Goal: Task Accomplishment & Management: Manage account settings

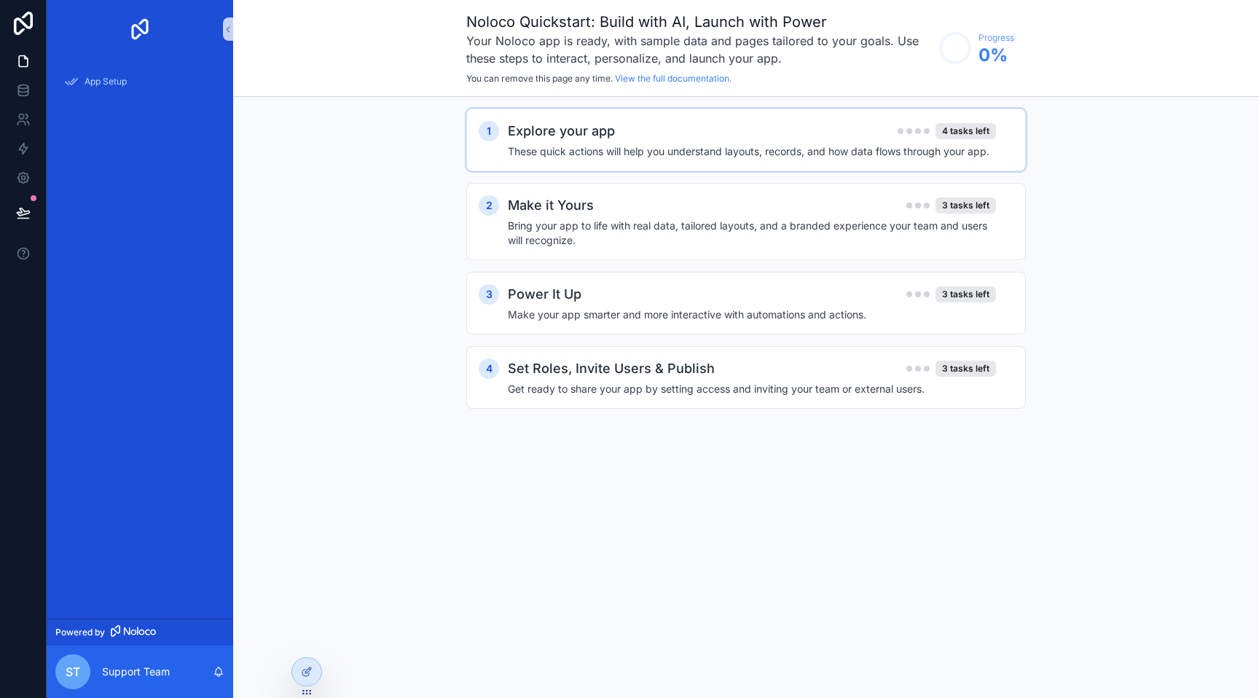
click at [691, 145] on h4 "These quick actions will help you understand layouts, records, and how data flo…" at bounding box center [752, 151] width 488 height 15
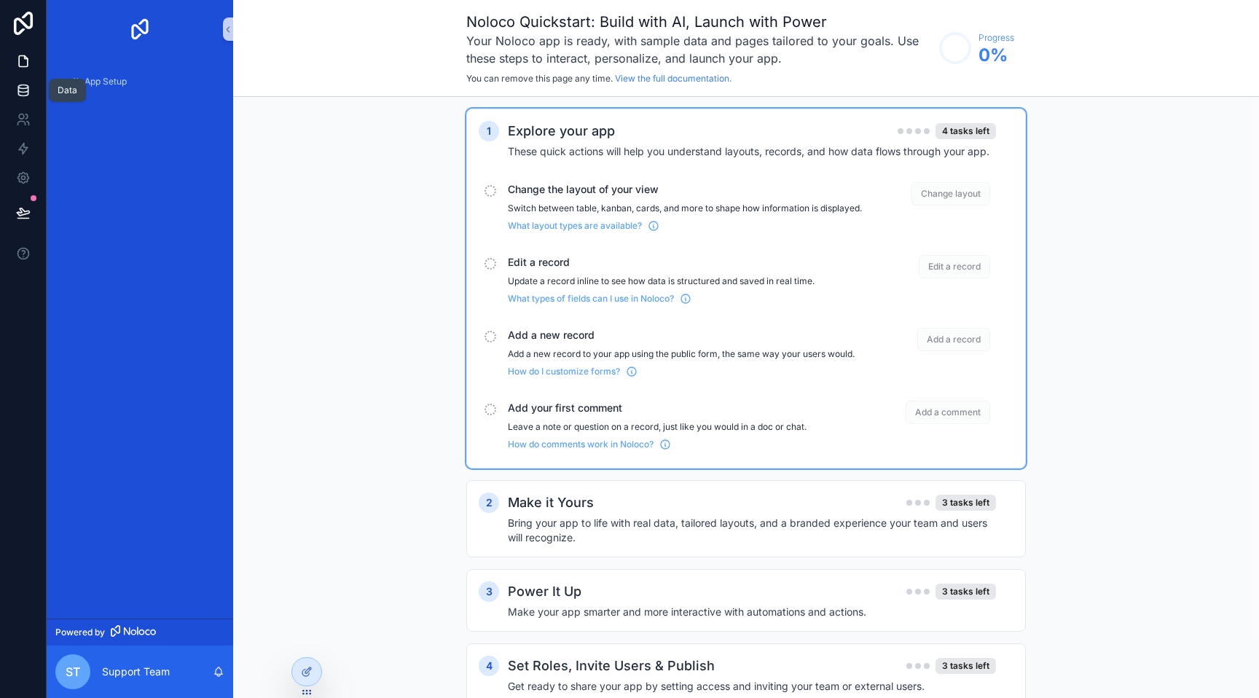
click at [25, 86] on icon at bounding box center [23, 90] width 15 height 15
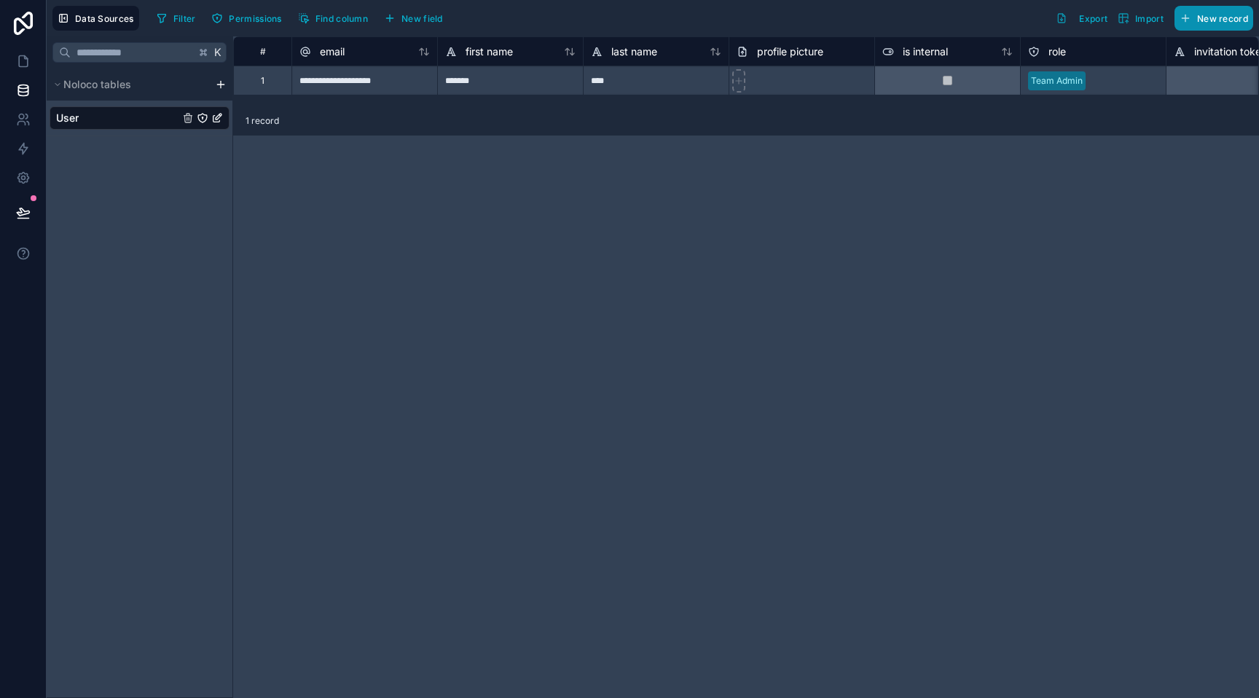
click at [1177, 26] on button "New record" at bounding box center [1213, 18] width 79 height 25
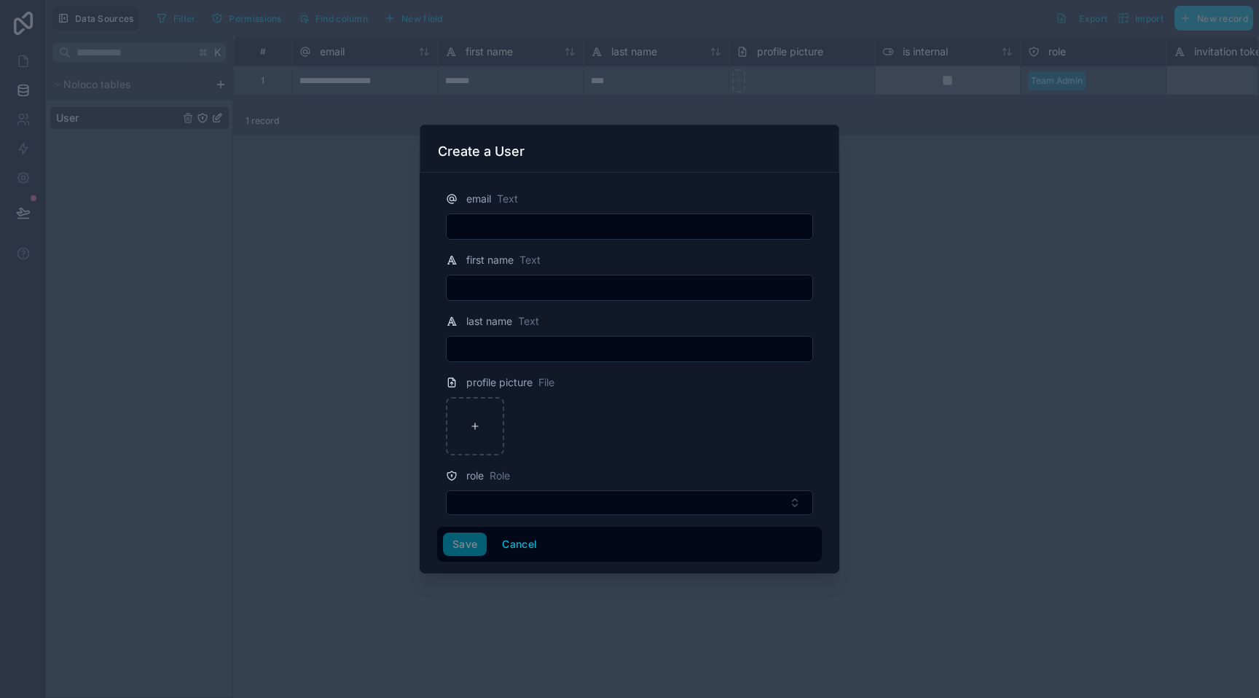
click at [952, 326] on div at bounding box center [629, 349] width 1259 height 698
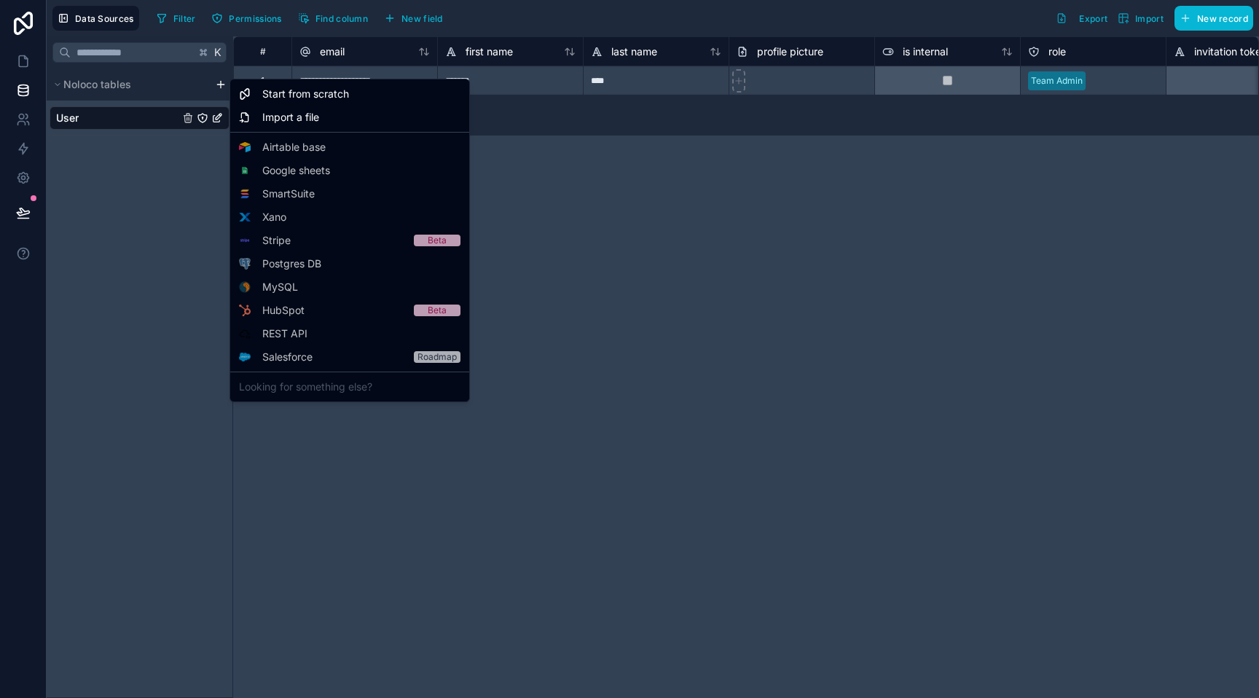
click at [220, 80] on html "**********" at bounding box center [629, 349] width 1259 height 698
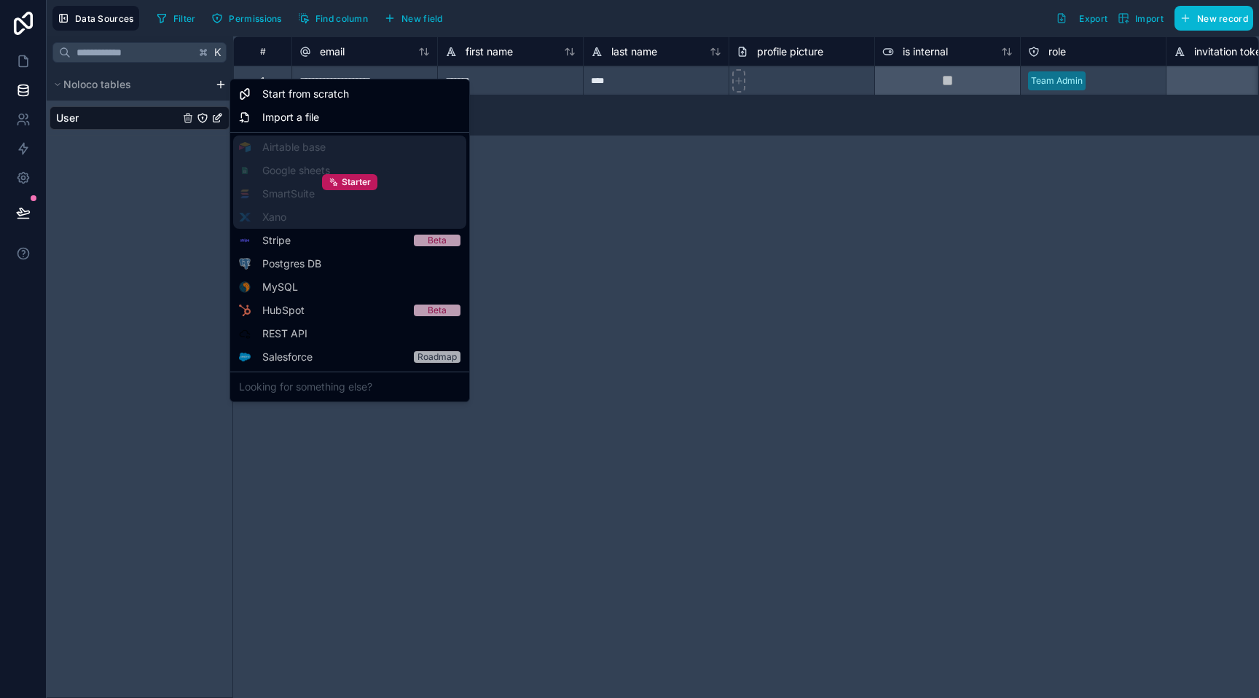
click at [313, 170] on div "Starter" at bounding box center [349, 182] width 233 height 93
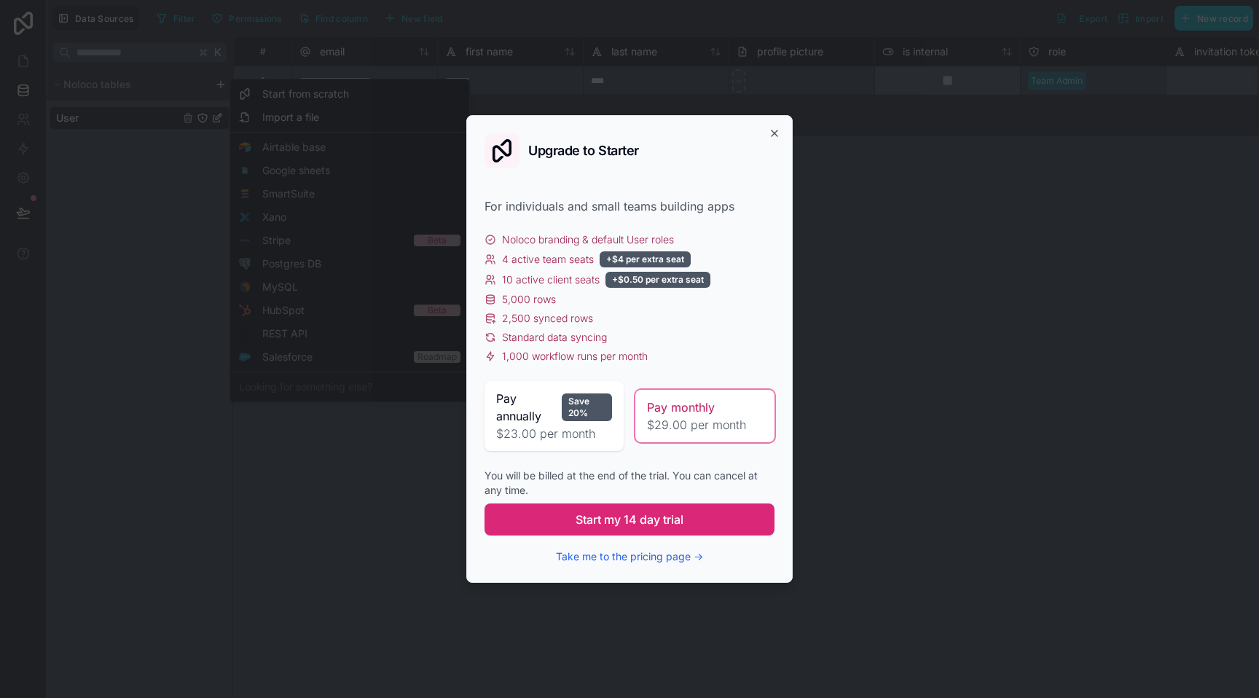
click at [673, 527] on span "Start my 14 day trial" at bounding box center [630, 519] width 108 height 17
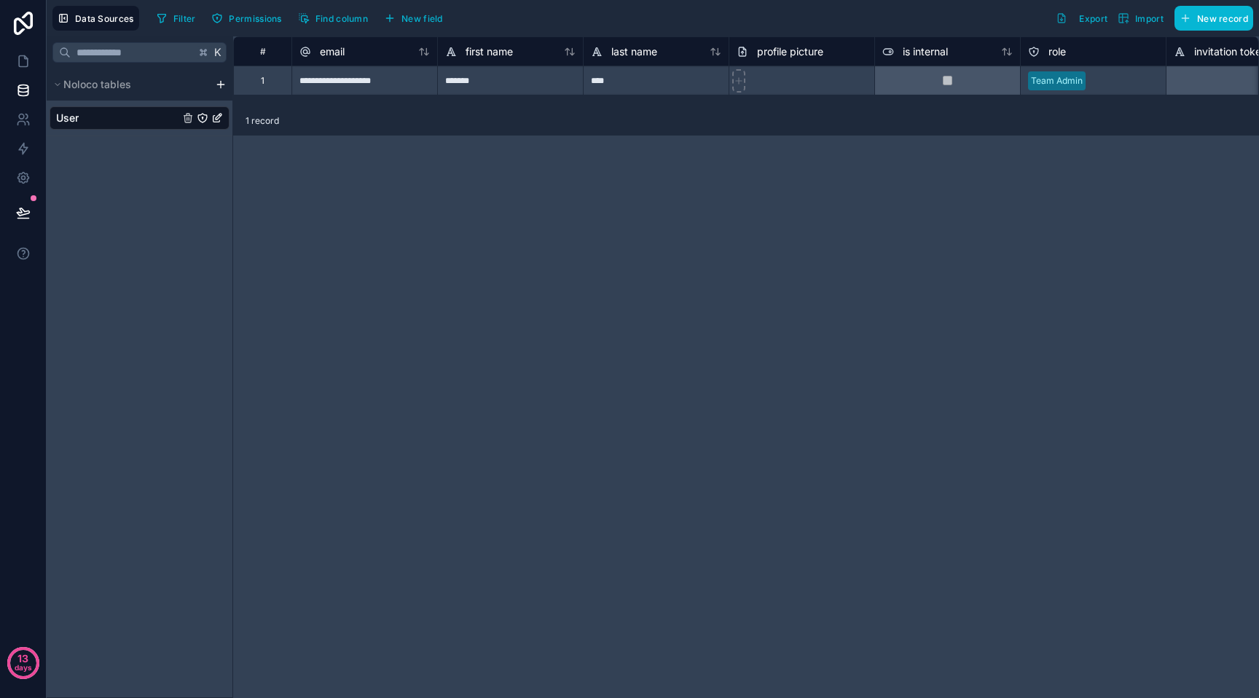
click at [218, 83] on html "**********" at bounding box center [629, 349] width 1259 height 698
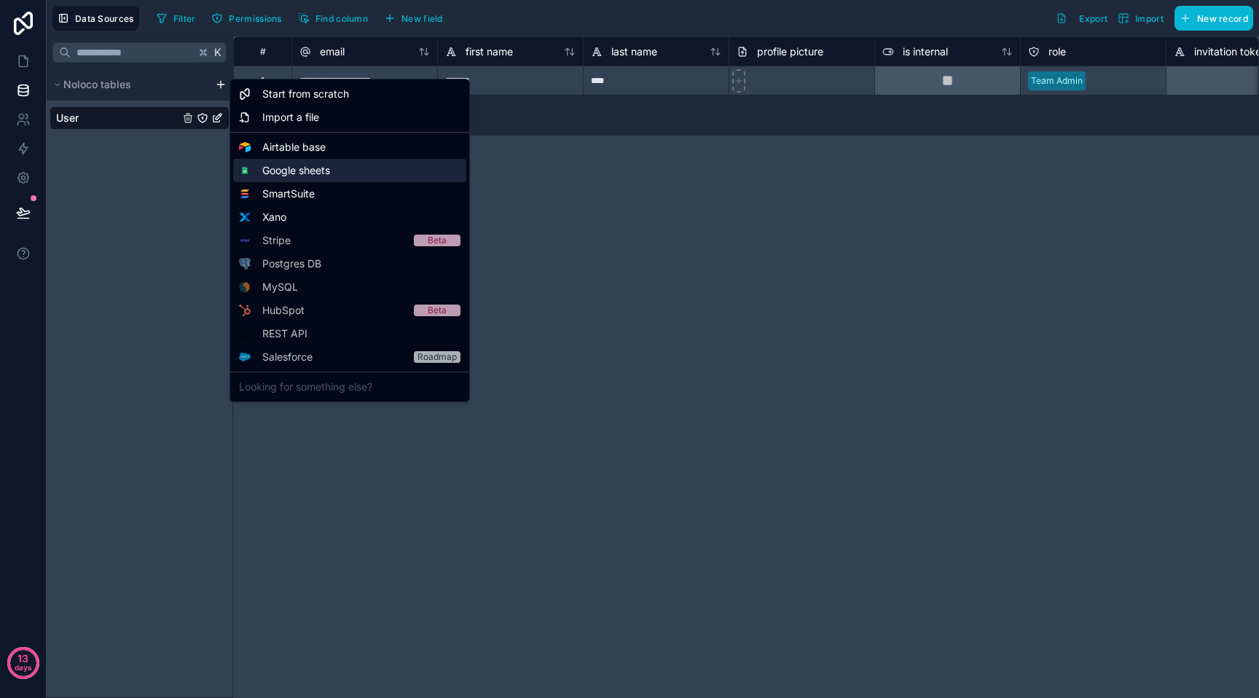
click at [272, 162] on div "Google sheets" at bounding box center [349, 170] width 233 height 23
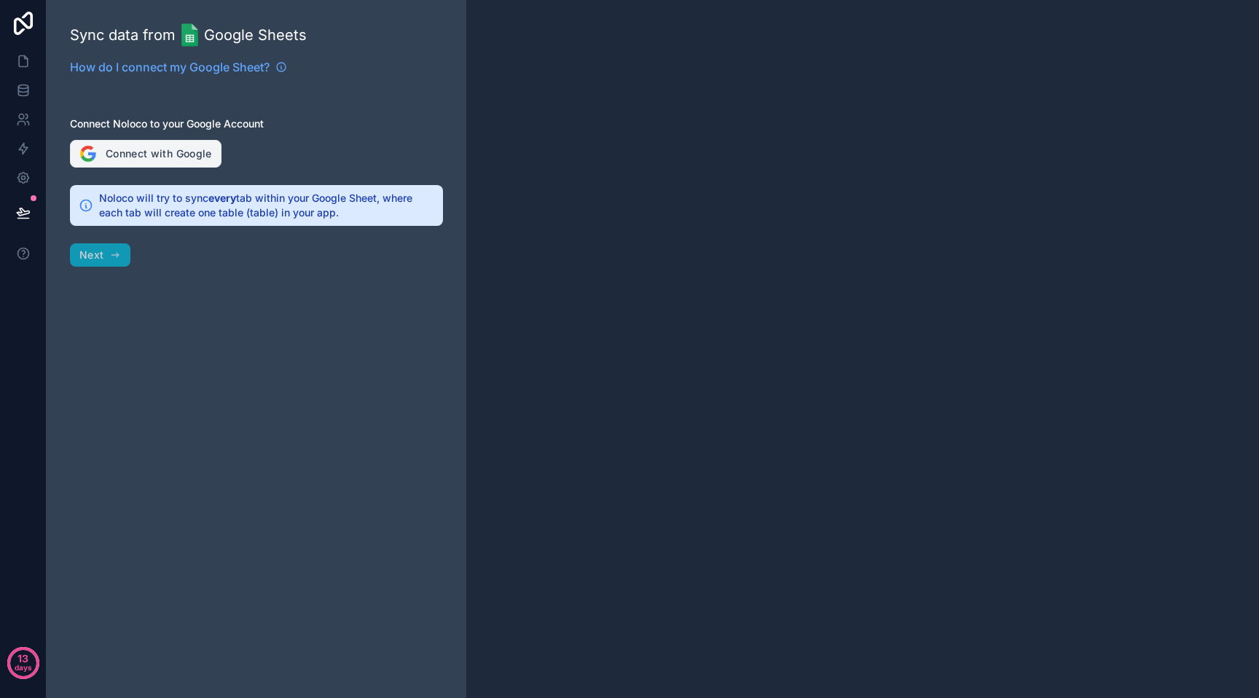
click at [191, 155] on button "Connect with Google" at bounding box center [146, 154] width 152 height 28
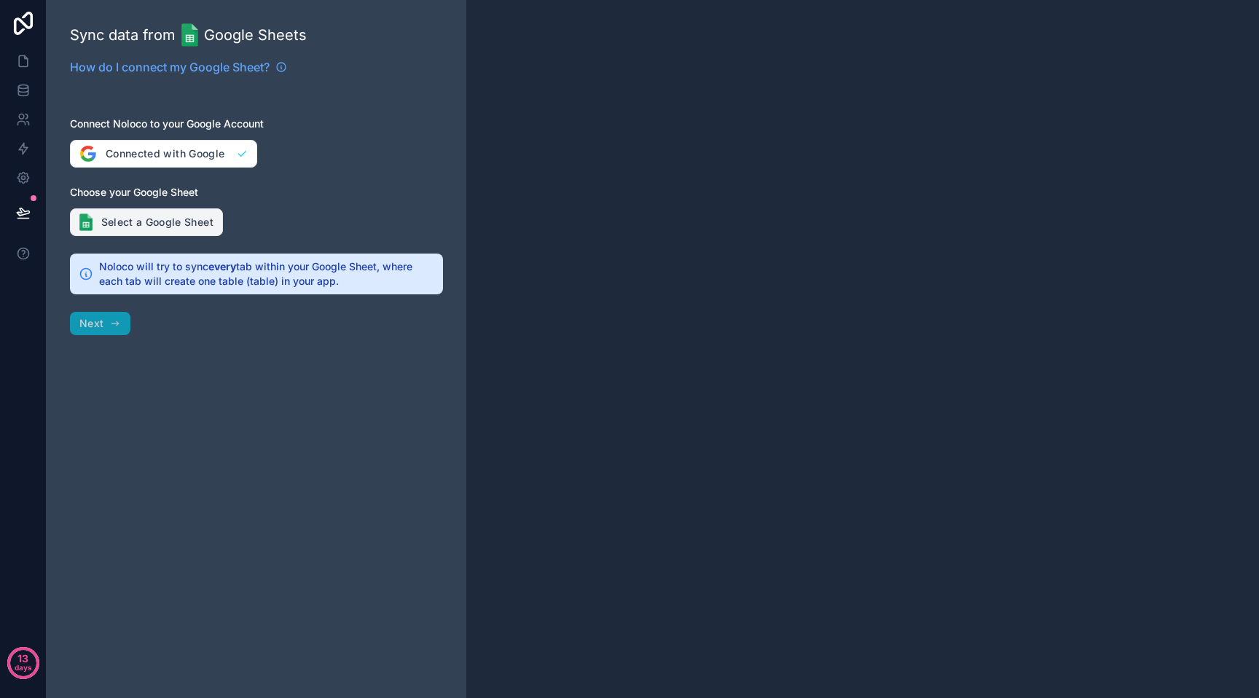
click at [161, 221] on button "Select a Google Sheet" at bounding box center [146, 222] width 153 height 28
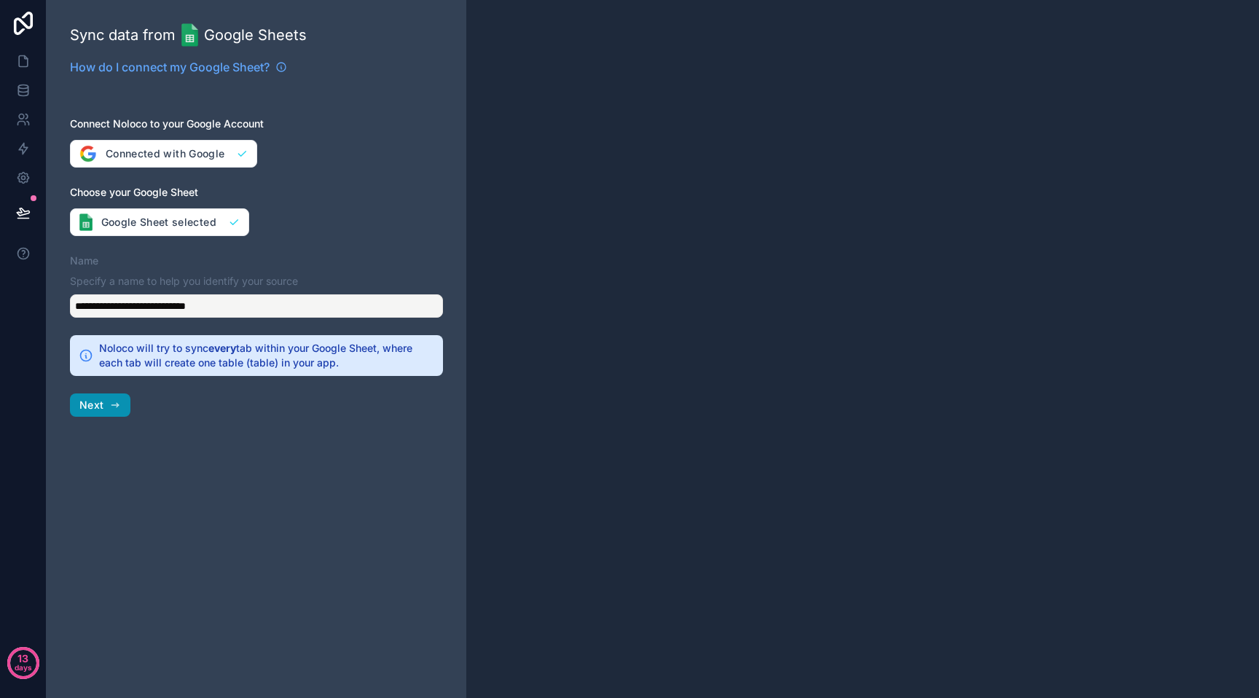
click at [113, 409] on icon "button" at bounding box center [115, 405] width 12 height 12
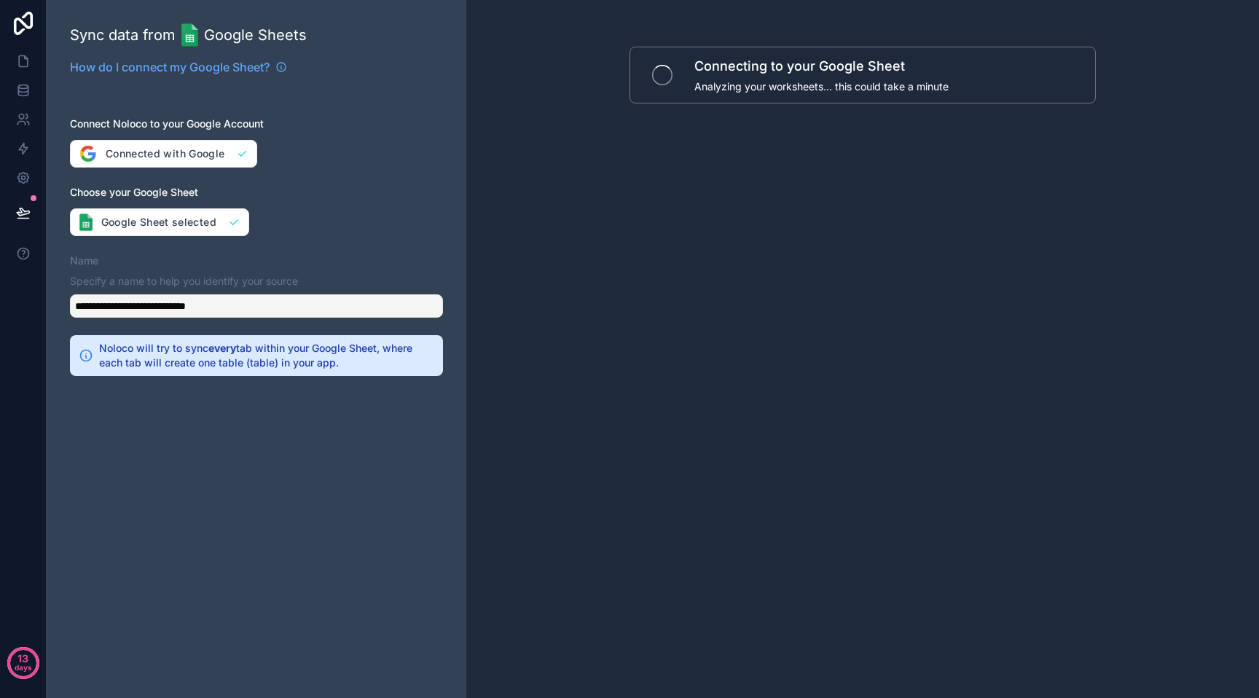
click at [579, 234] on div "Connecting to your Google Sheet Analyzing your worksheets... this could take a …" at bounding box center [862, 349] width 793 height 698
click at [109, 401] on icon "button" at bounding box center [115, 405] width 12 height 12
click at [749, 55] on div "Connecting to your Google Sheet Analyzing your worksheets... this could take a …" at bounding box center [862, 75] width 466 height 57
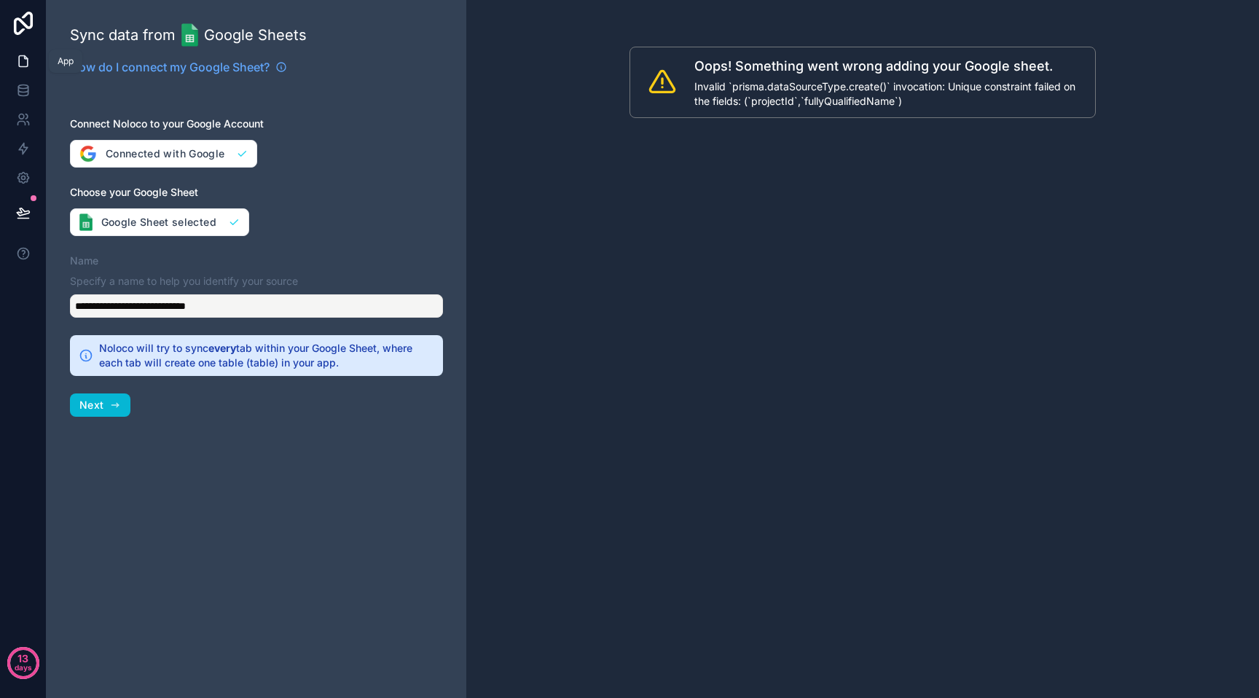
click at [16, 57] on icon at bounding box center [23, 61] width 15 height 15
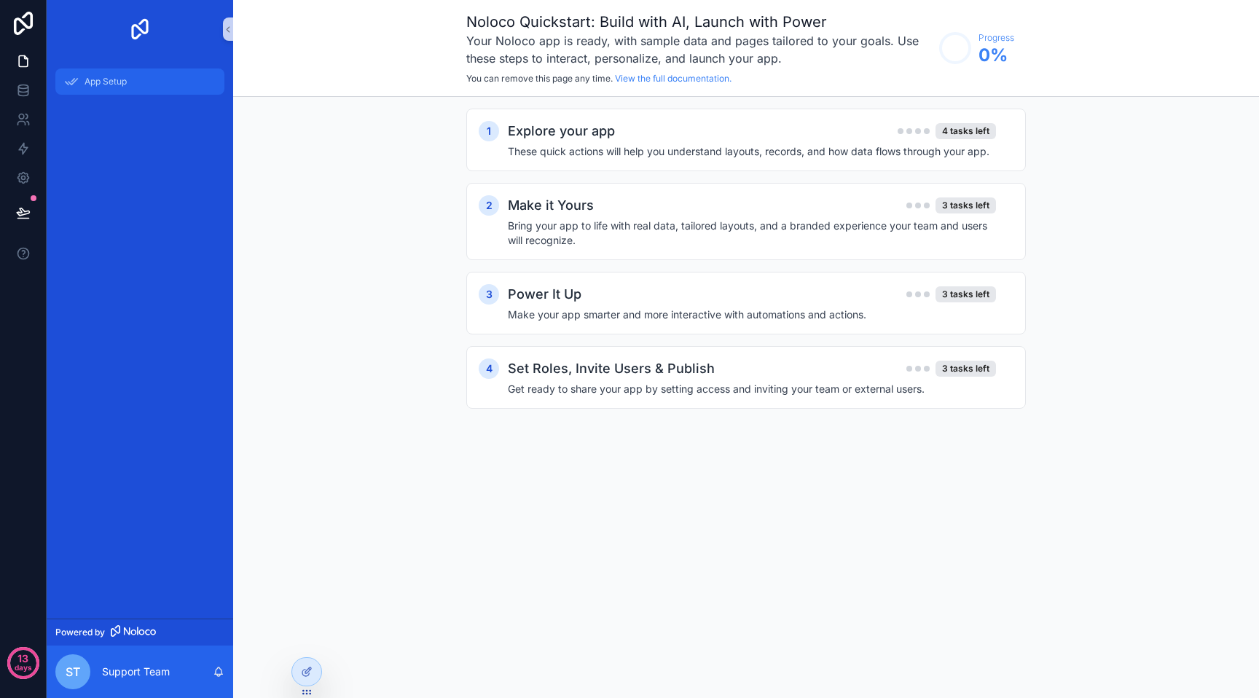
click at [121, 87] on span "App Setup" at bounding box center [106, 82] width 42 height 12
click at [570, 161] on div "1 Explore your app 4 tasks left These quick actions will help you understand la…" at bounding box center [746, 140] width 560 height 63
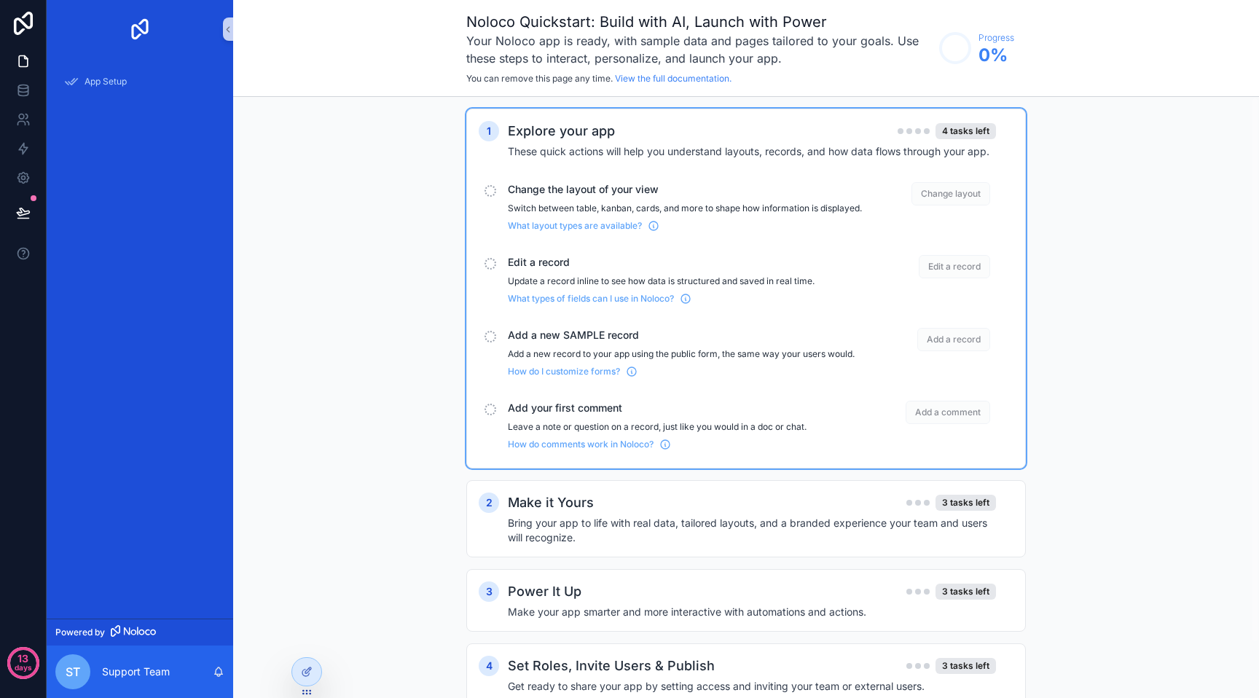
click at [572, 187] on span "Change the layout of your view" at bounding box center [685, 189] width 354 height 15
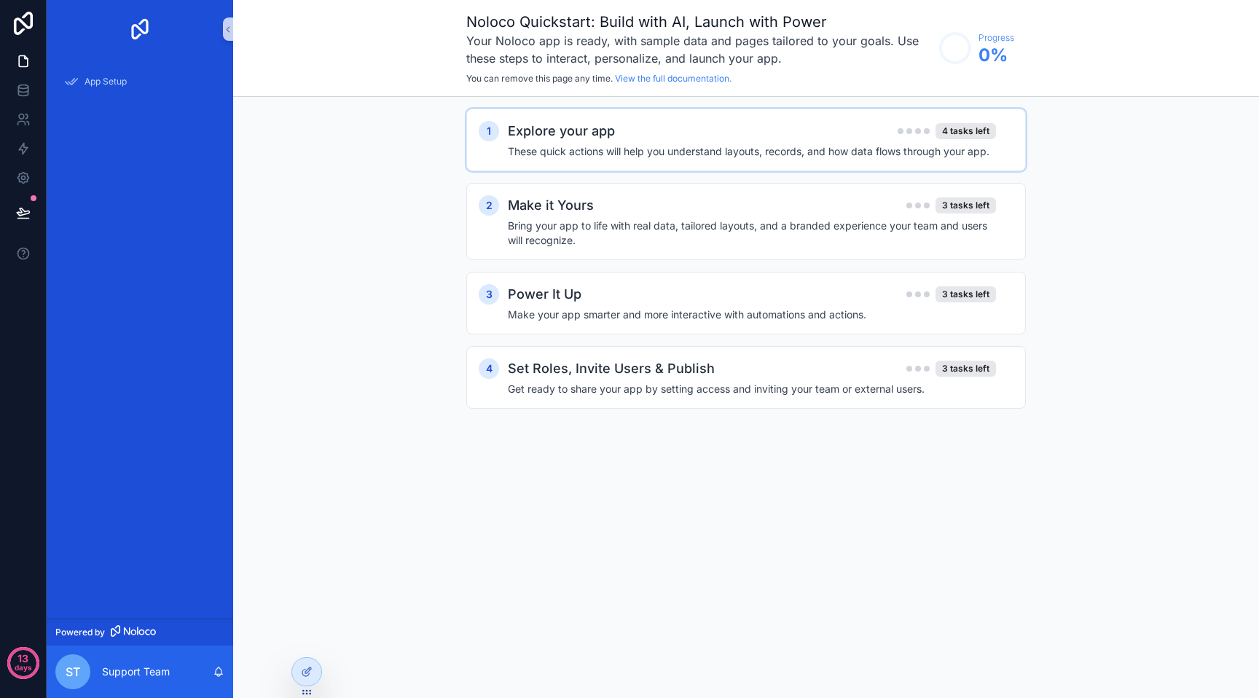
click at [598, 159] on div "1 Explore your app 4 tasks left These quick actions will help you understand la…" at bounding box center [746, 140] width 560 height 63
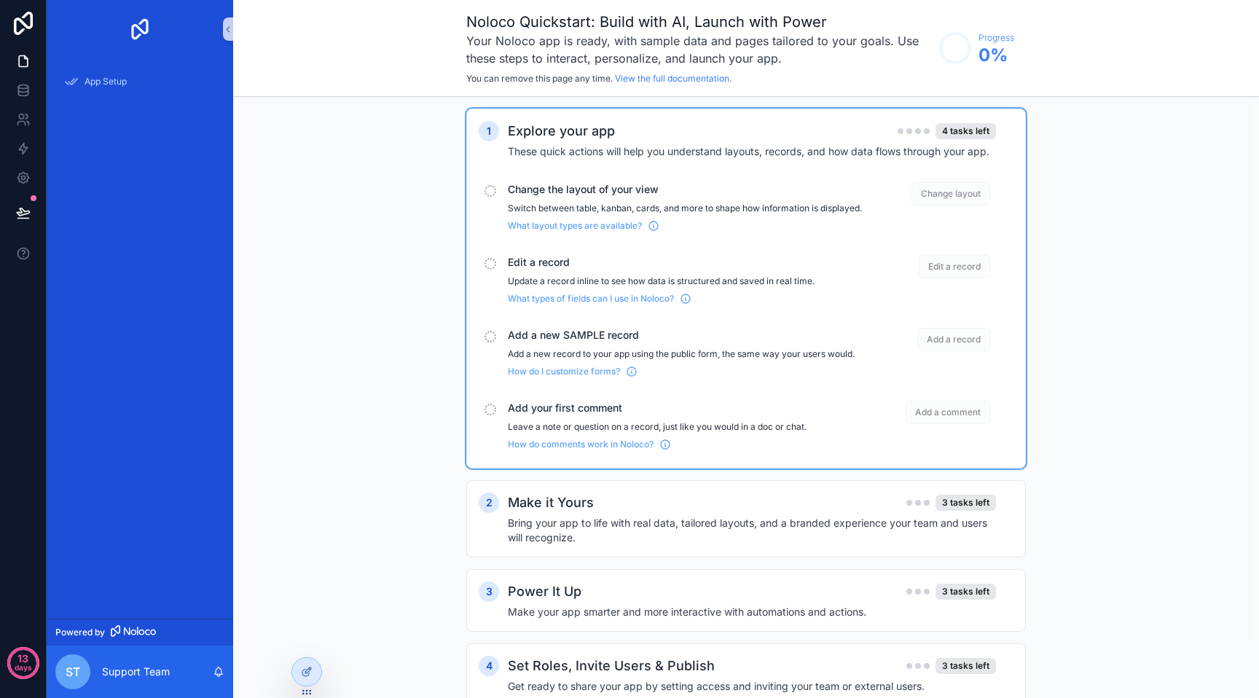
click at [918, 192] on span "Change layout" at bounding box center [950, 193] width 79 height 23
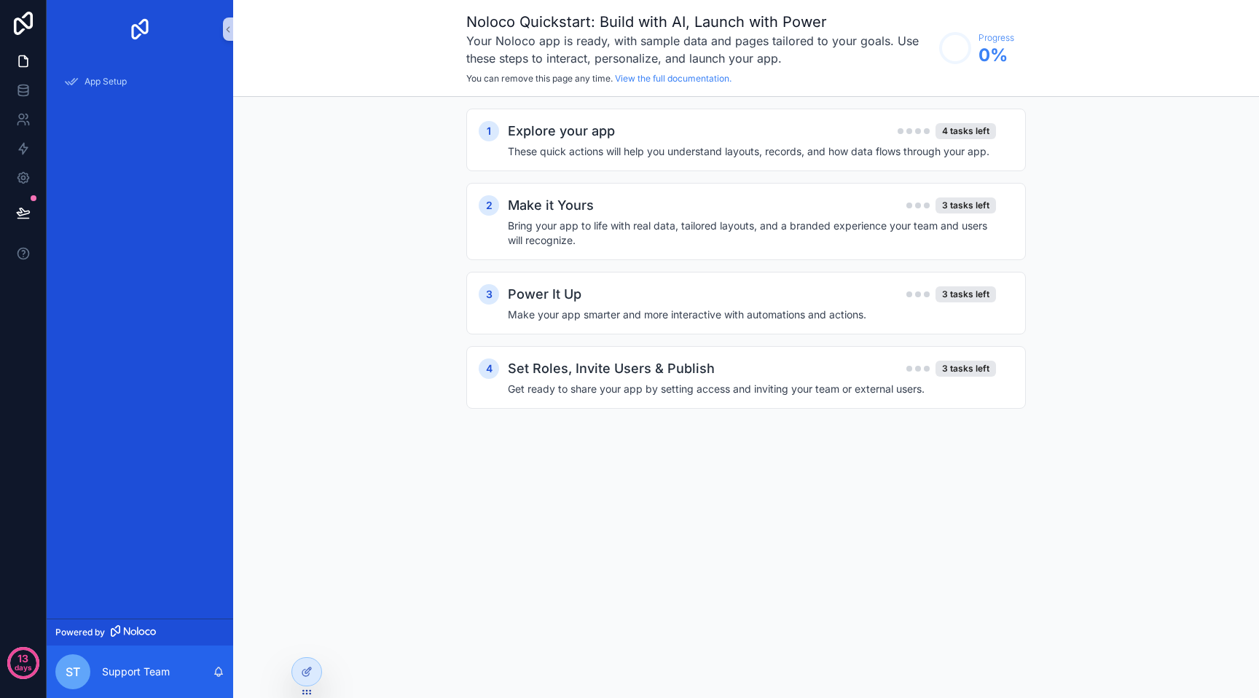
click at [898, 154] on h4 "These quick actions will help you understand layouts, records, and how data flo…" at bounding box center [752, 151] width 488 height 15
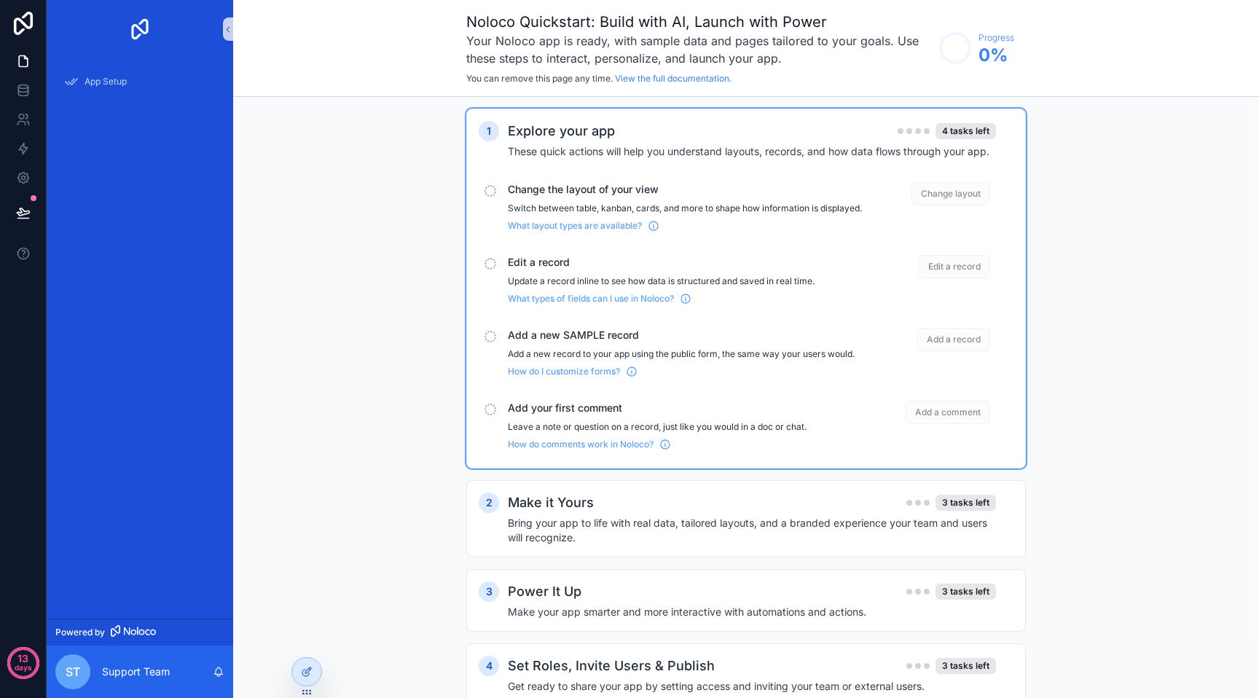
click at [656, 203] on p "Switch between table, kanban, cards, and more to shape how information is displ…" at bounding box center [685, 209] width 354 height 12
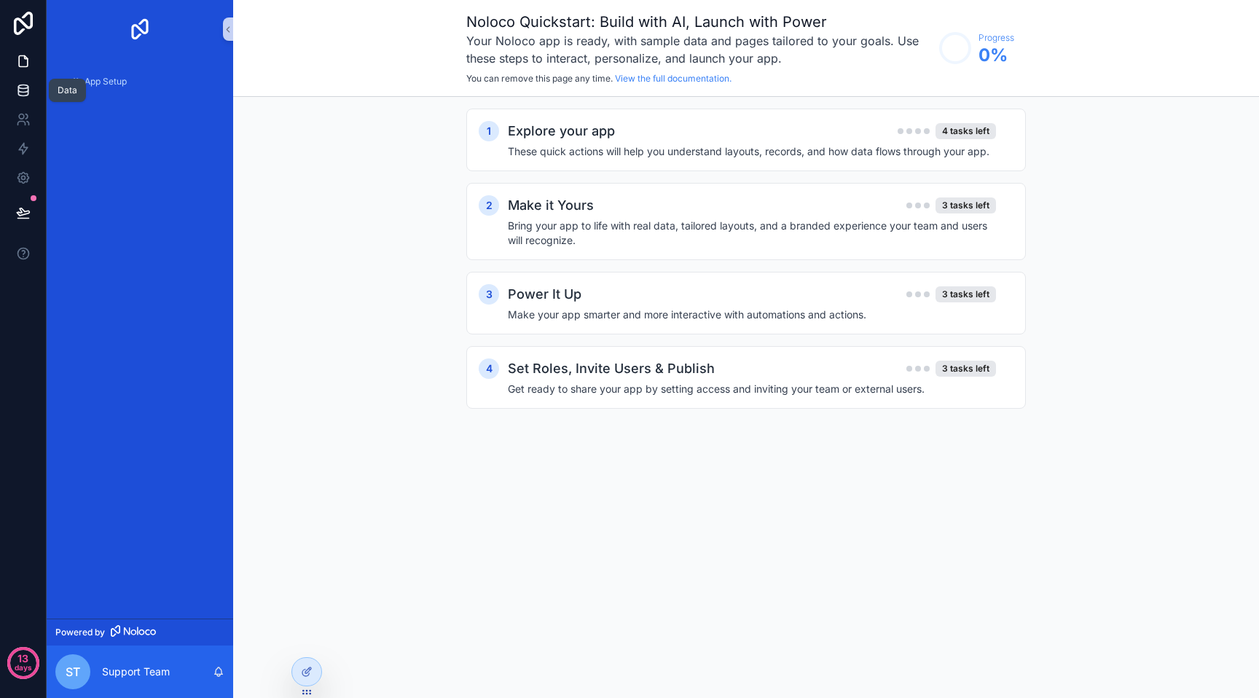
click at [16, 94] on icon at bounding box center [23, 90] width 15 height 15
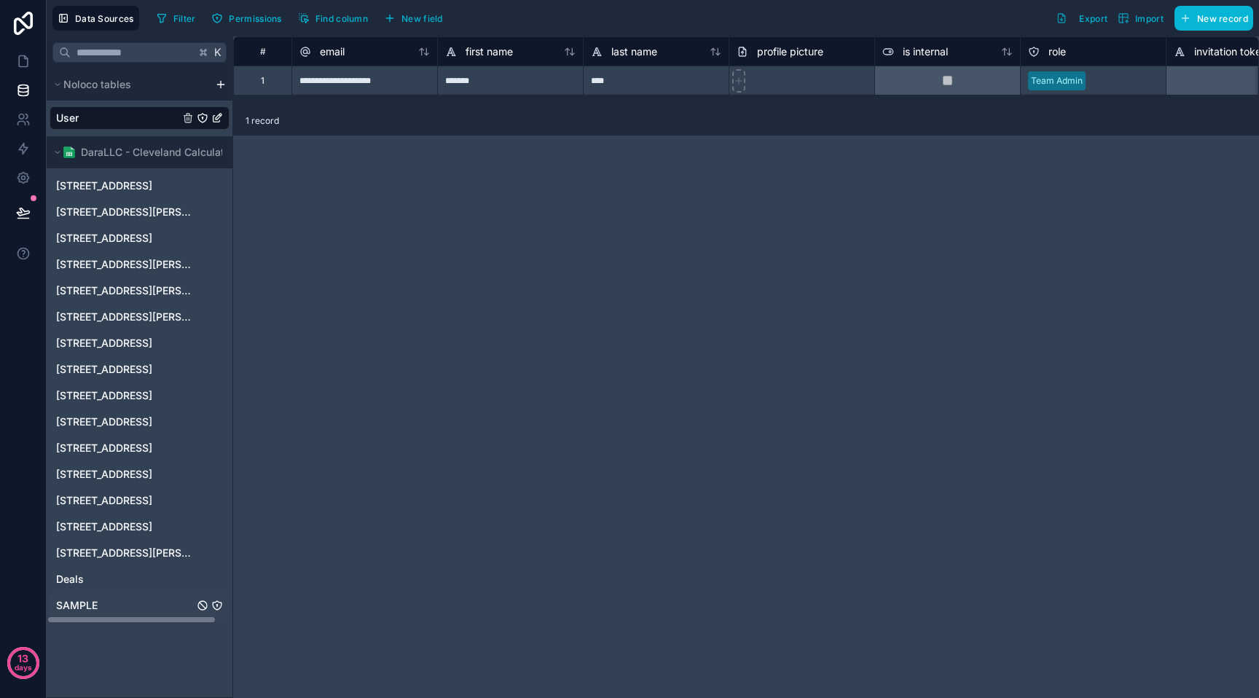
click at [79, 605] on span "SAMPLE" at bounding box center [77, 605] width 42 height 15
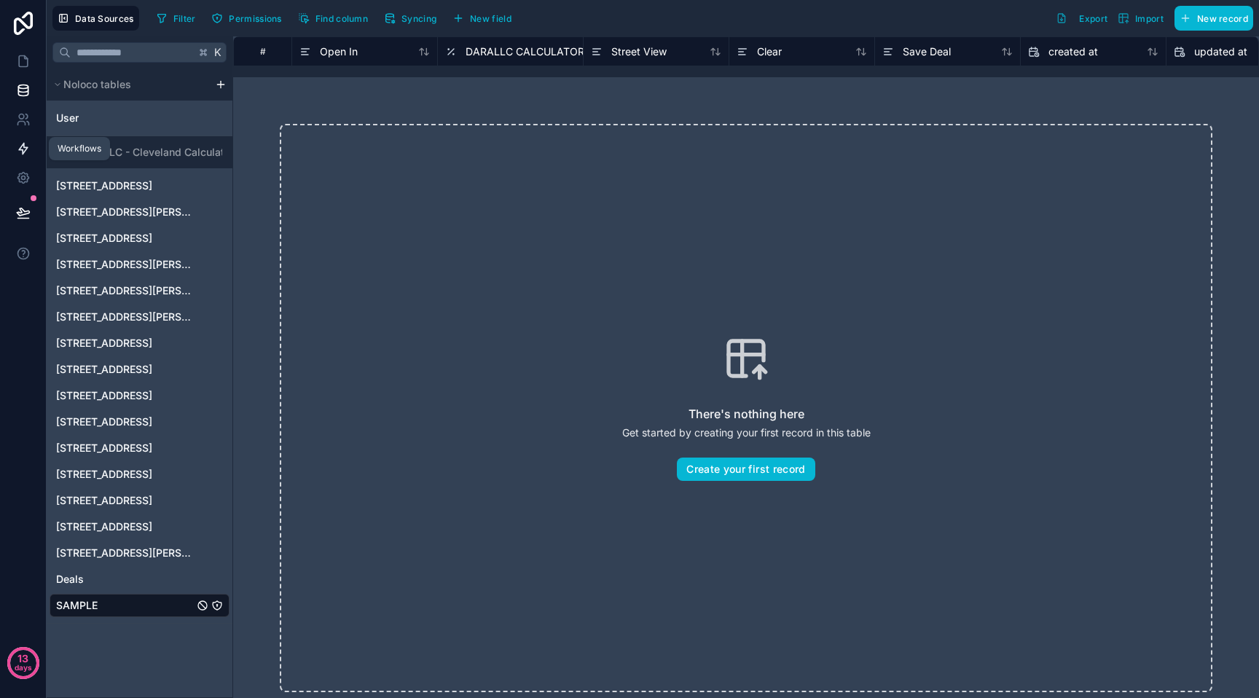
click at [32, 146] on link at bounding box center [23, 148] width 46 height 29
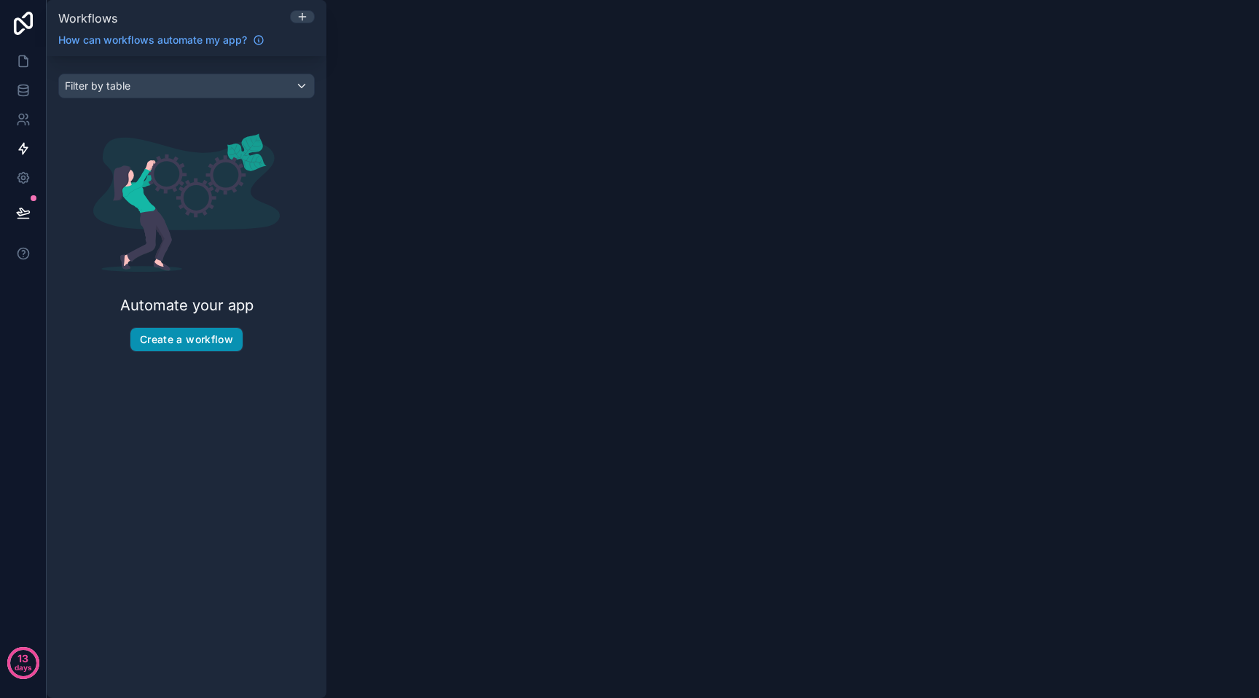
click at [189, 345] on button "Create a workflow" at bounding box center [186, 339] width 112 height 23
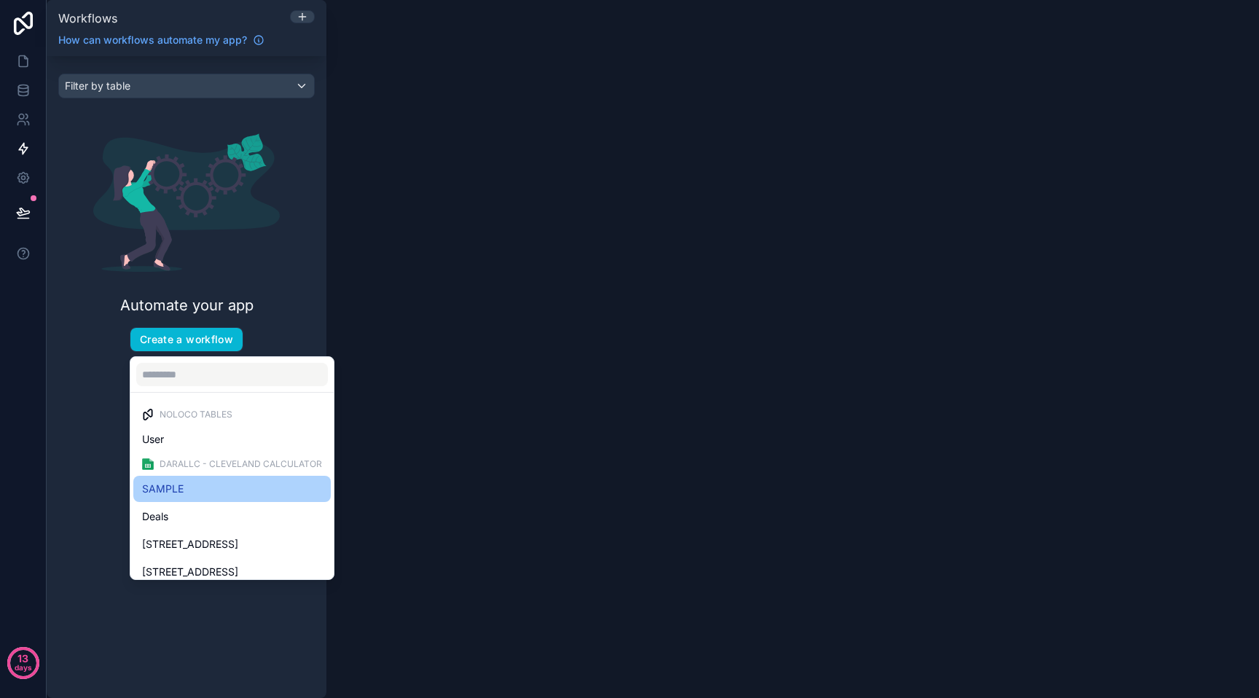
click at [213, 481] on div "SAMPLE" at bounding box center [232, 488] width 180 height 17
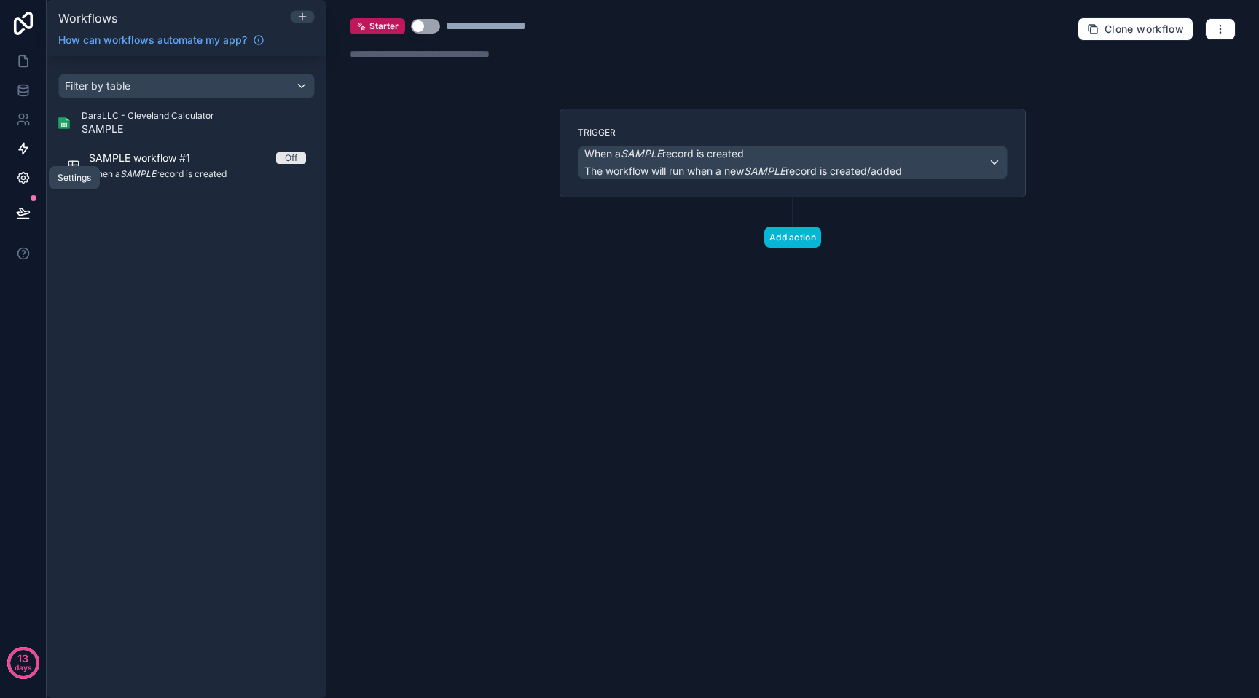
click at [29, 183] on icon at bounding box center [23, 177] width 15 height 15
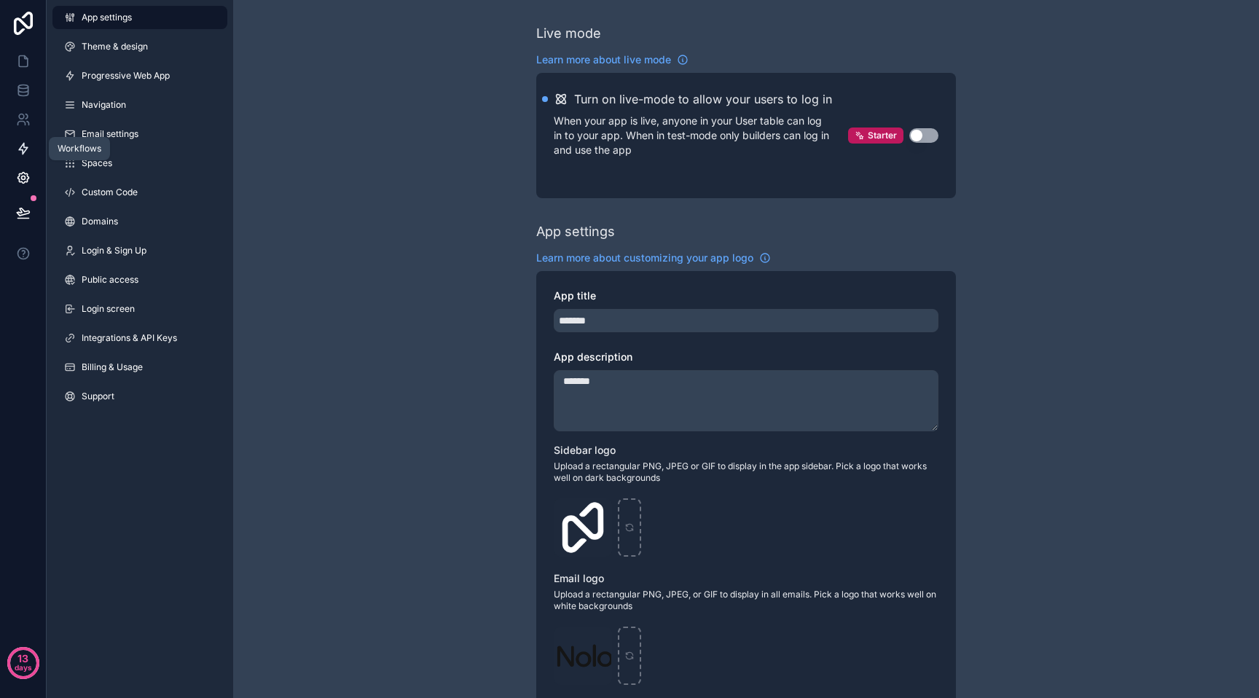
click at [31, 152] on link at bounding box center [23, 148] width 46 height 29
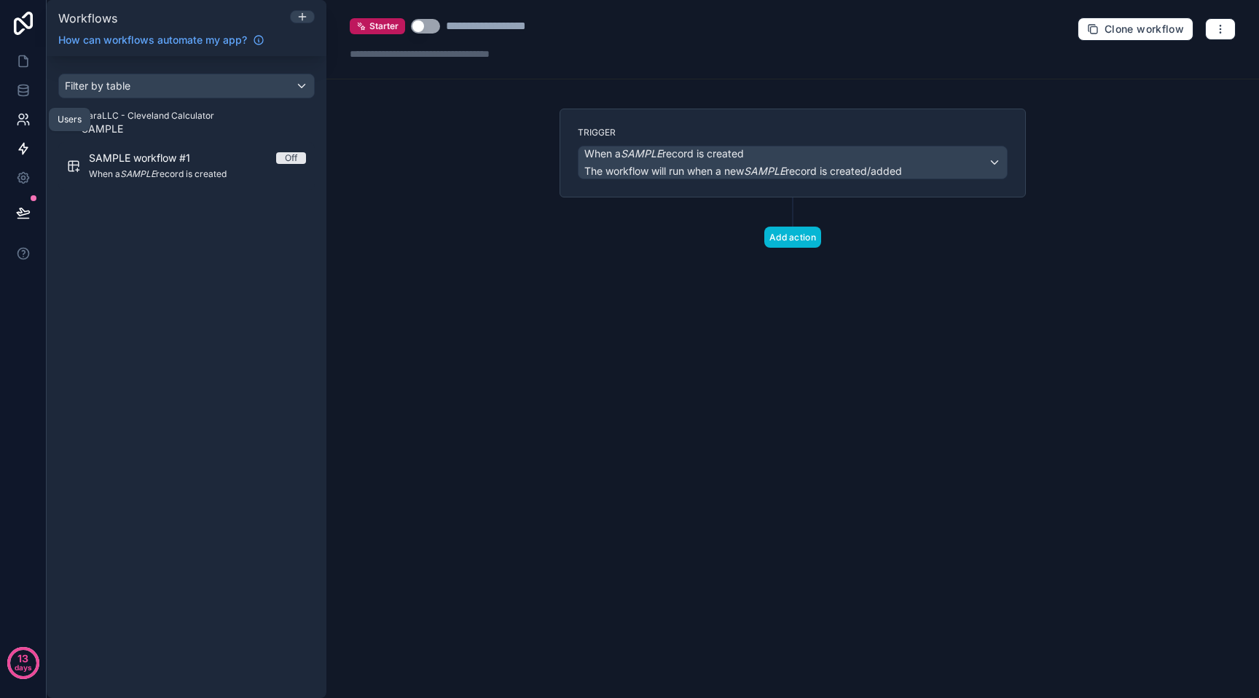
click at [31, 119] on link at bounding box center [23, 119] width 46 height 29
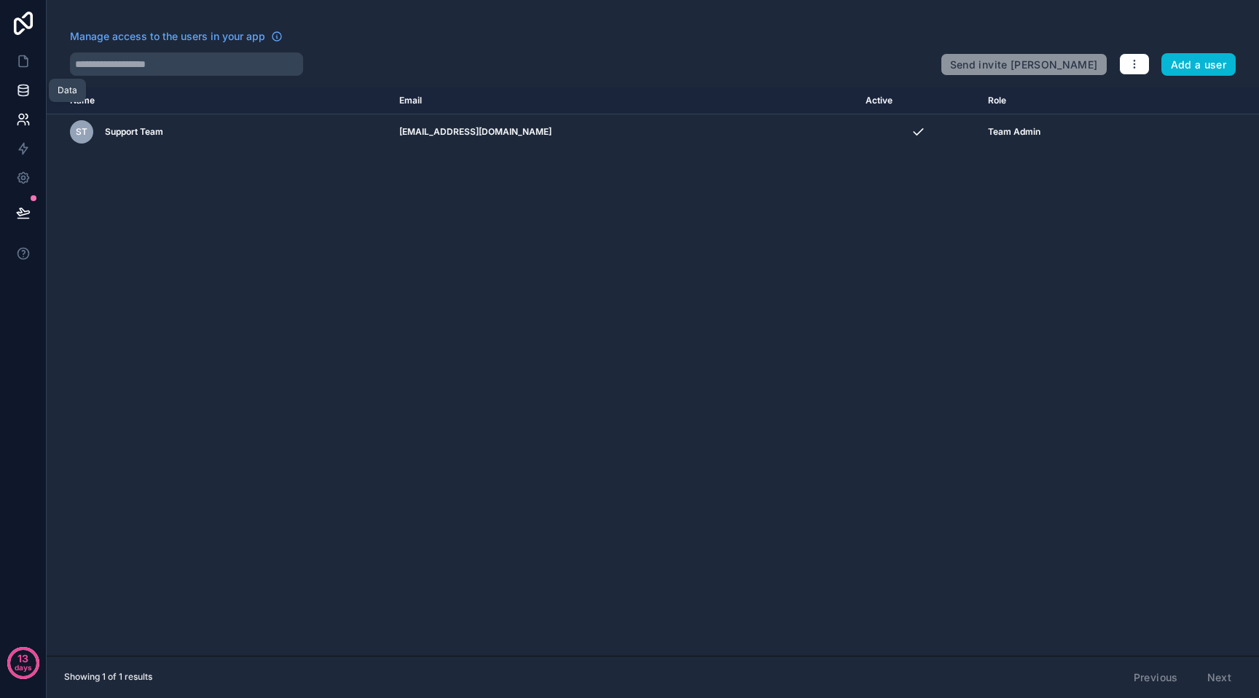
click at [34, 92] on link at bounding box center [23, 90] width 46 height 29
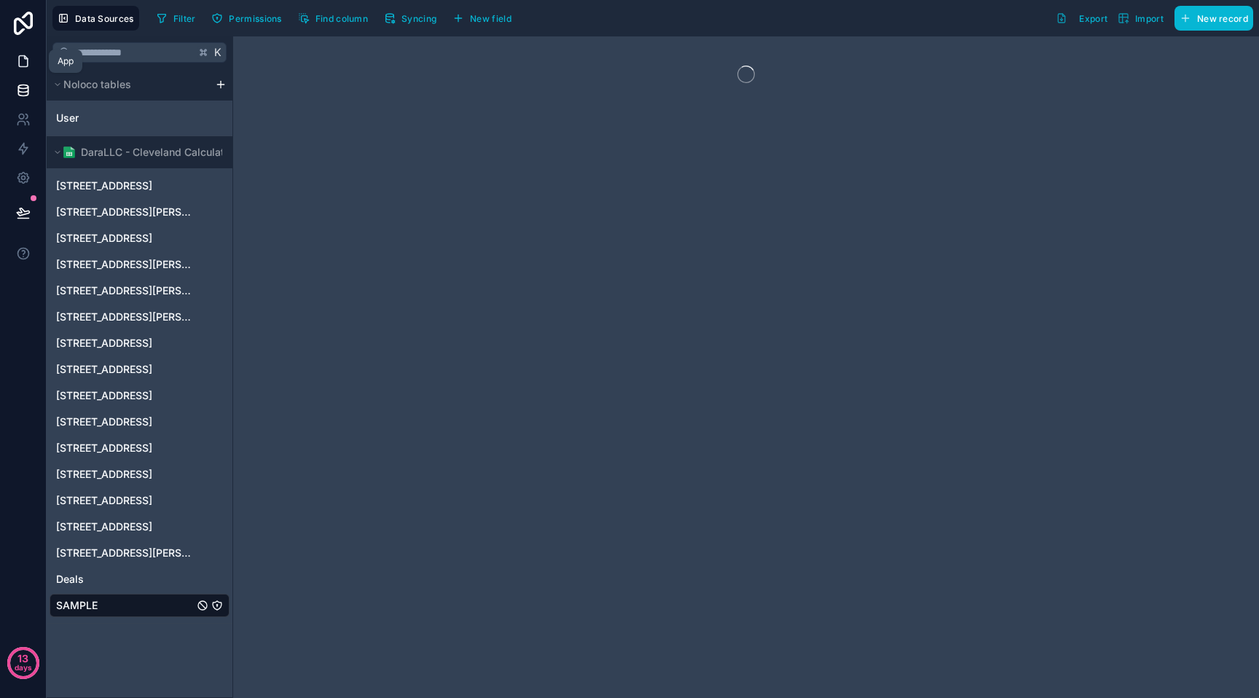
click at [34, 64] on link at bounding box center [23, 61] width 46 height 29
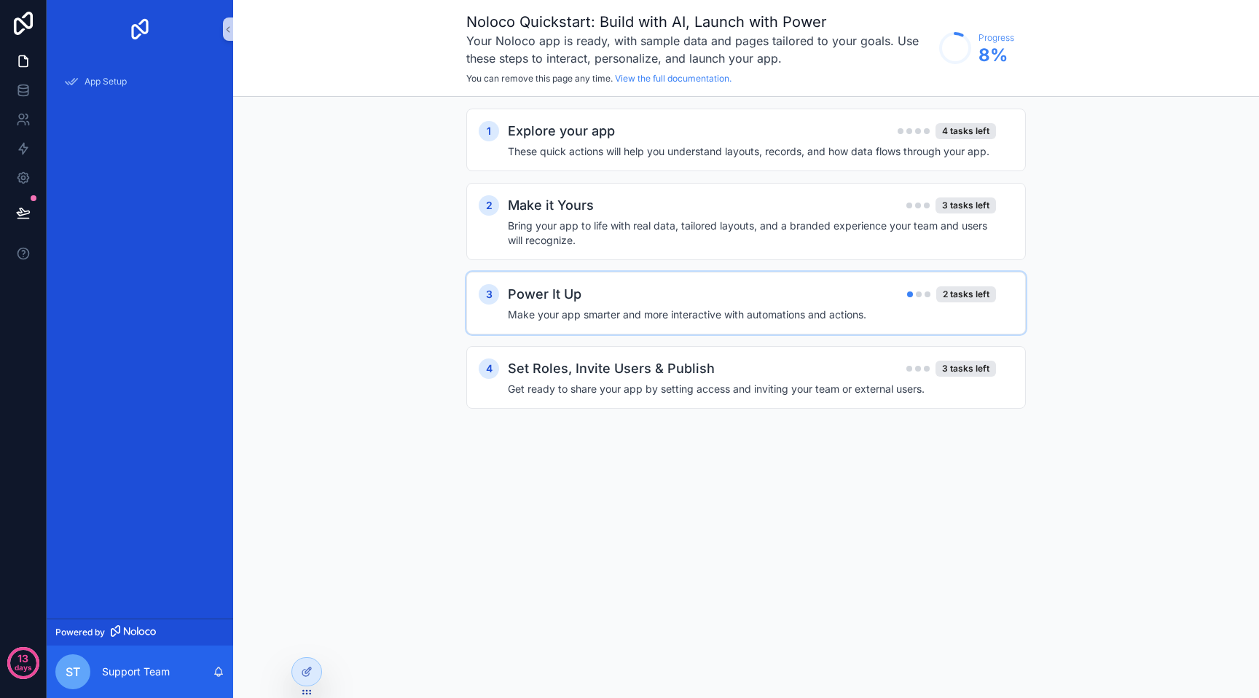
click at [781, 284] on div "Power It Up 2 tasks left" at bounding box center [752, 294] width 488 height 20
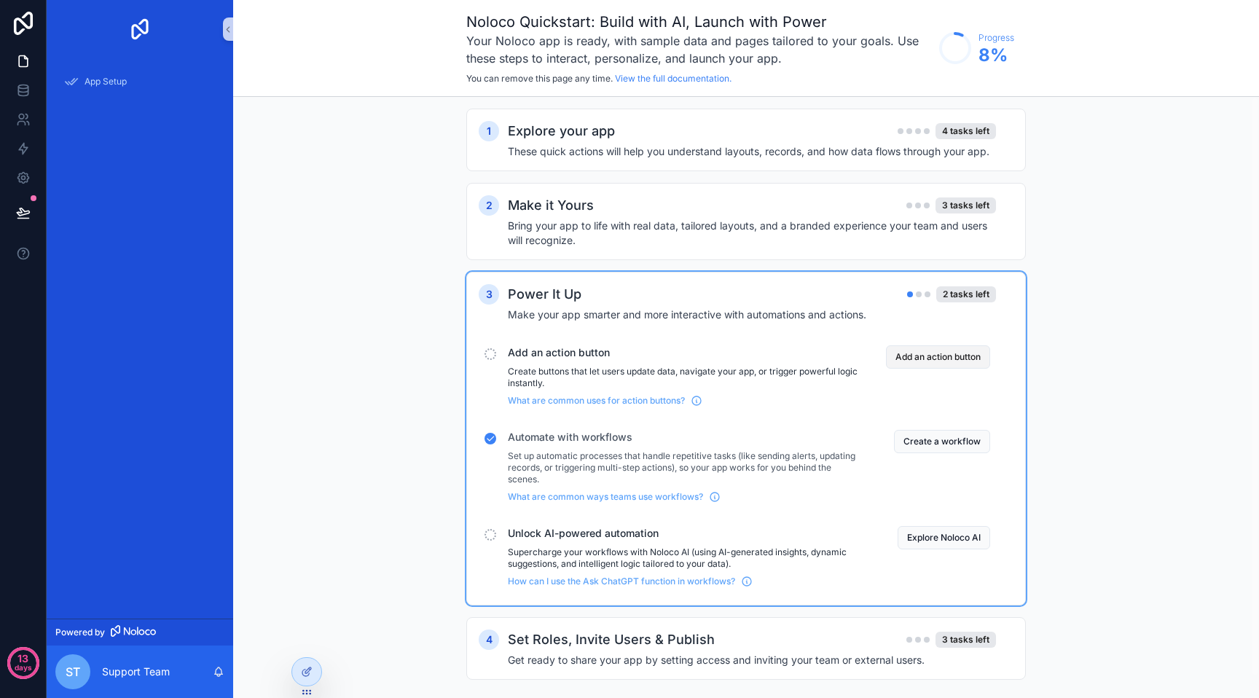
click at [922, 346] on button "Add an action button" at bounding box center [938, 356] width 104 height 23
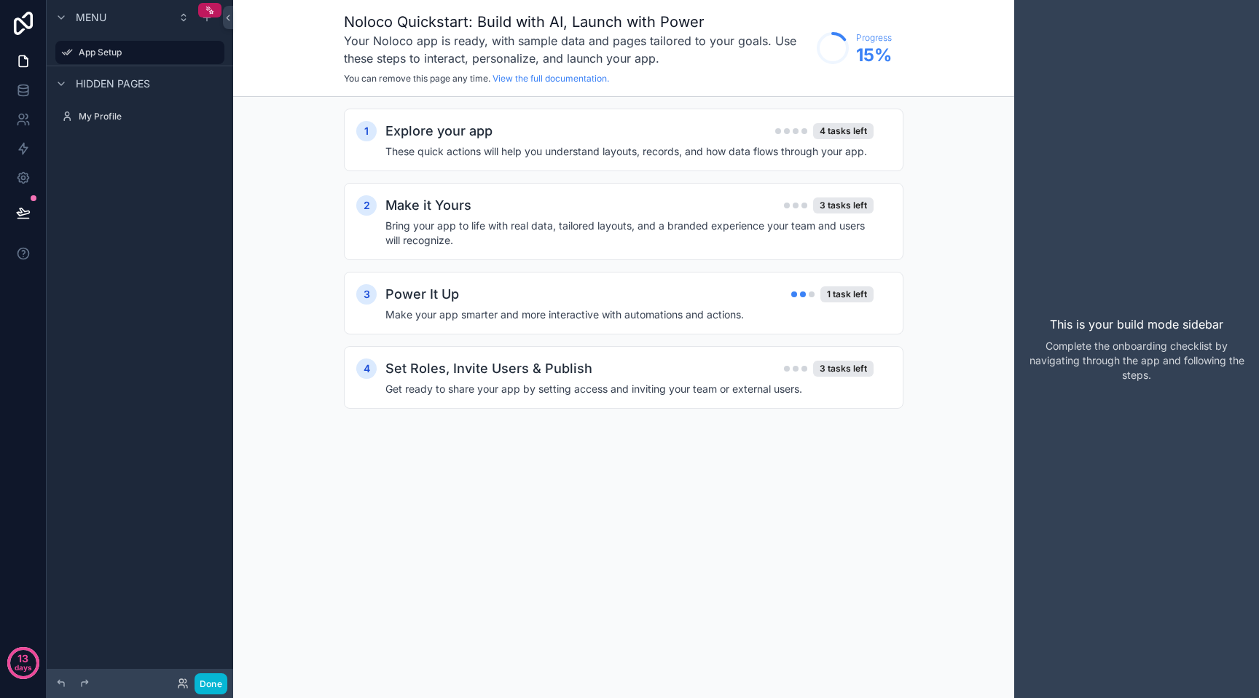
click at [1130, 358] on p "Complete the onboarding checklist by navigating through the app and following t…" at bounding box center [1136, 361] width 221 height 44
click at [805, 294] on div "scrollable content" at bounding box center [803, 294] width 6 height 6
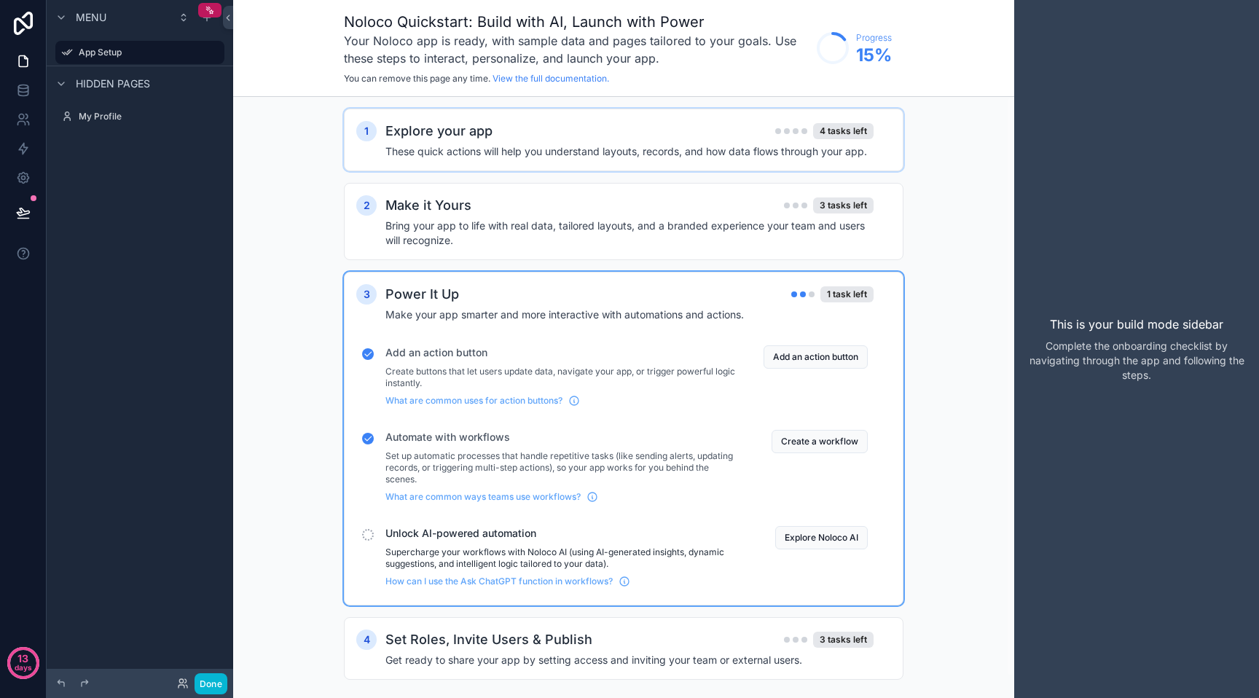
click at [481, 136] on h2 "Explore your app" at bounding box center [438, 131] width 107 height 20
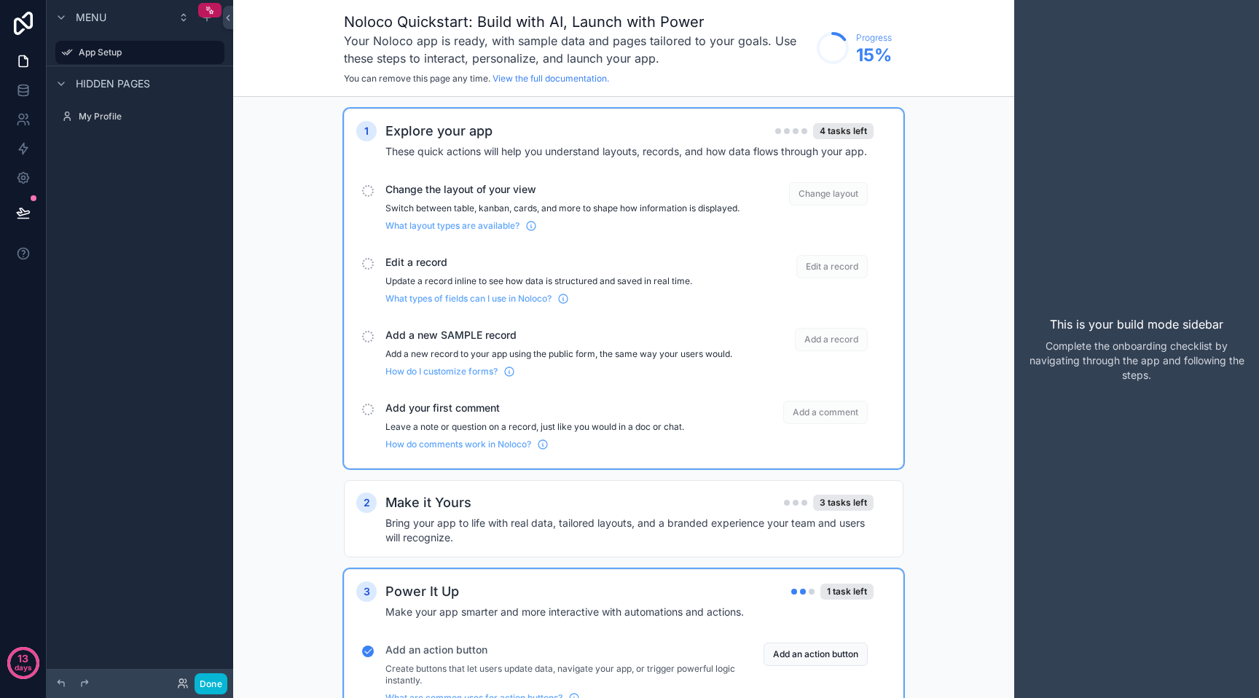
click at [365, 193] on div "scrollable content" at bounding box center [368, 191] width 12 height 12
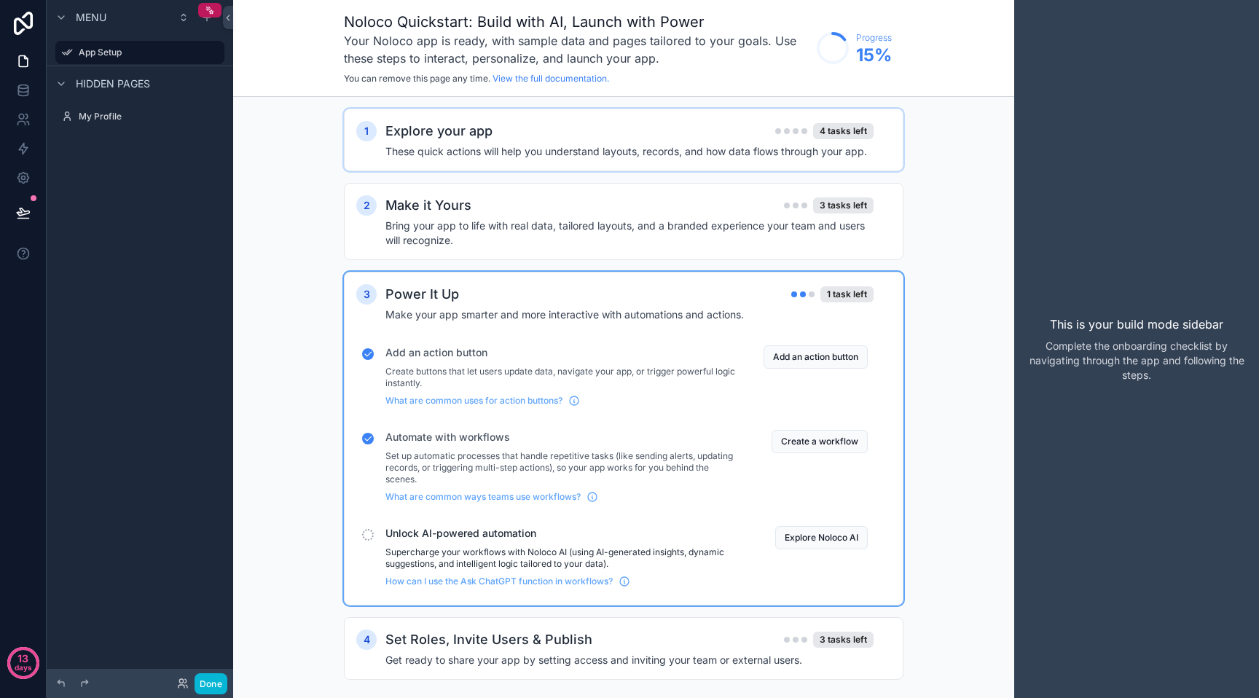
click at [407, 146] on h4 "These quick actions will help you understand layouts, records, and how data flo…" at bounding box center [629, 151] width 488 height 15
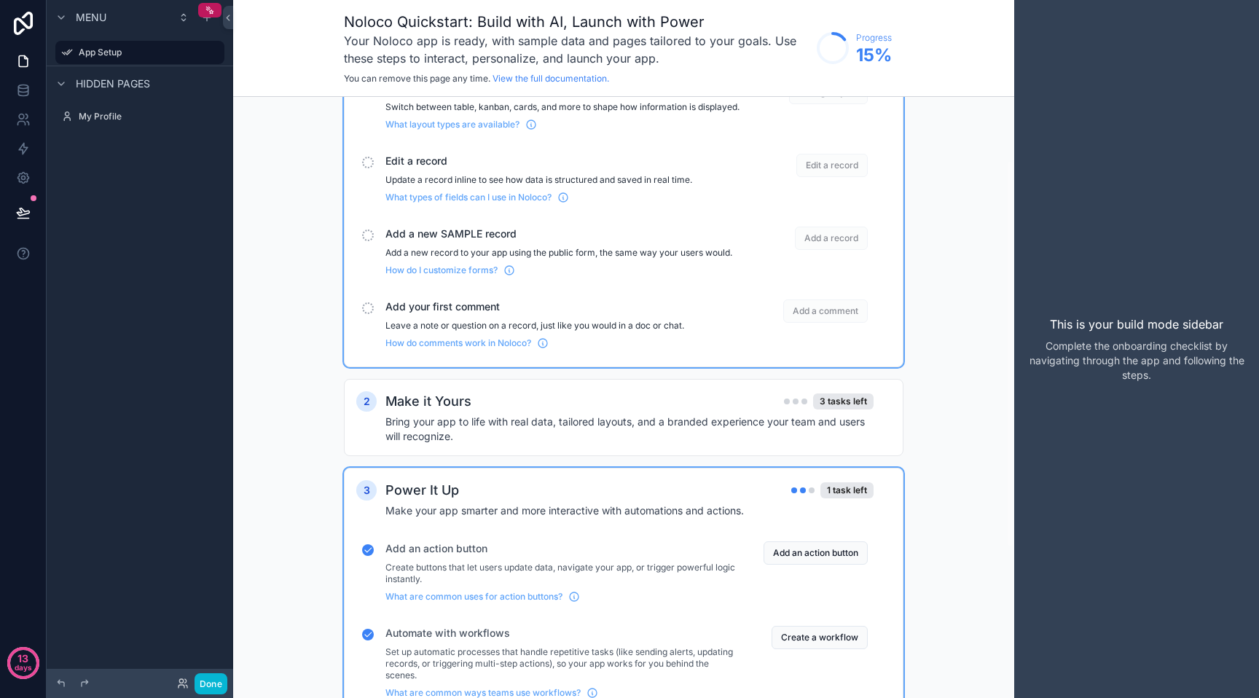
scroll to position [115, 0]
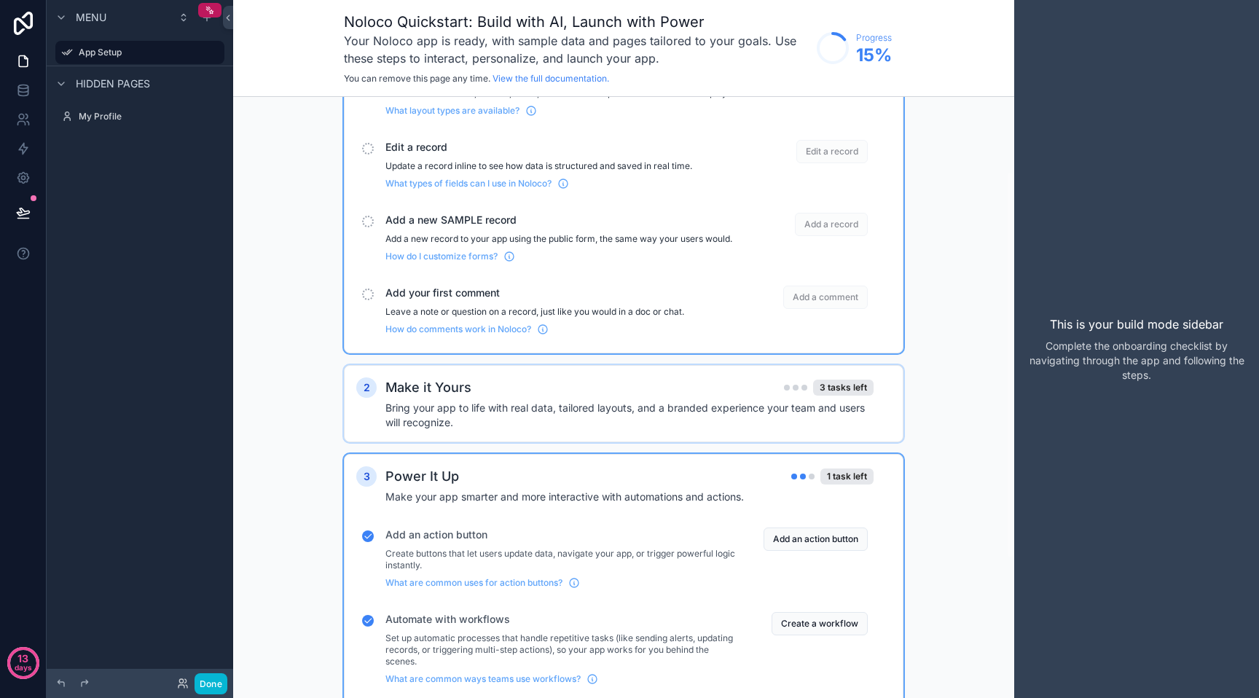
click at [526, 398] on div "Make it Yours 3 tasks left" at bounding box center [629, 387] width 488 height 20
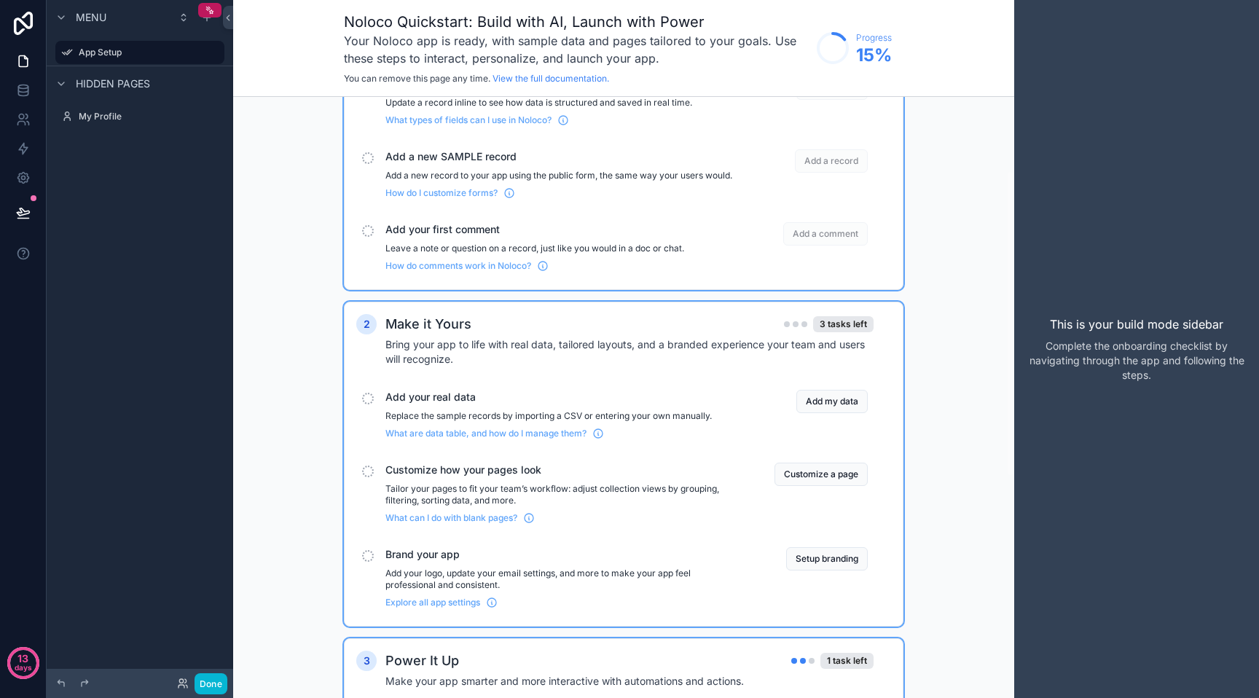
scroll to position [183, 0]
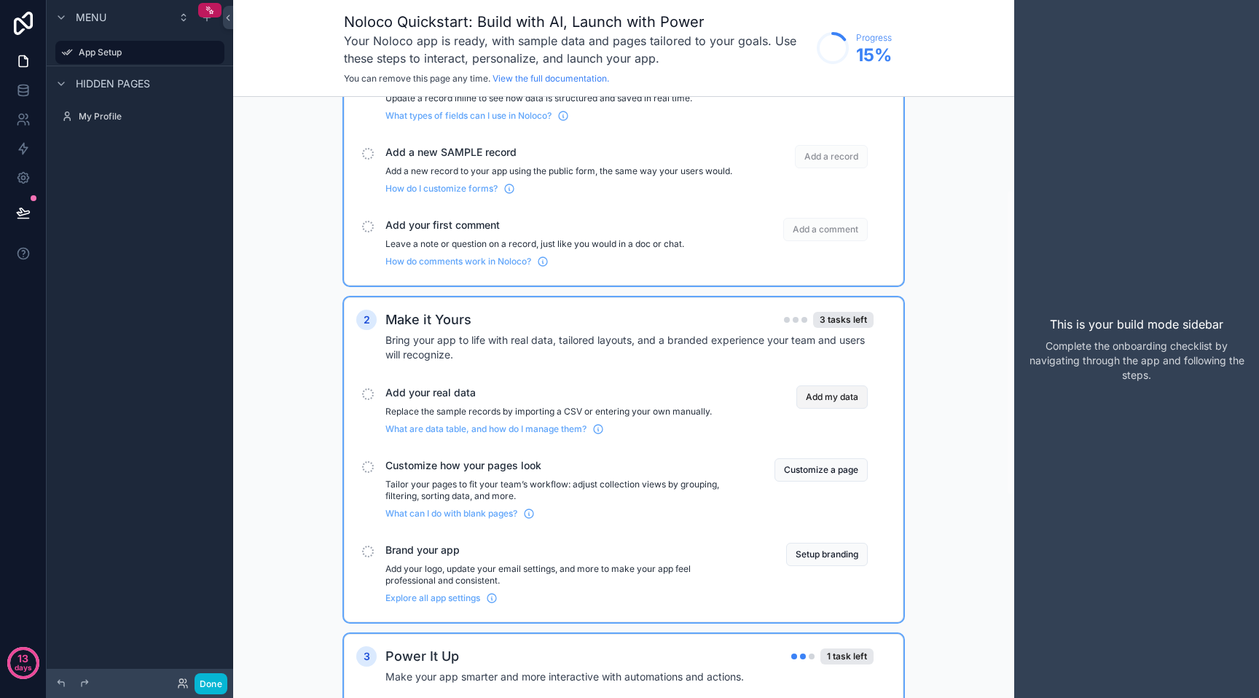
click at [829, 403] on button "Add my data" at bounding box center [831, 396] width 71 height 23
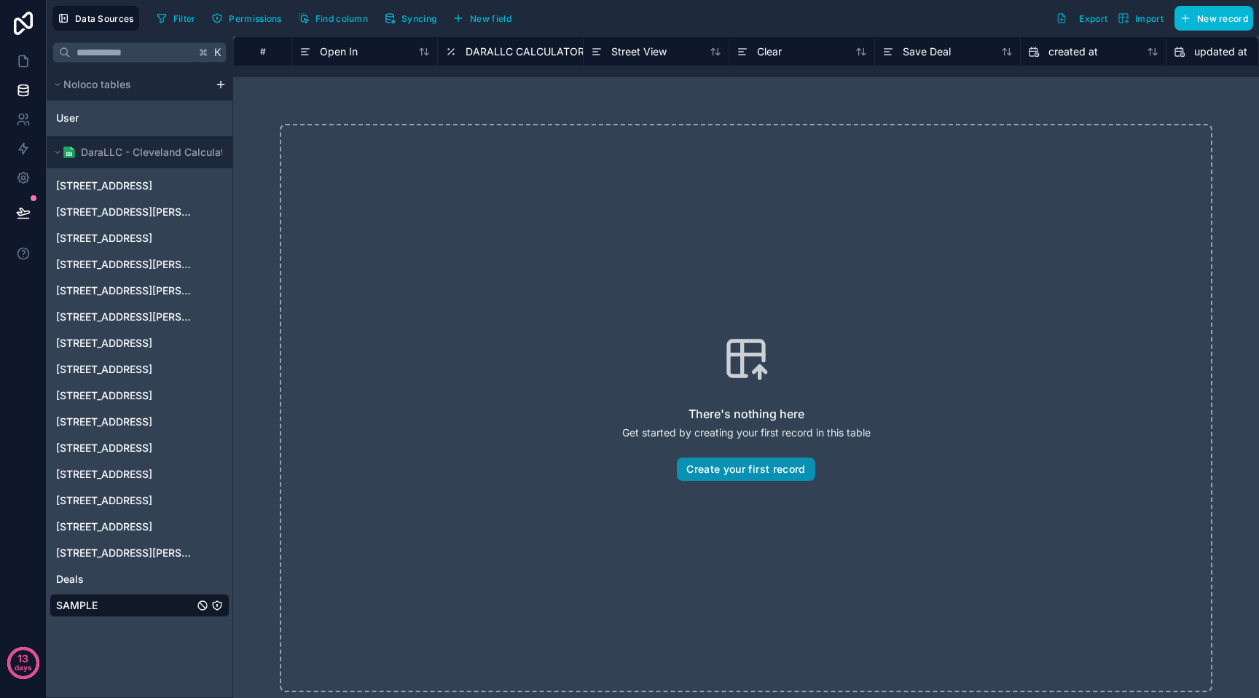
click at [755, 471] on button "Create your first record" at bounding box center [746, 469] width 138 height 23
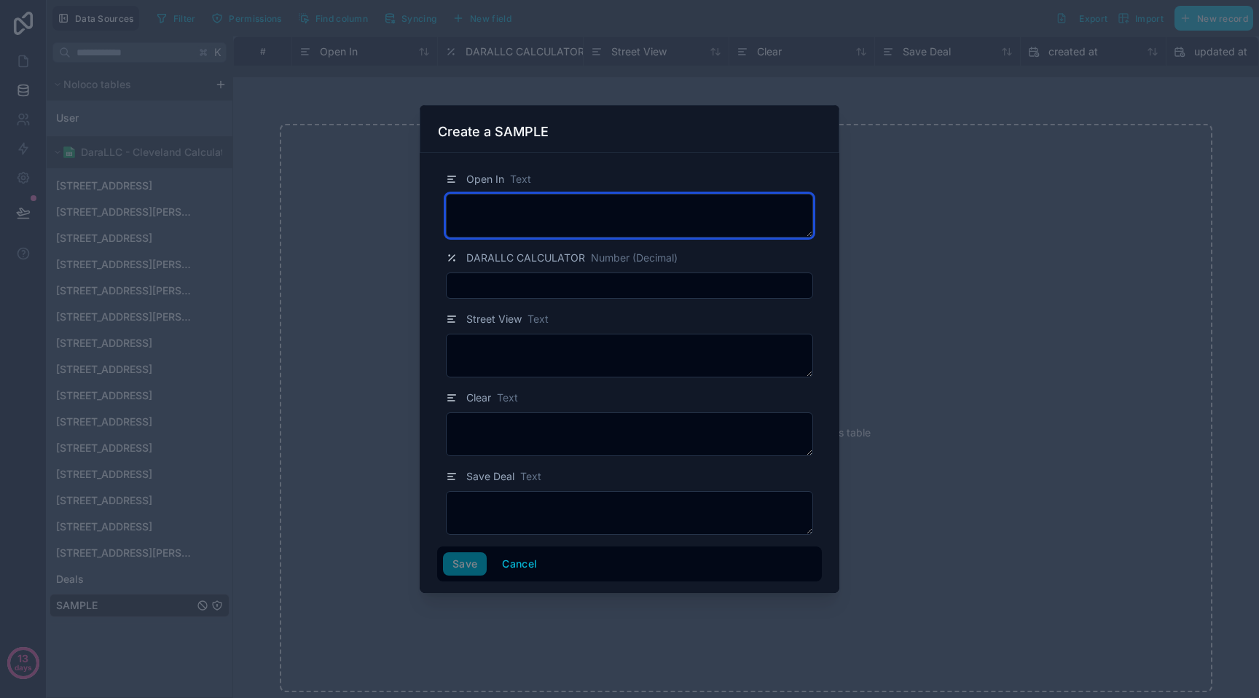
click at [608, 228] on textarea at bounding box center [629, 216] width 367 height 44
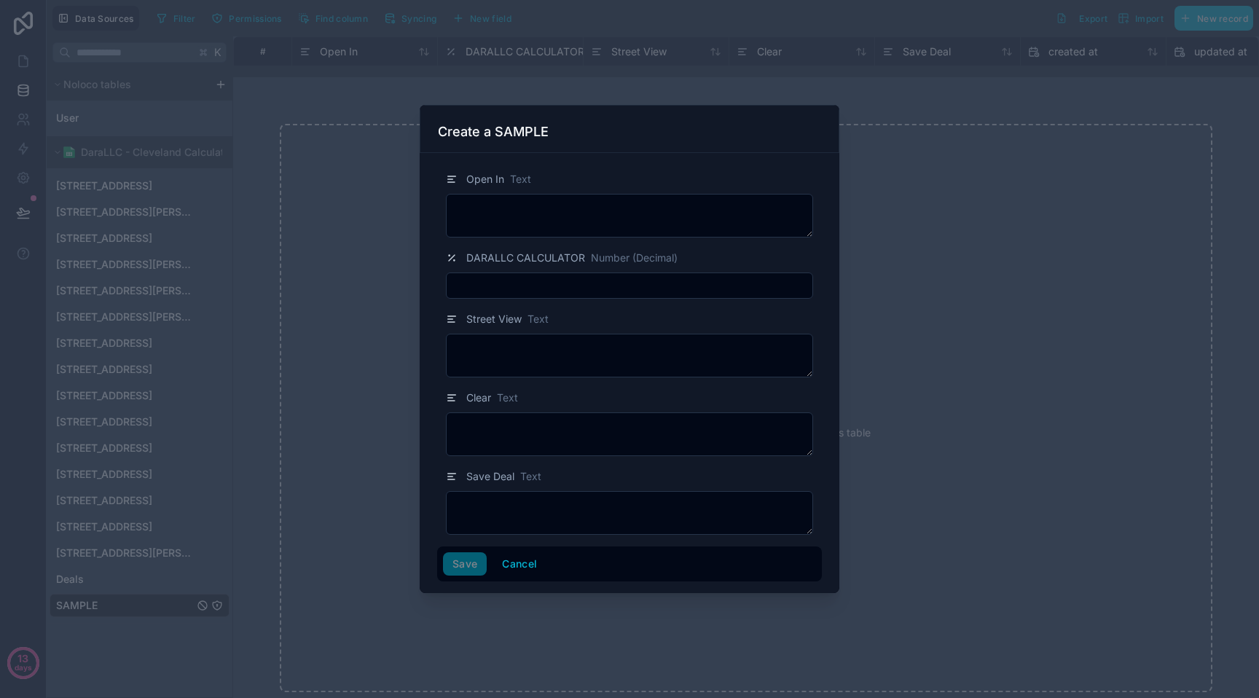
click at [606, 283] on input "text" at bounding box center [630, 285] width 366 height 20
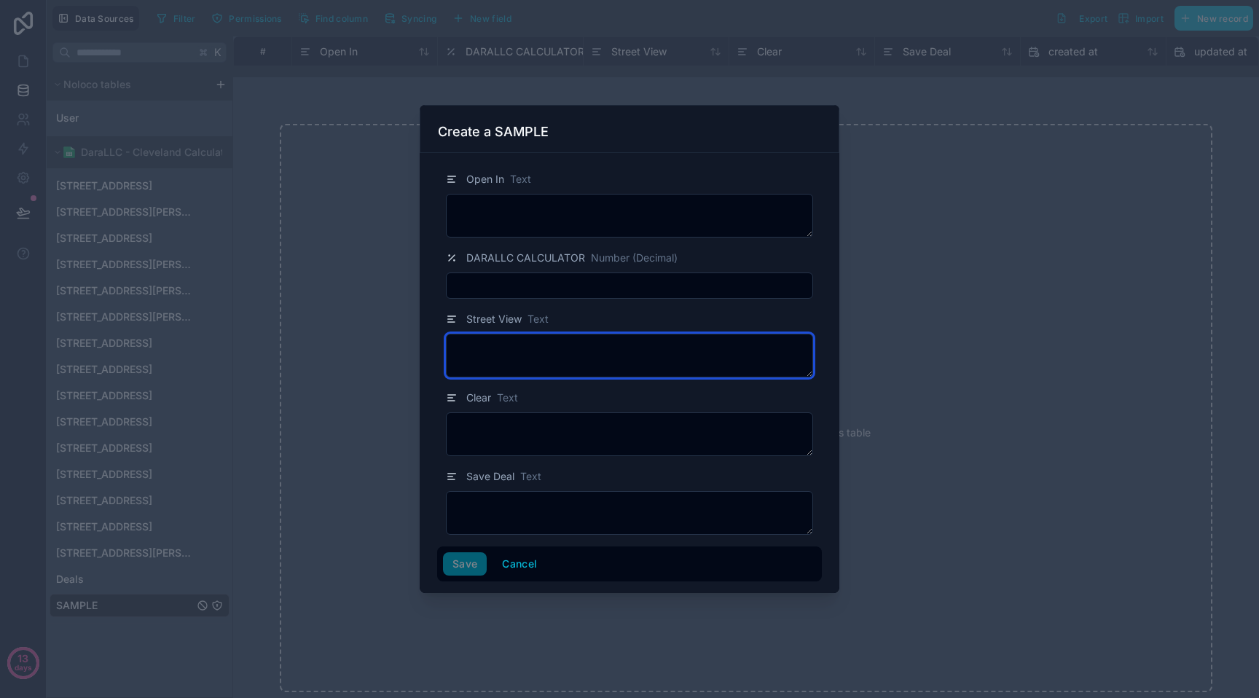
click at [600, 335] on textarea at bounding box center [629, 356] width 367 height 44
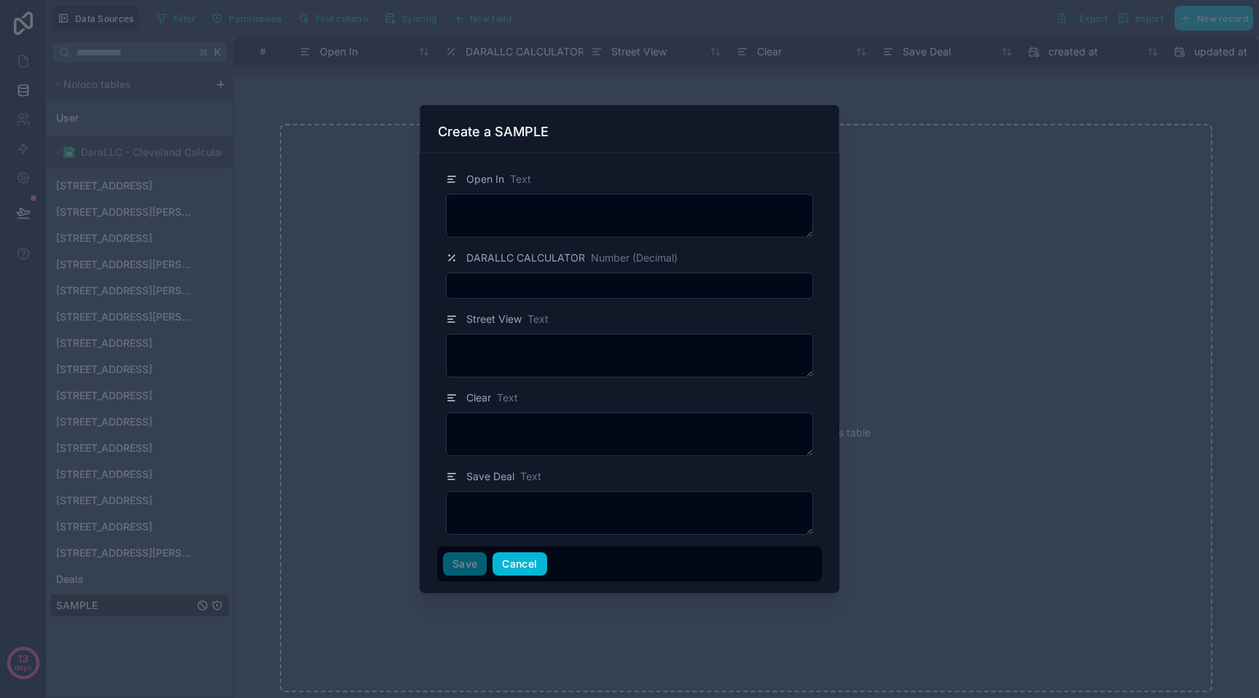
click at [530, 559] on button "Cancel" at bounding box center [520, 563] width 54 height 23
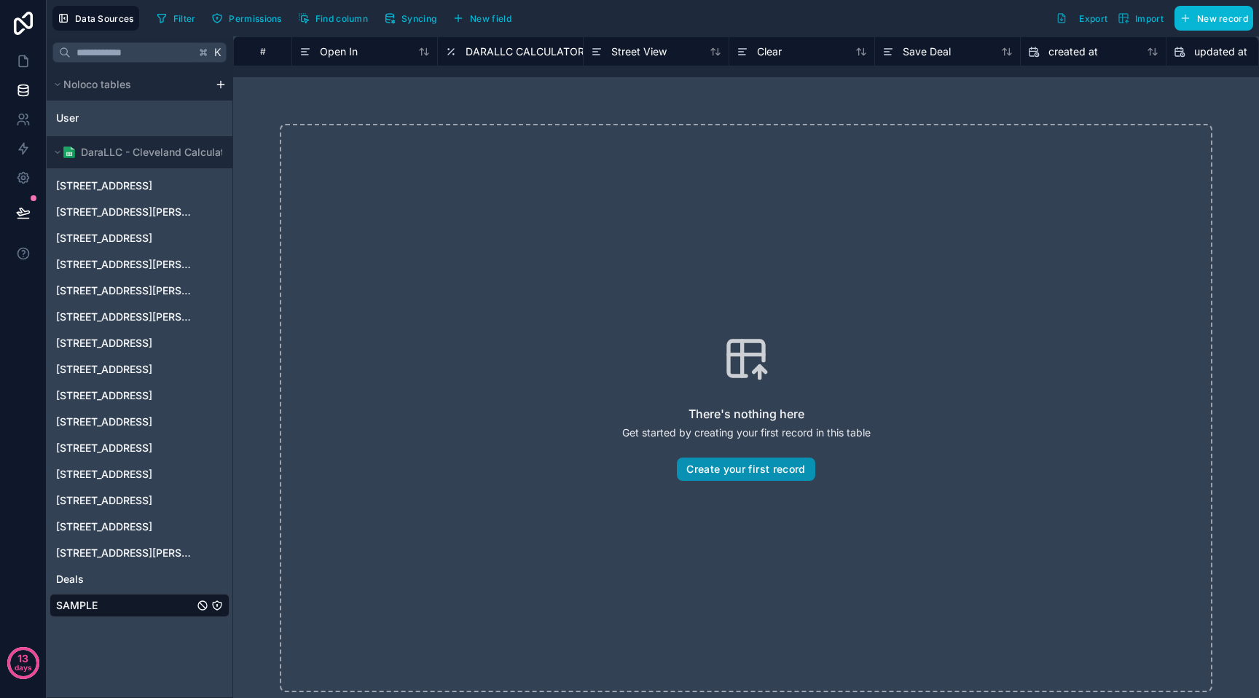
click at [737, 475] on button "Create your first record" at bounding box center [746, 469] width 138 height 23
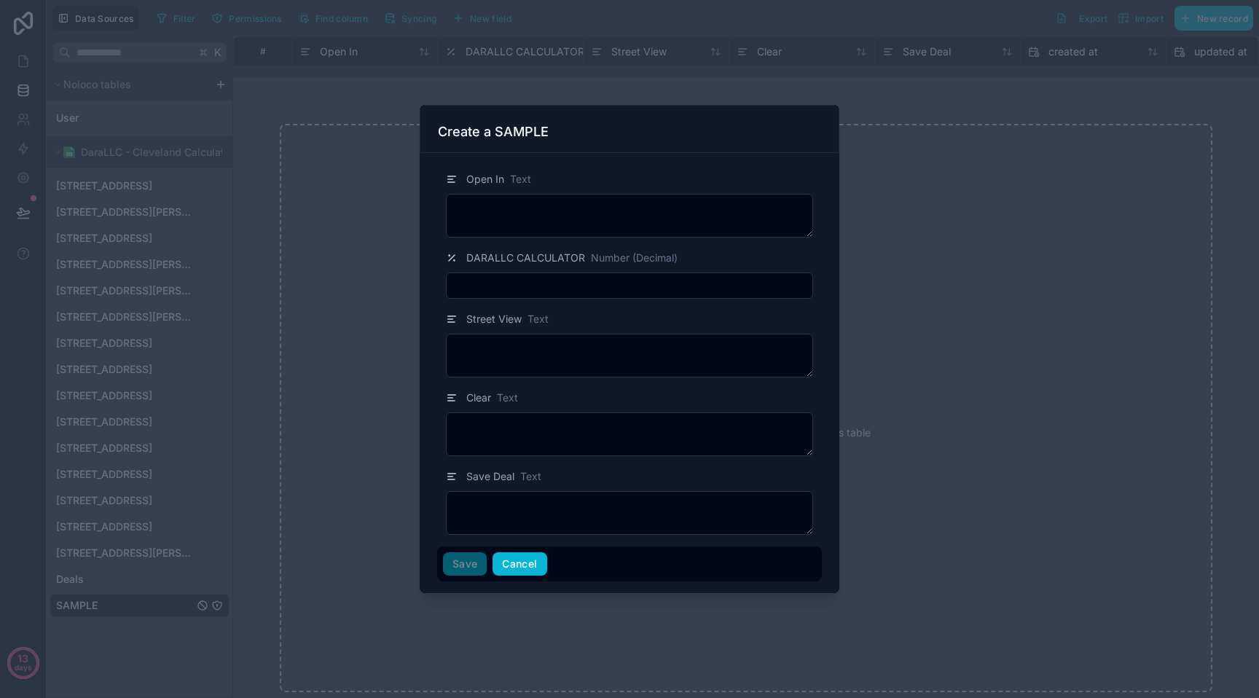
click at [525, 561] on button "Cancel" at bounding box center [520, 563] width 54 height 23
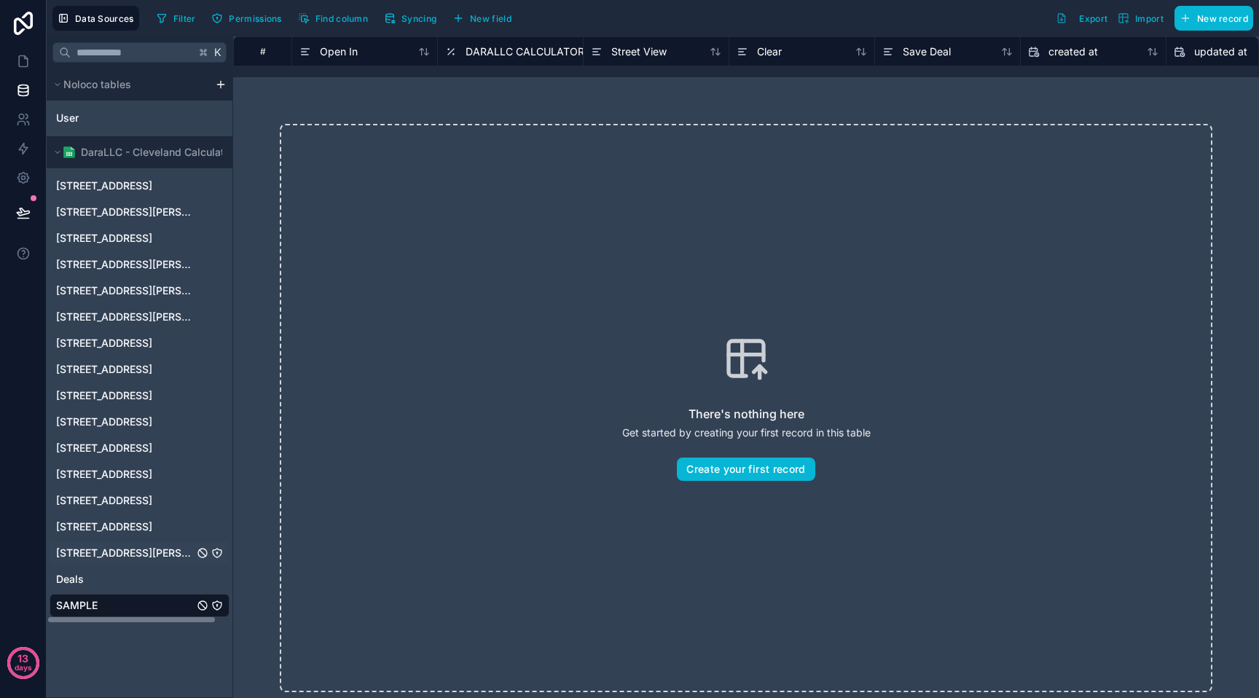
click at [156, 544] on div "[STREET_ADDRESS][PERSON_NAME]" at bounding box center [140, 552] width 180 height 23
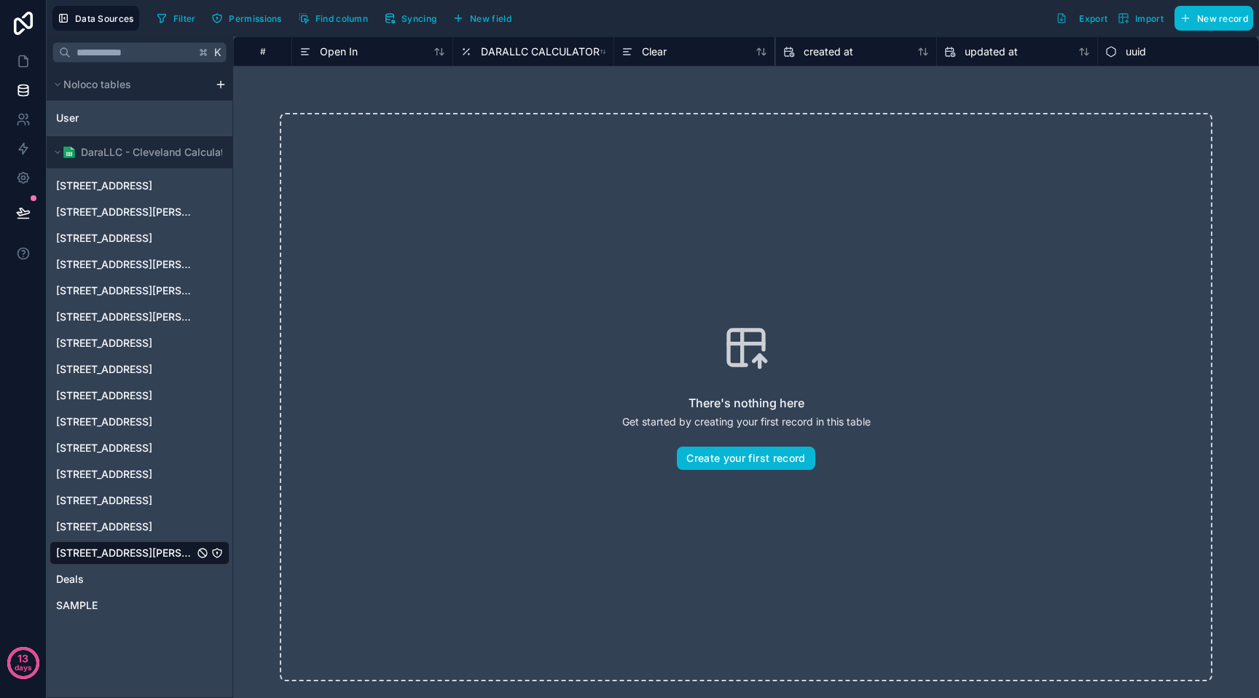
click at [217, 84] on html "13 days Data Sources Filter Permissions Find column Syncing New field Export Im…" at bounding box center [629, 349] width 1259 height 698
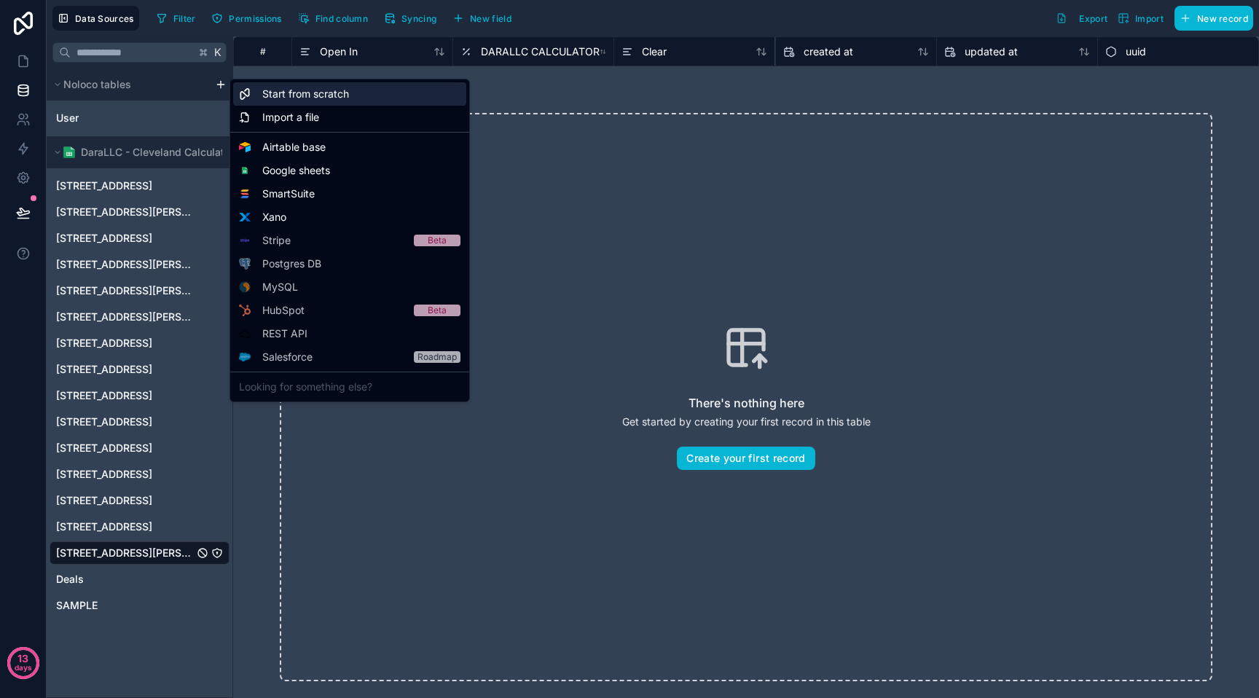
click at [329, 89] on span "Start from scratch" at bounding box center [305, 94] width 87 height 15
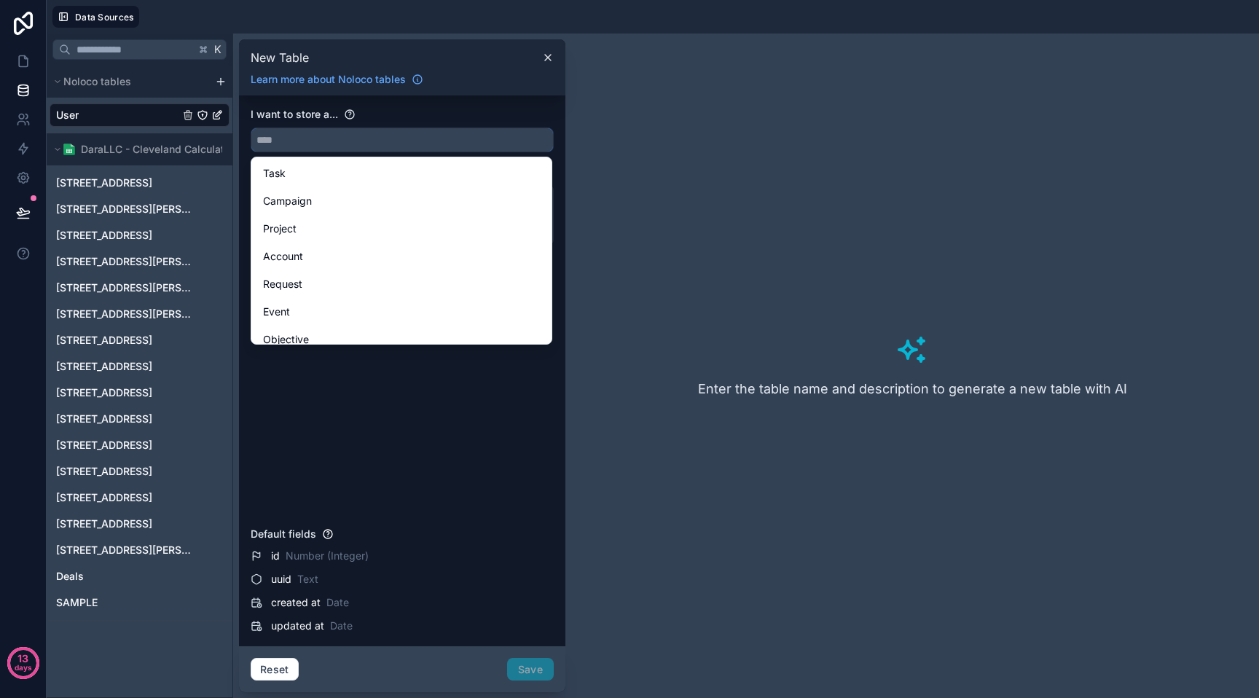
click at [402, 133] on input "text" at bounding box center [402, 139] width 302 height 23
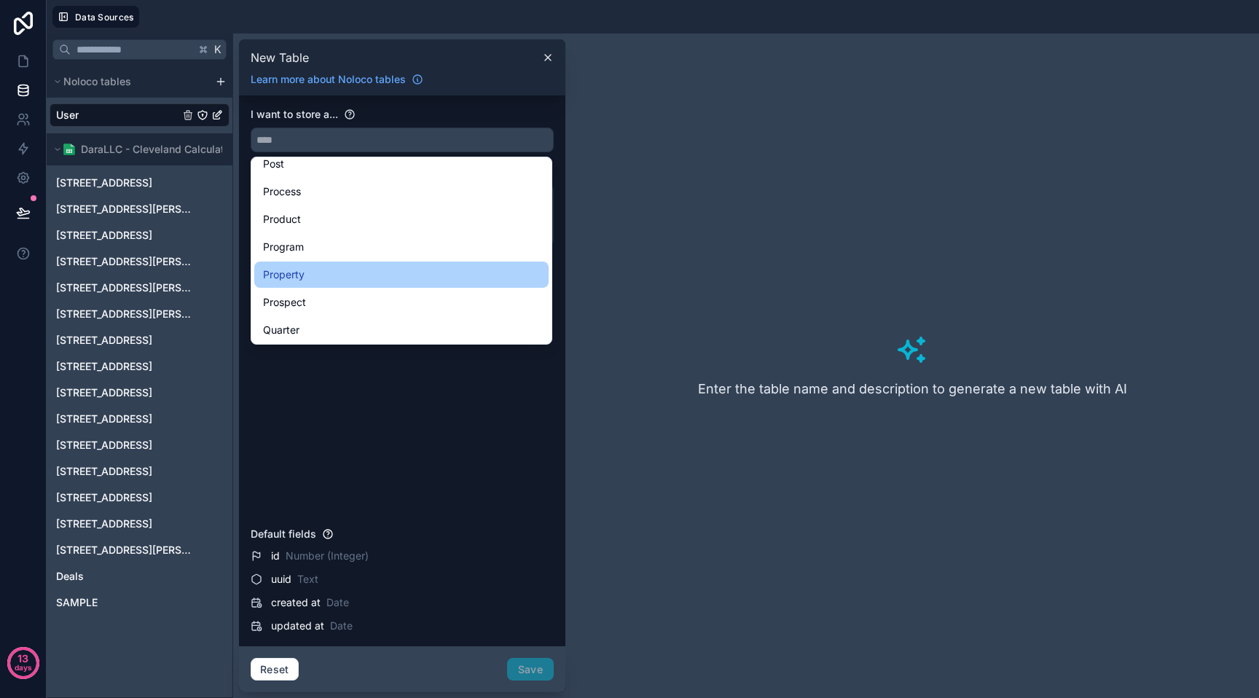
click at [370, 268] on div "Property" at bounding box center [401, 274] width 277 height 17
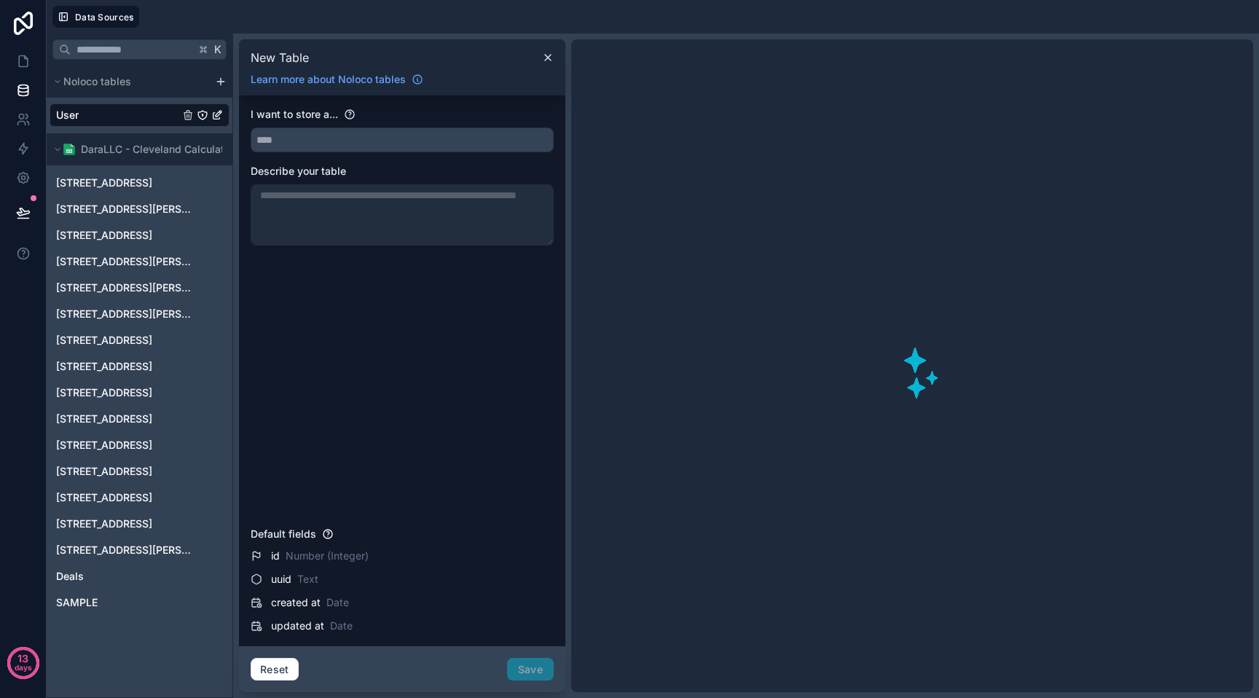
type input "********"
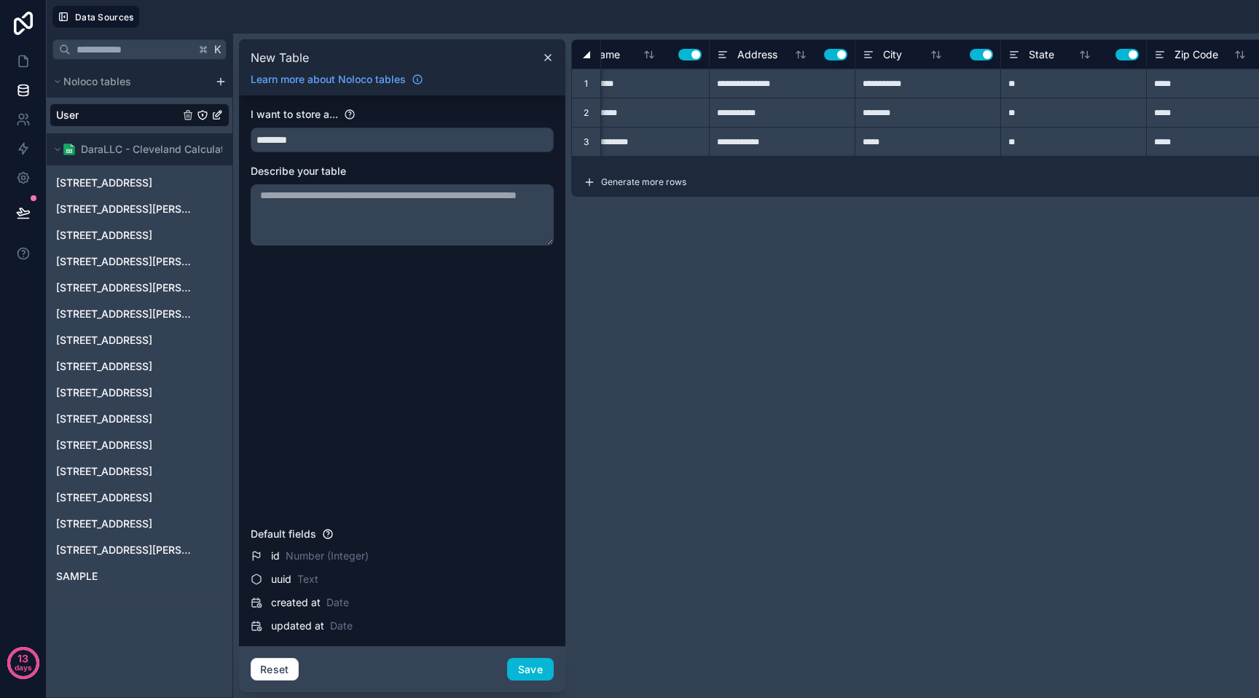
scroll to position [0, 0]
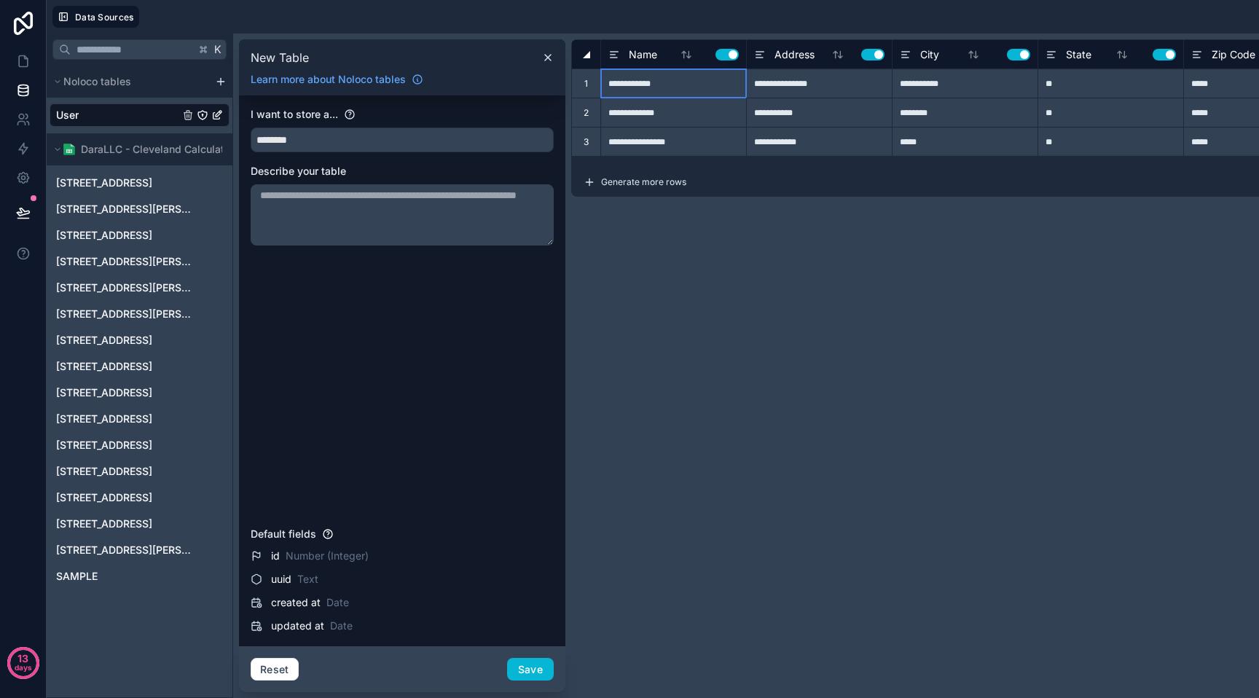
click at [668, 80] on div "**********" at bounding box center [673, 82] width 146 height 29
click at [26, 56] on icon at bounding box center [23, 61] width 9 height 11
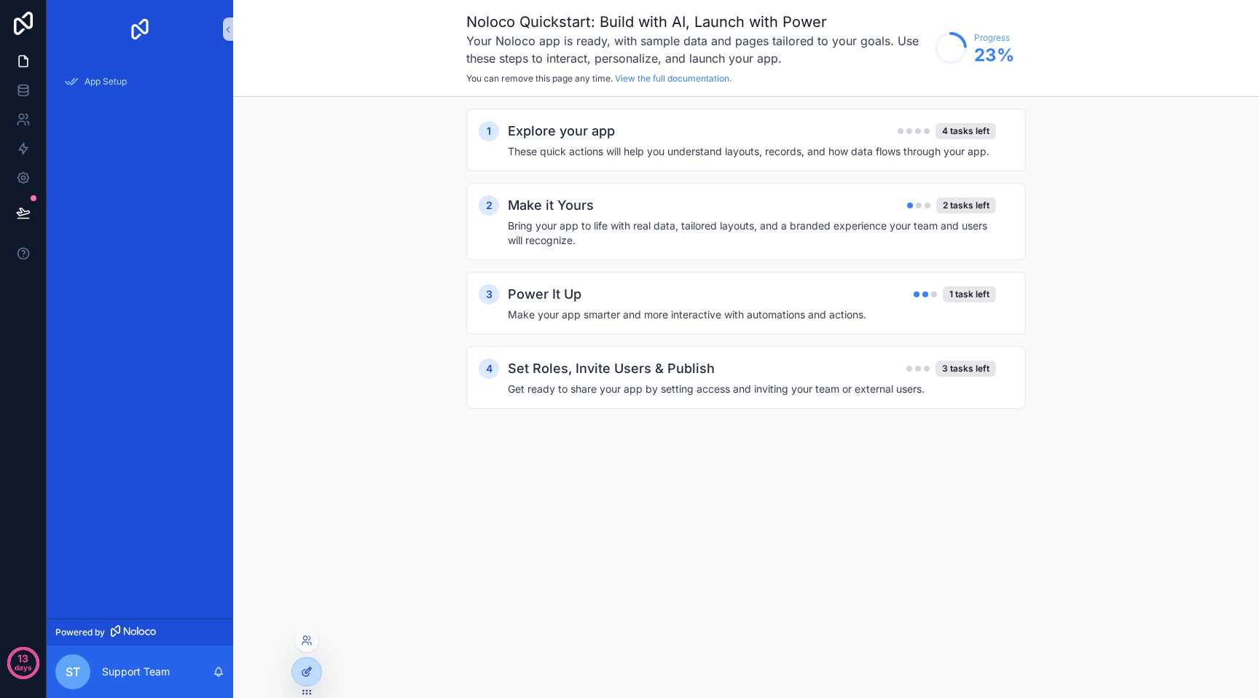
click at [298, 664] on div at bounding box center [306, 672] width 29 height 28
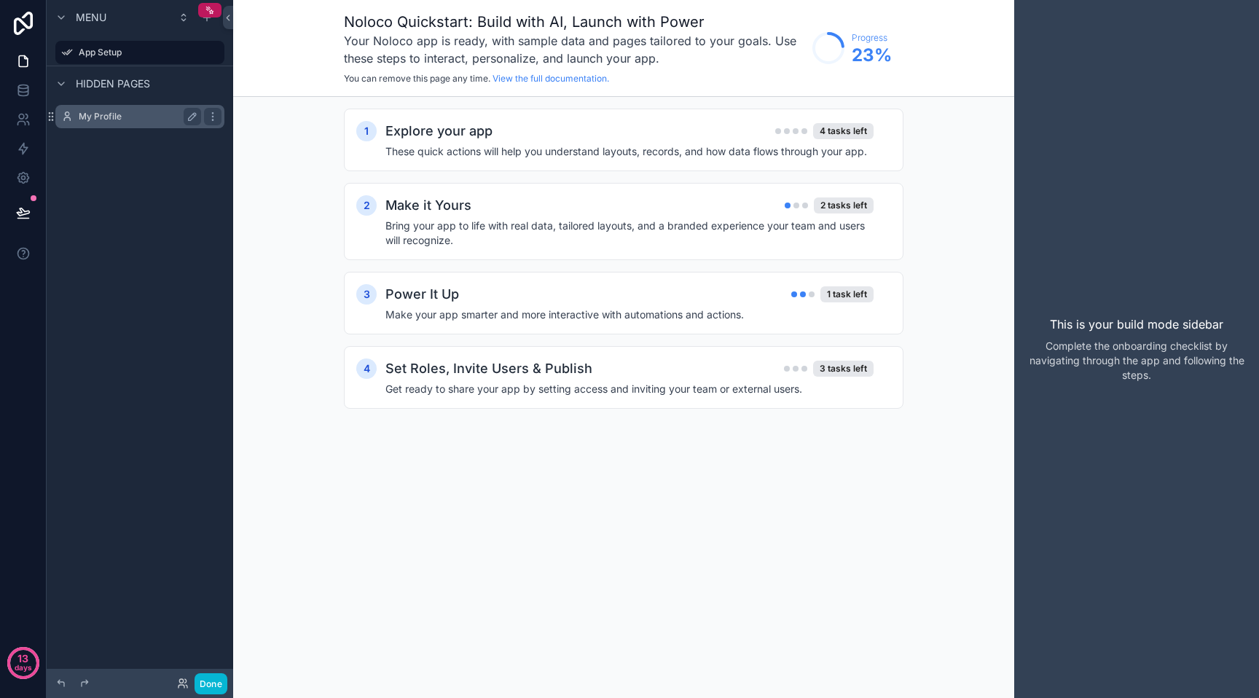
click at [107, 111] on label "My Profile" at bounding box center [137, 117] width 117 height 12
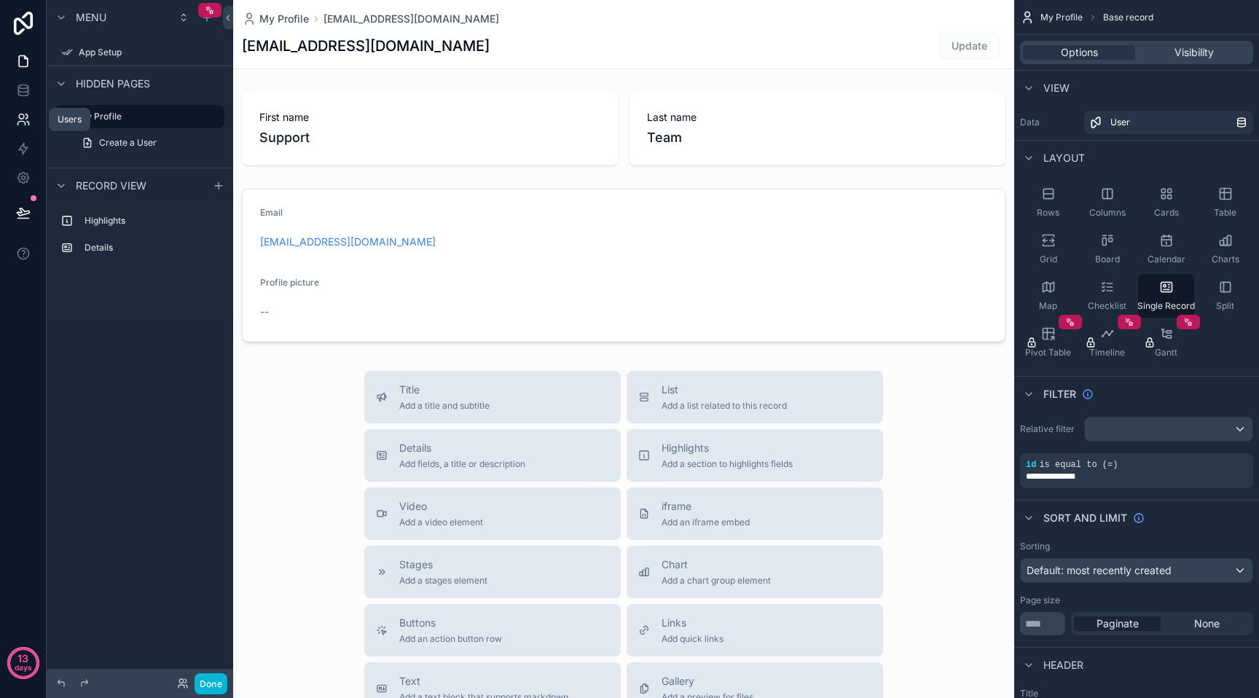
click at [26, 108] on link at bounding box center [23, 119] width 46 height 29
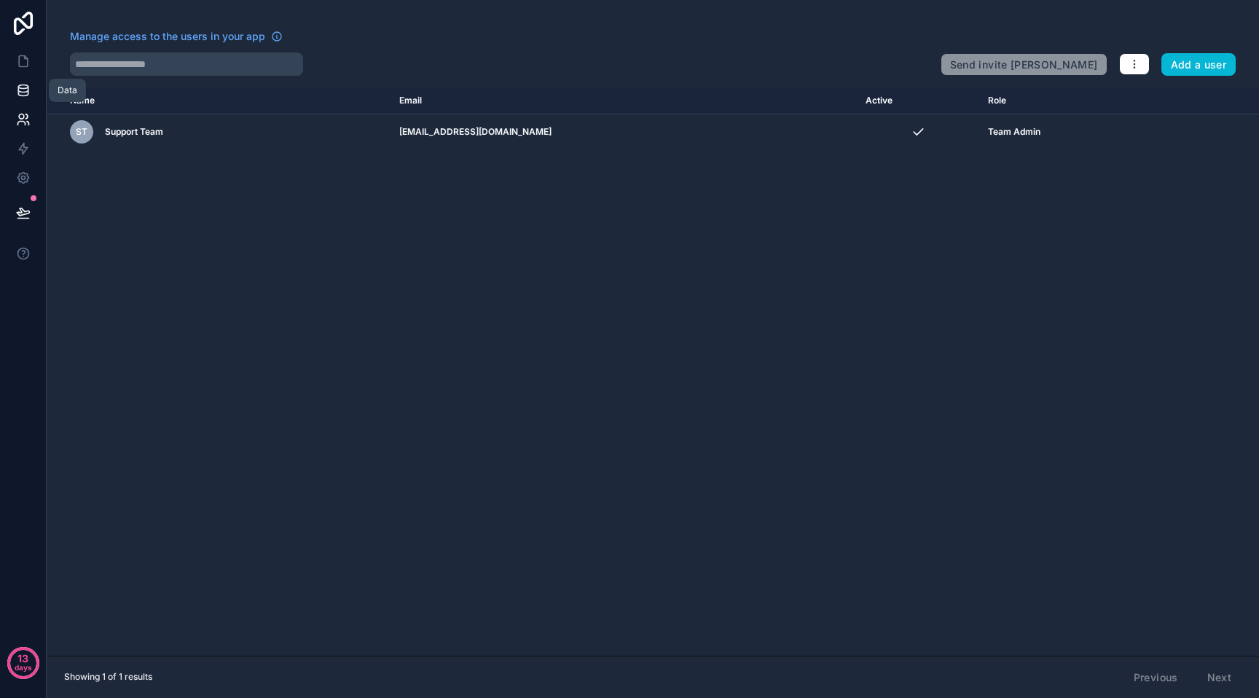
click at [26, 98] on link at bounding box center [23, 90] width 46 height 29
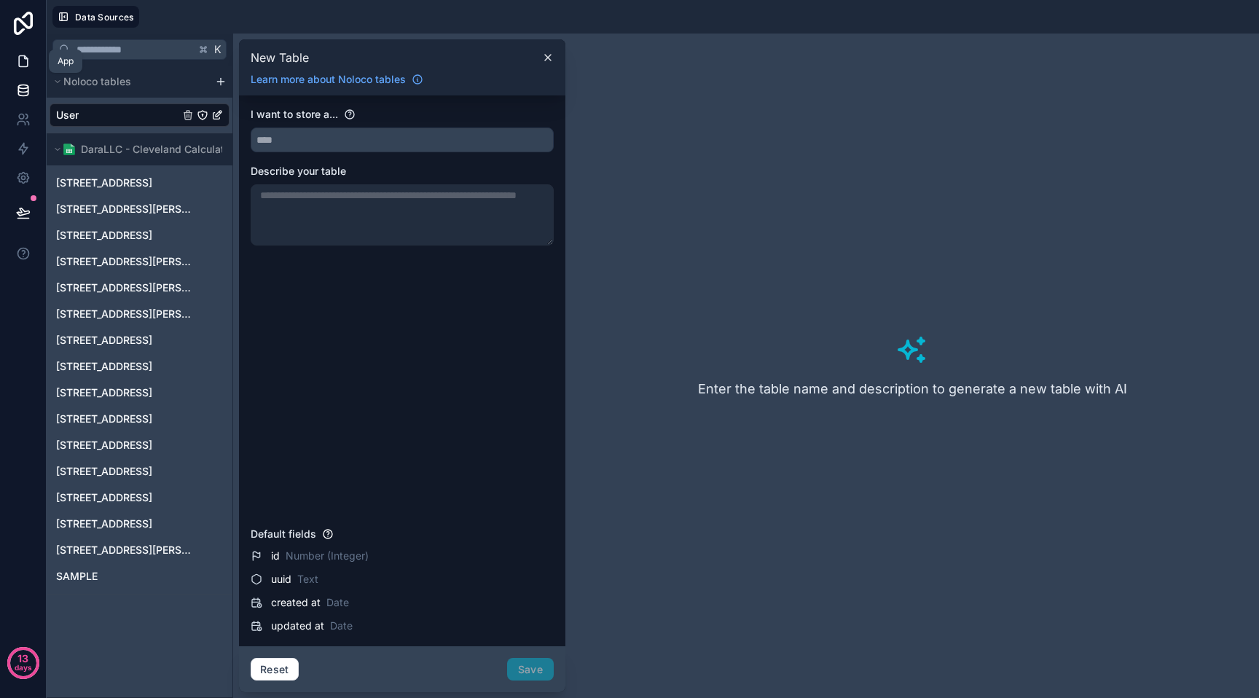
click at [29, 68] on link at bounding box center [23, 61] width 46 height 29
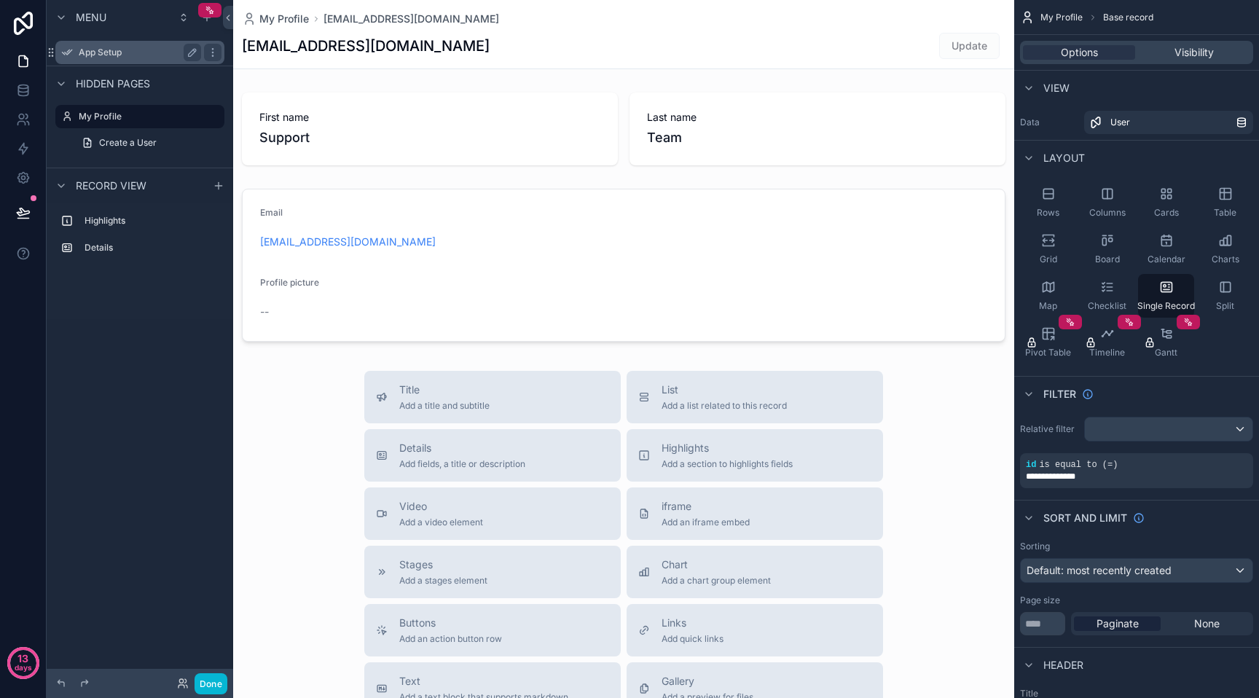
click at [130, 63] on div "App Setup" at bounding box center [139, 52] width 163 height 23
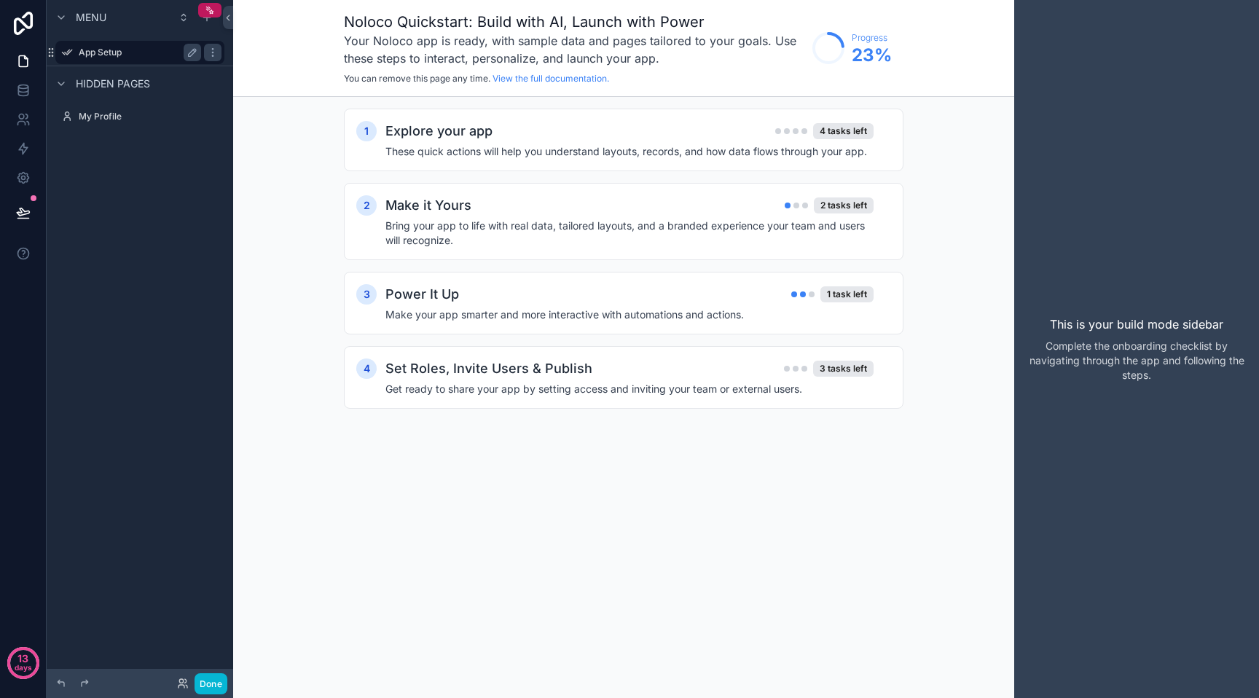
click at [130, 63] on div "App Setup" at bounding box center [139, 52] width 163 height 23
click at [111, 78] on span "Hidden pages" at bounding box center [113, 84] width 74 height 15
click at [109, 79] on span "Hidden pages" at bounding box center [113, 84] width 74 height 15
click at [111, 106] on div "My Profile" at bounding box center [139, 116] width 163 height 23
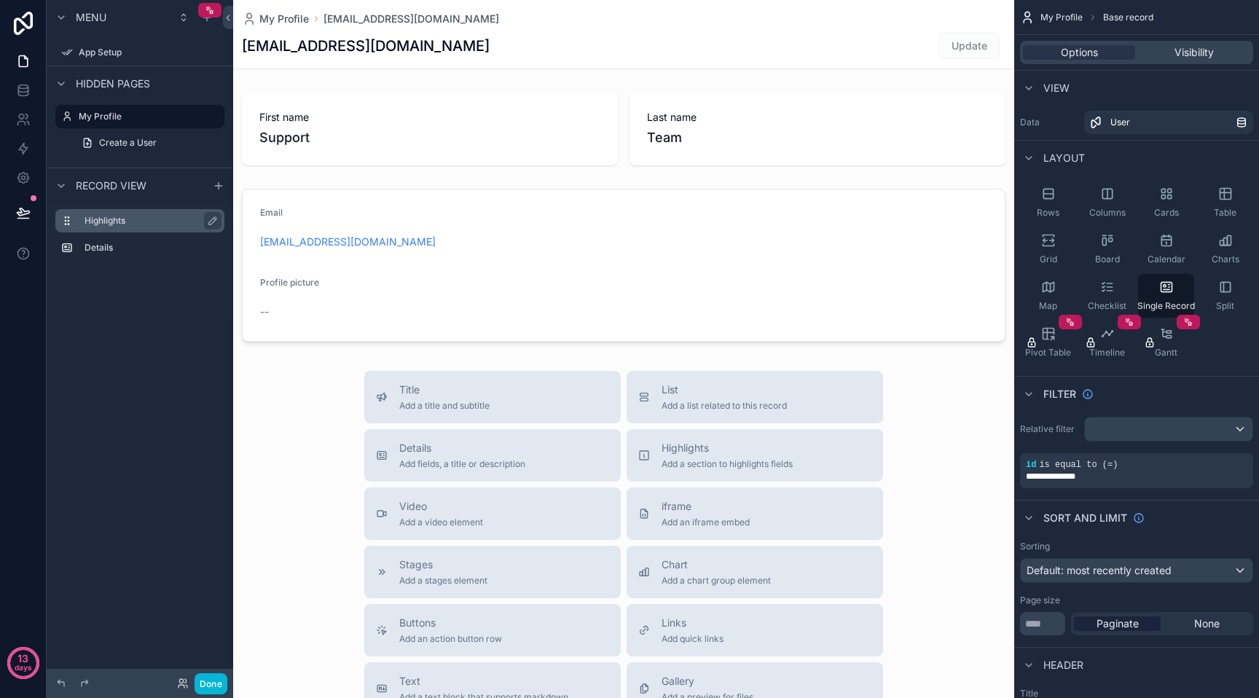
click at [125, 230] on div "Highlights" at bounding box center [139, 220] width 169 height 23
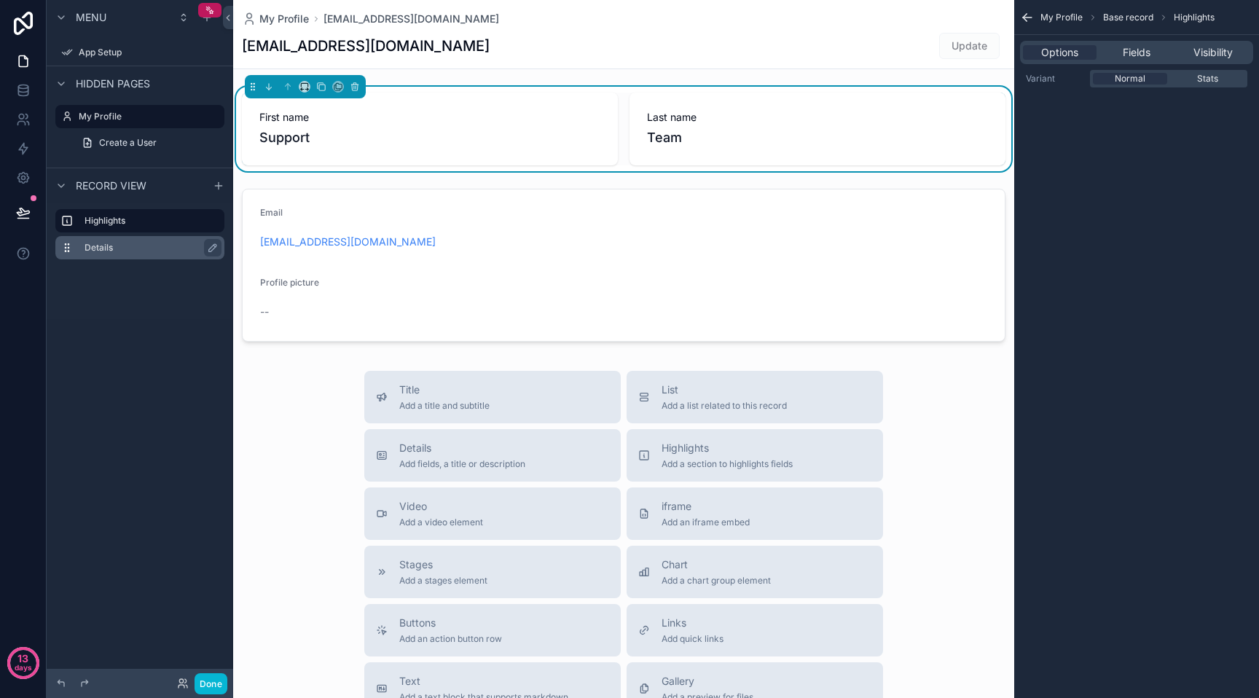
click at [125, 242] on label "Details" at bounding box center [149, 248] width 128 height 12
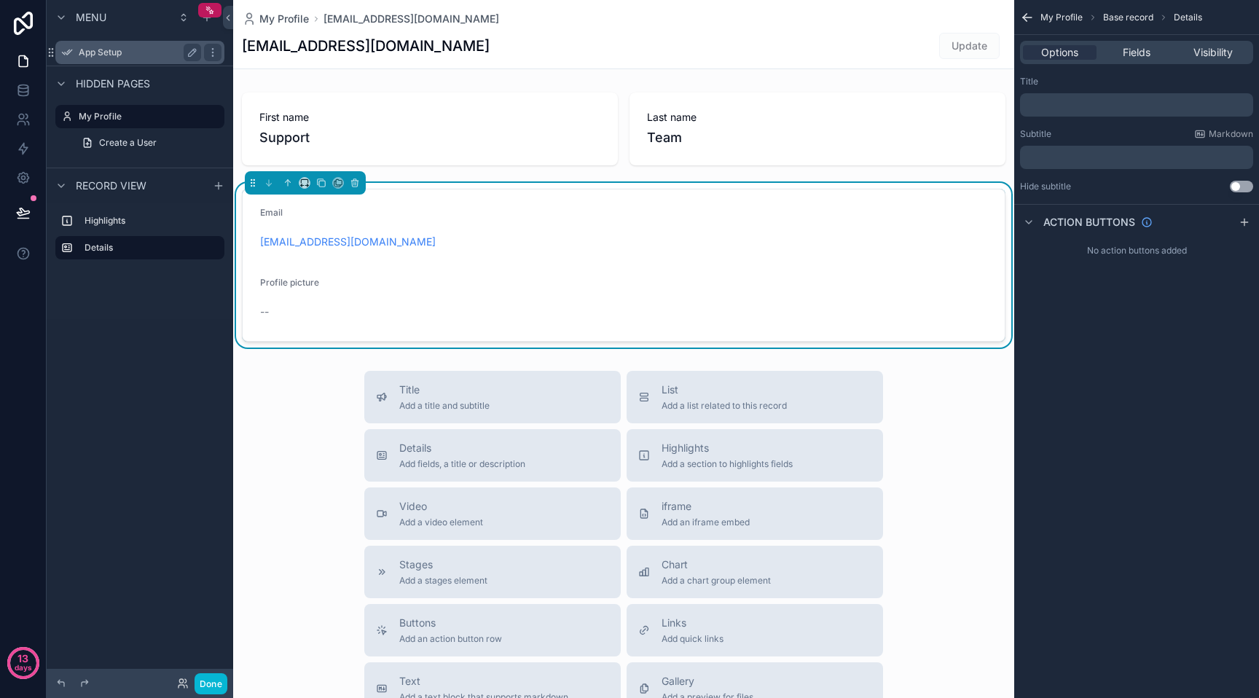
click at [122, 61] on div "App Setup" at bounding box center [139, 52] width 163 height 23
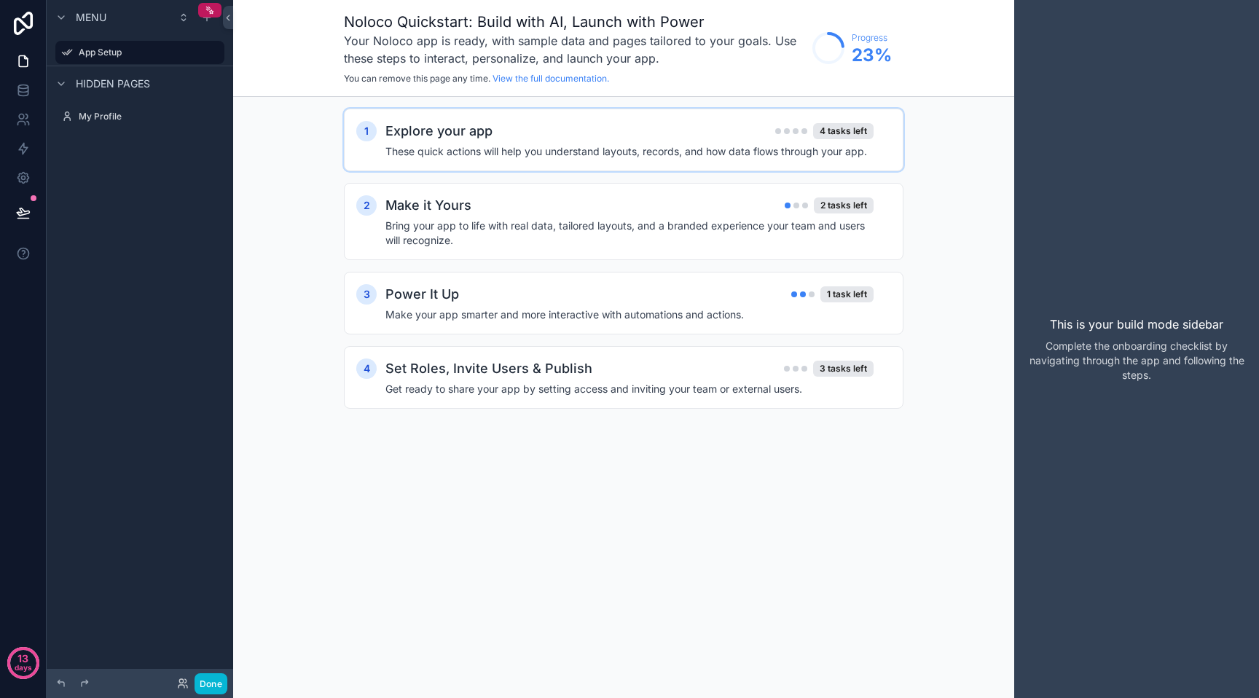
click at [826, 147] on h4 "These quick actions will help you understand layouts, records, and how data flo…" at bounding box center [629, 151] width 488 height 15
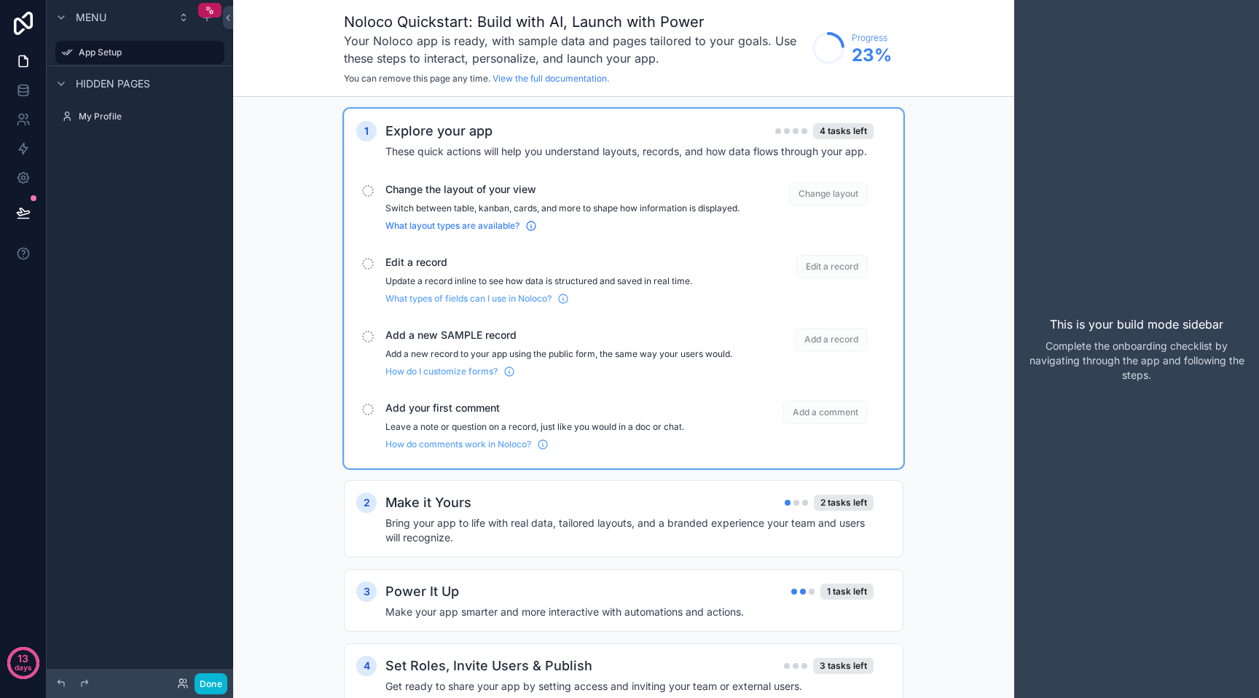
click at [491, 232] on span "What layout types are available?" at bounding box center [452, 226] width 134 height 12
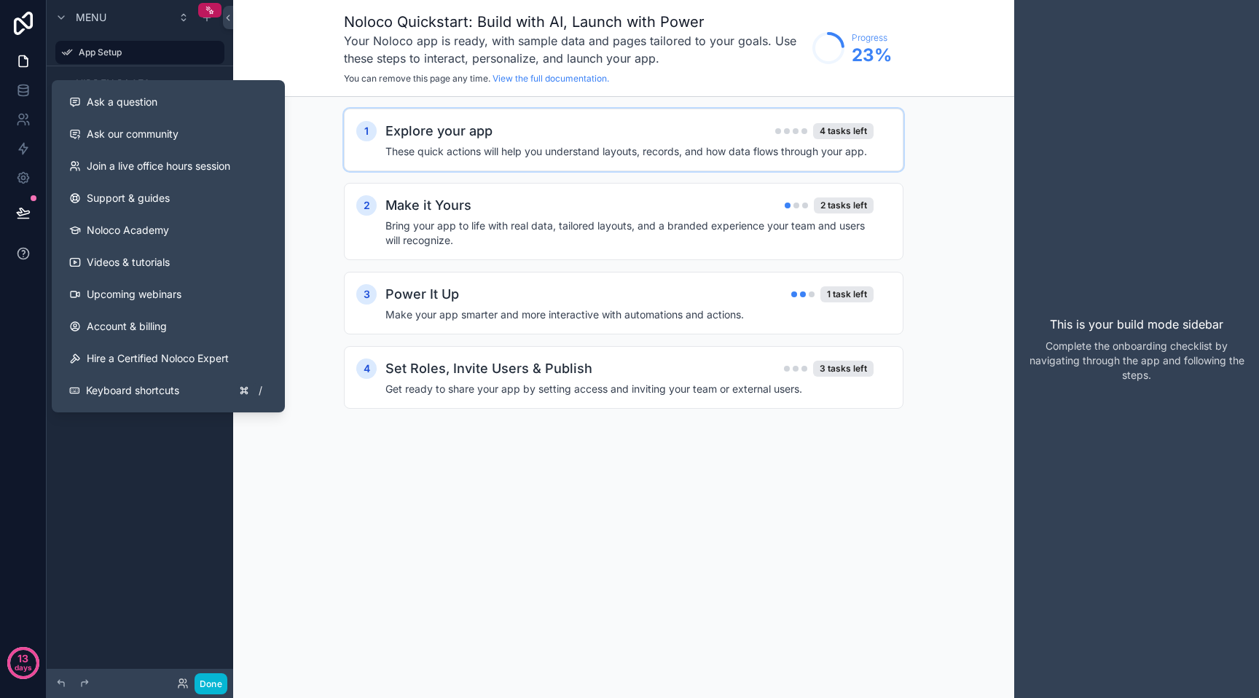
click at [36, 248] on button at bounding box center [23, 253] width 46 height 41
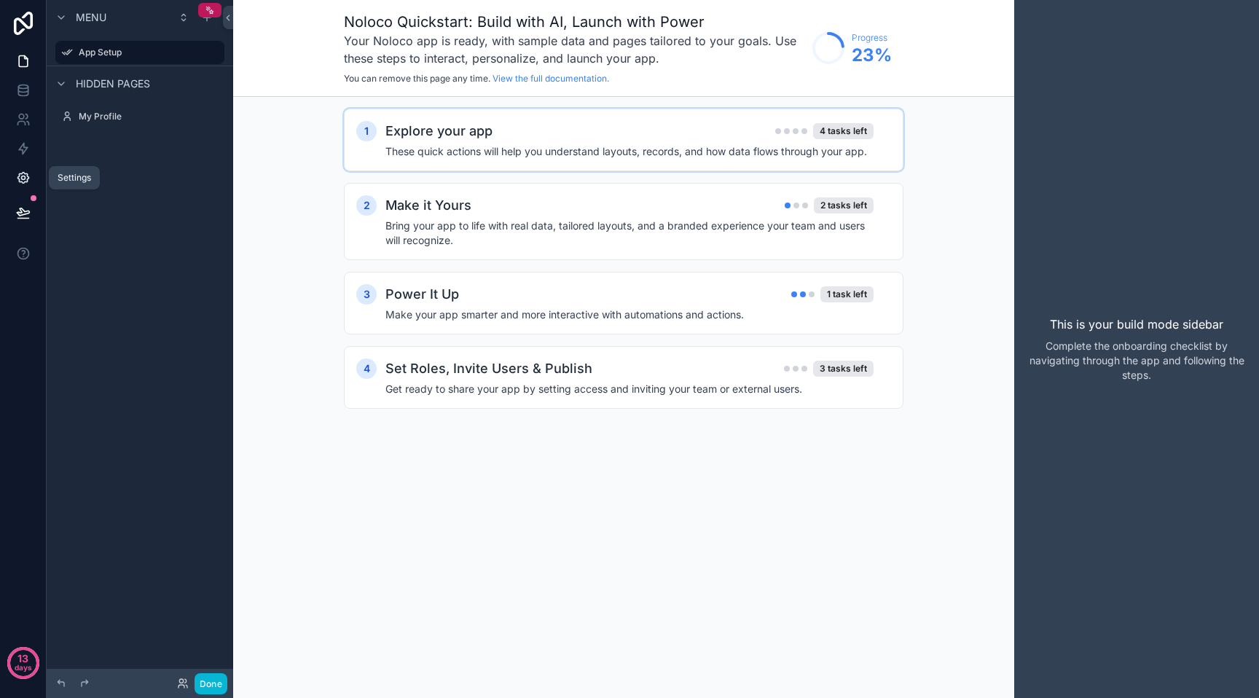
click at [29, 182] on icon at bounding box center [23, 177] width 15 height 15
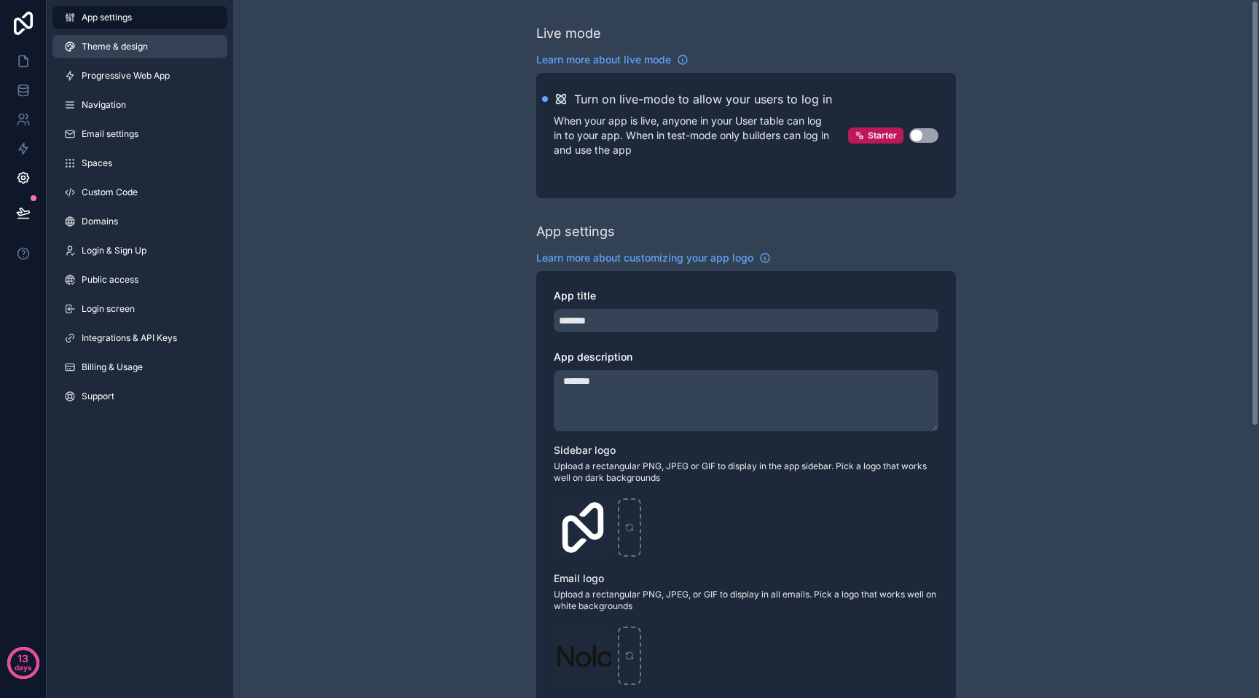
click at [154, 47] on link "Theme & design" at bounding box center [139, 46] width 175 height 23
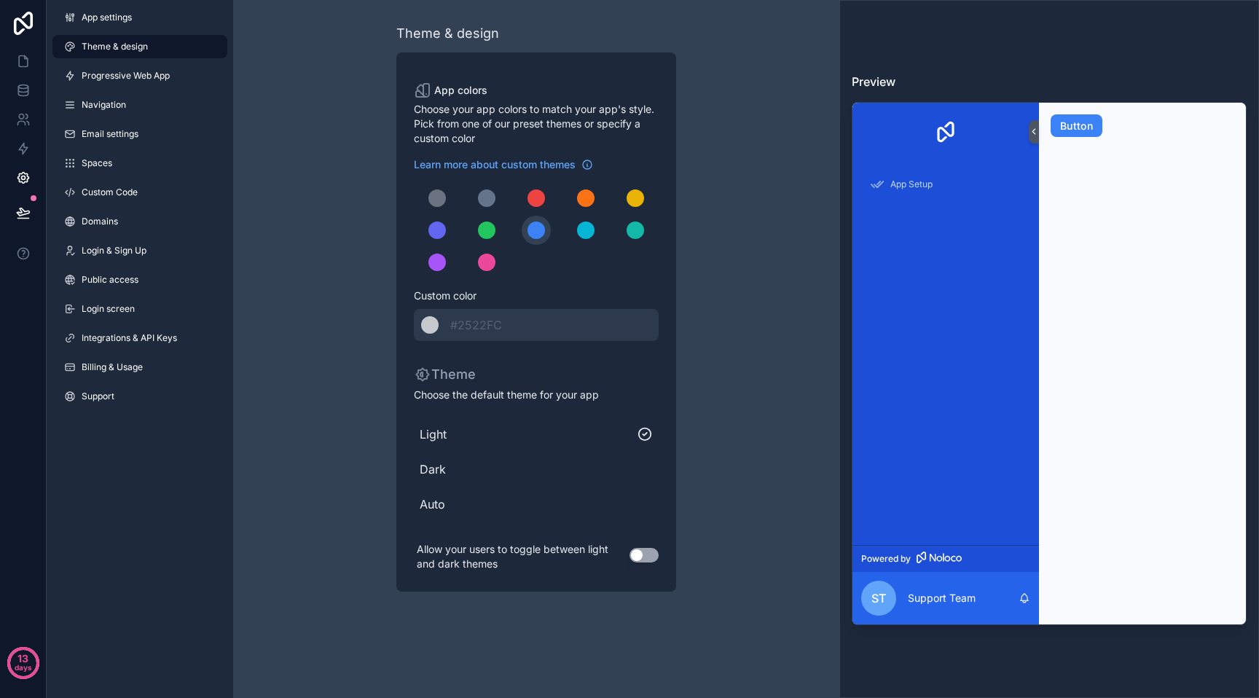
click at [643, 555] on button "Use setting" at bounding box center [643, 555] width 29 height 15
click at [80, 82] on link "Progressive Web App" at bounding box center [139, 75] width 175 height 23
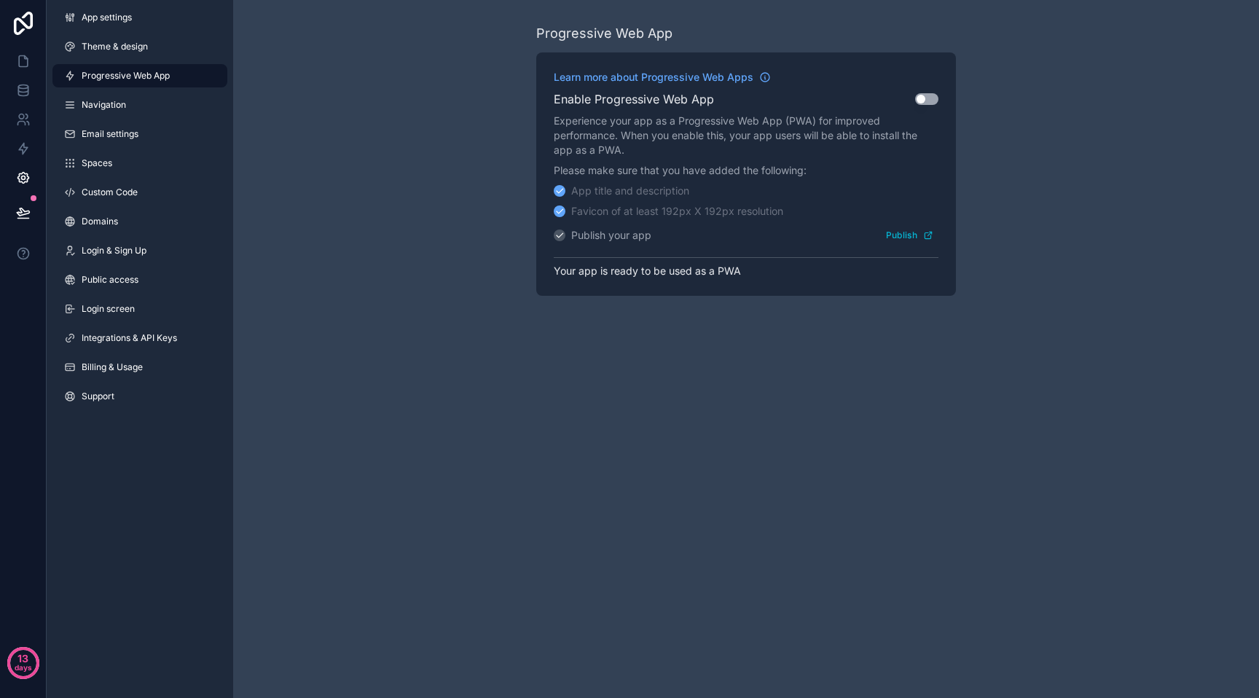
click at [917, 102] on button "Use setting" at bounding box center [926, 99] width 23 height 12
click at [130, 109] on link "Navigation" at bounding box center [139, 104] width 175 height 23
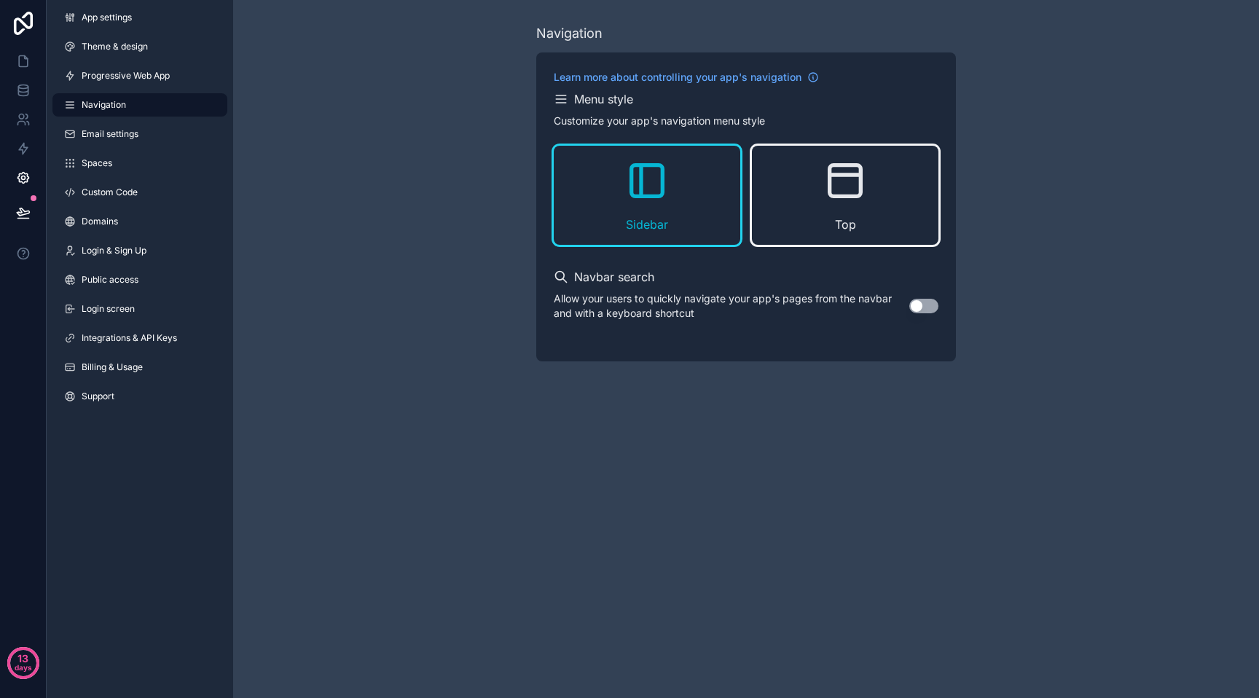
click at [839, 187] on icon "scrollable content" at bounding box center [845, 180] width 47 height 47
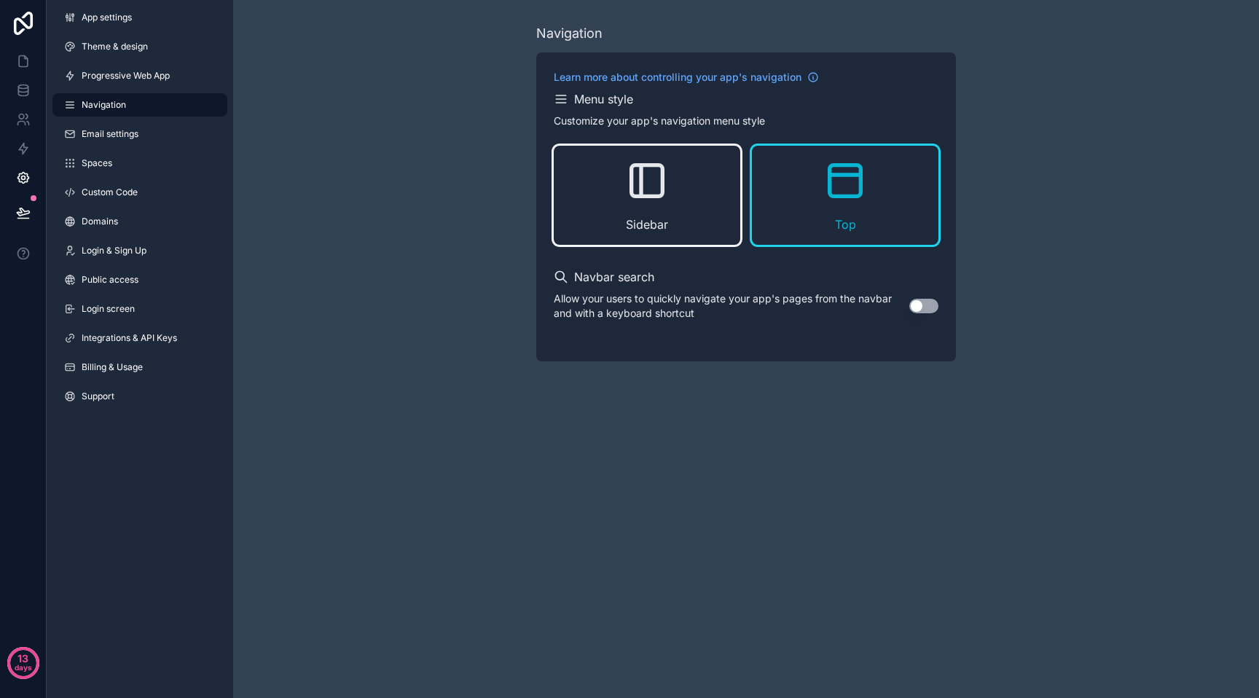
click at [691, 198] on div "Sidebar" at bounding box center [647, 195] width 187 height 99
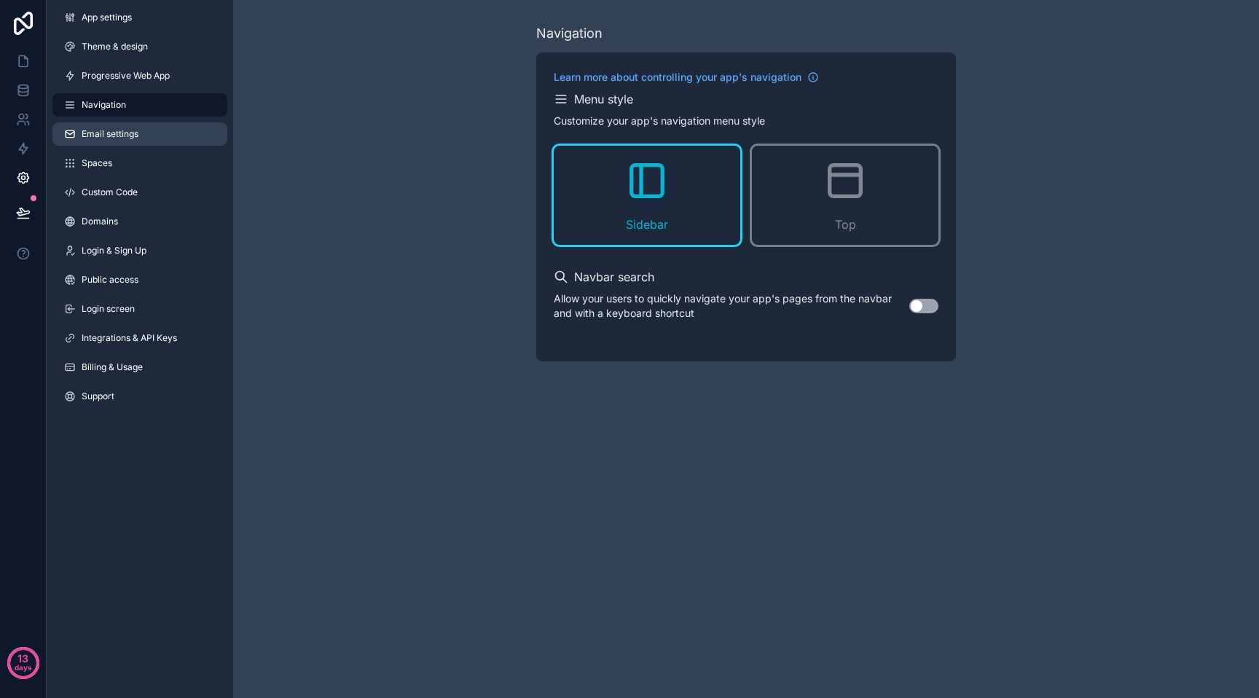
click at [116, 142] on link "Email settings" at bounding box center [139, 133] width 175 height 23
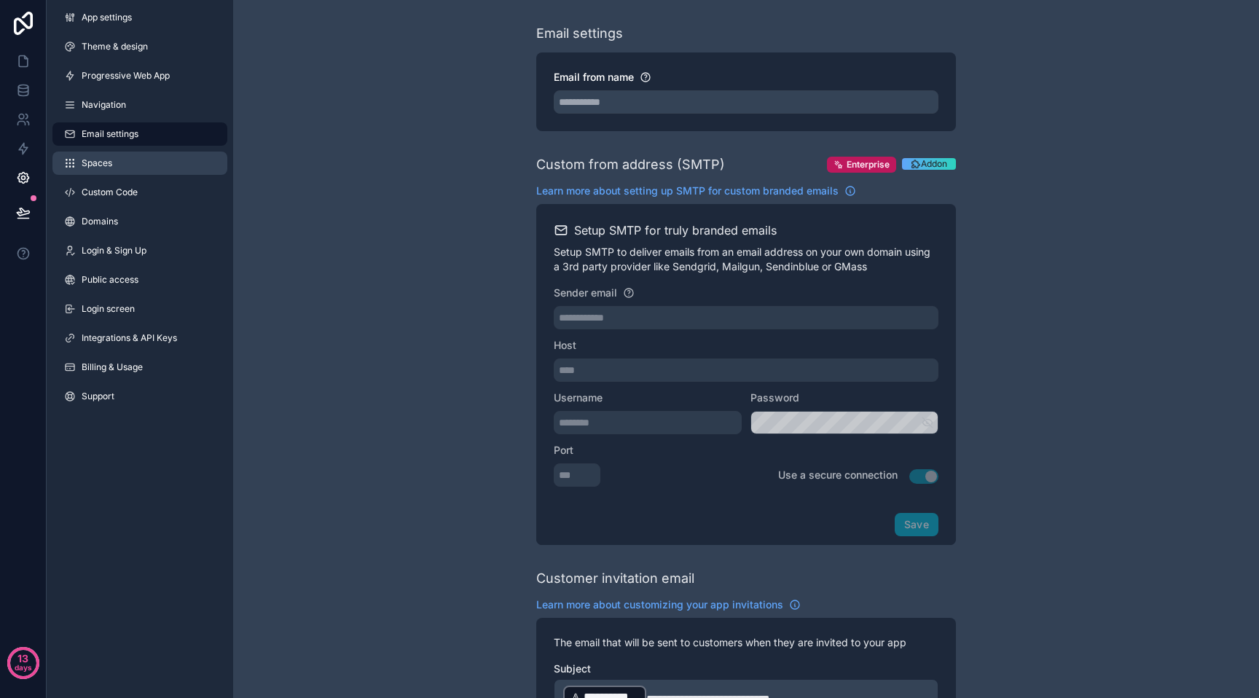
click at [153, 165] on link "Spaces" at bounding box center [139, 163] width 175 height 23
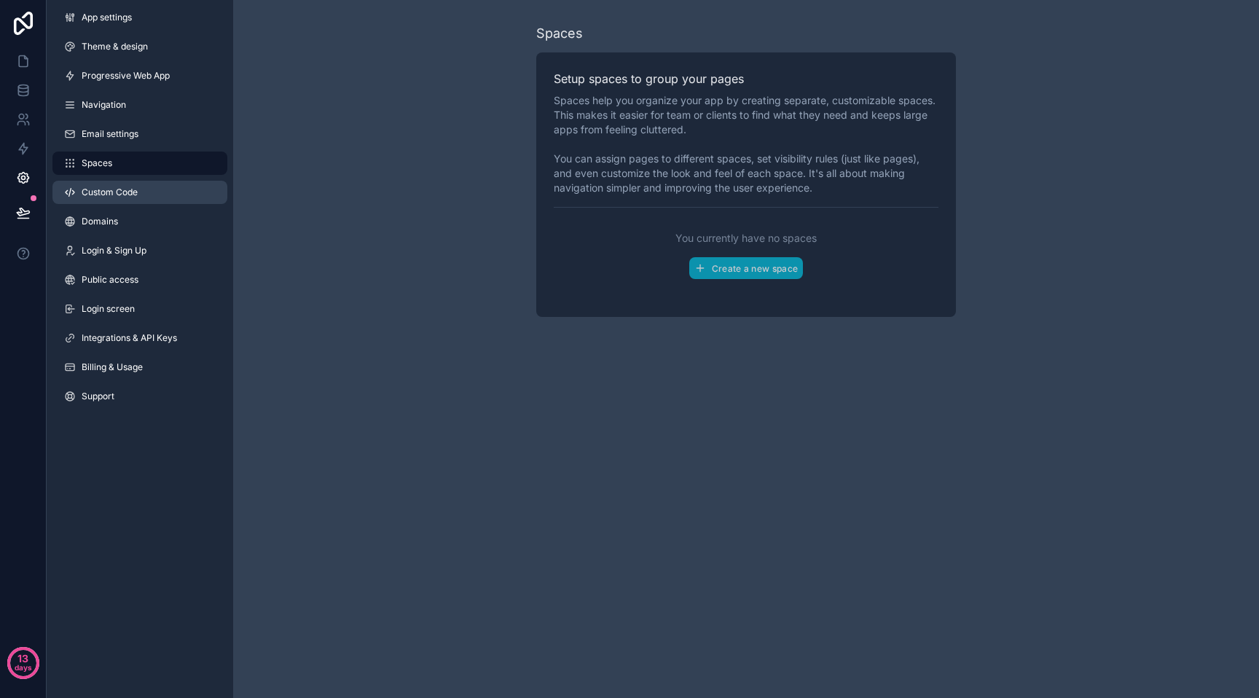
click at [121, 197] on span "Custom Code" at bounding box center [110, 193] width 56 height 12
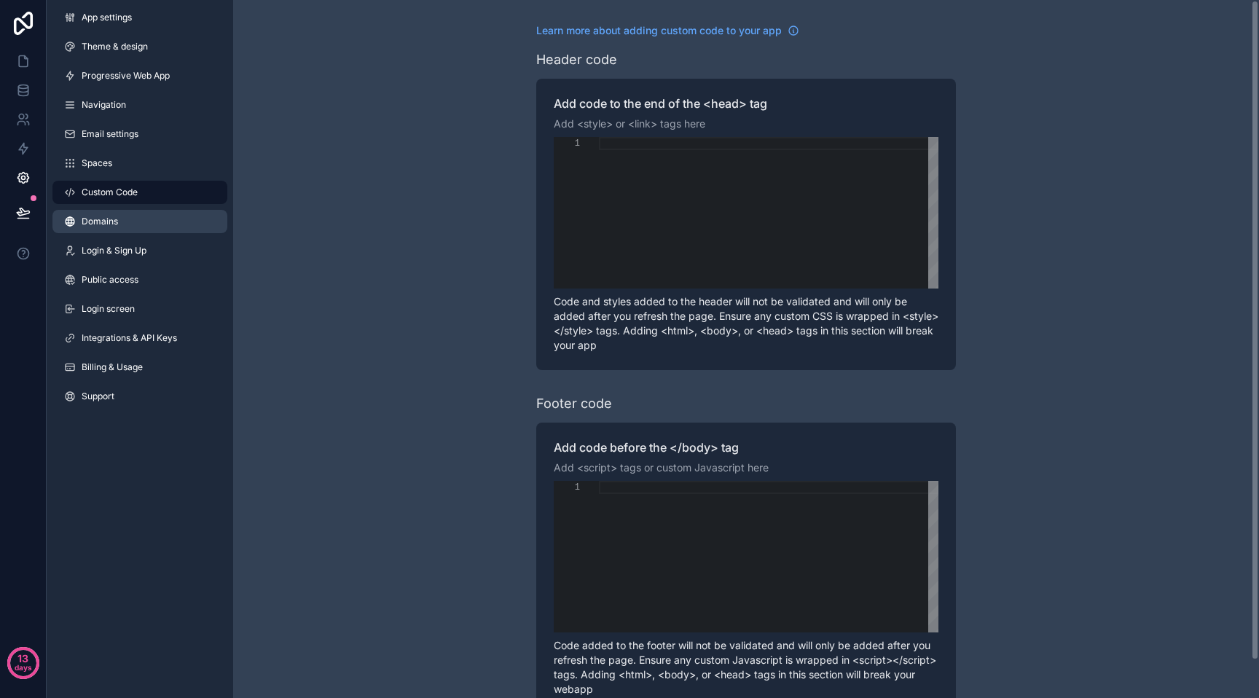
click at [125, 214] on link "Domains" at bounding box center [139, 221] width 175 height 23
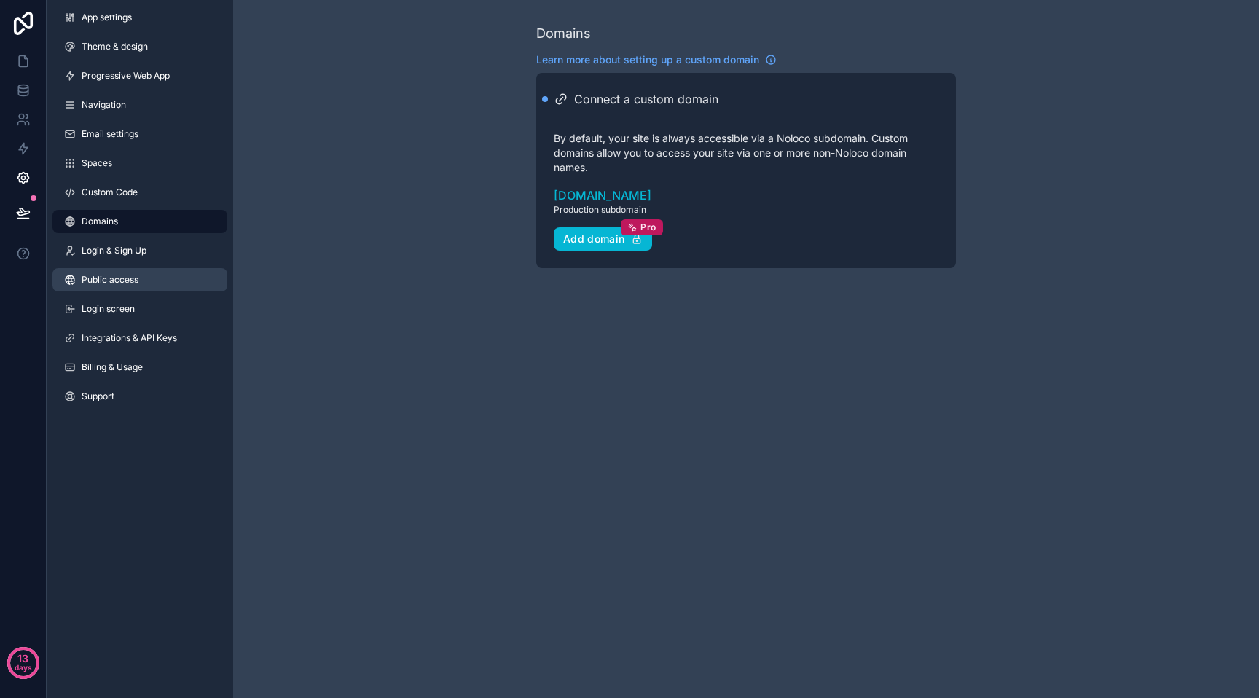
click at [135, 282] on span "Public access" at bounding box center [110, 280] width 57 height 12
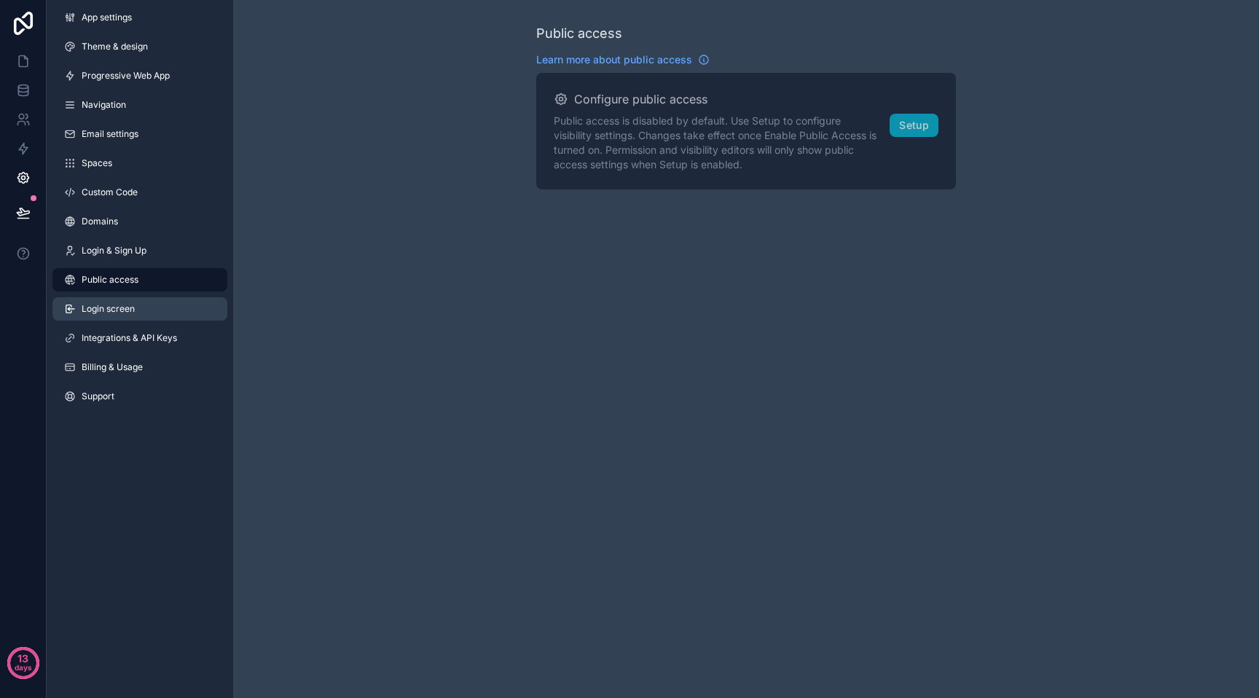
click at [137, 302] on link "Login screen" at bounding box center [139, 308] width 175 height 23
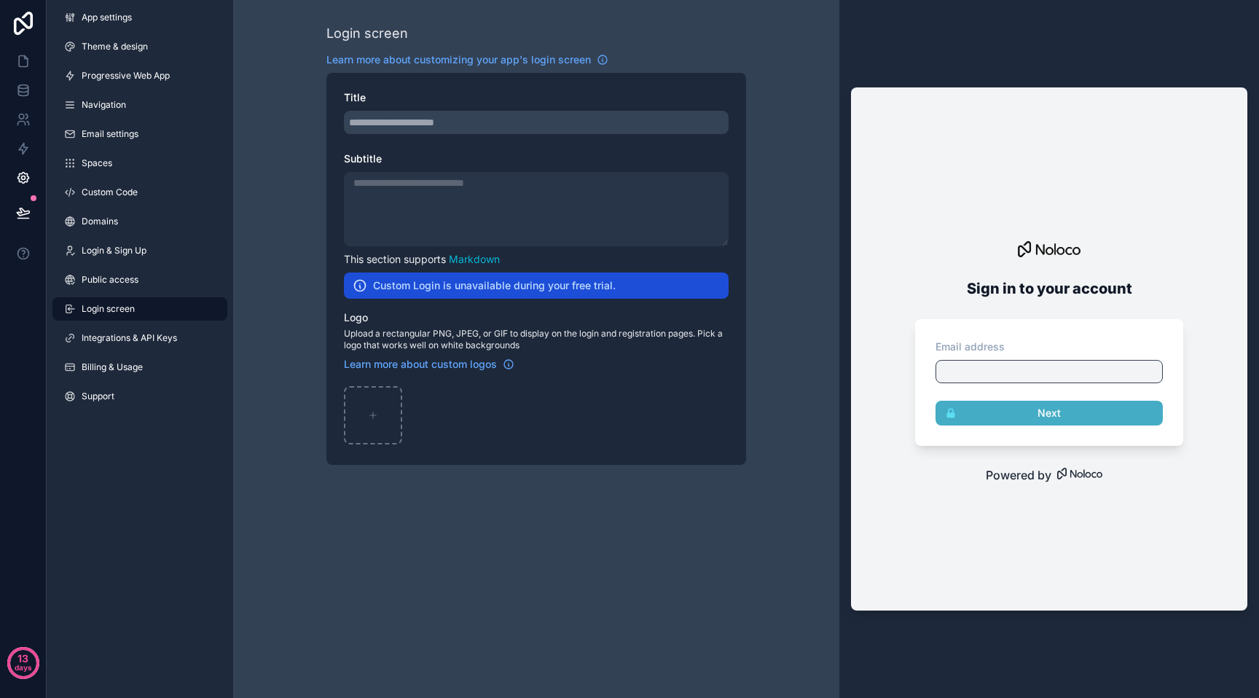
click at [1037, 238] on img at bounding box center [1048, 249] width 75 height 29
click at [176, 345] on link "Integrations & API Keys" at bounding box center [139, 337] width 175 height 23
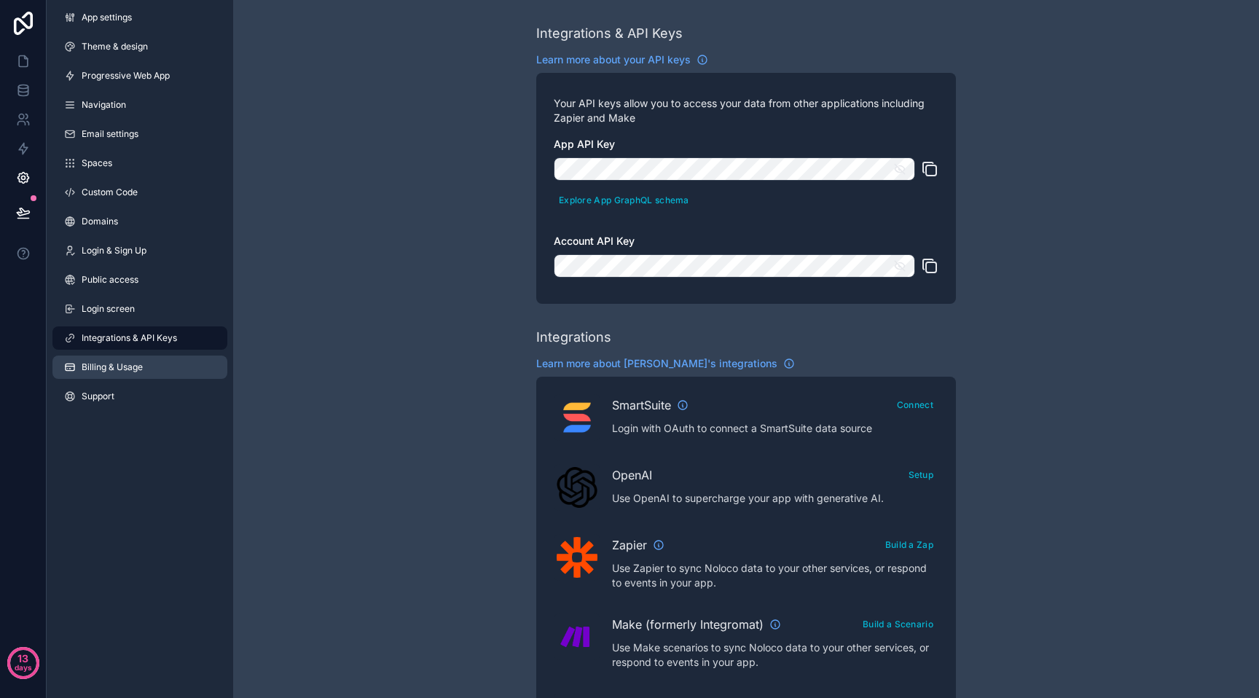
click at [93, 367] on span "Billing & Usage" at bounding box center [112, 367] width 61 height 12
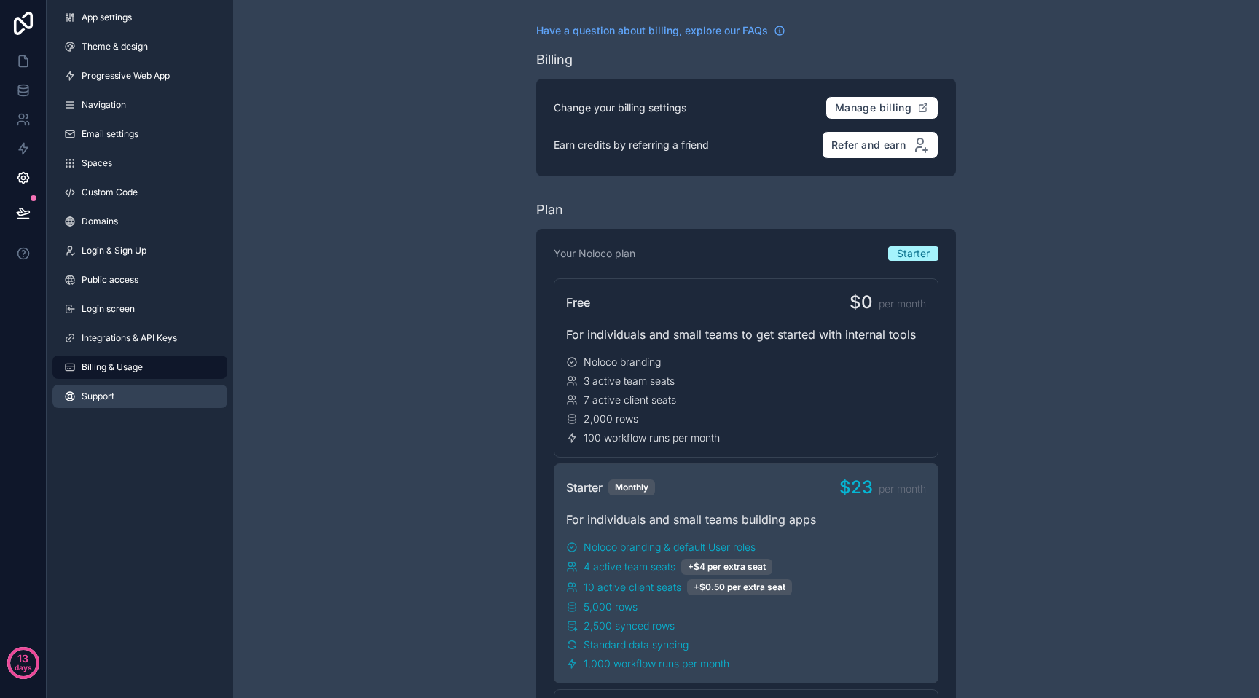
click at [102, 390] on link "Support" at bounding box center [139, 396] width 175 height 23
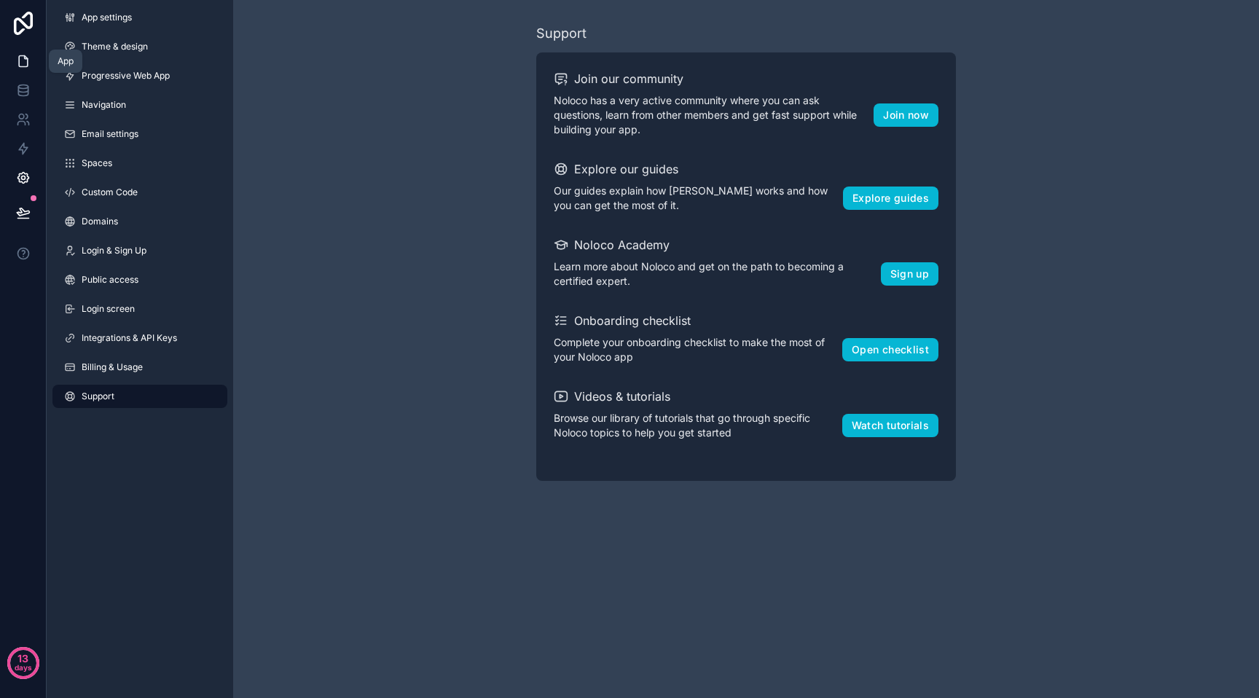
click at [28, 63] on icon at bounding box center [23, 61] width 9 height 11
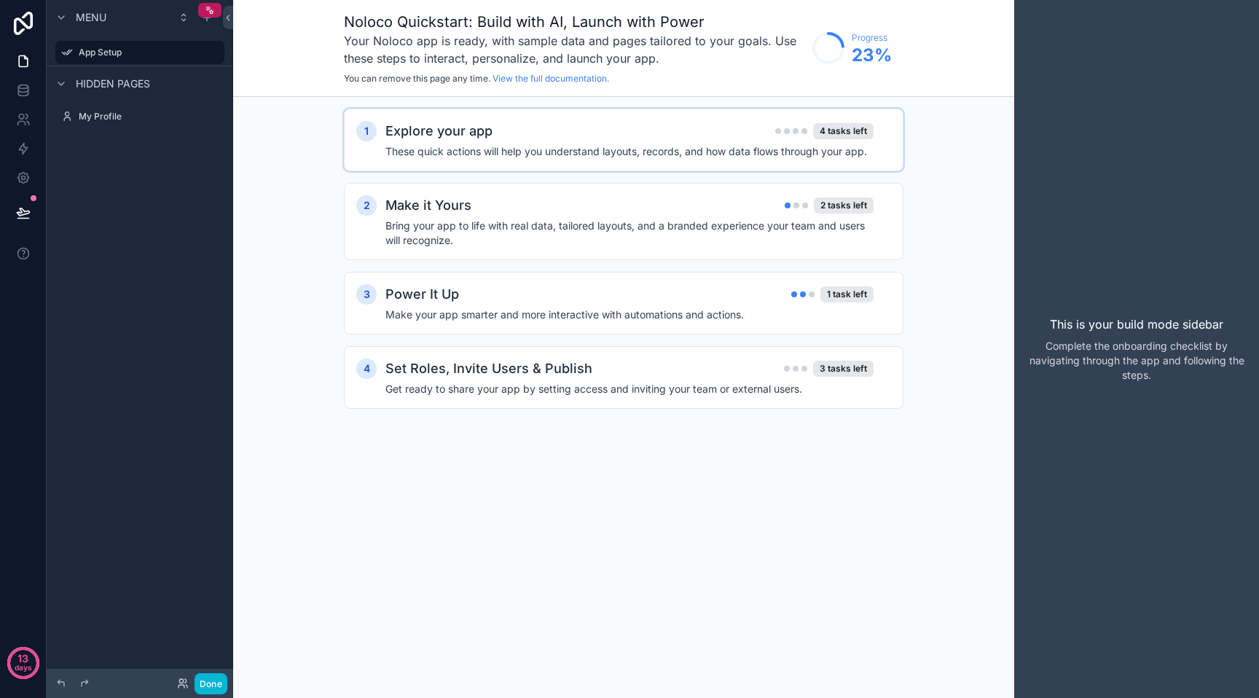
click at [672, 140] on div "Explore your app 4 tasks left" at bounding box center [629, 131] width 488 height 20
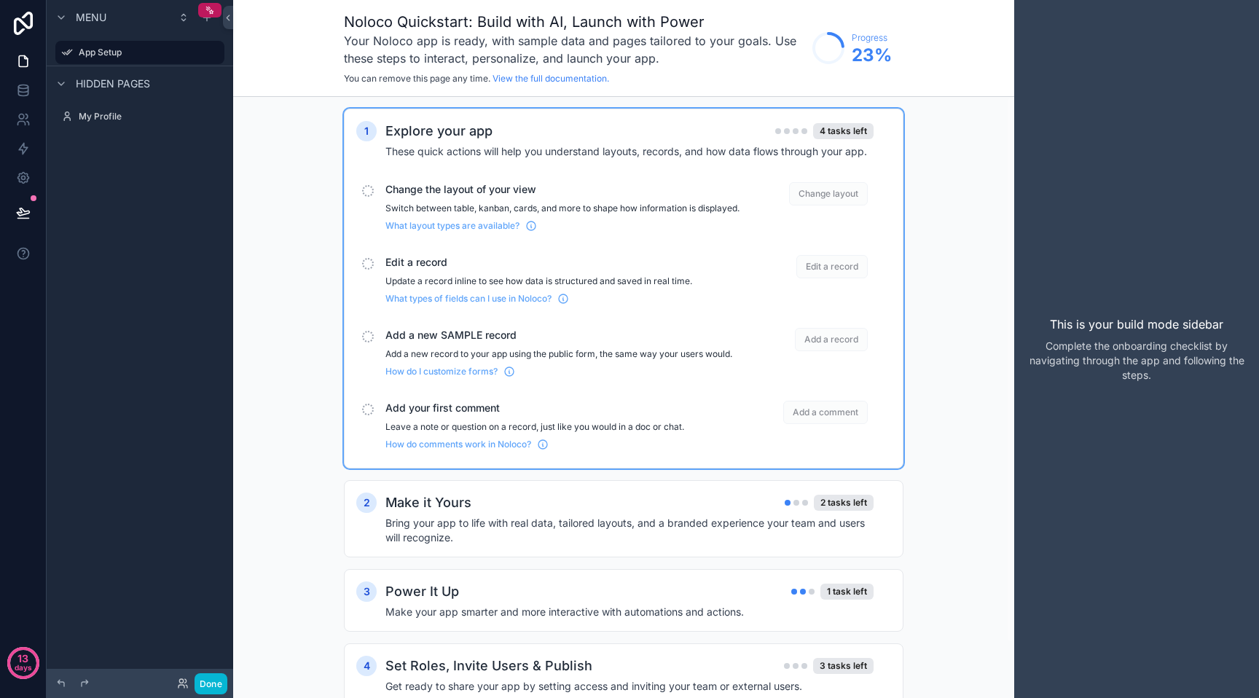
click at [372, 198] on div "Change the layout of your view Switch between table, kanban, cards, and more to…" at bounding box center [623, 206] width 535 height 61
click at [372, 493] on div "2" at bounding box center [366, 503] width 20 height 20
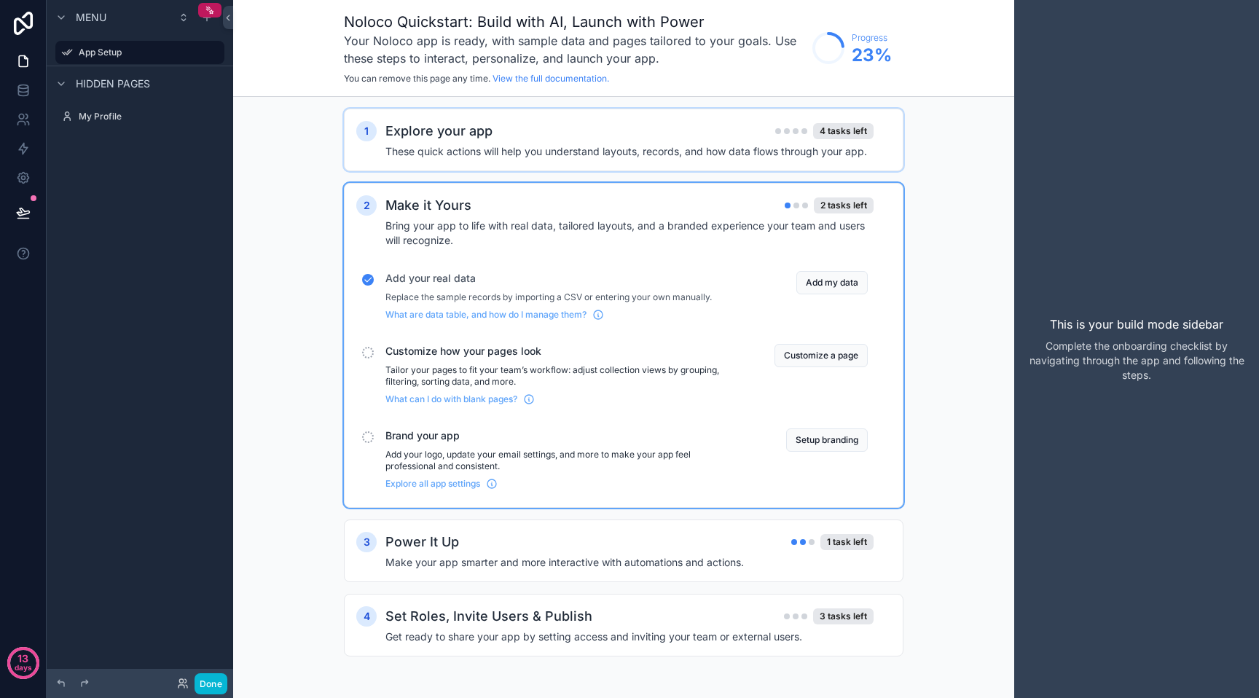
click at [398, 149] on h4 "These quick actions will help you understand layouts, records, and how data flo…" at bounding box center [629, 151] width 488 height 15
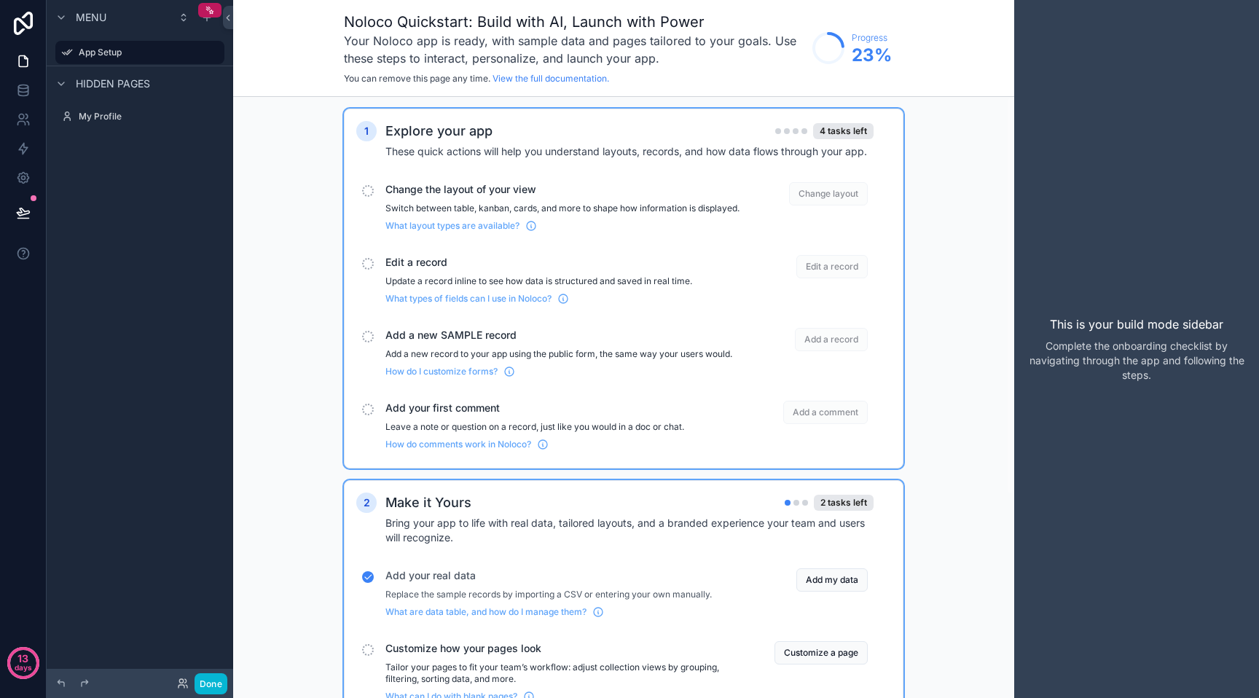
click at [372, 188] on div "scrollable content" at bounding box center [368, 191] width 12 height 12
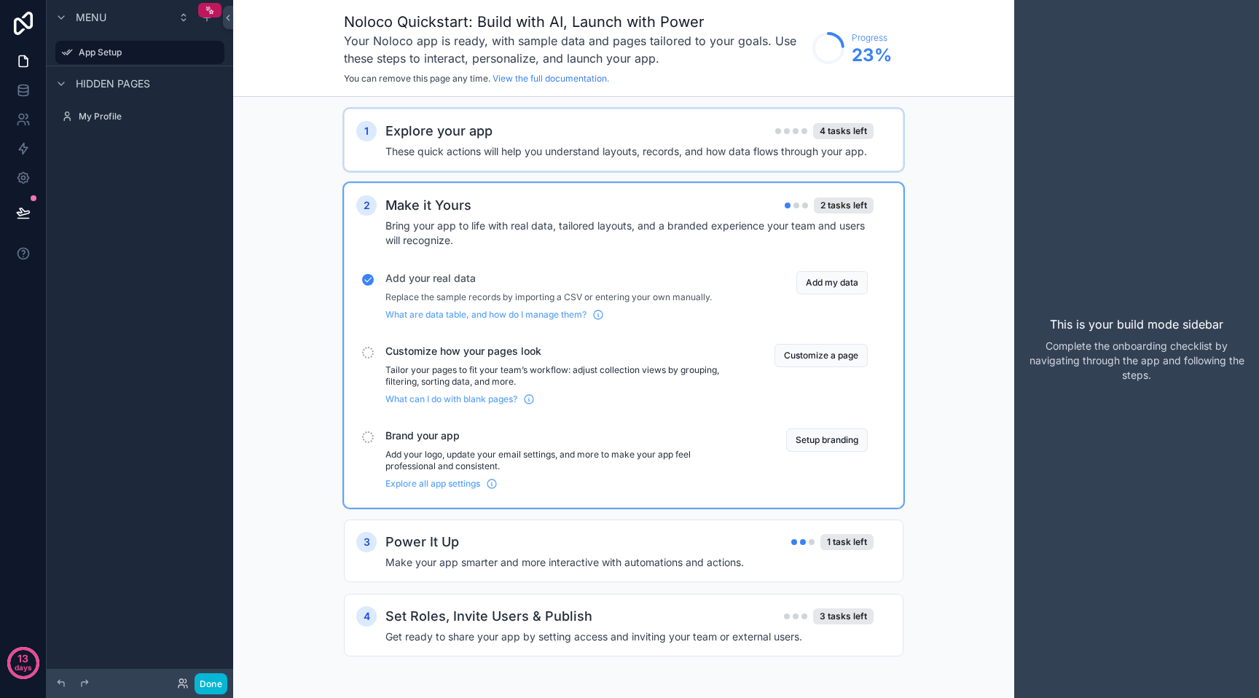
click at [393, 141] on h2 "Explore your app" at bounding box center [438, 131] width 107 height 20
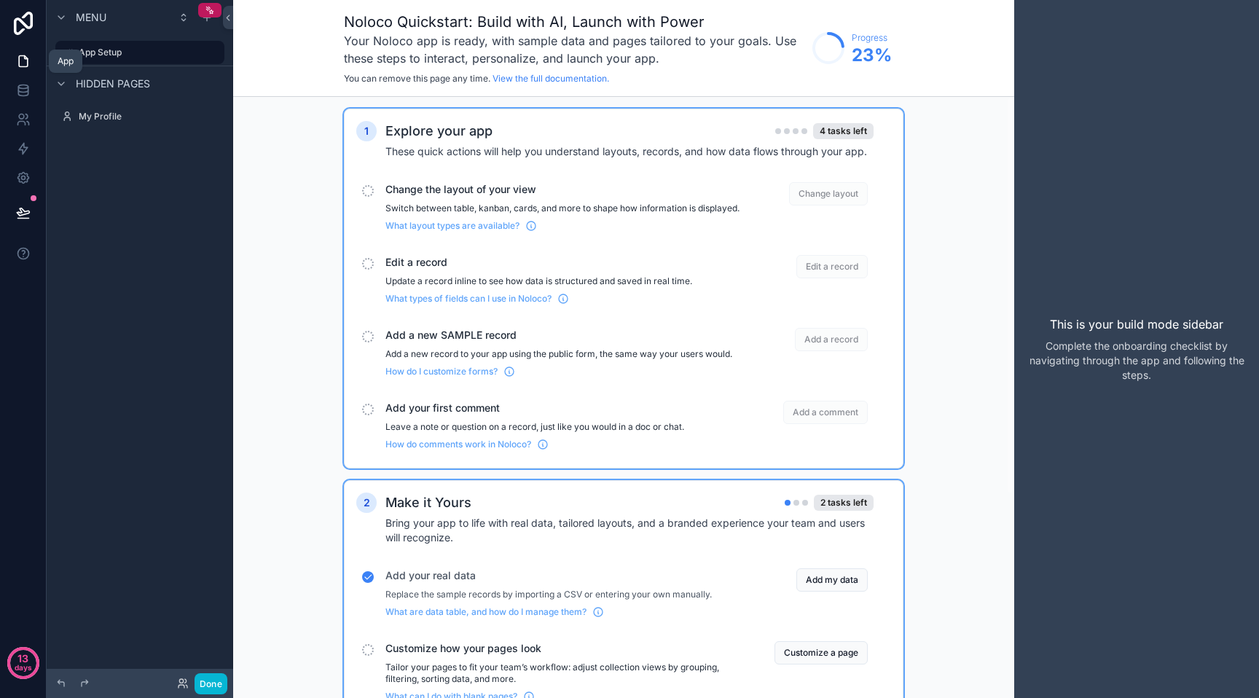
click at [23, 60] on icon at bounding box center [23, 61] width 15 height 15
click at [30, 86] on link at bounding box center [23, 90] width 46 height 29
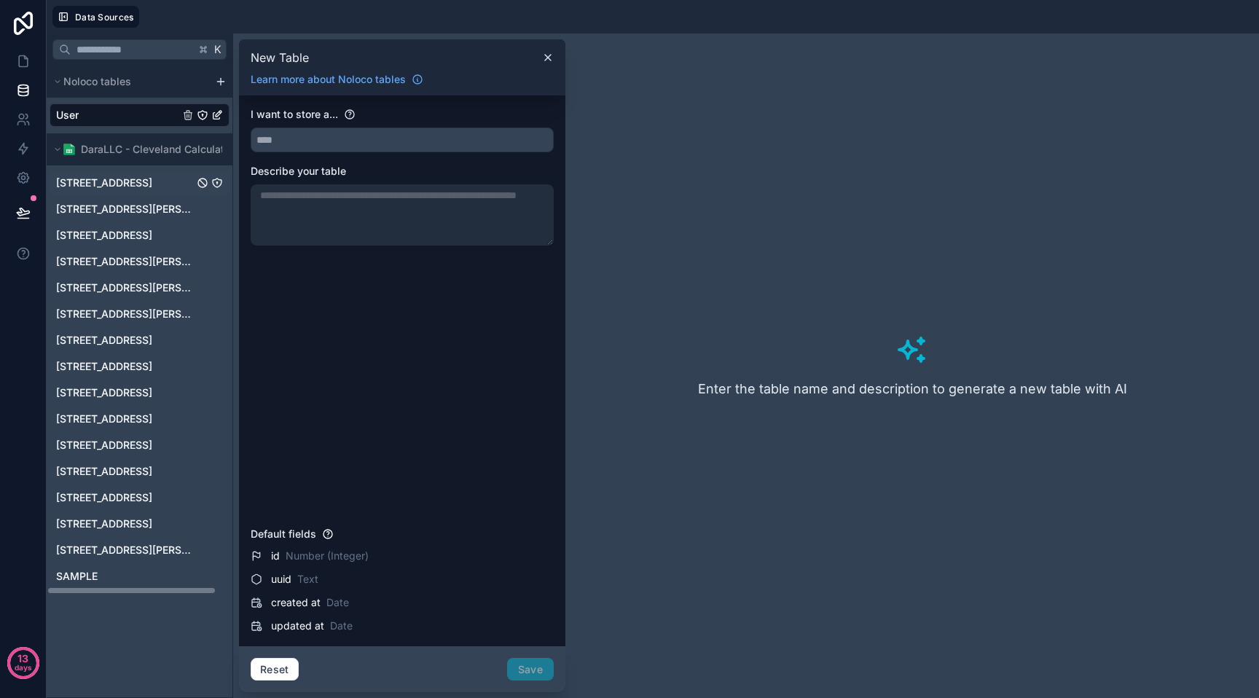
click at [124, 184] on span "[STREET_ADDRESS]" at bounding box center [104, 183] width 96 height 15
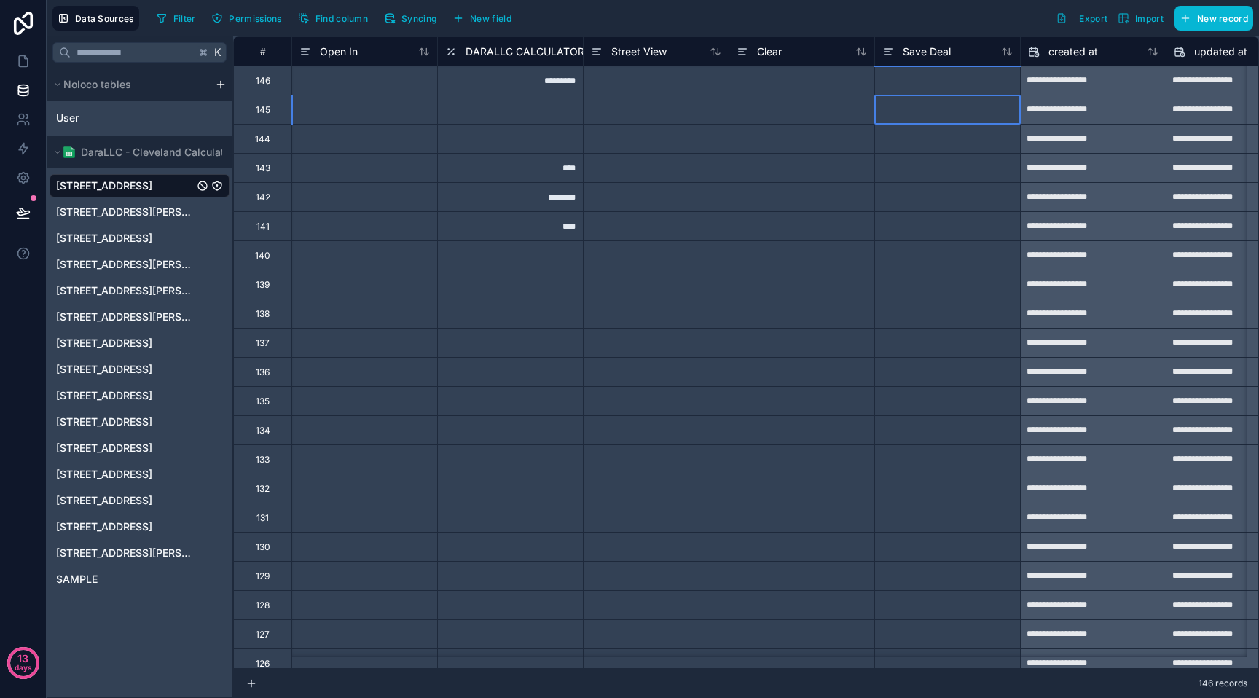
click at [881, 115] on div at bounding box center [947, 109] width 146 height 29
click at [881, 115] on input at bounding box center [947, 109] width 145 height 28
type input "**"
click at [890, 121] on div "**" at bounding box center [947, 109] width 146 height 29
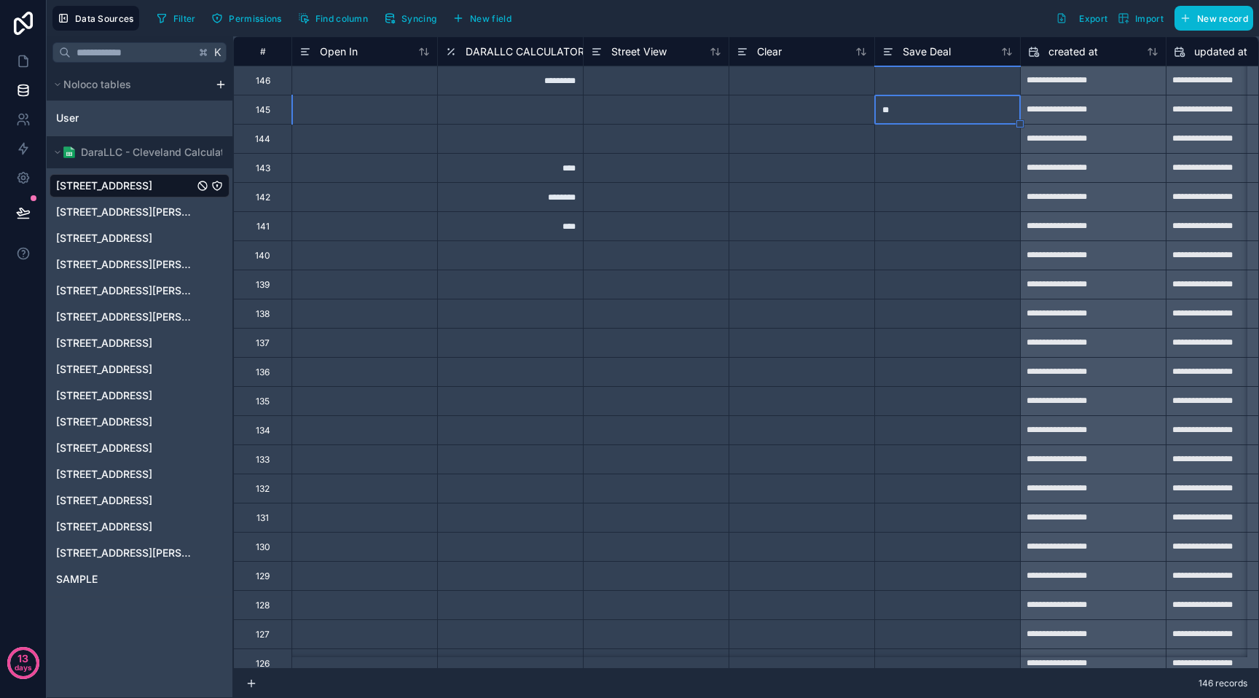
click at [890, 121] on div "**" at bounding box center [947, 109] width 146 height 29
click at [890, 121] on input "**" at bounding box center [947, 109] width 145 height 28
click at [20, 57] on icon at bounding box center [23, 61] width 15 height 15
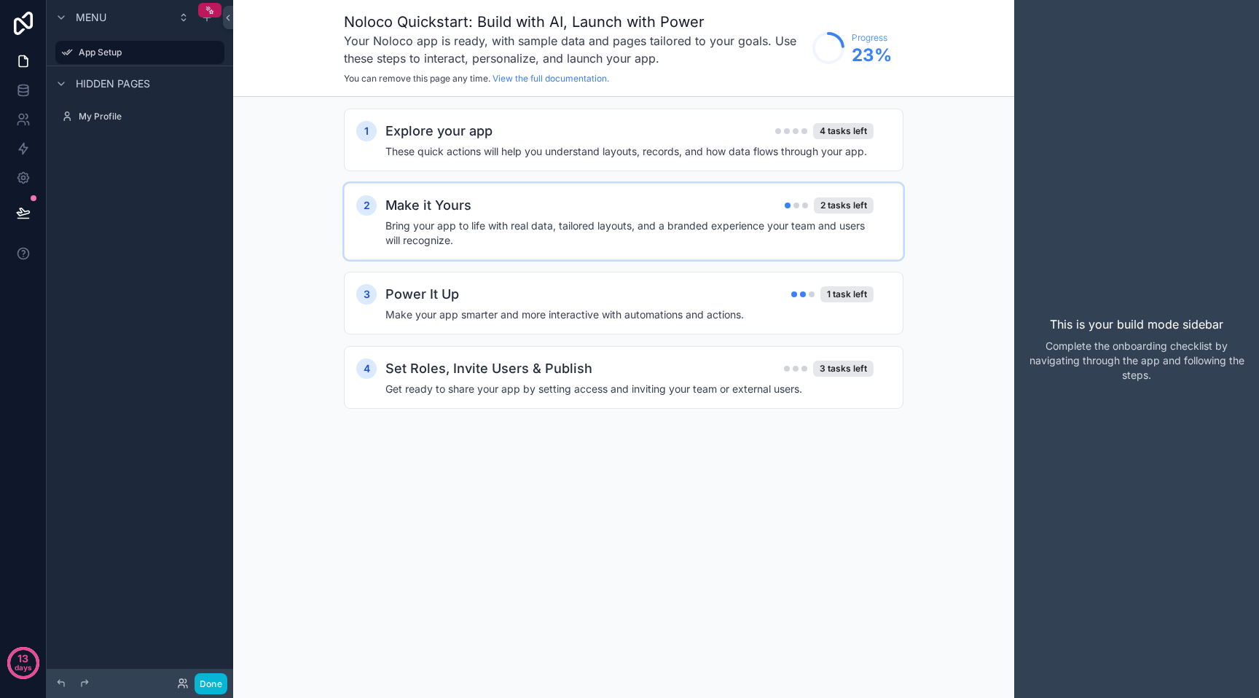
click at [660, 221] on h4 "Bring your app to life with real data, tailored layouts, and a branded experien…" at bounding box center [629, 233] width 488 height 29
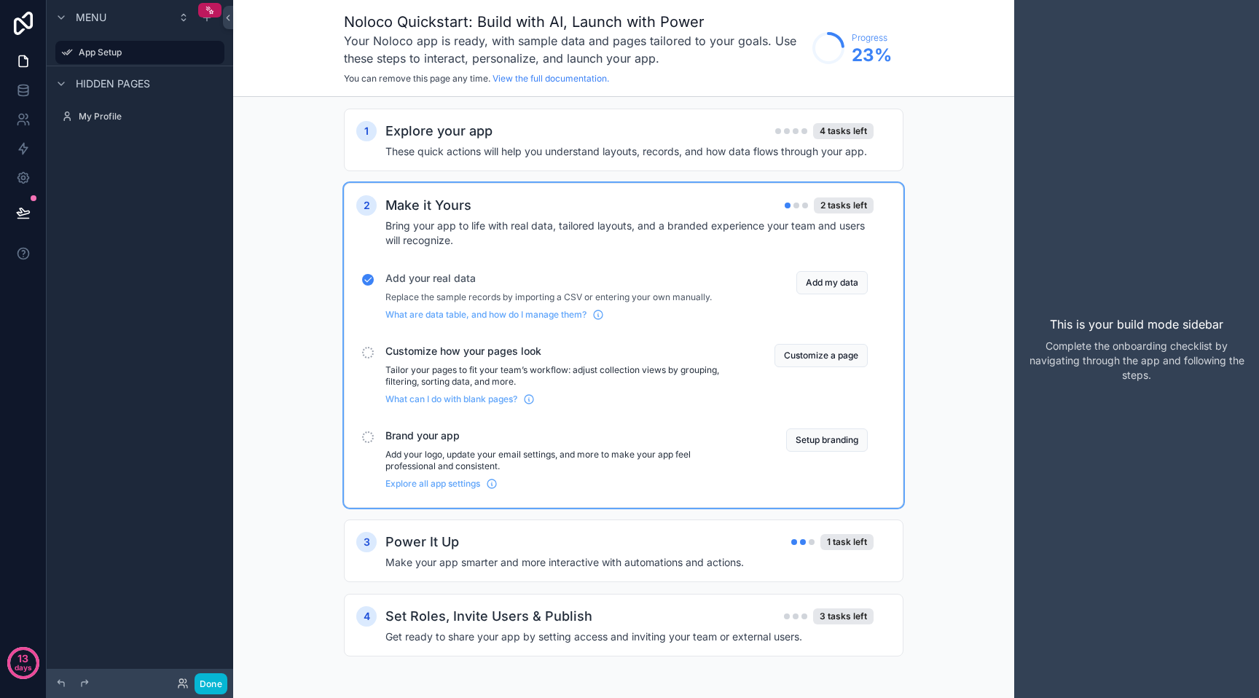
click at [525, 107] on div "1 Explore your app 4 tasks left These quick actions will help you understand la…" at bounding box center [623, 397] width 781 height 600
click at [525, 115] on div "1 Explore your app 4 tasks left These quick actions will help you understand la…" at bounding box center [624, 140] width 560 height 63
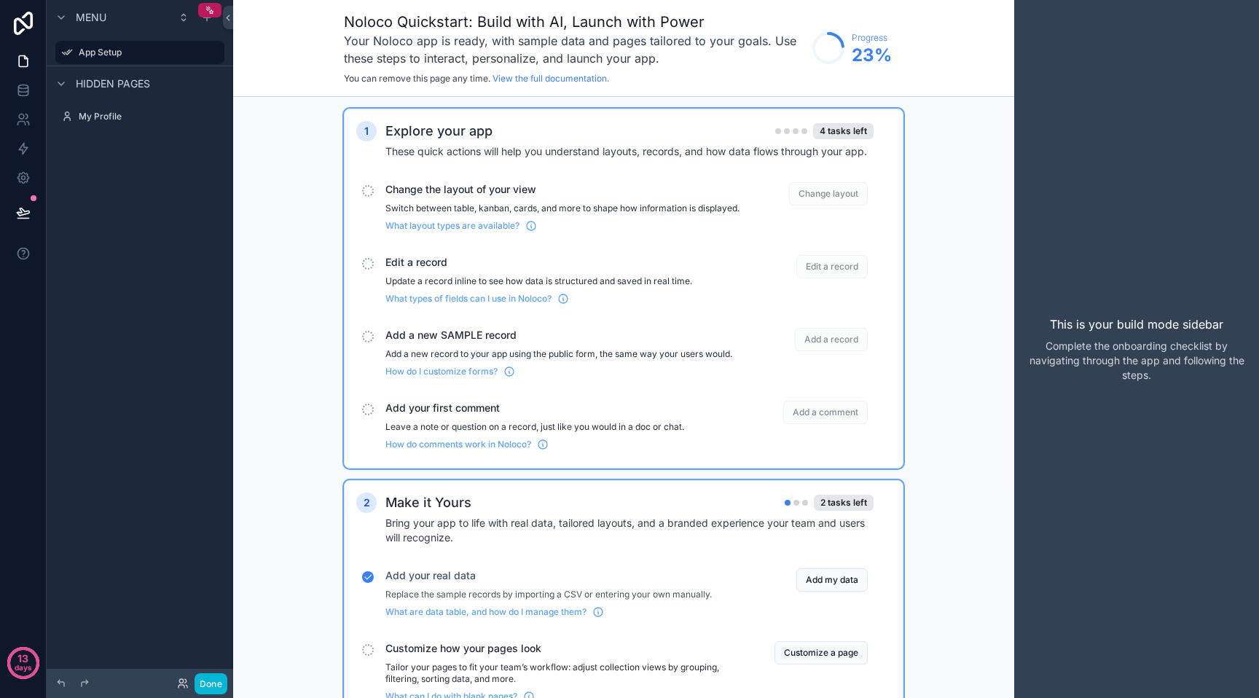
click at [513, 133] on div "Explore your app 4 tasks left" at bounding box center [629, 131] width 488 height 20
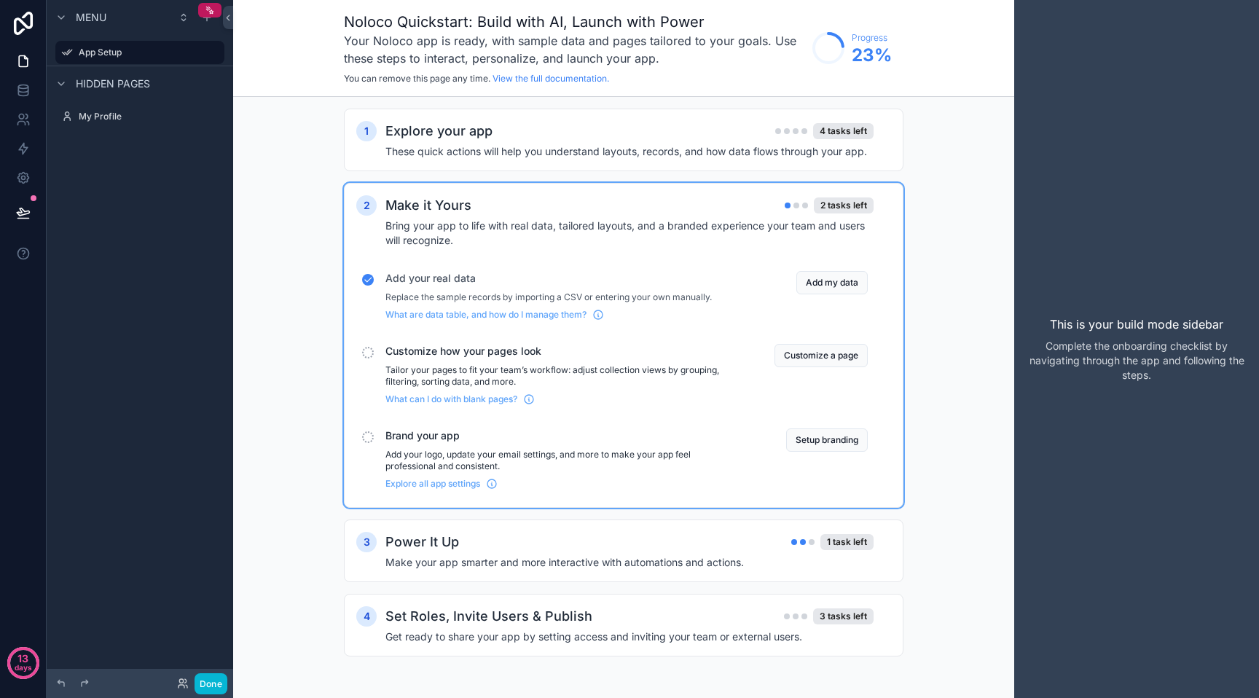
click at [96, 91] on div "Hidden pages" at bounding box center [101, 83] width 98 height 17
click at [104, 22] on span "Menu" at bounding box center [91, 17] width 31 height 15
click at [78, 15] on span "Menu" at bounding box center [91, 17] width 31 height 15
click at [232, 20] on icon at bounding box center [228, 17] width 10 height 11
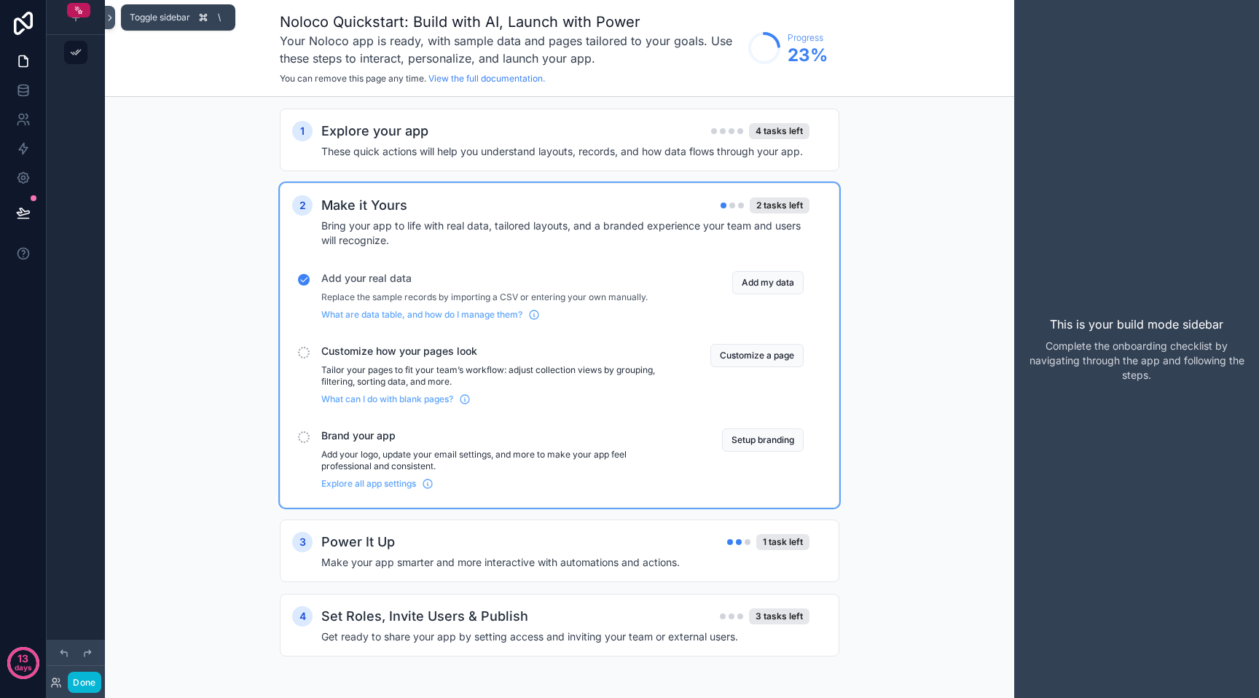
click at [108, 17] on icon at bounding box center [110, 17] width 10 height 11
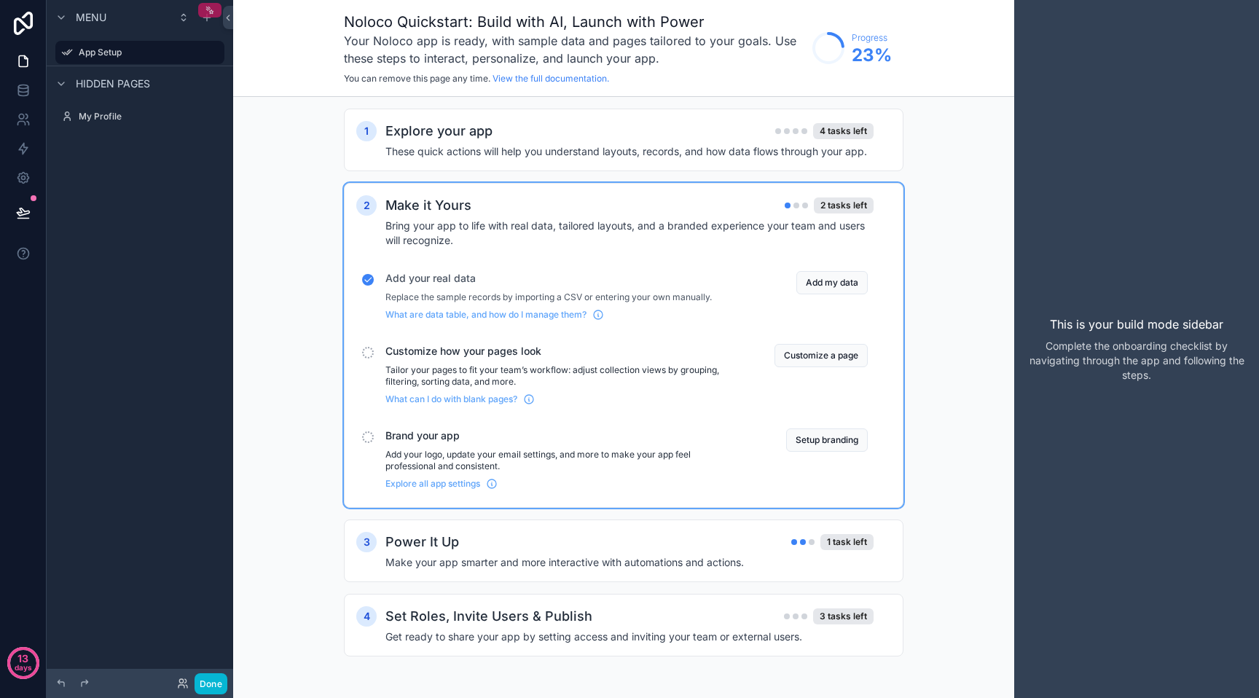
click at [205, 14] on icon "scrollable content" at bounding box center [210, 10] width 10 height 10
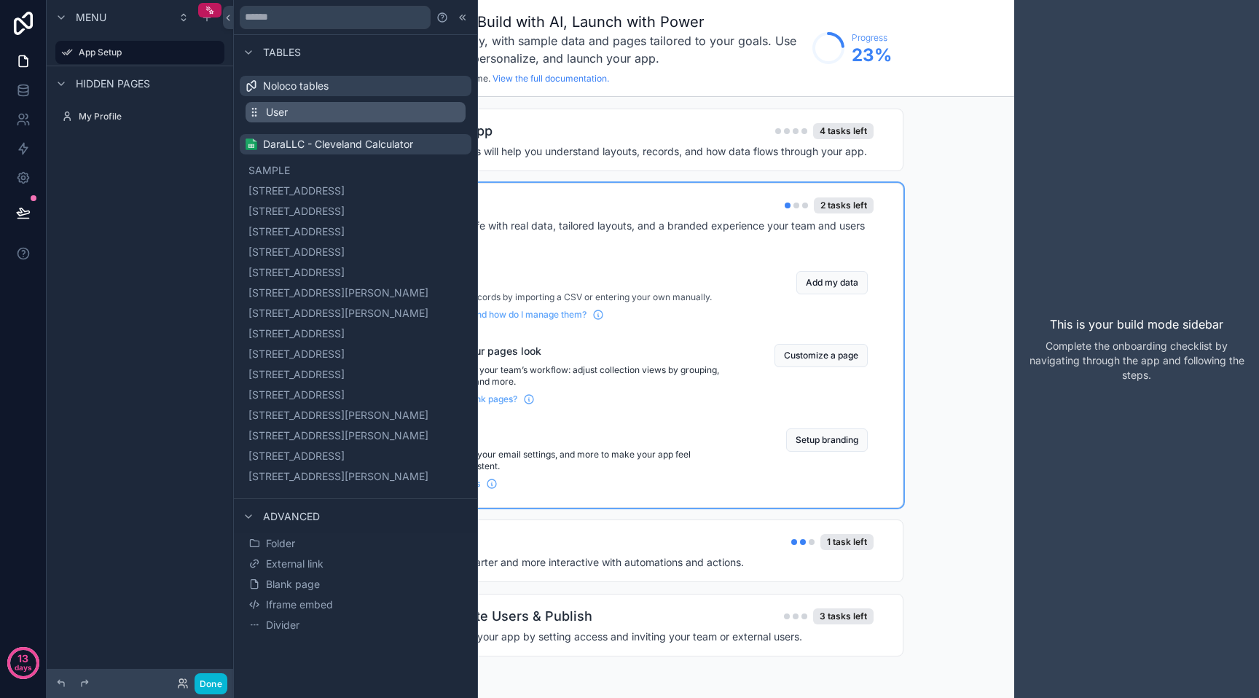
click at [297, 112] on button "User" at bounding box center [356, 112] width 220 height 20
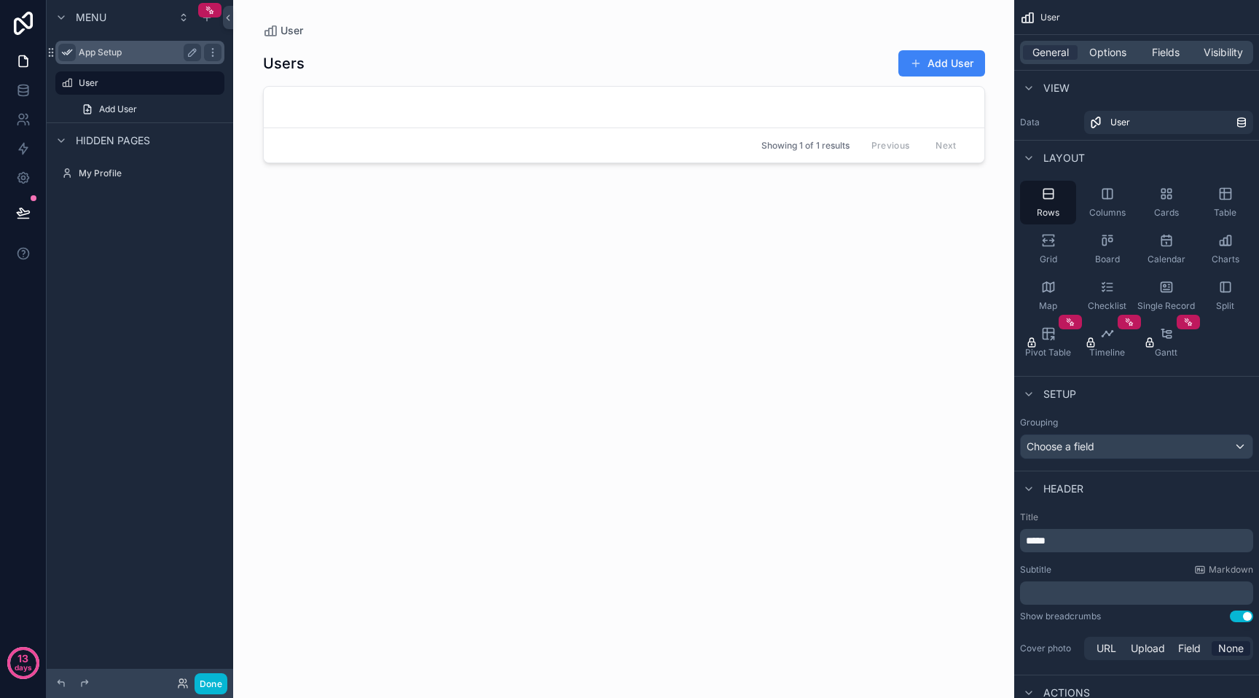
click at [63, 47] on icon "scrollable content" at bounding box center [67, 53] width 12 height 12
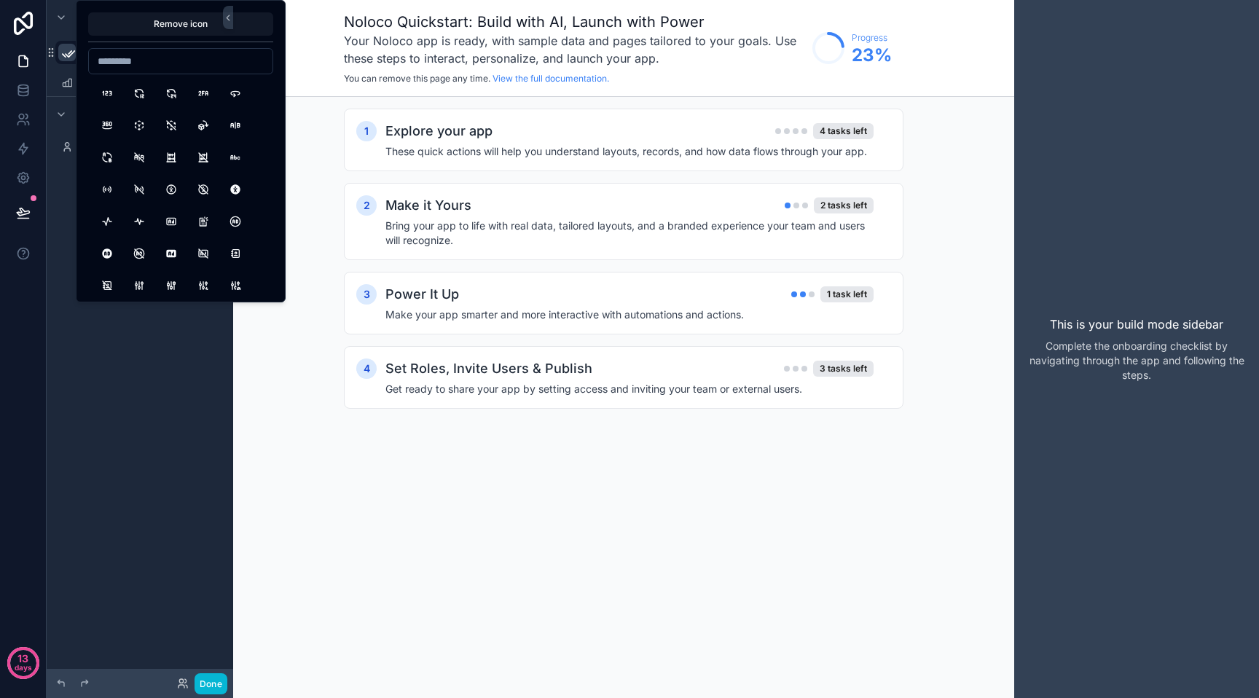
click at [60, 288] on div "Menu ********* User Hidden pages My Profile" at bounding box center [140, 340] width 187 height 680
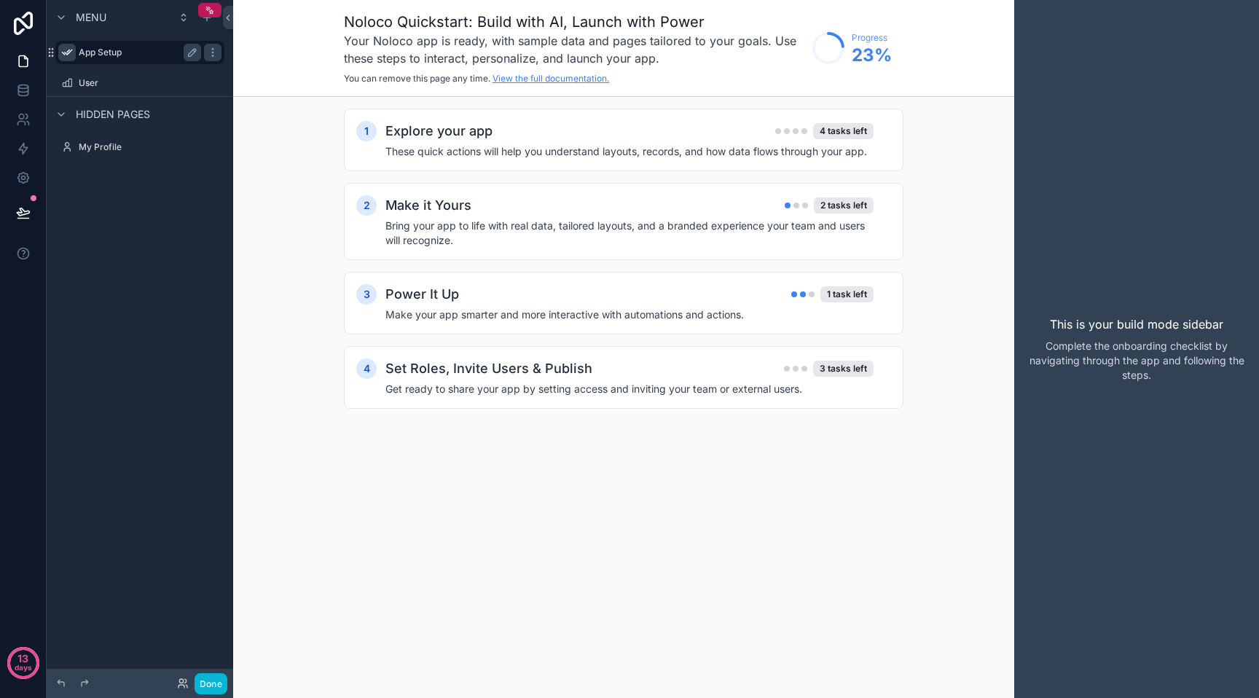
click at [527, 77] on link "View the full documentation." at bounding box center [551, 78] width 117 height 11
click at [26, 76] on link at bounding box center [23, 90] width 46 height 29
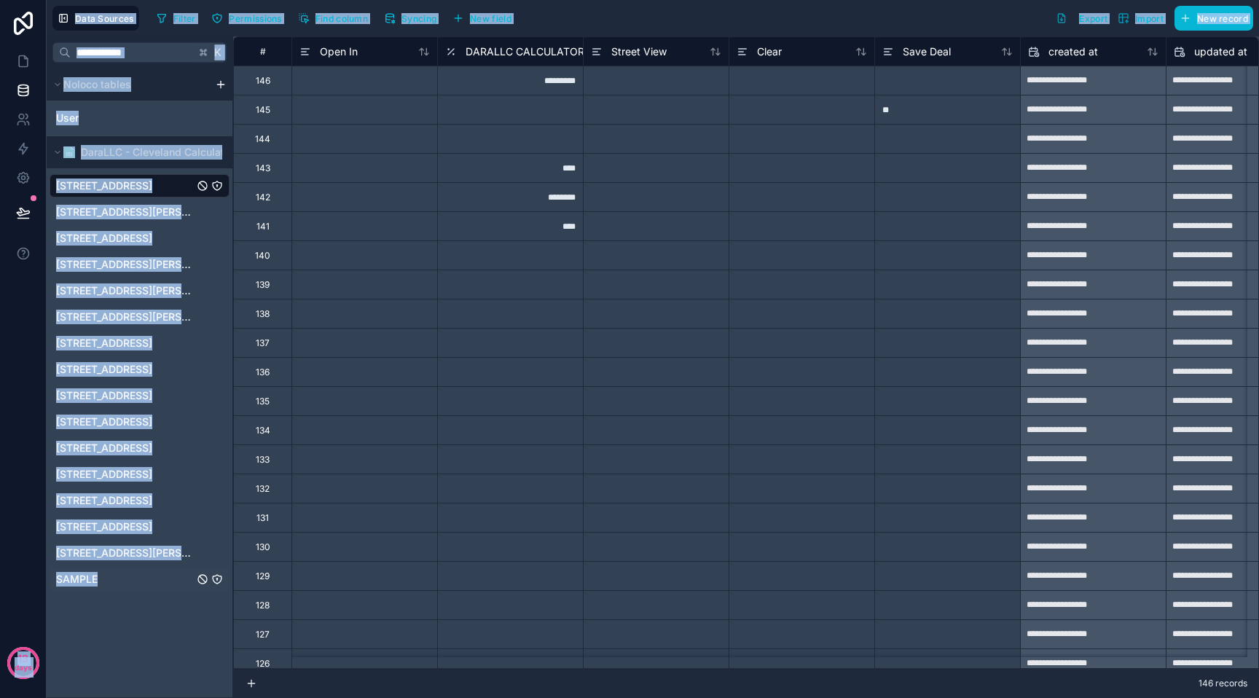
click at [104, 573] on div "SAMPLE" at bounding box center [140, 579] width 180 height 23
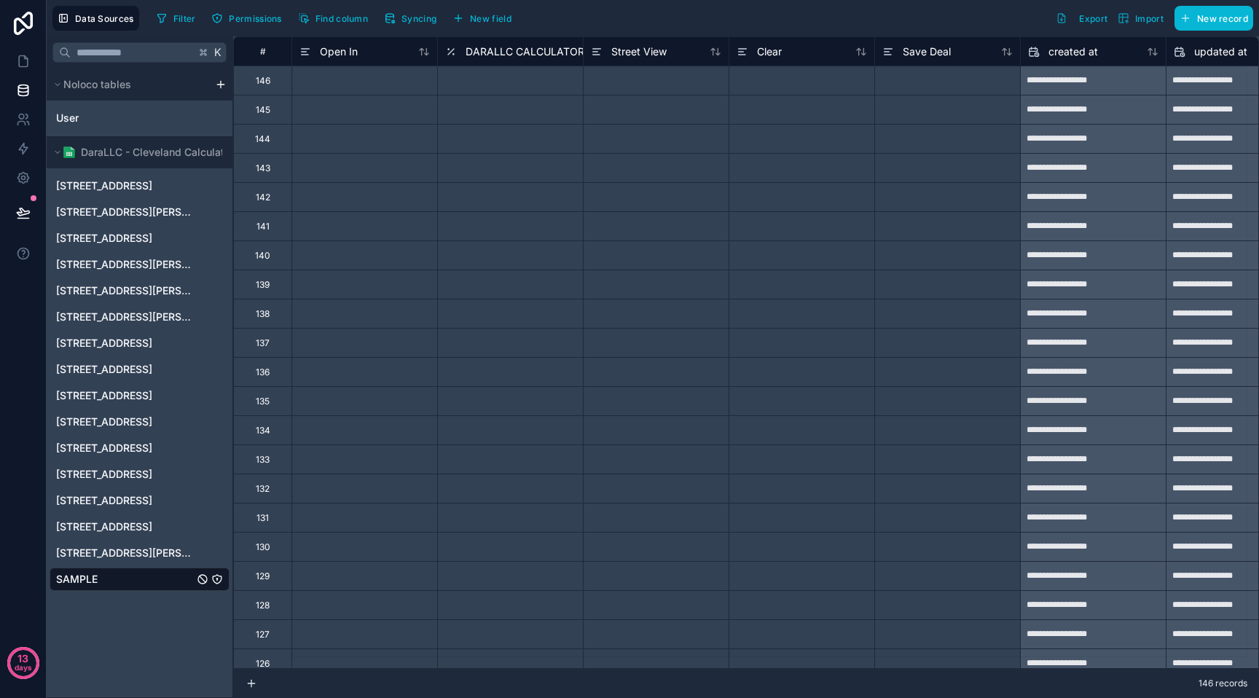
click at [110, 610] on div "K Noloco tables User DaraLLC - [GEOGRAPHIC_DATA] Calculator [STREET_ADDRESS] [S…" at bounding box center [140, 367] width 187 height 662
click at [125, 546] on span "[STREET_ADDRESS][PERSON_NAME]" at bounding box center [125, 553] width 138 height 15
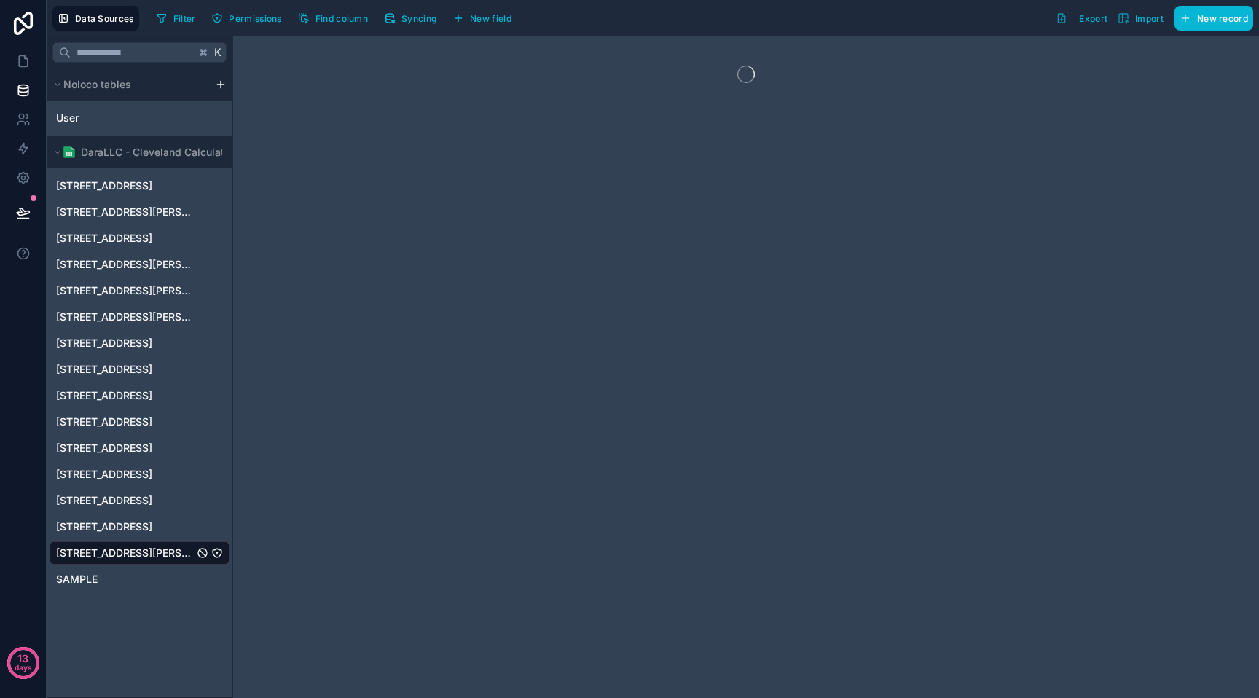
click at [134, 562] on div "[STREET_ADDRESS][PERSON_NAME]" at bounding box center [140, 552] width 180 height 23
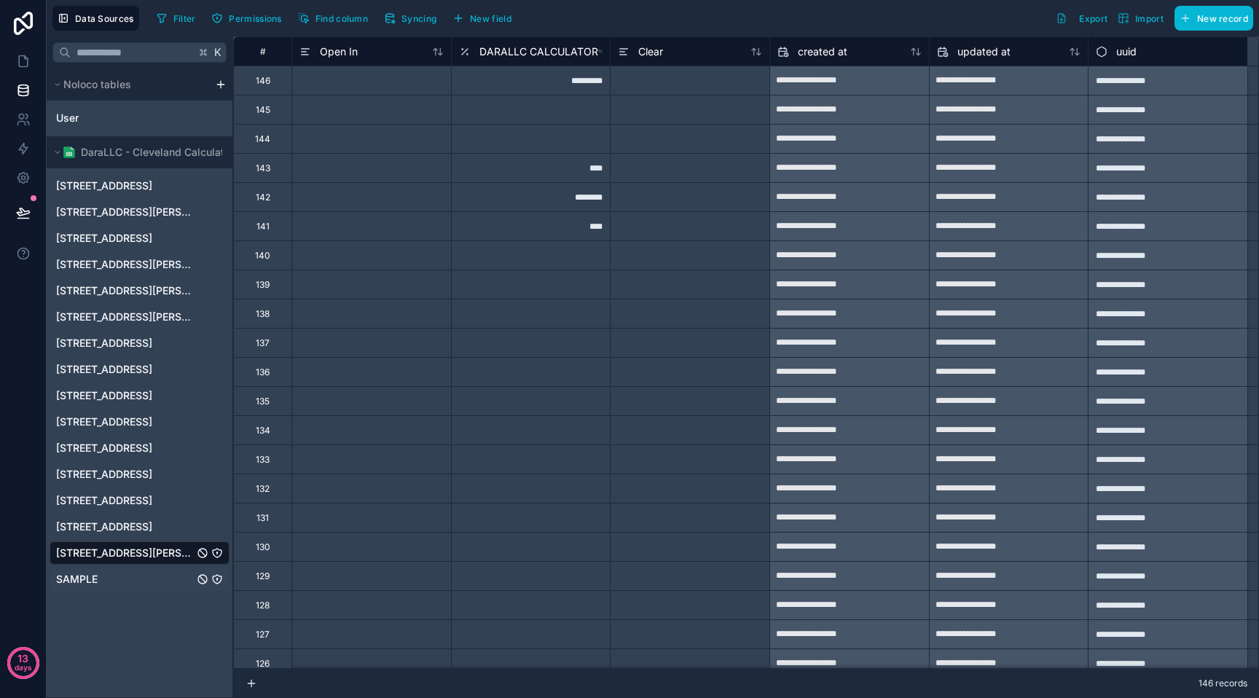
click at [137, 568] on div "SAMPLE" at bounding box center [140, 579] width 180 height 23
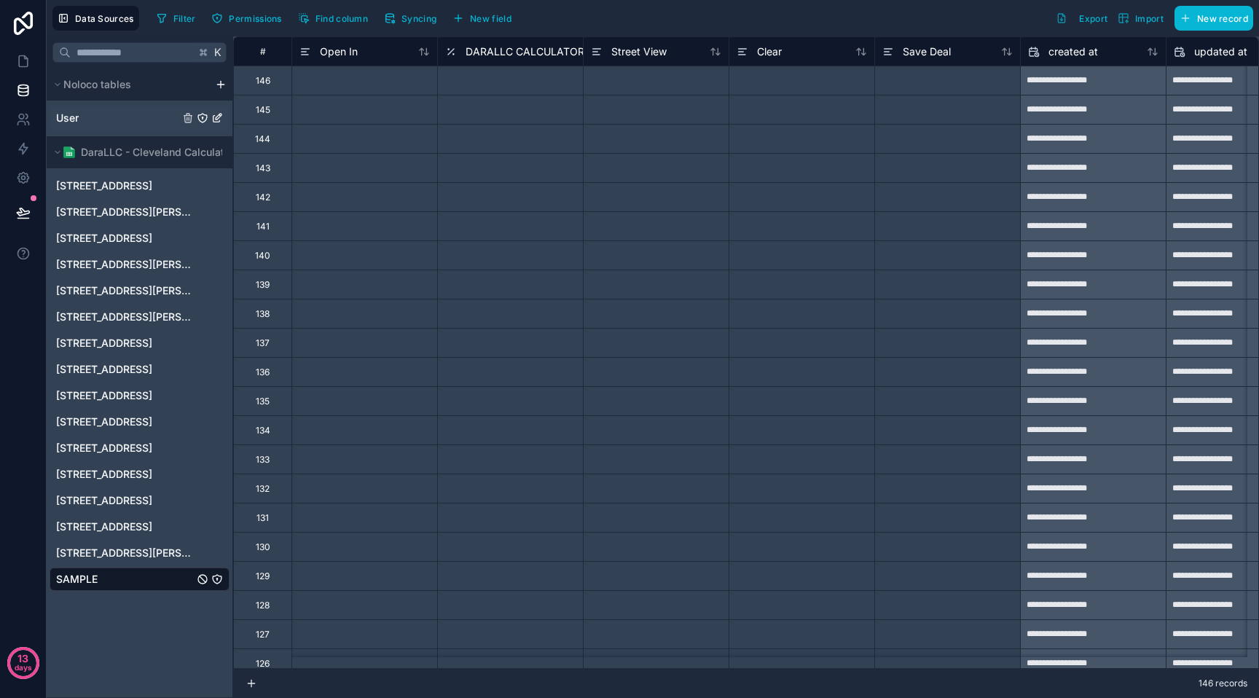
click at [219, 120] on icon "User" at bounding box center [217, 118] width 12 height 12
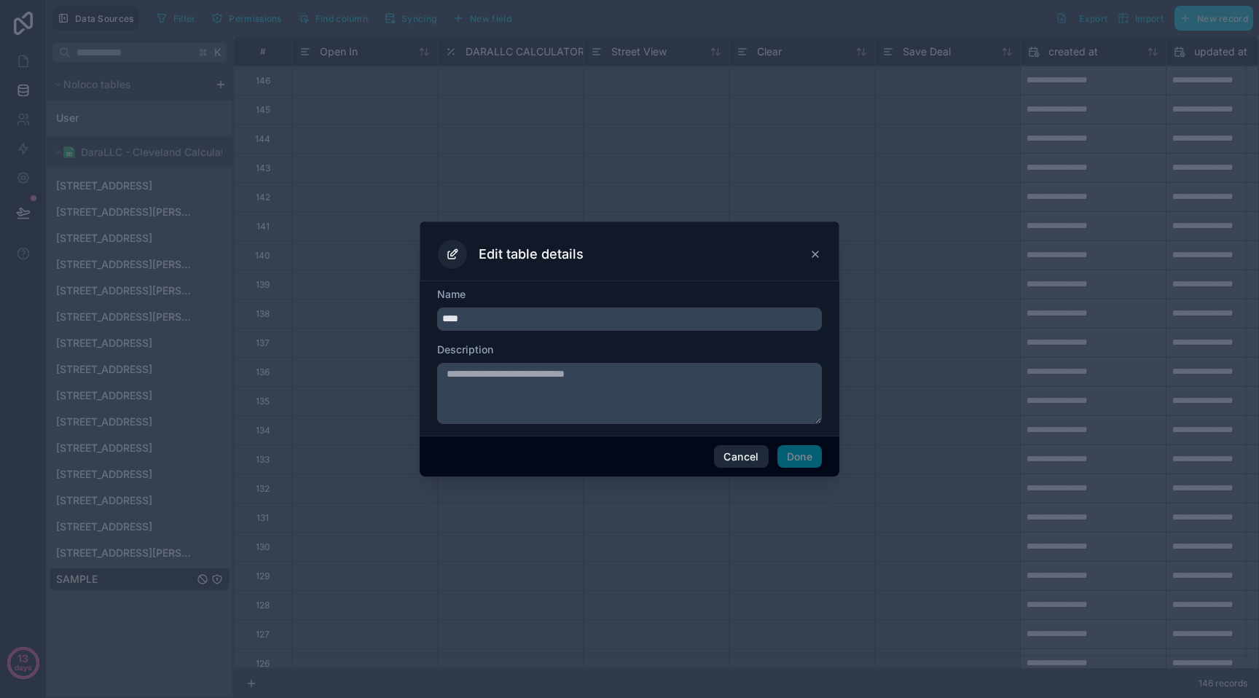
click at [722, 446] on button "Cancel" at bounding box center [741, 456] width 54 height 23
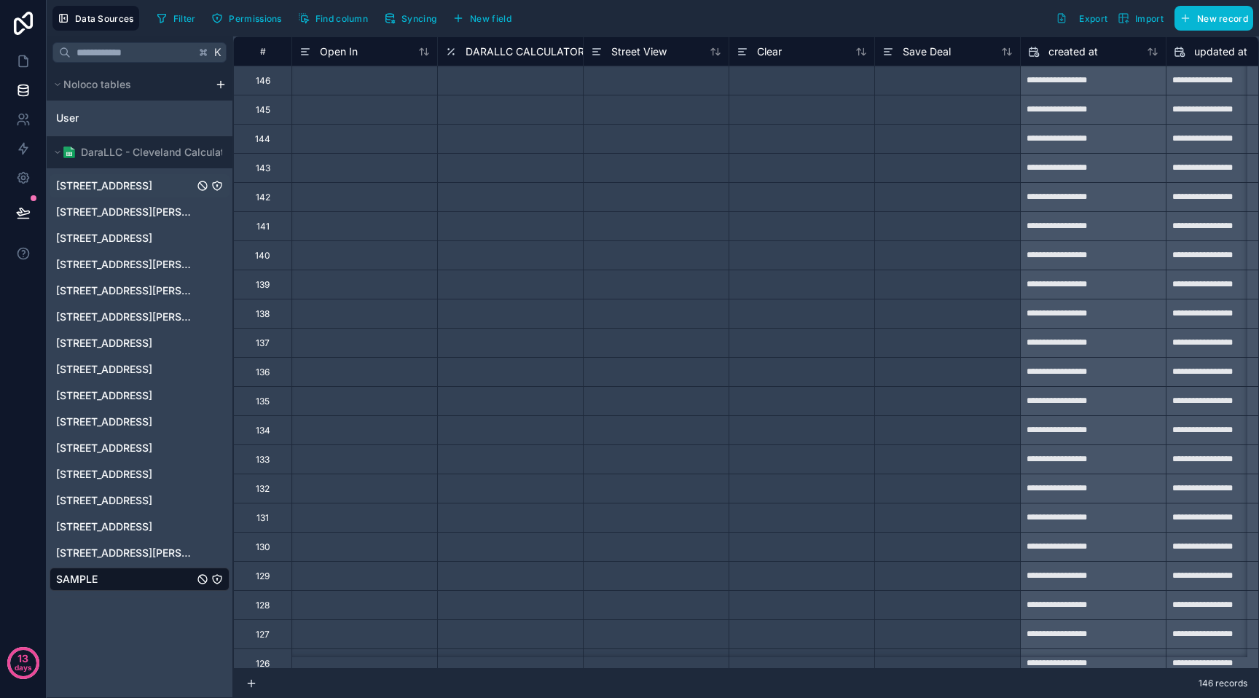
click at [152, 190] on span "[STREET_ADDRESS]" at bounding box center [104, 186] width 96 height 15
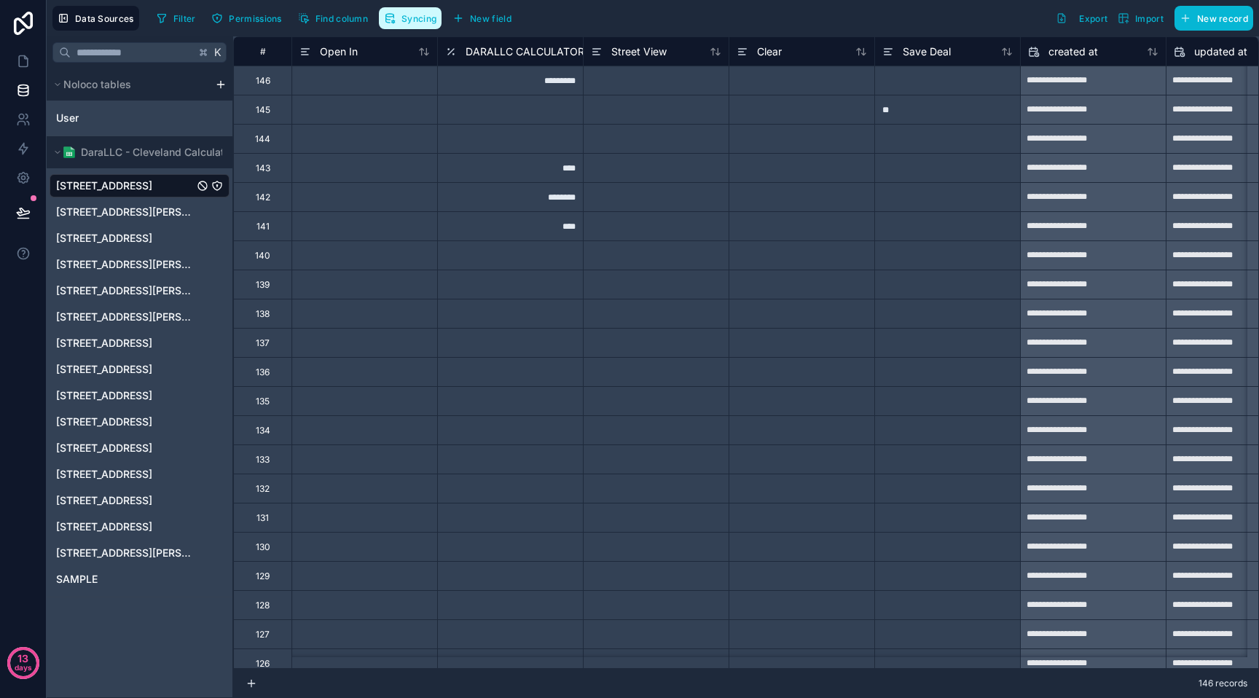
click at [435, 13] on span "Syncing" at bounding box center [418, 18] width 35 height 11
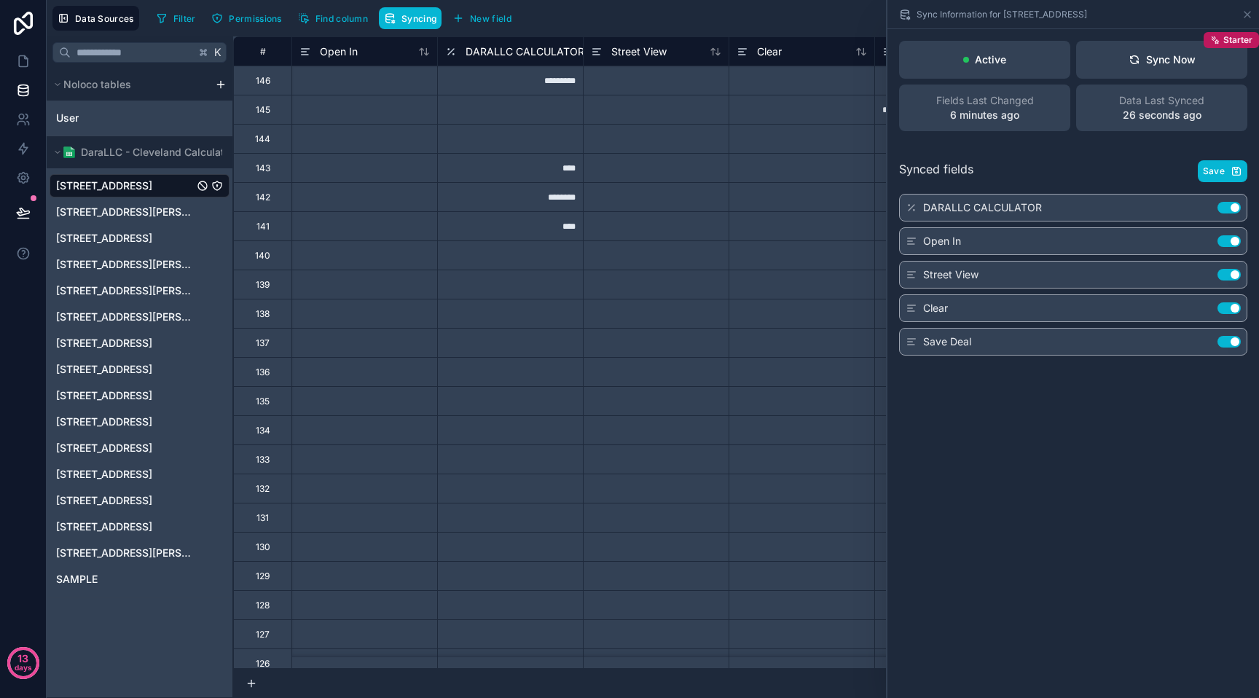
click at [1238, 195] on div "DARALLC CALCULATOR Use setting" at bounding box center [1073, 208] width 348 height 28
click at [1236, 205] on button "Use setting" at bounding box center [1228, 208] width 23 height 12
click at [1253, 11] on div "Sync Information for [STREET_ADDRESS]" at bounding box center [1073, 14] width 372 height 29
click at [30, 63] on icon at bounding box center [23, 61] width 15 height 15
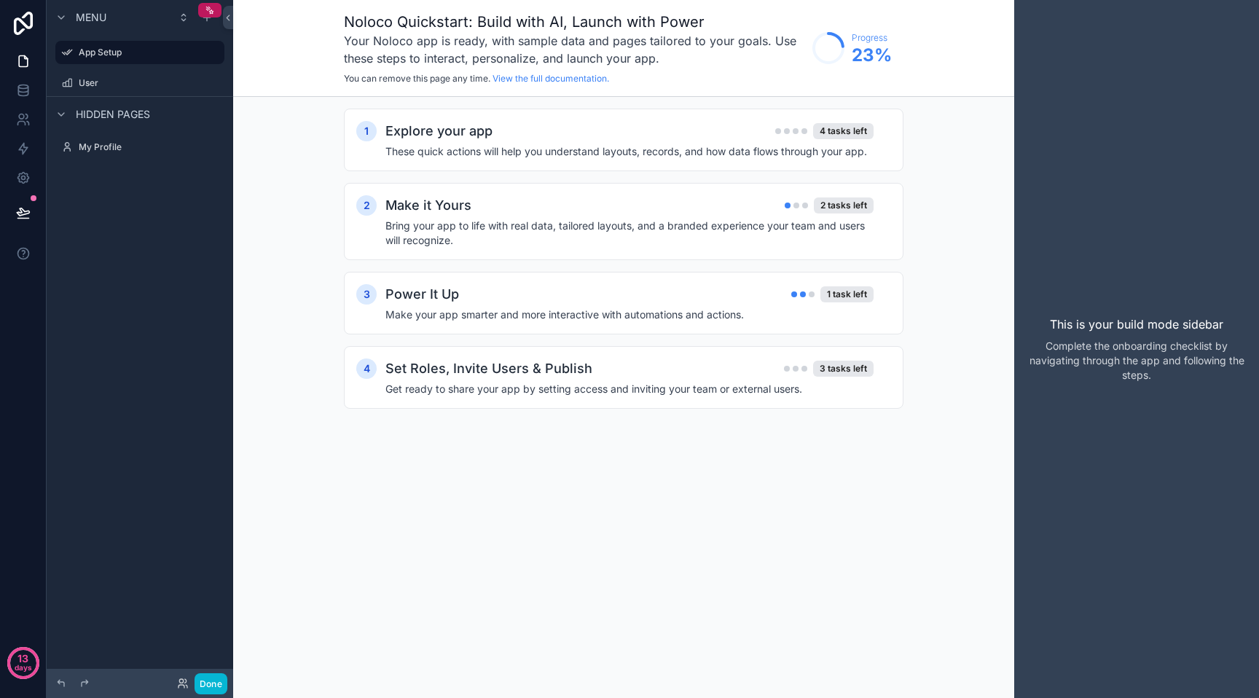
click at [87, 21] on span "Menu" at bounding box center [91, 17] width 31 height 15
click at [99, 117] on span "Hidden pages" at bounding box center [113, 114] width 74 height 15
click at [28, 146] on icon at bounding box center [23, 148] width 15 height 15
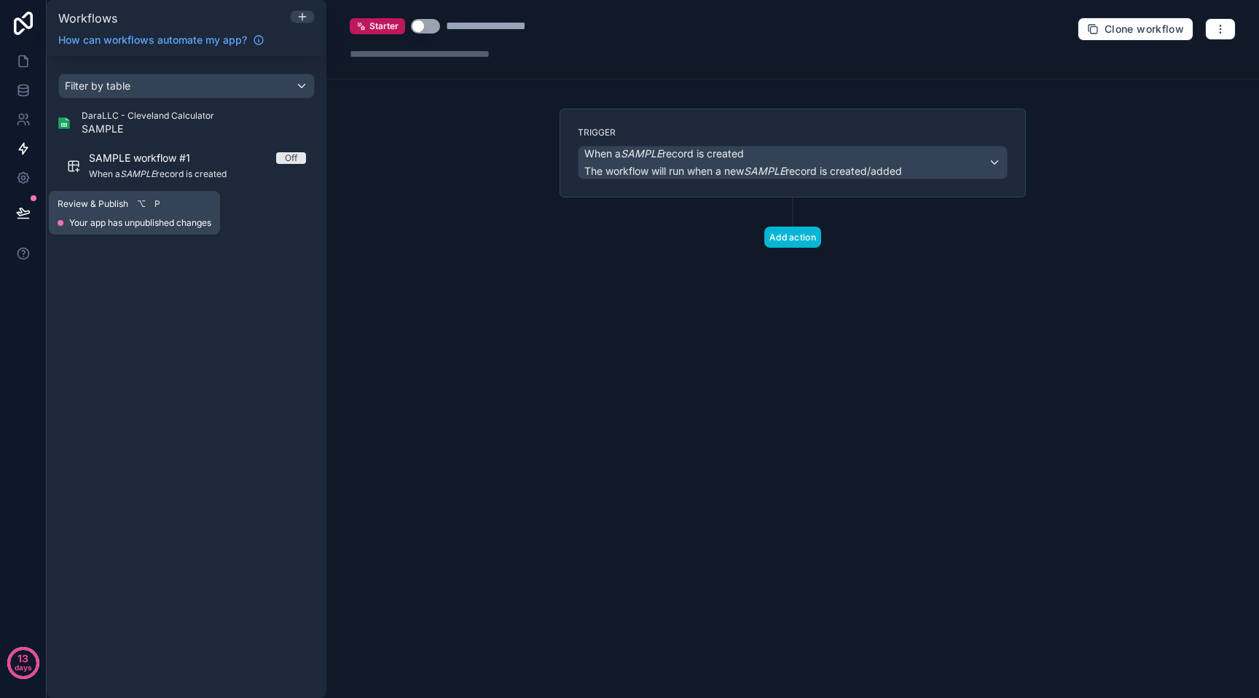
click at [26, 198] on button at bounding box center [23, 212] width 32 height 41
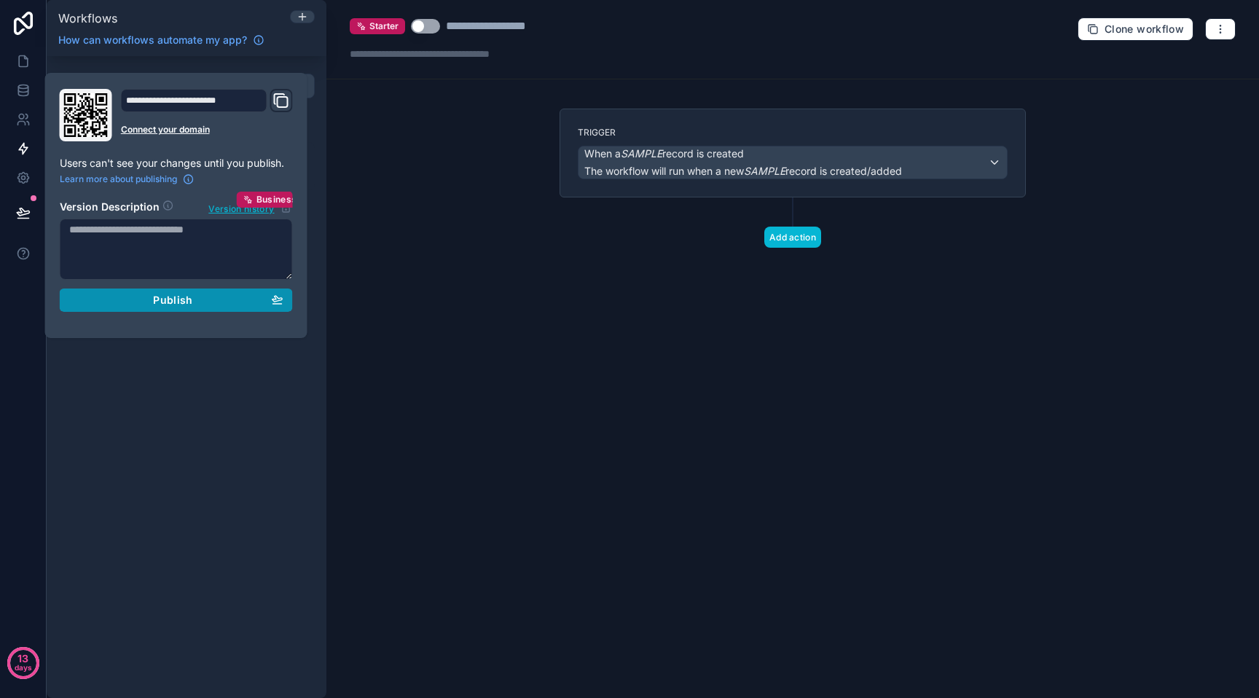
click at [200, 296] on div "Publish" at bounding box center [176, 300] width 214 height 13
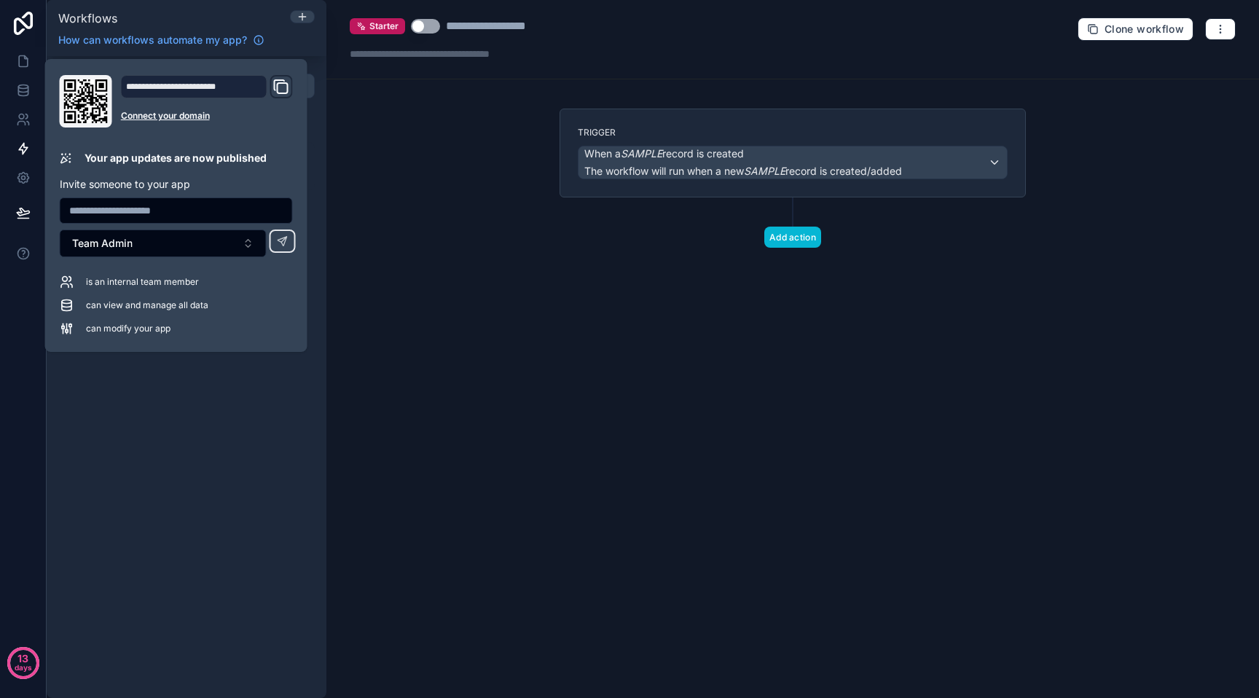
click at [275, 87] on icon "Domain and Custom Link" at bounding box center [280, 86] width 17 height 17
click at [26, 64] on icon at bounding box center [23, 61] width 15 height 15
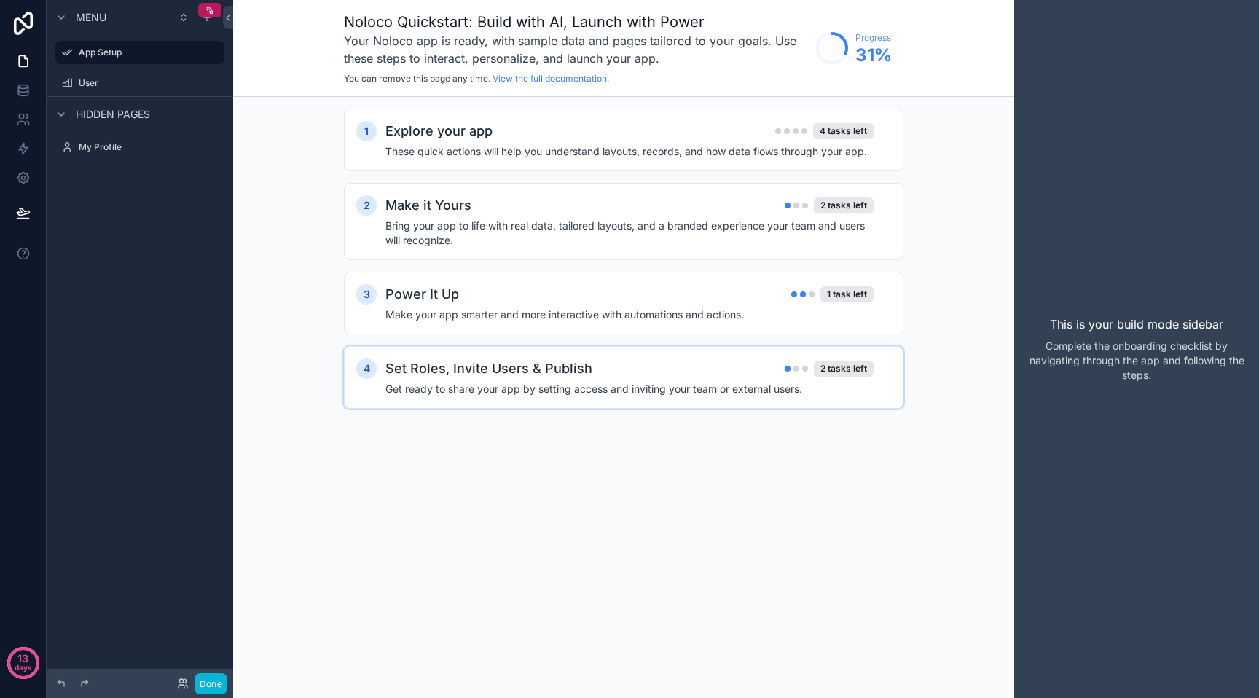
click at [463, 359] on h2 "Set Roles, Invite Users & Publish" at bounding box center [488, 368] width 207 height 20
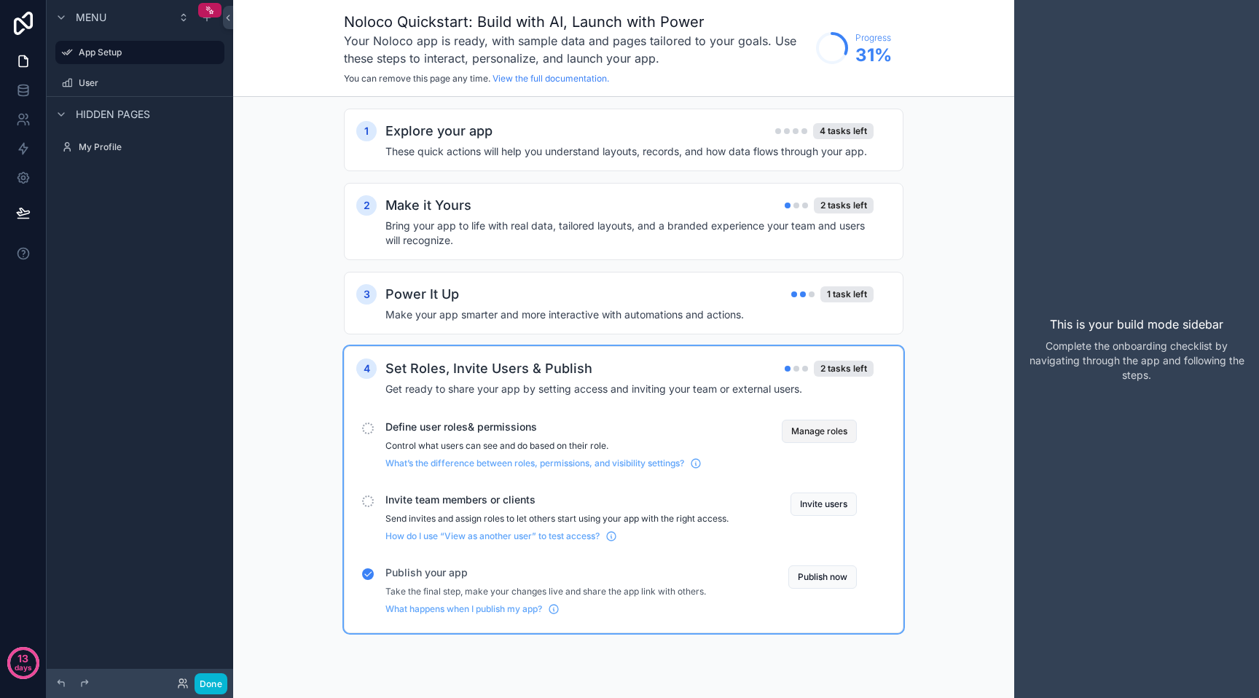
click at [807, 437] on button "Manage roles" at bounding box center [819, 431] width 75 height 23
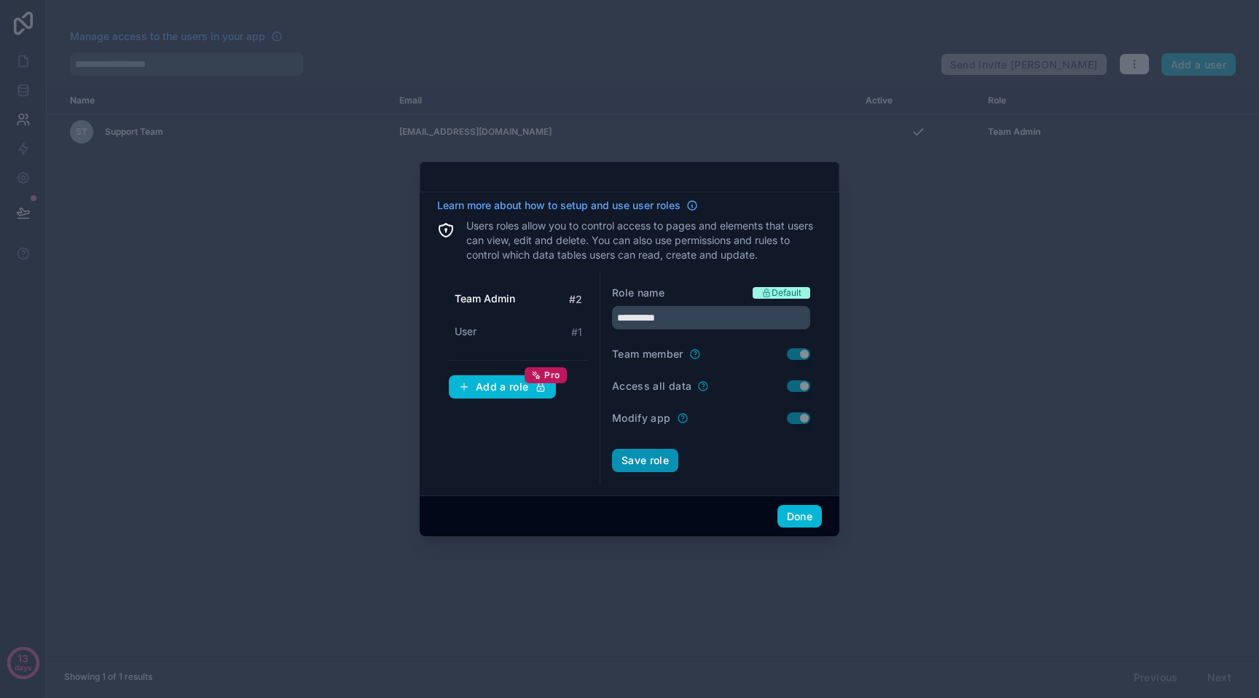
click at [664, 458] on button "Save role" at bounding box center [645, 460] width 66 height 23
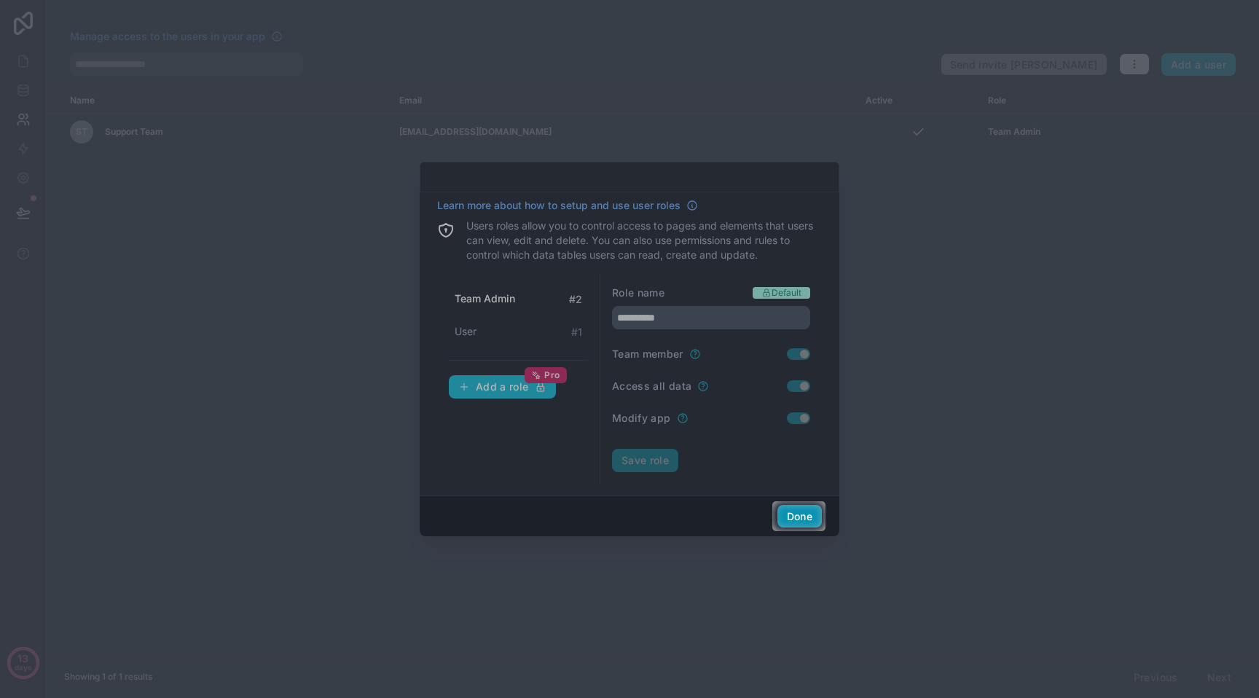
click at [803, 518] on button "Done" at bounding box center [799, 516] width 44 height 23
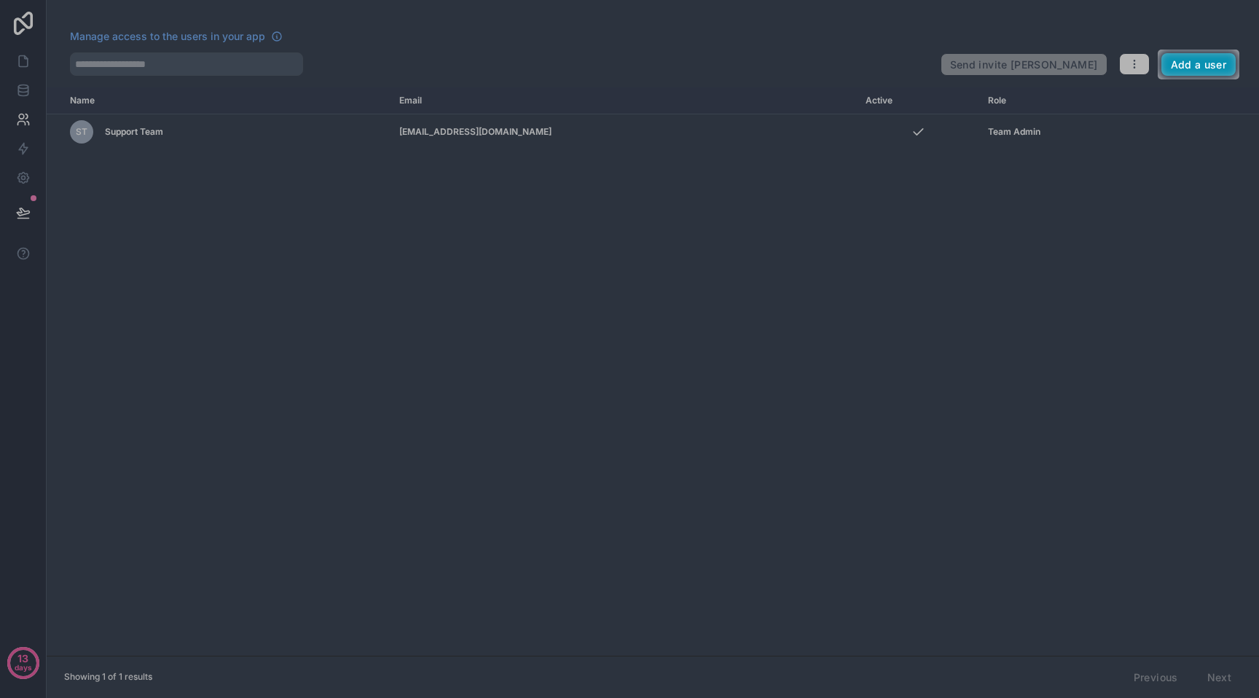
click at [1163, 68] on button "Add a user" at bounding box center [1198, 64] width 75 height 23
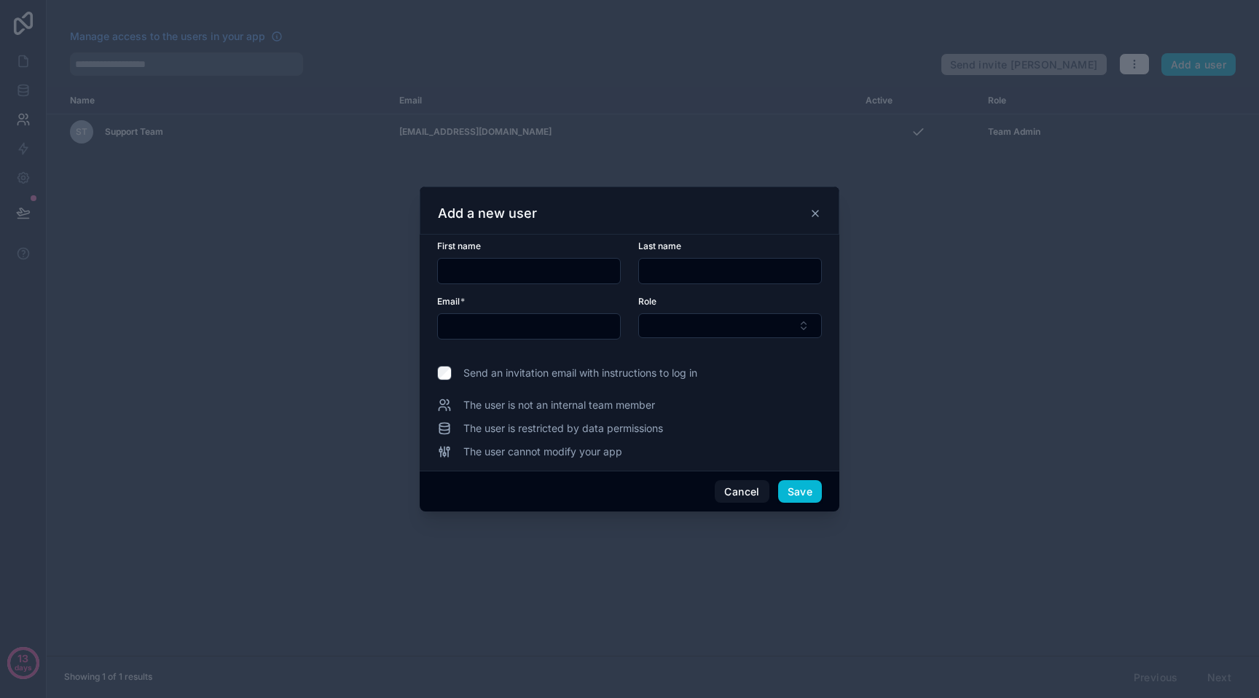
click at [814, 216] on icon at bounding box center [815, 214] width 12 height 12
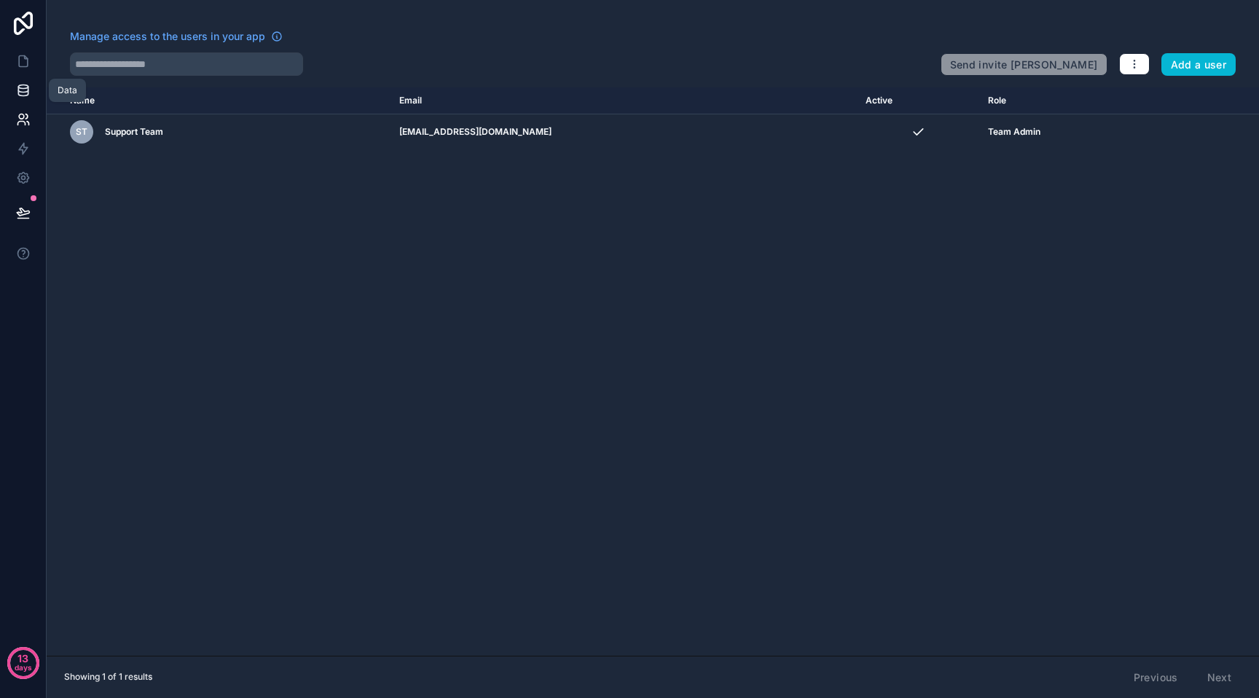
click at [26, 77] on link at bounding box center [23, 90] width 46 height 29
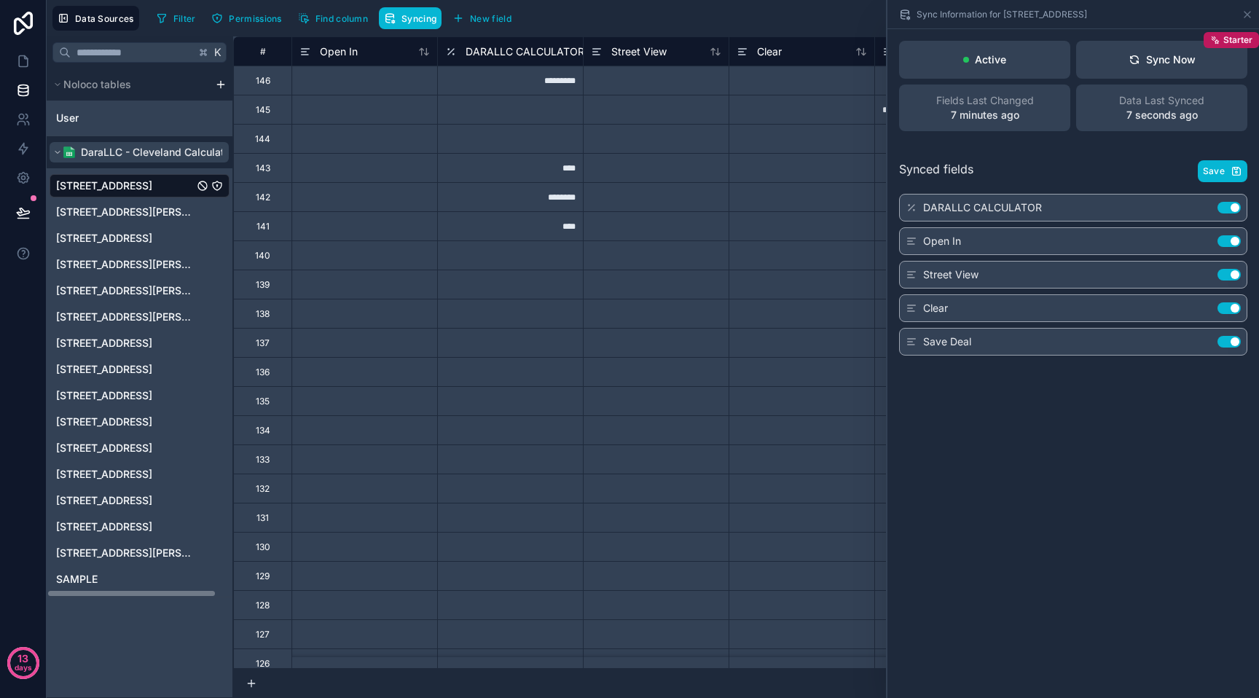
click at [197, 162] on button "DaraLLC - Cleveland Calculator" at bounding box center [139, 152] width 179 height 20
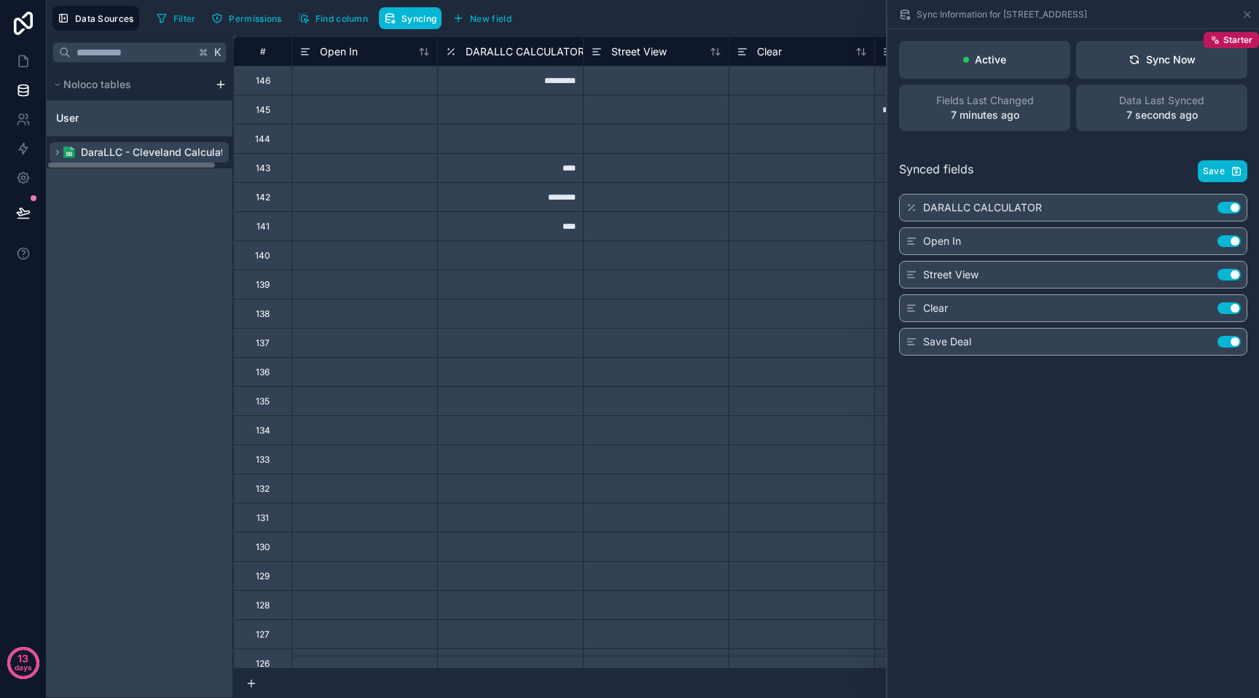
click at [66, 148] on img "scrollable content" at bounding box center [69, 152] width 12 height 12
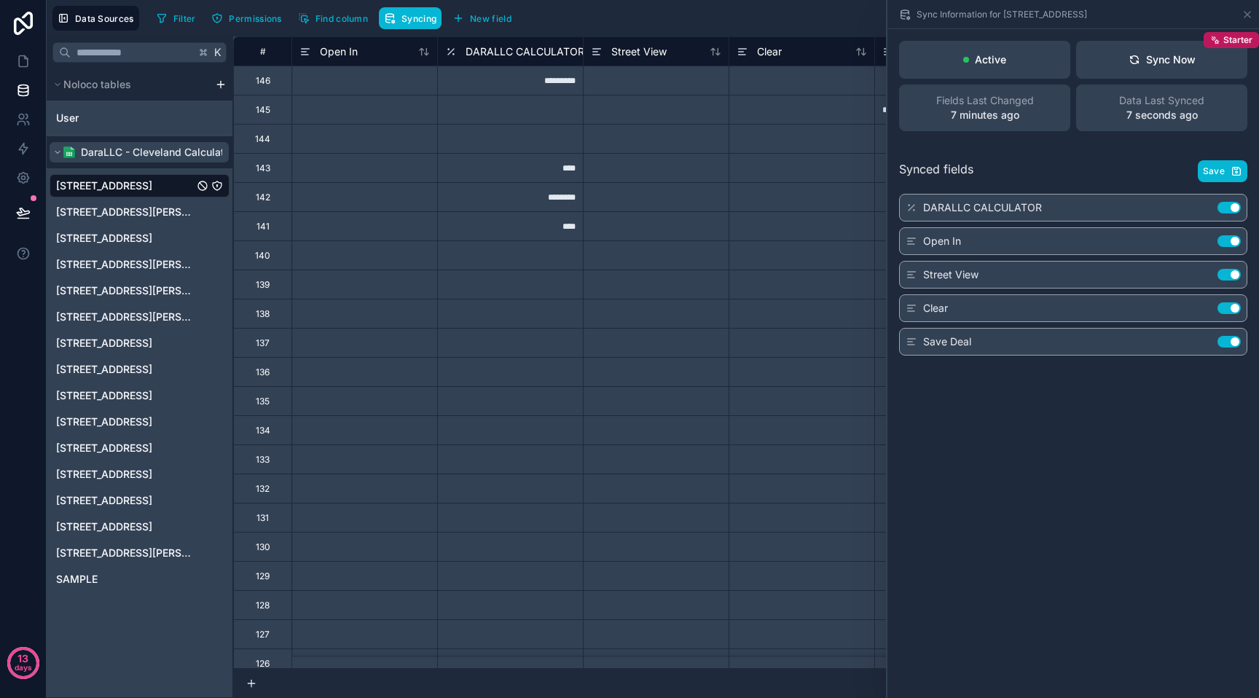
click at [106, 158] on span "DaraLLC - Cleveland Calculator" at bounding box center [157, 152] width 153 height 15
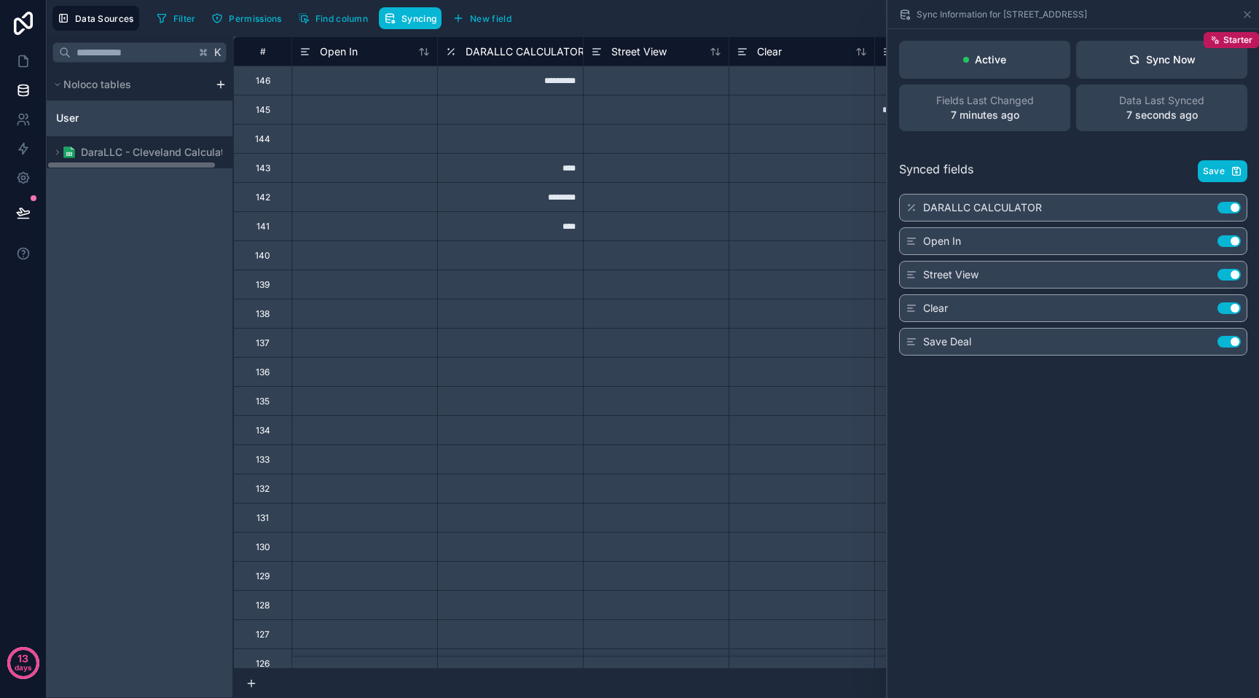
click at [1191, 31] on div "Active Sync Now Starter Fields Last Changed 7 minutes ago Data Last Synced 7 se…" at bounding box center [1073, 86] width 372 height 114
click at [1246, 16] on icon at bounding box center [1248, 15] width 12 height 12
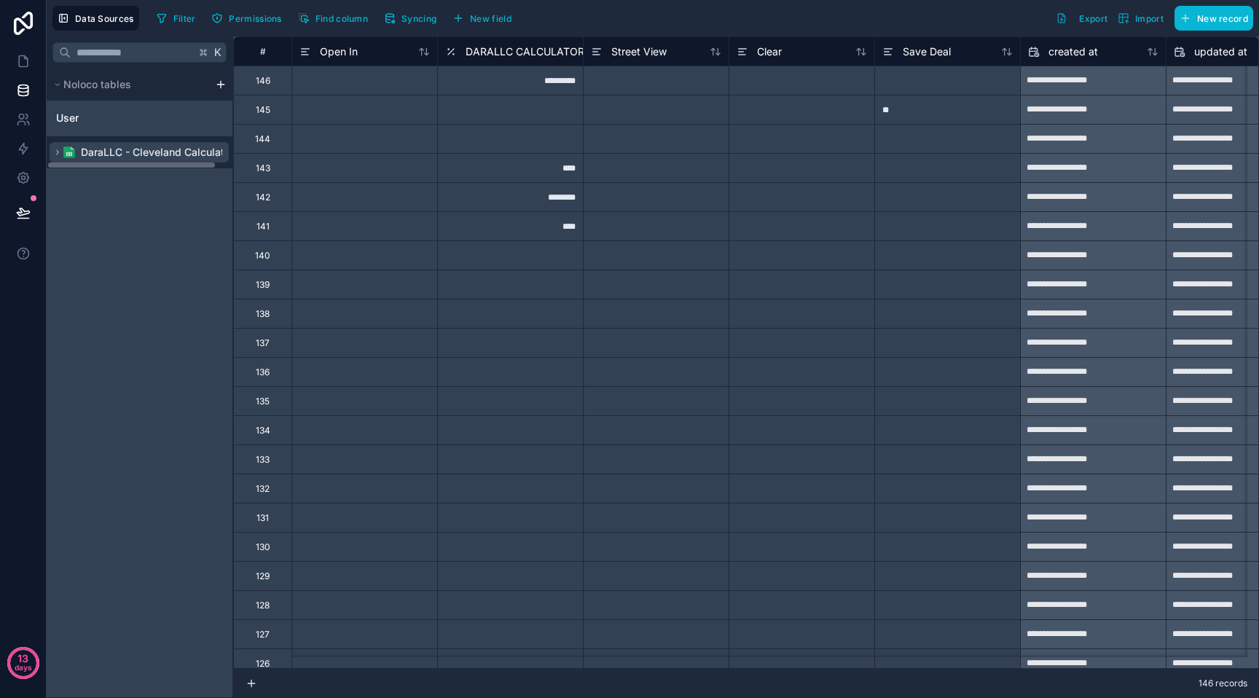
click at [181, 159] on span "DaraLLC - Cleveland Calculator" at bounding box center [157, 152] width 153 height 15
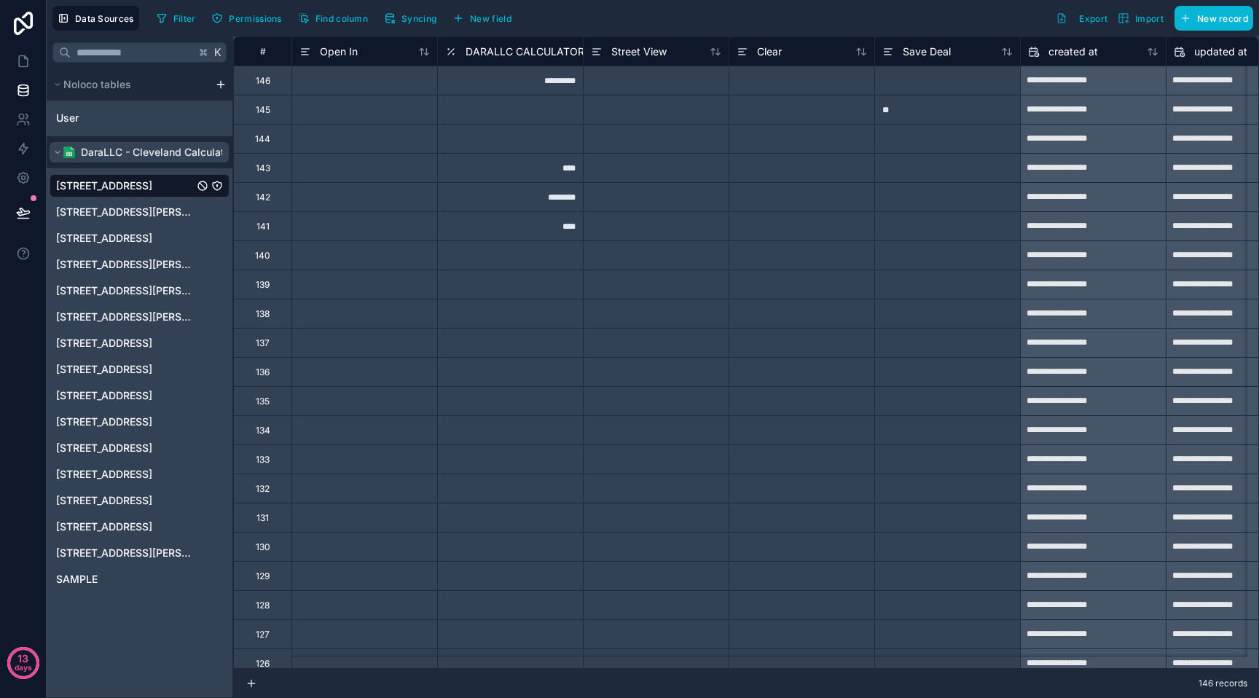
click at [184, 146] on span "DaraLLC - Cleveland Calculator" at bounding box center [157, 152] width 153 height 15
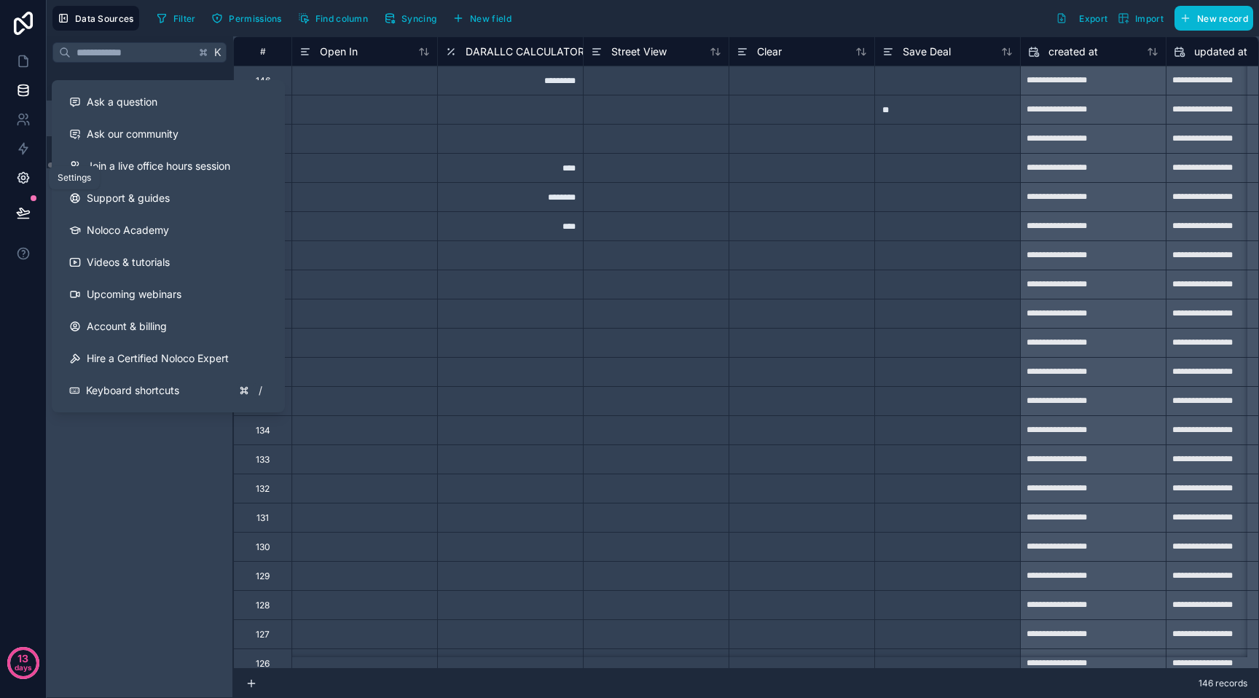
click at [25, 176] on icon at bounding box center [23, 178] width 4 height 4
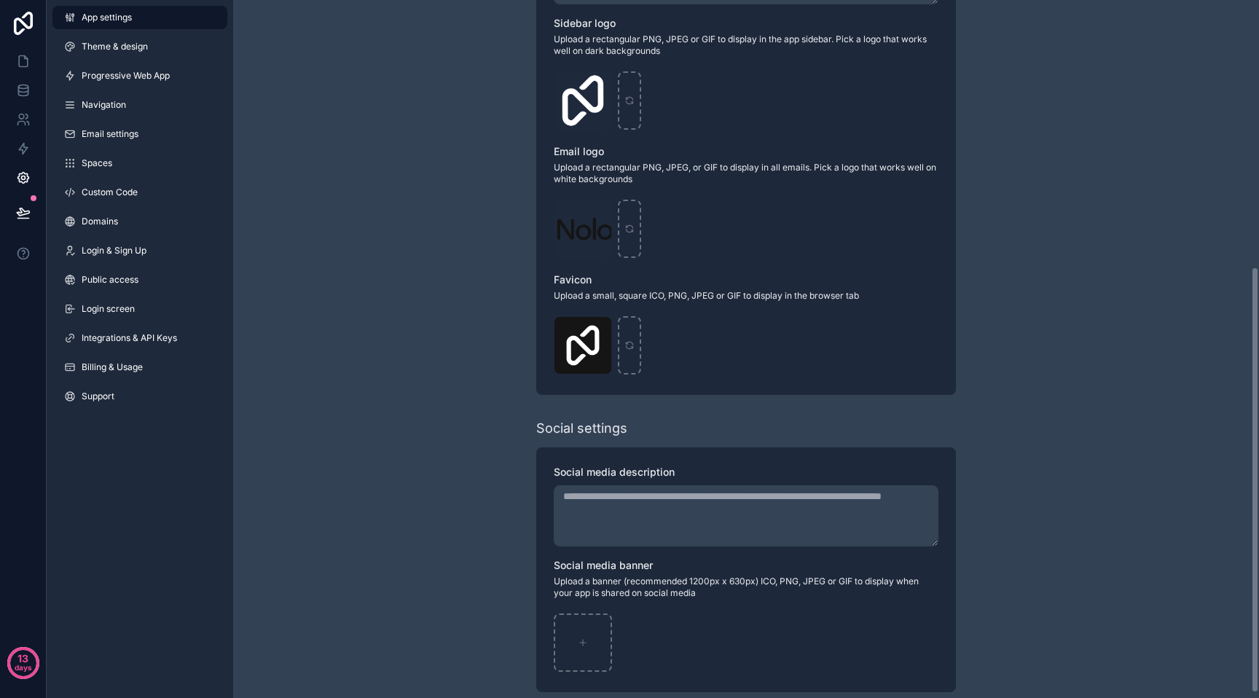
scroll to position [444, 0]
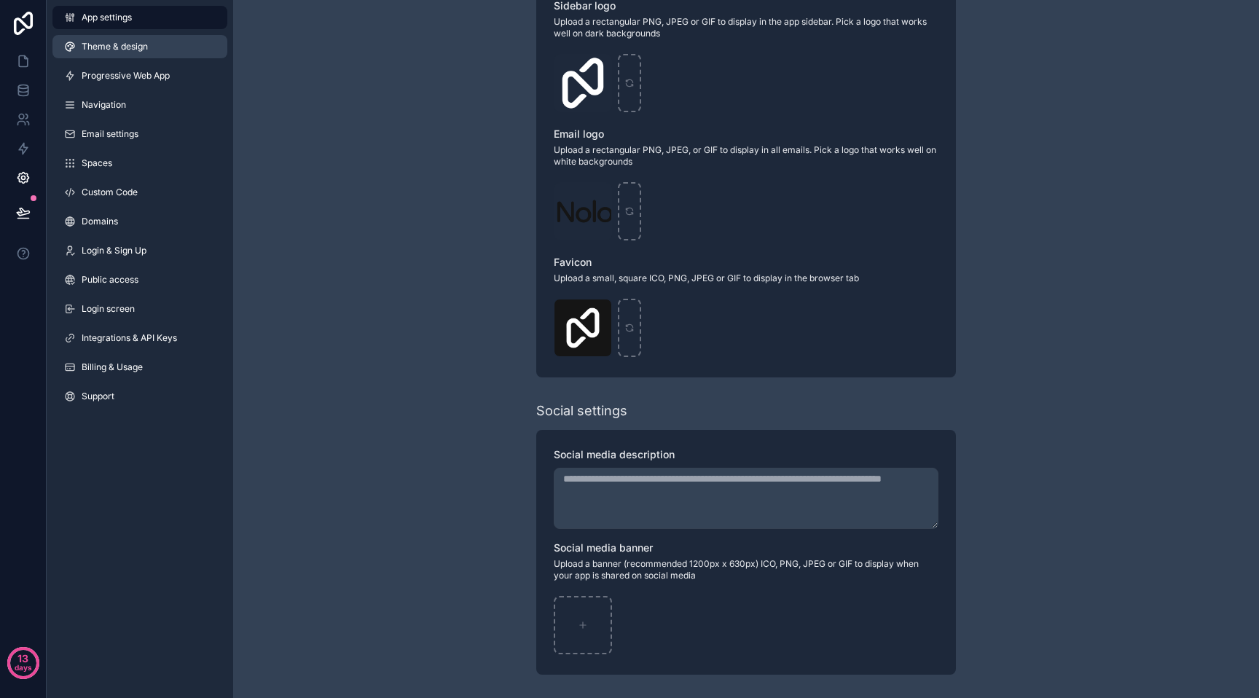
click at [142, 46] on span "Theme & design" at bounding box center [115, 47] width 66 height 12
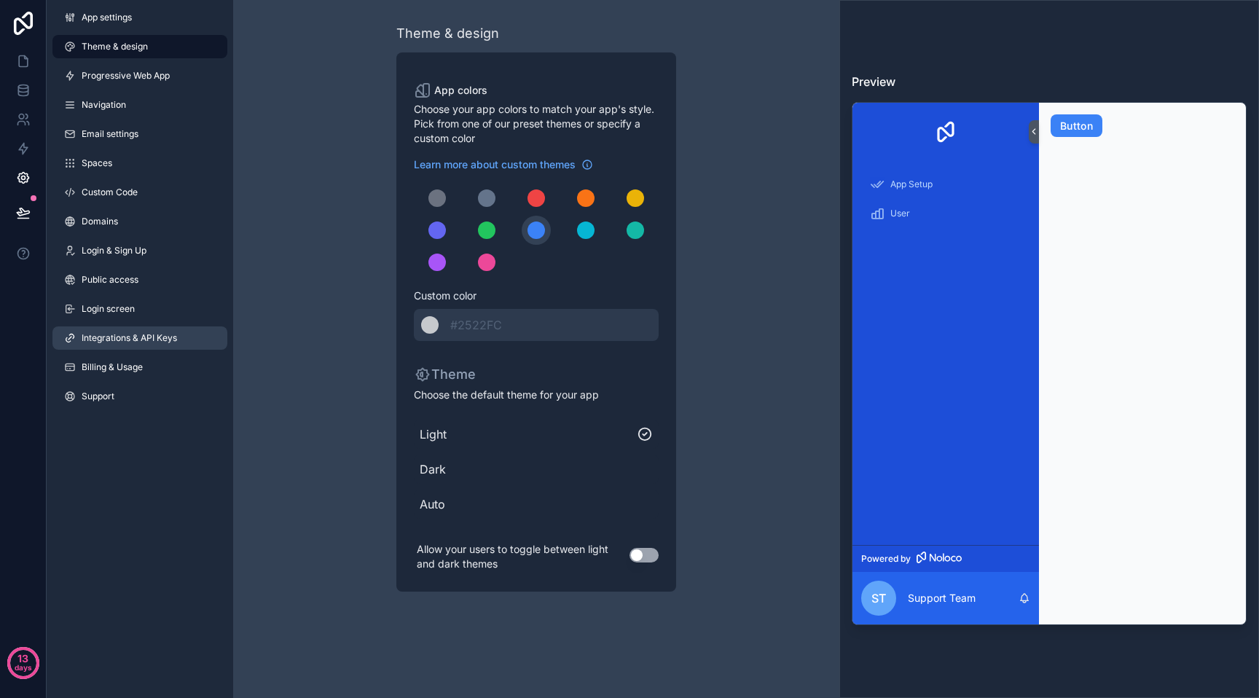
click at [153, 340] on span "Integrations & API Keys" at bounding box center [129, 338] width 95 height 12
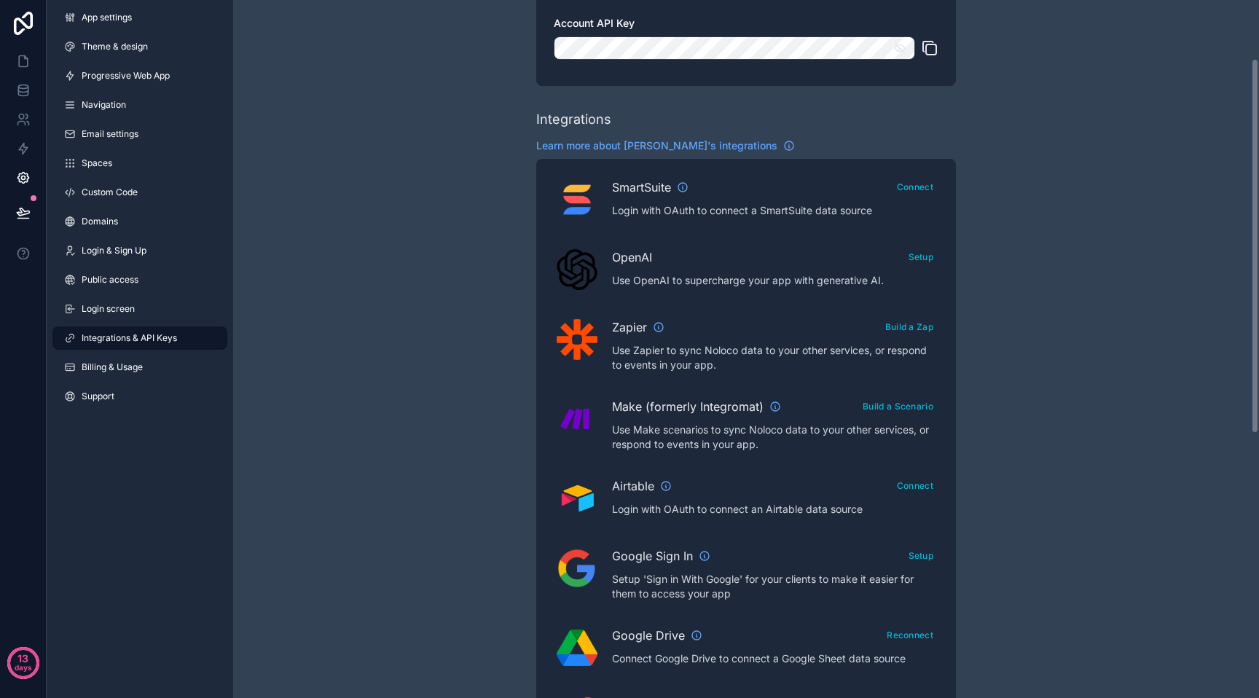
scroll to position [98, 0]
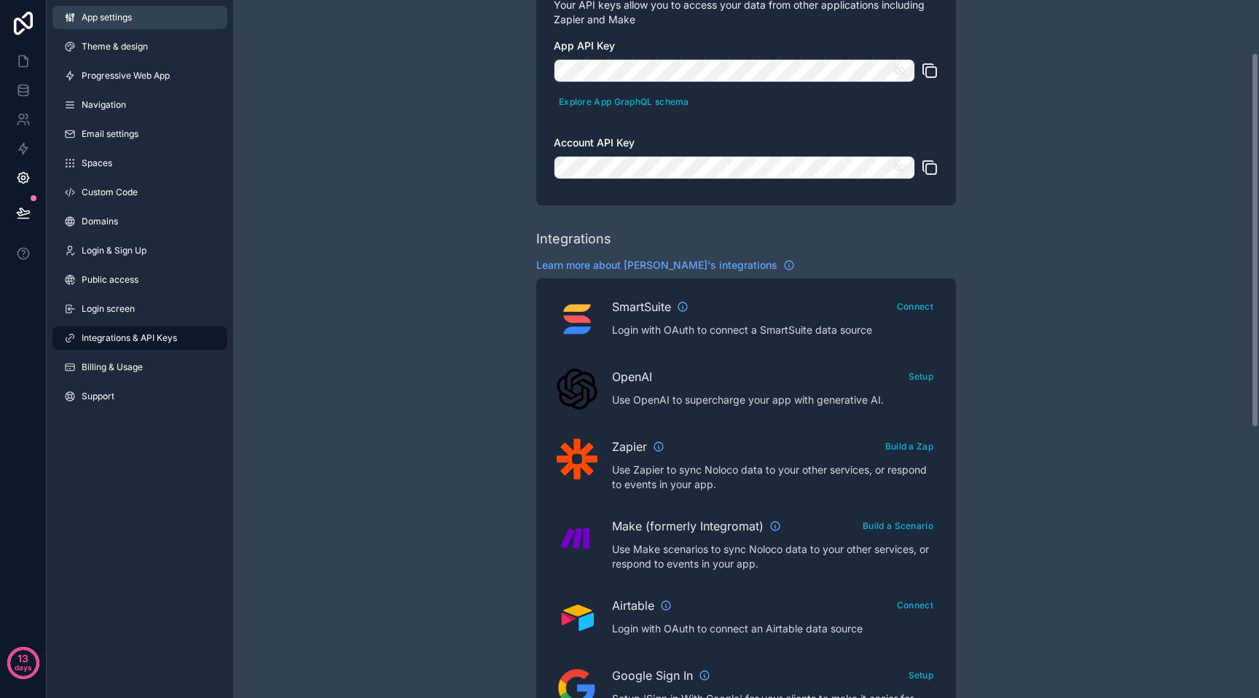
click at [106, 26] on link "App settings" at bounding box center [139, 17] width 175 height 23
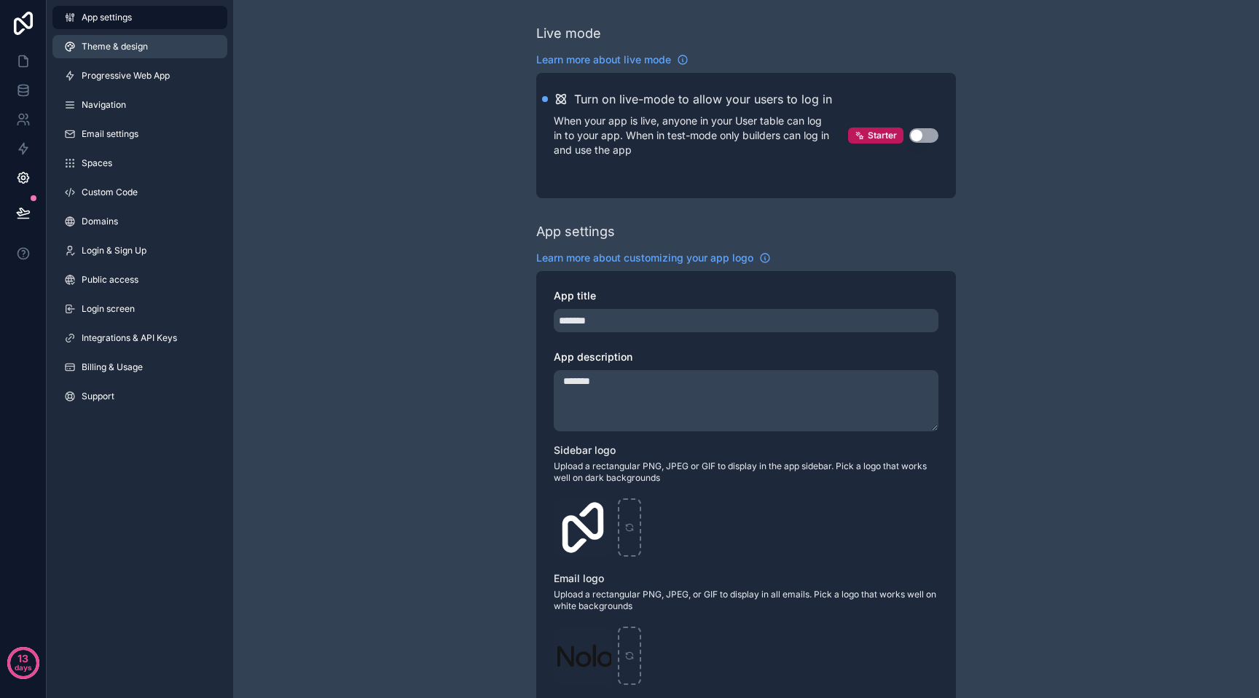
click at [117, 45] on span "Theme & design" at bounding box center [115, 47] width 66 height 12
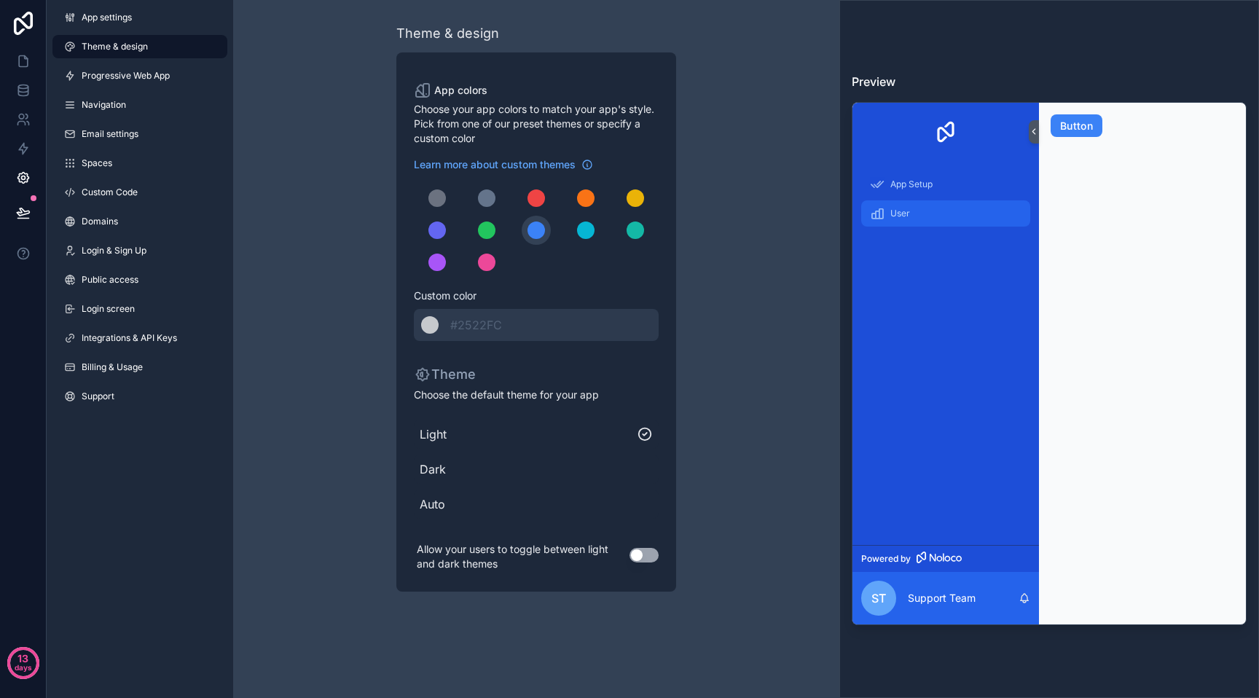
click at [965, 212] on div "User" at bounding box center [946, 213] width 152 height 23
click at [114, 70] on span "Progressive Web App" at bounding box center [126, 76] width 88 height 12
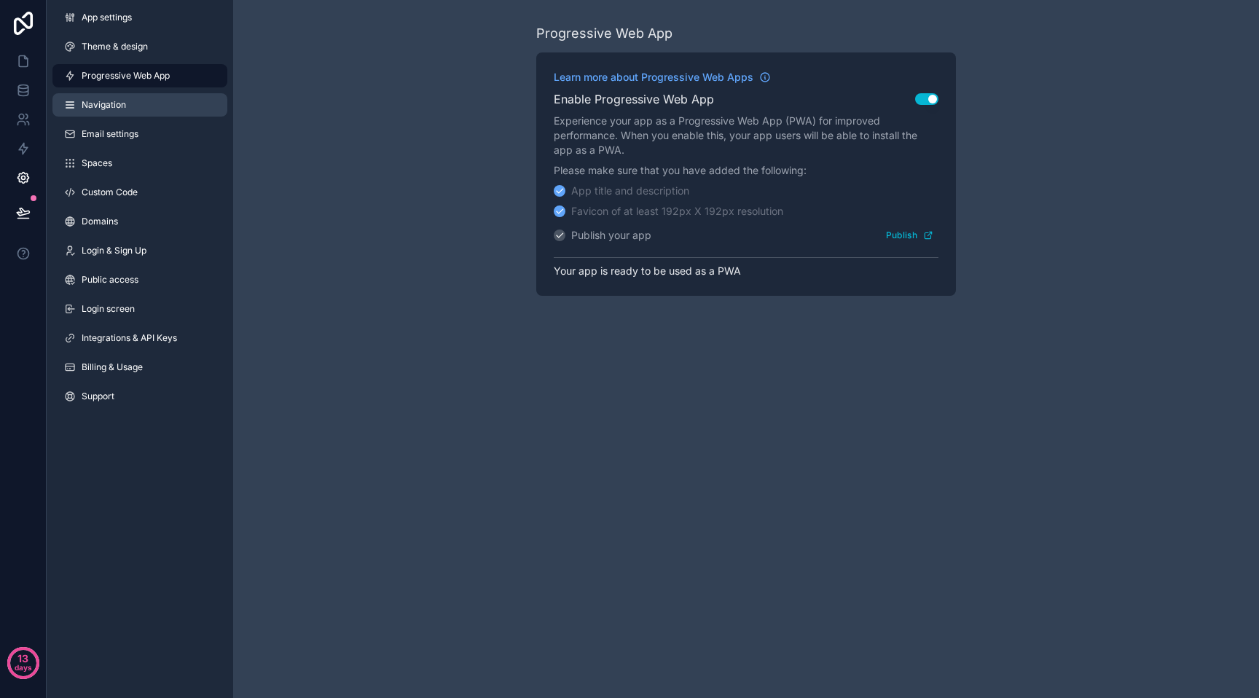
click at [132, 114] on link "Navigation" at bounding box center [139, 104] width 175 height 23
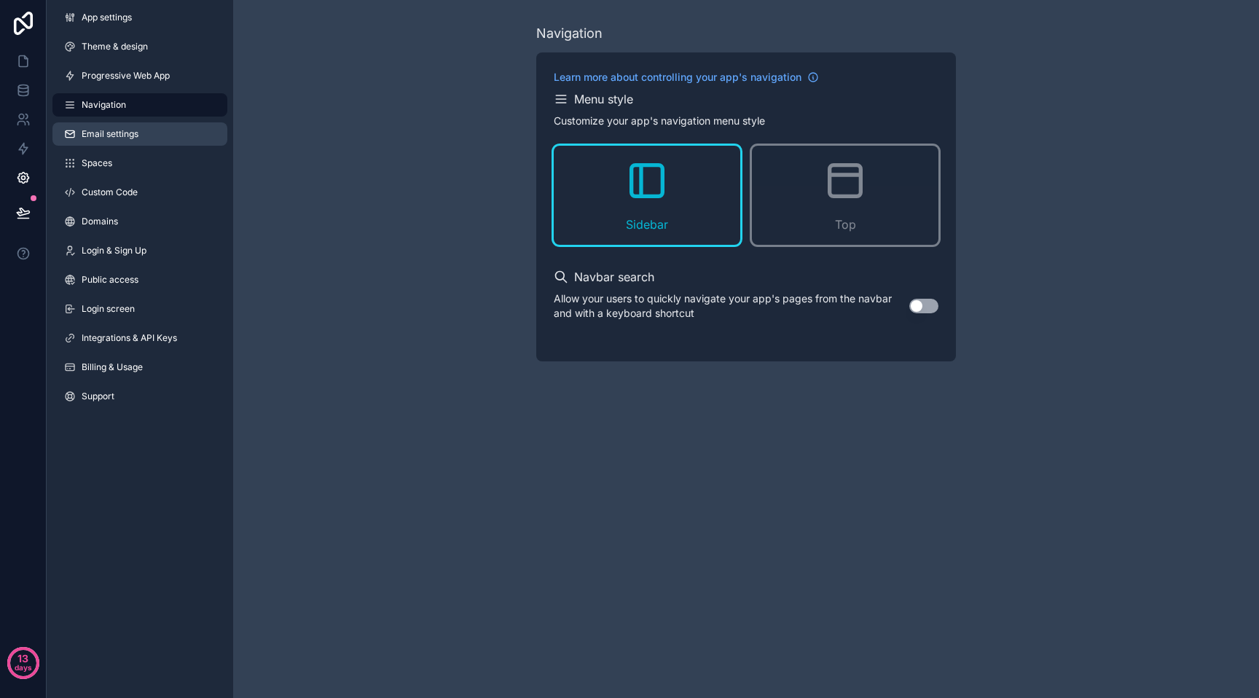
click at [130, 144] on link "Email settings" at bounding box center [139, 133] width 175 height 23
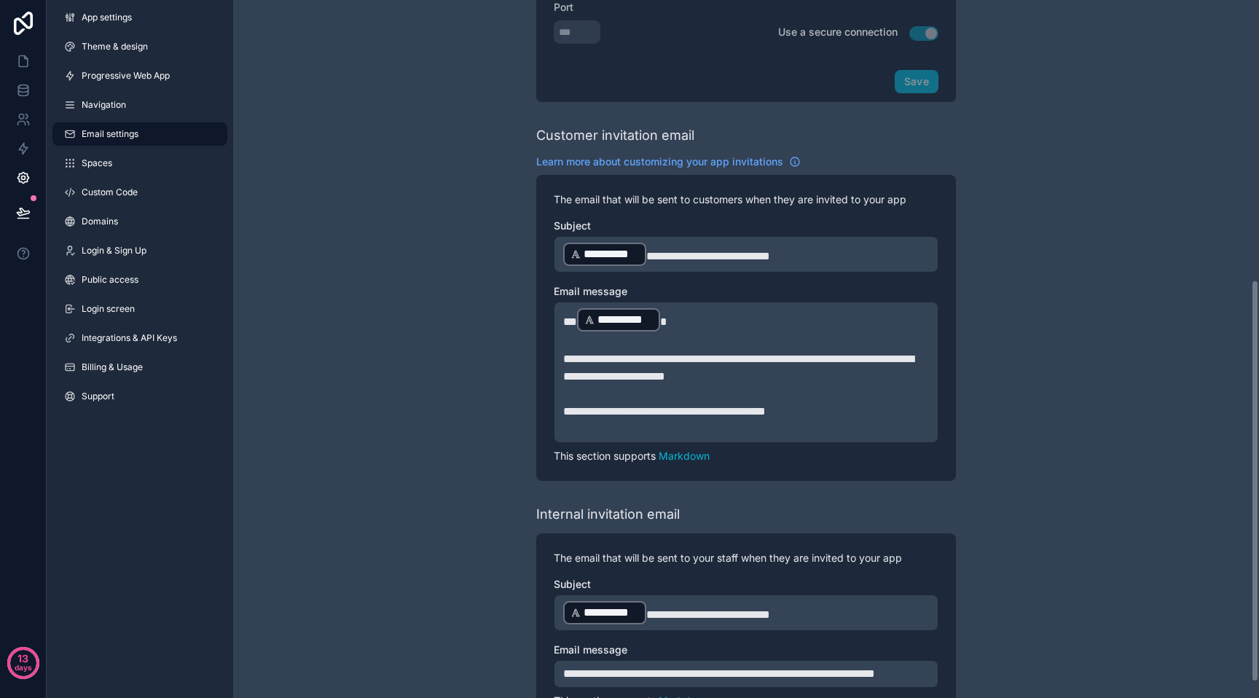
scroll to position [511, 0]
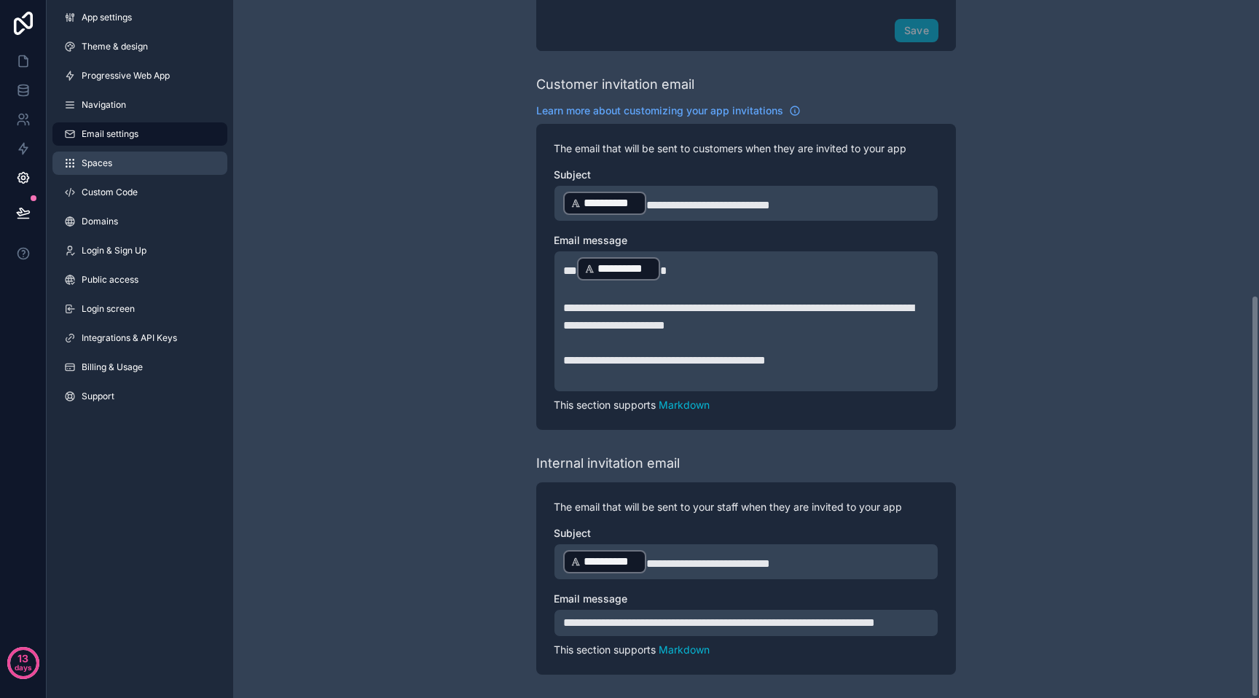
click at [114, 164] on link "Spaces" at bounding box center [139, 163] width 175 height 23
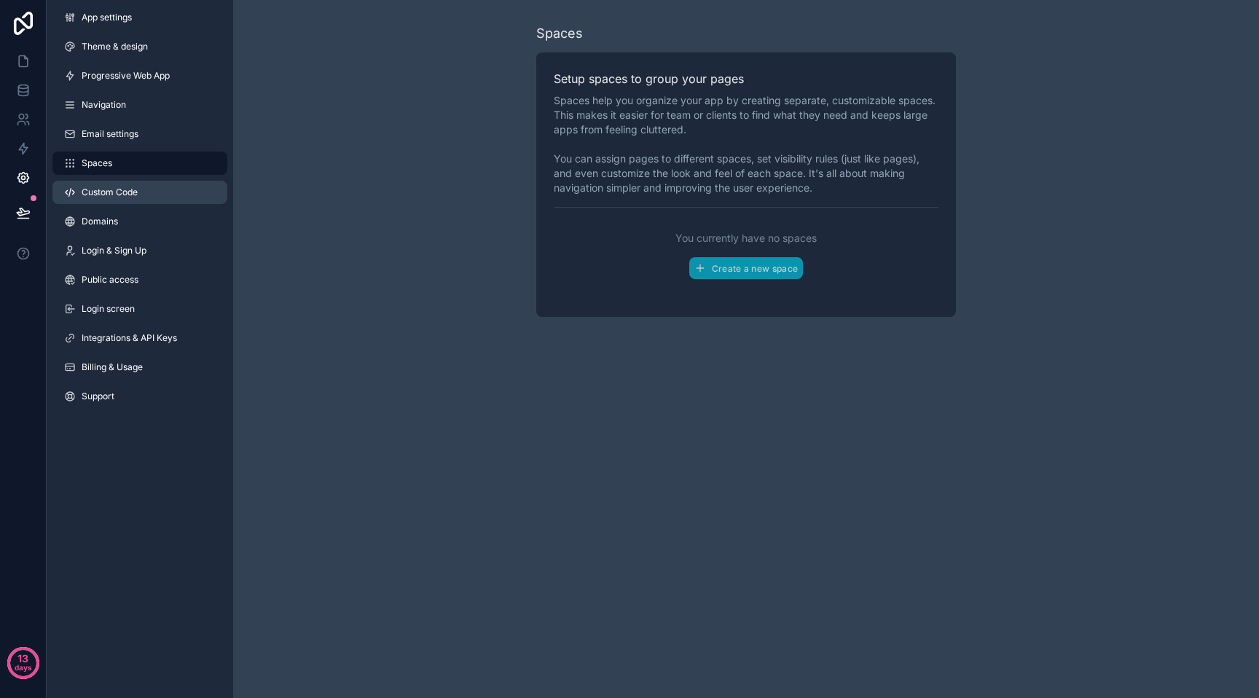
click at [134, 182] on link "Custom Code" at bounding box center [139, 192] width 175 height 23
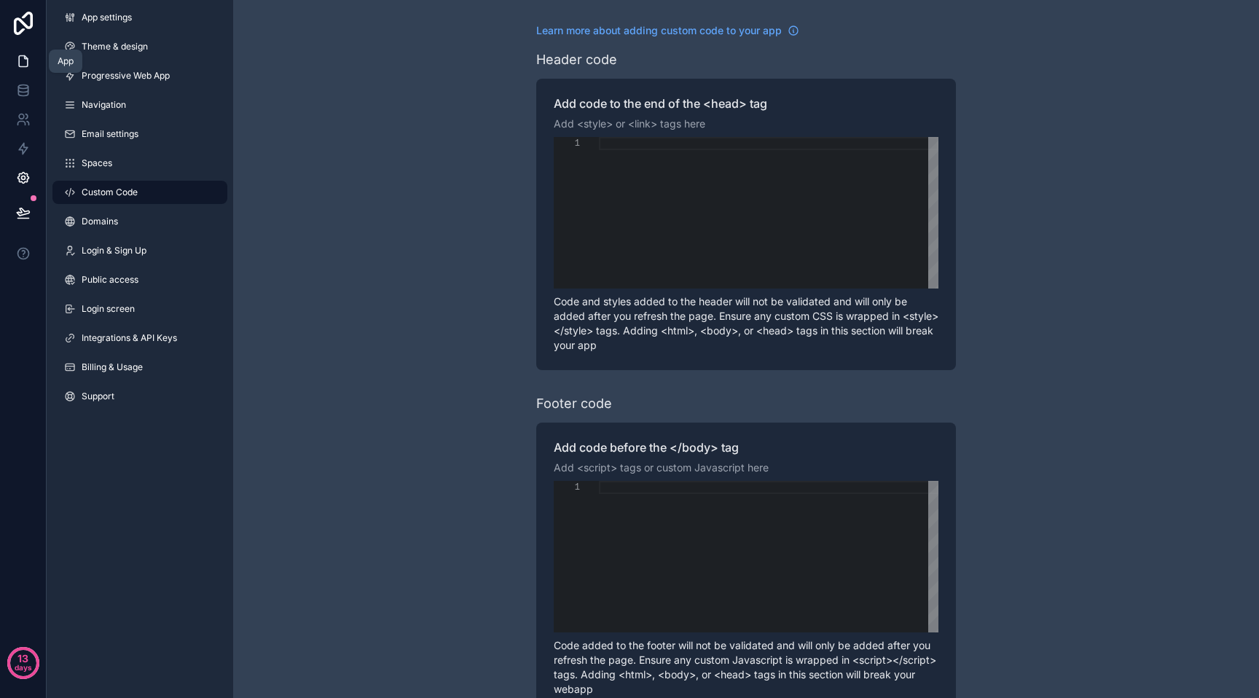
click at [20, 56] on icon at bounding box center [23, 61] width 9 height 11
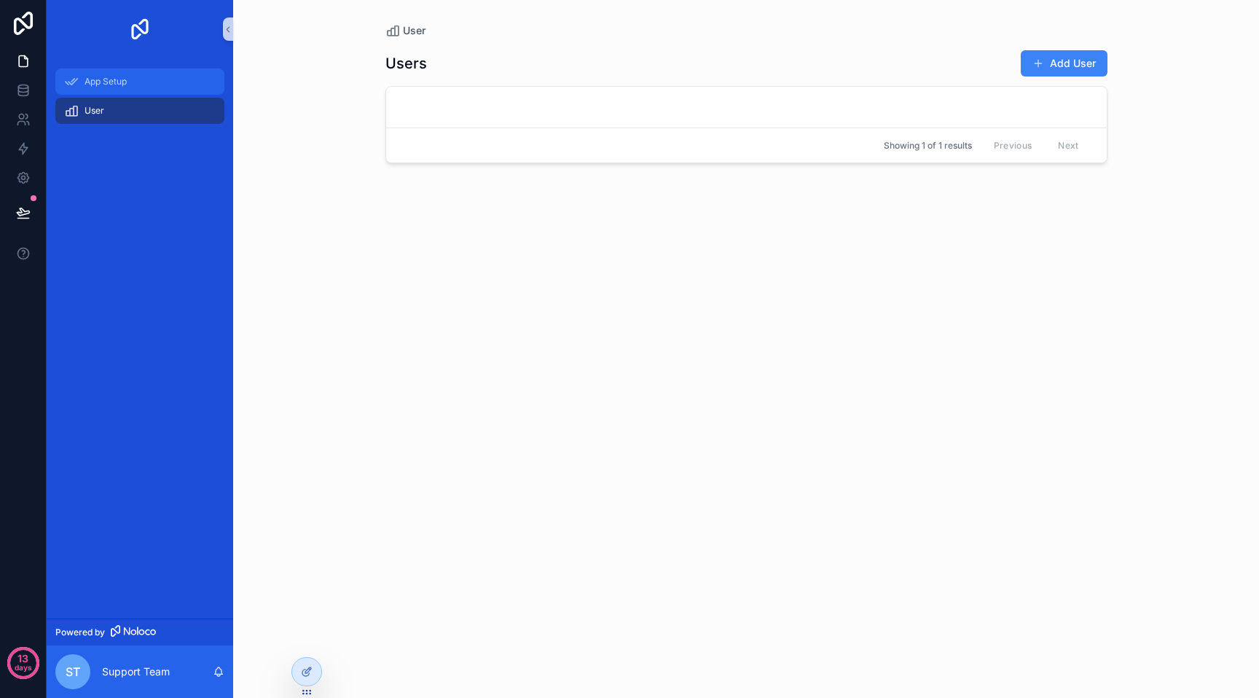
click at [111, 77] on span "App Setup" at bounding box center [106, 82] width 42 height 12
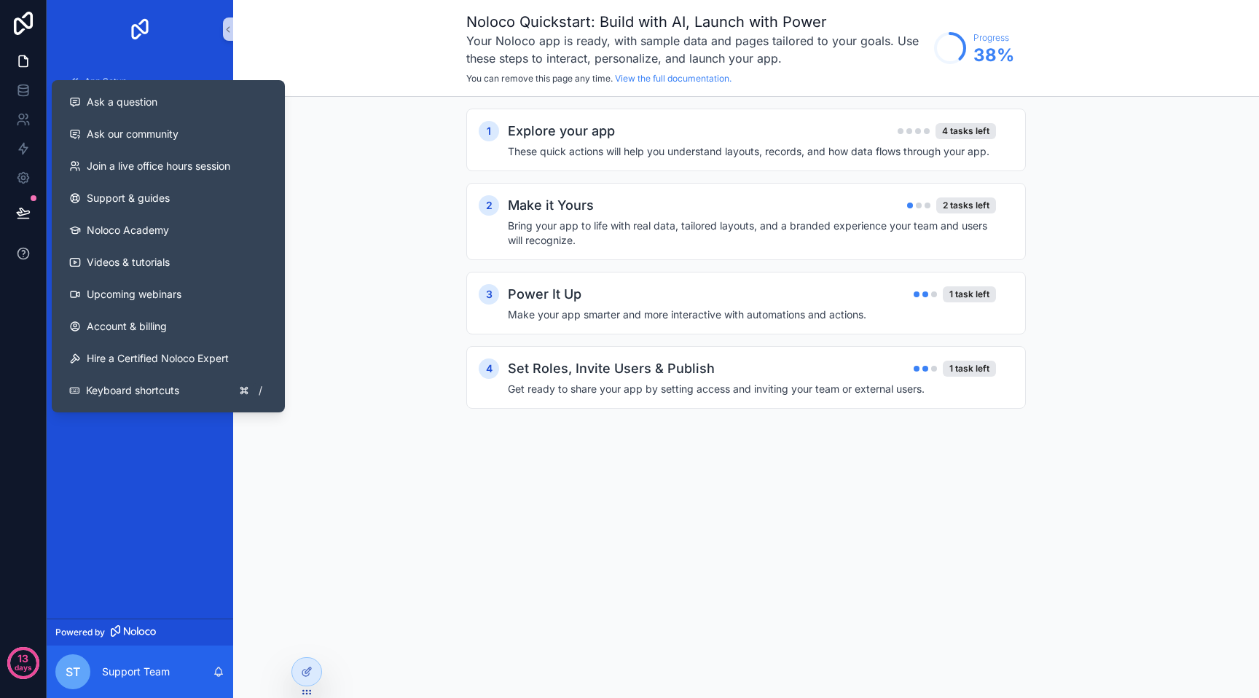
click at [23, 251] on icon at bounding box center [23, 253] width 3 height 4
click at [23, 248] on icon at bounding box center [23, 253] width 15 height 15
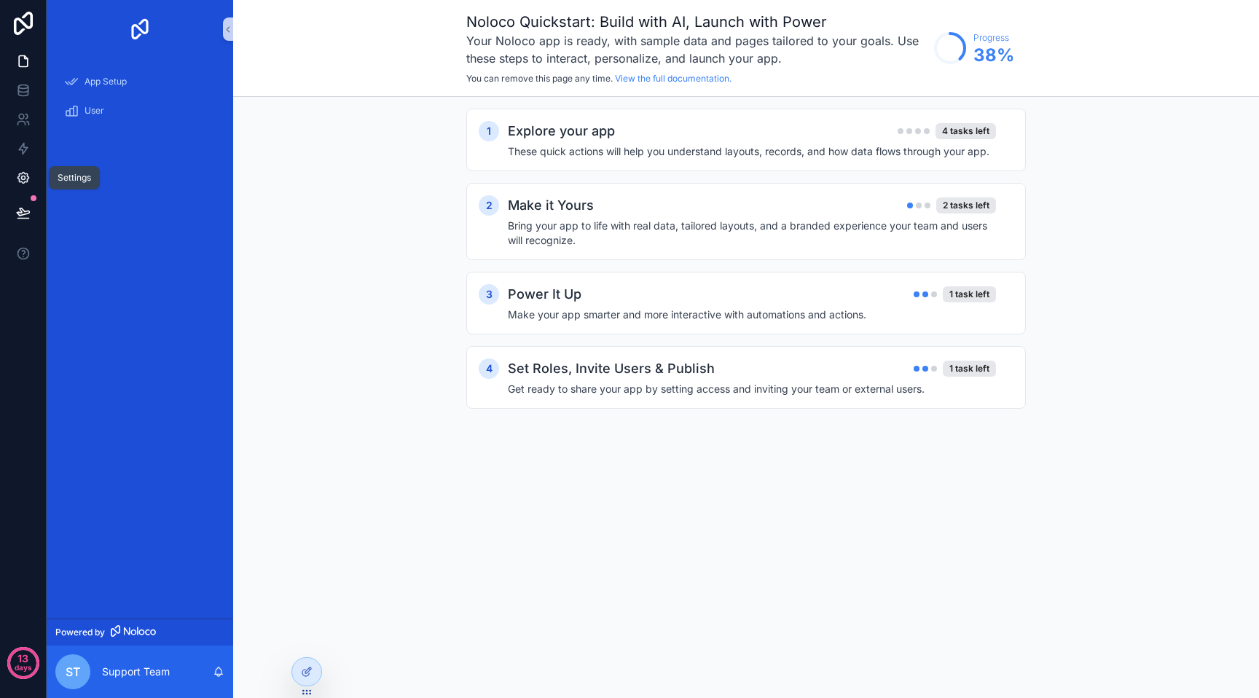
click at [28, 177] on icon at bounding box center [22, 178] width 11 height 11
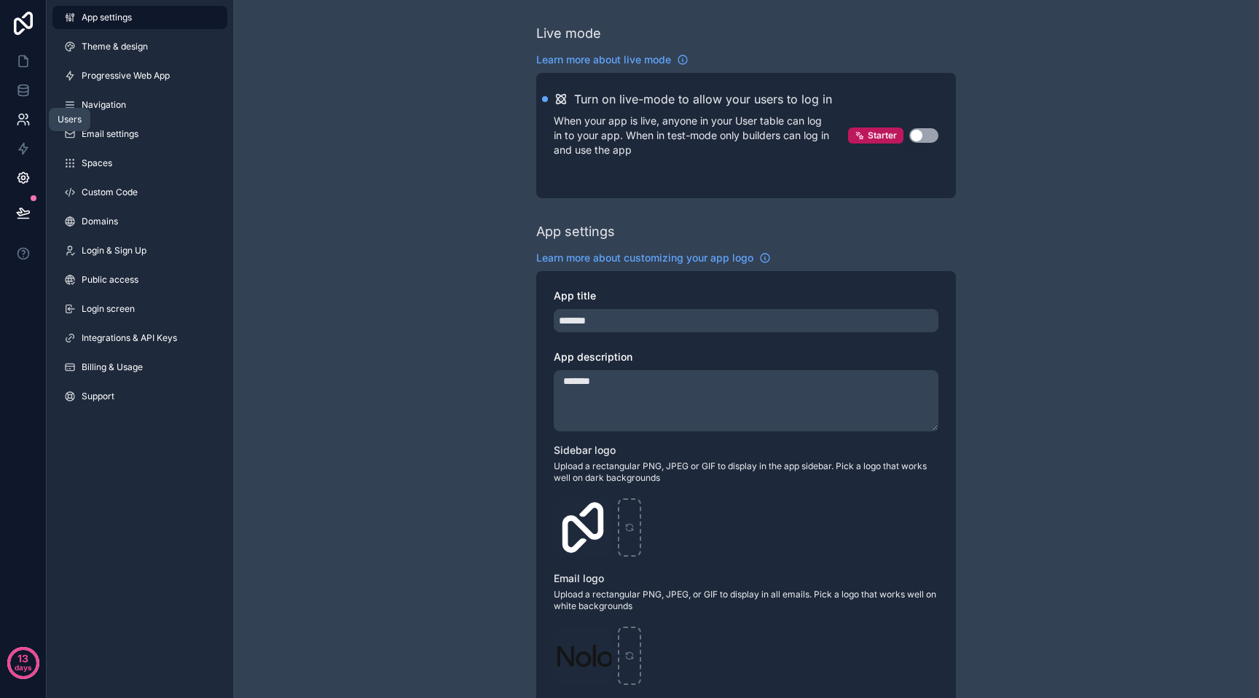
click at [23, 105] on link at bounding box center [23, 119] width 46 height 29
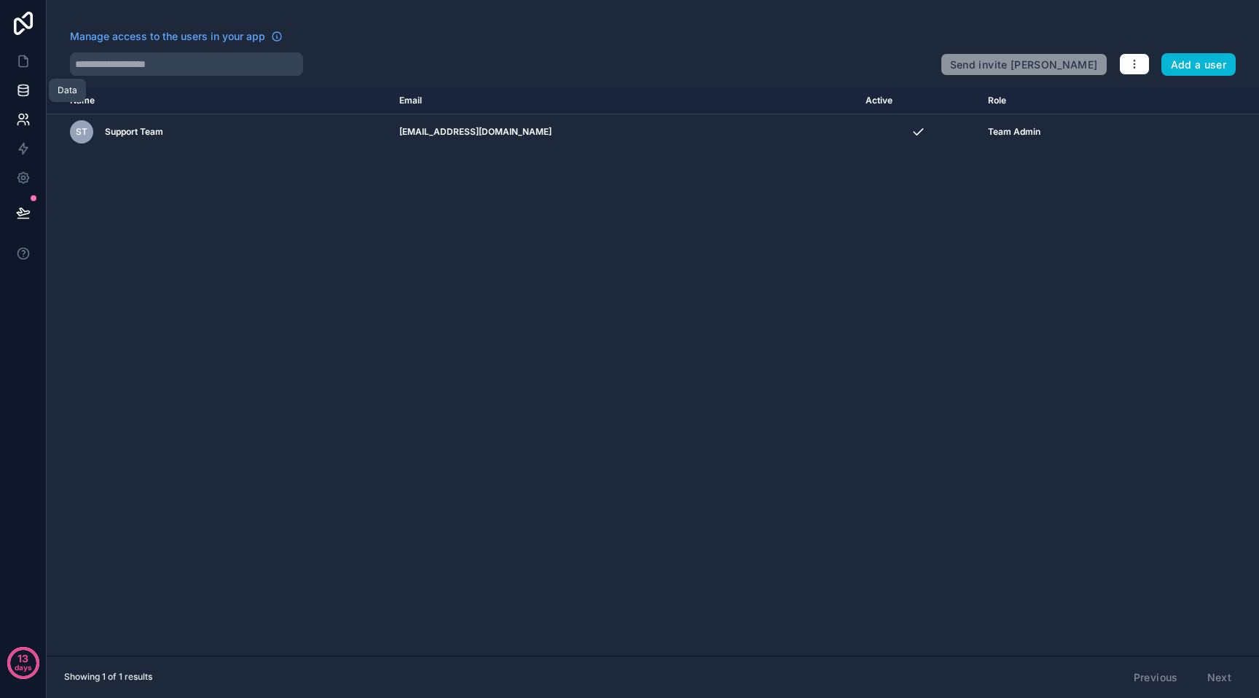
click at [26, 88] on icon at bounding box center [22, 87] width 9 height 4
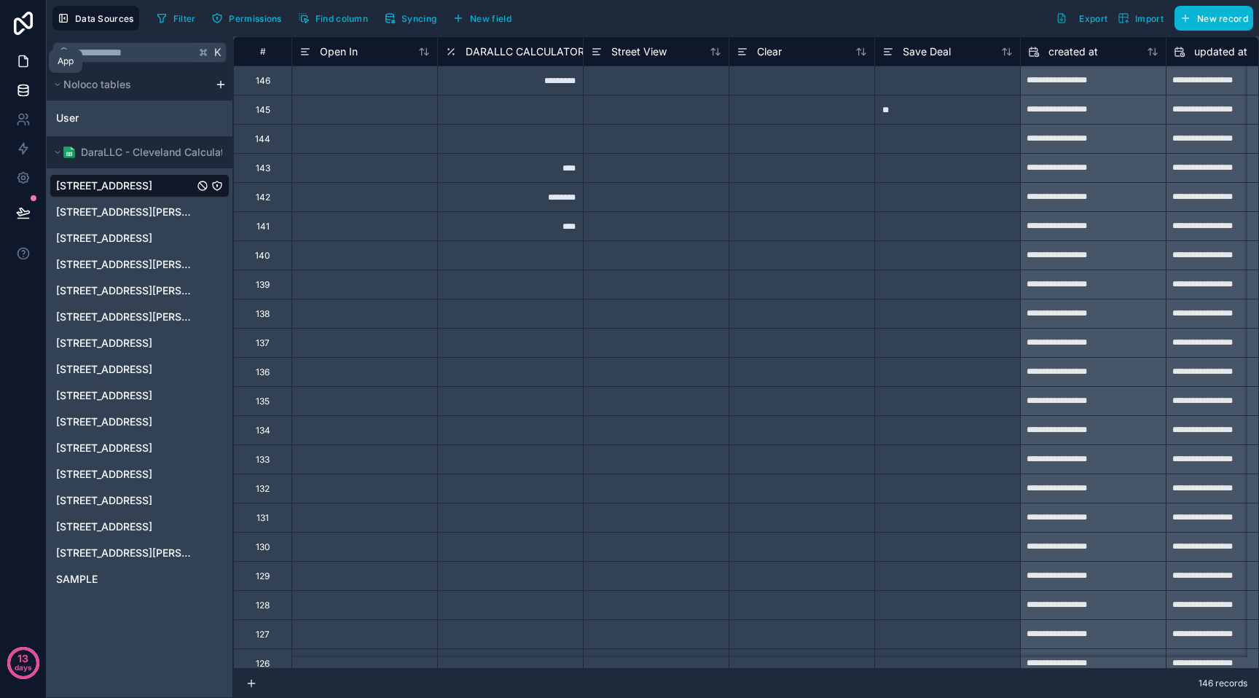
click at [27, 67] on icon at bounding box center [23, 61] width 15 height 15
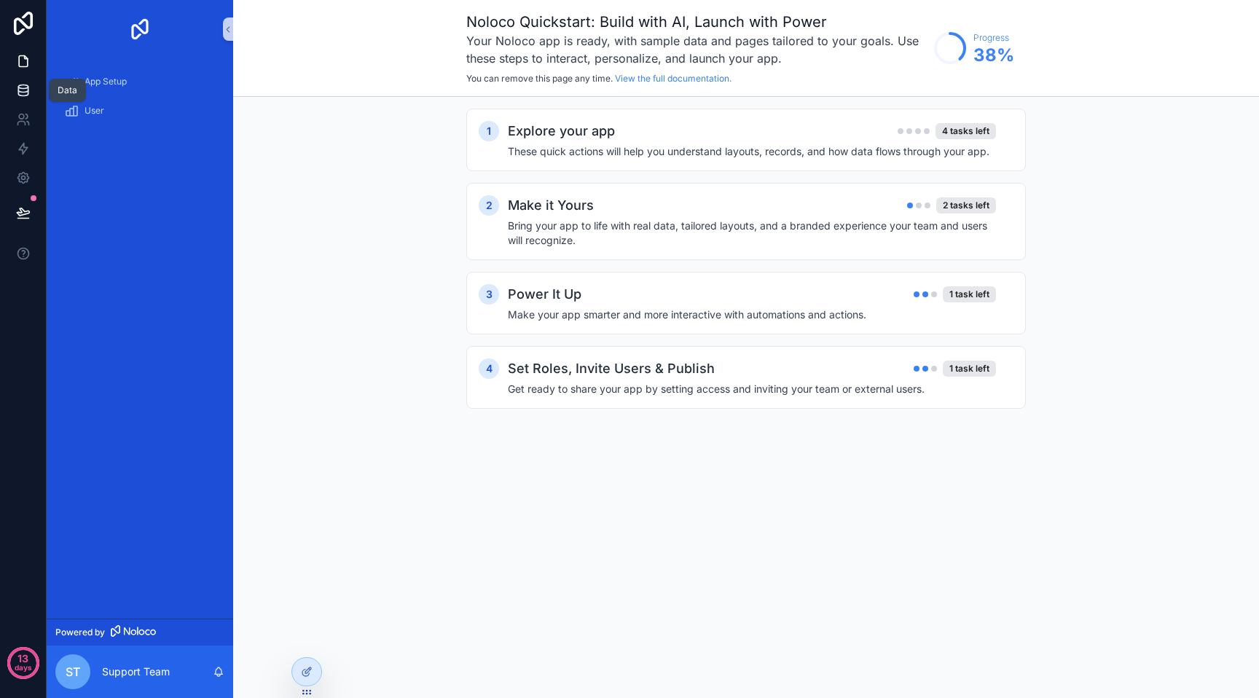
click at [20, 90] on icon at bounding box center [23, 90] width 15 height 15
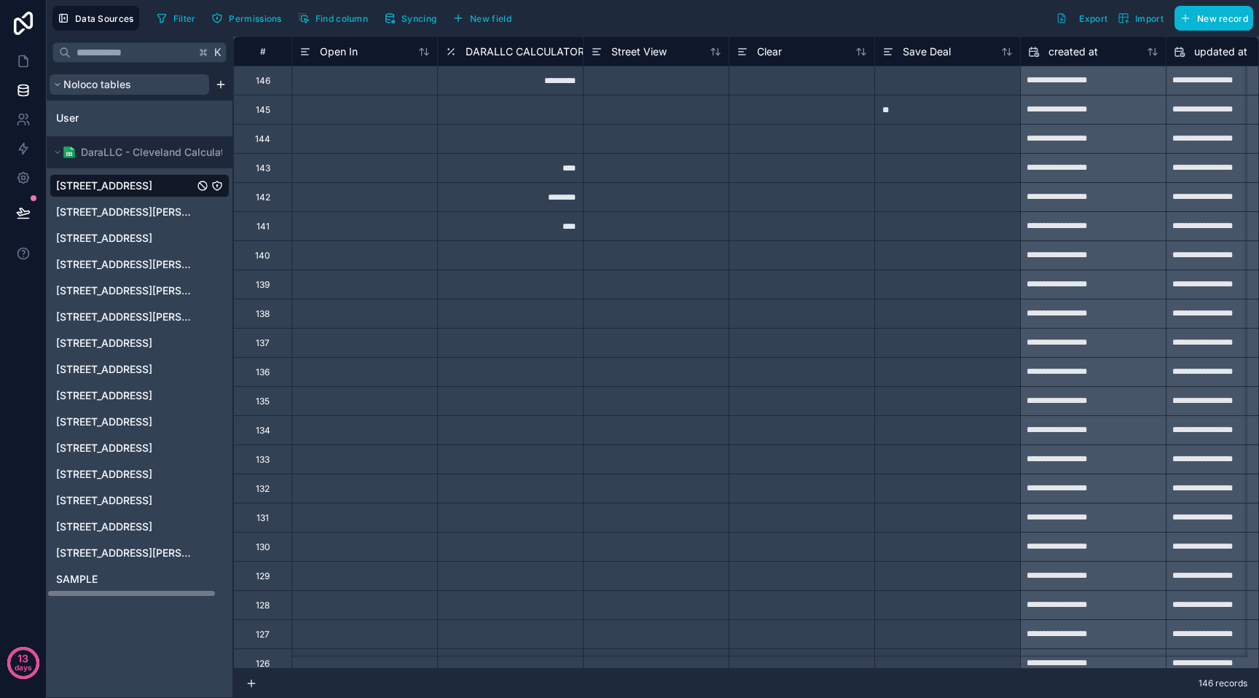
click at [133, 90] on button "Noloco tables" at bounding box center [130, 84] width 160 height 20
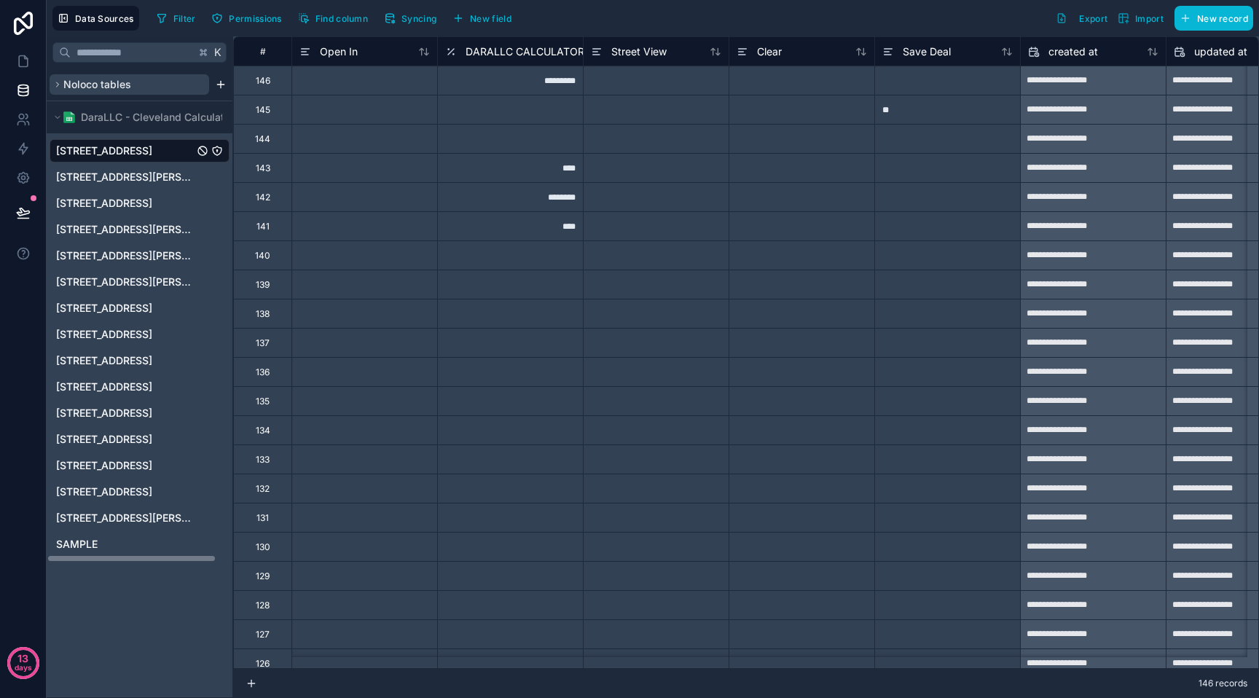
click at [133, 90] on button "Noloco tables" at bounding box center [130, 84] width 160 height 20
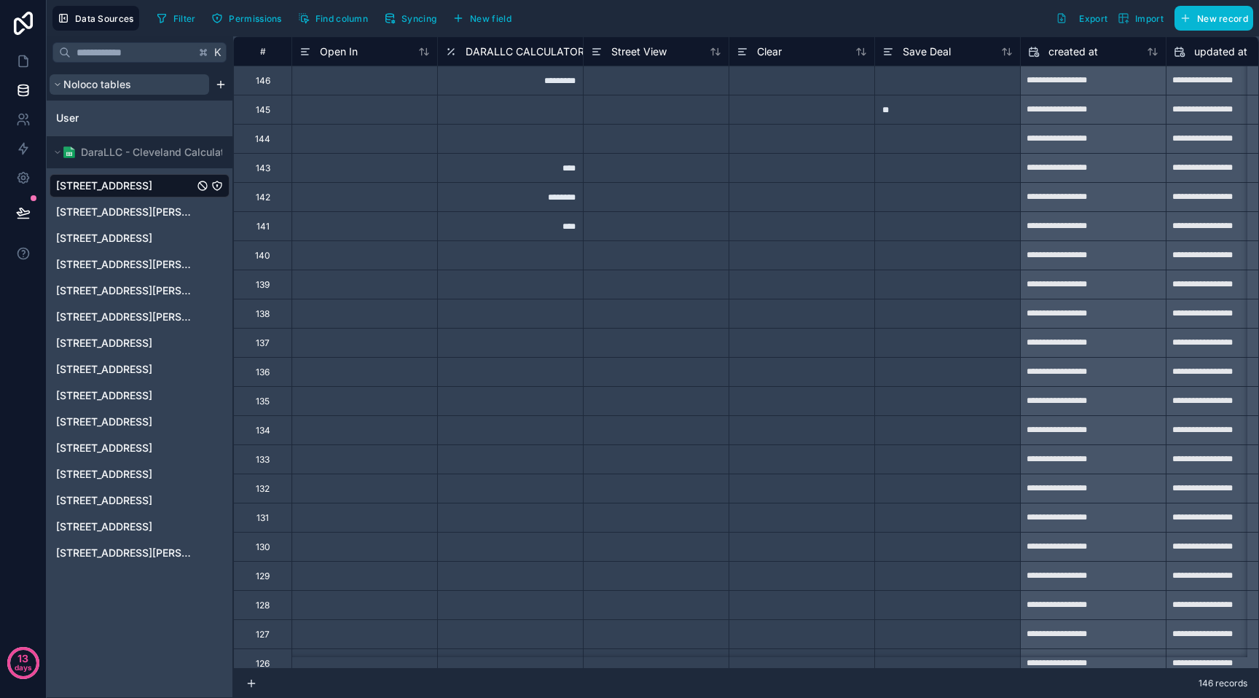
click at [133, 90] on button "Noloco tables" at bounding box center [130, 84] width 160 height 20
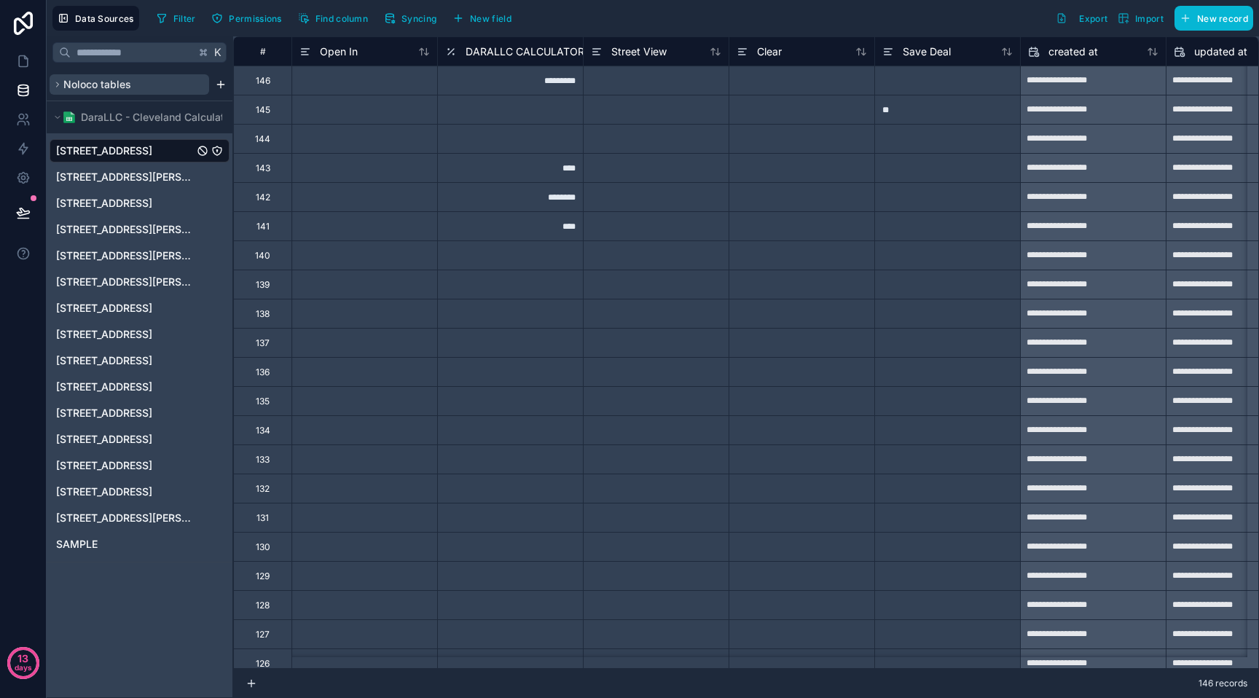
click at [133, 90] on button "Noloco tables" at bounding box center [130, 84] width 160 height 20
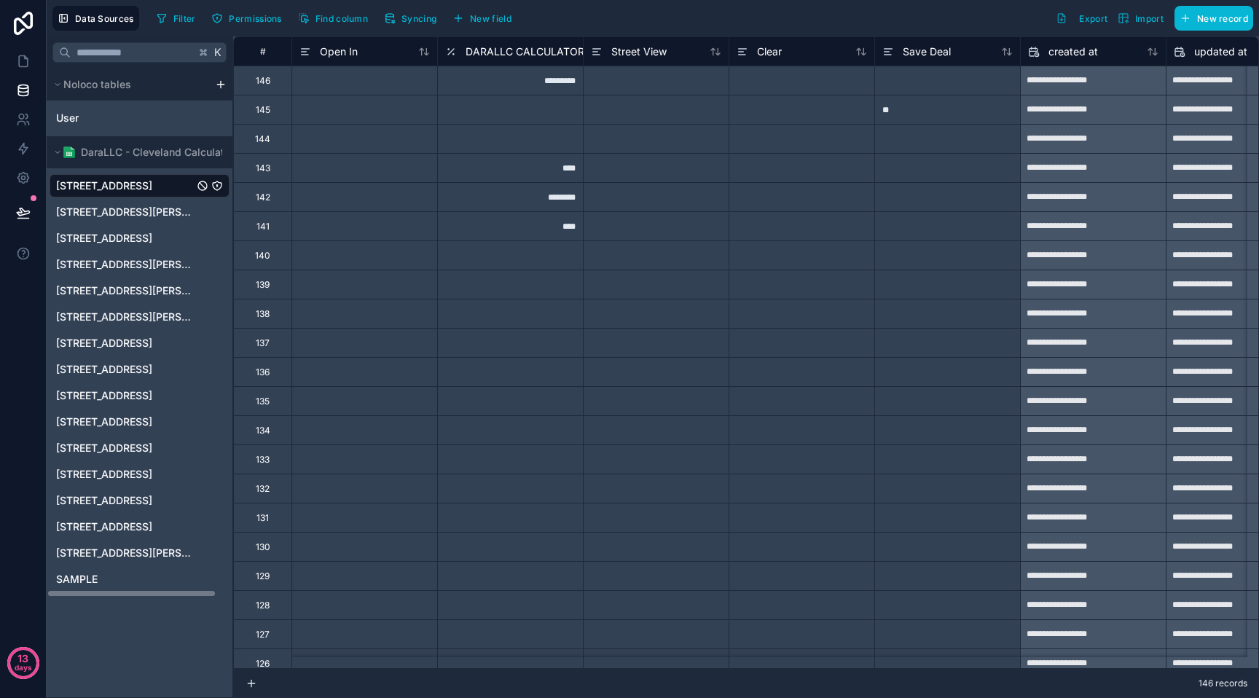
click at [224, 85] on html "**********" at bounding box center [629, 349] width 1259 height 698
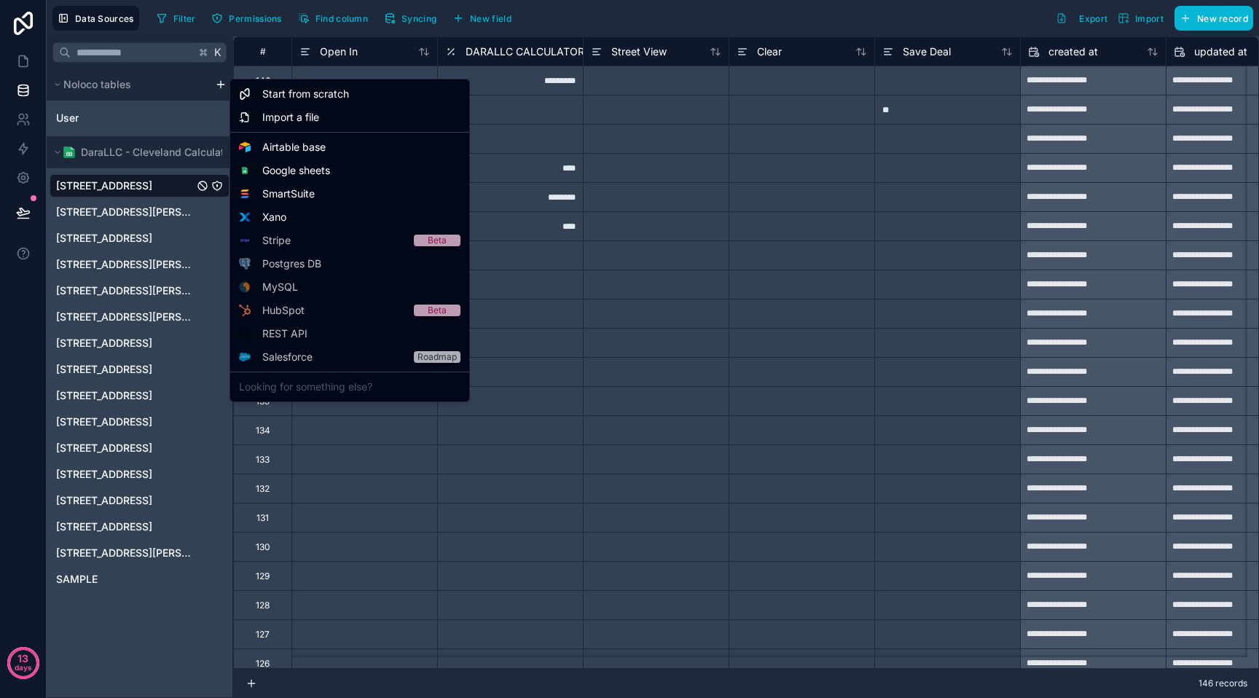
click at [162, 109] on html "**********" at bounding box center [629, 349] width 1259 height 698
click at [220, 82] on html "**********" at bounding box center [629, 349] width 1259 height 698
click at [305, 95] on span "Start from scratch" at bounding box center [305, 94] width 87 height 15
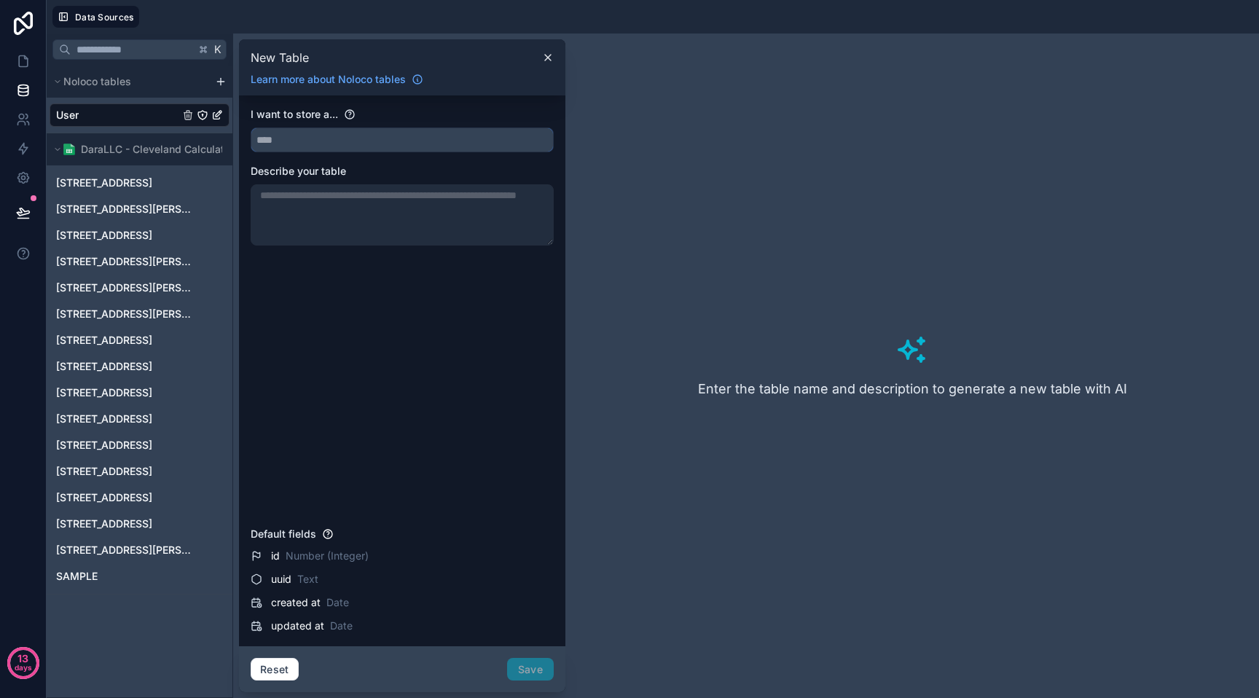
click at [315, 138] on input "text" at bounding box center [402, 139] width 302 height 23
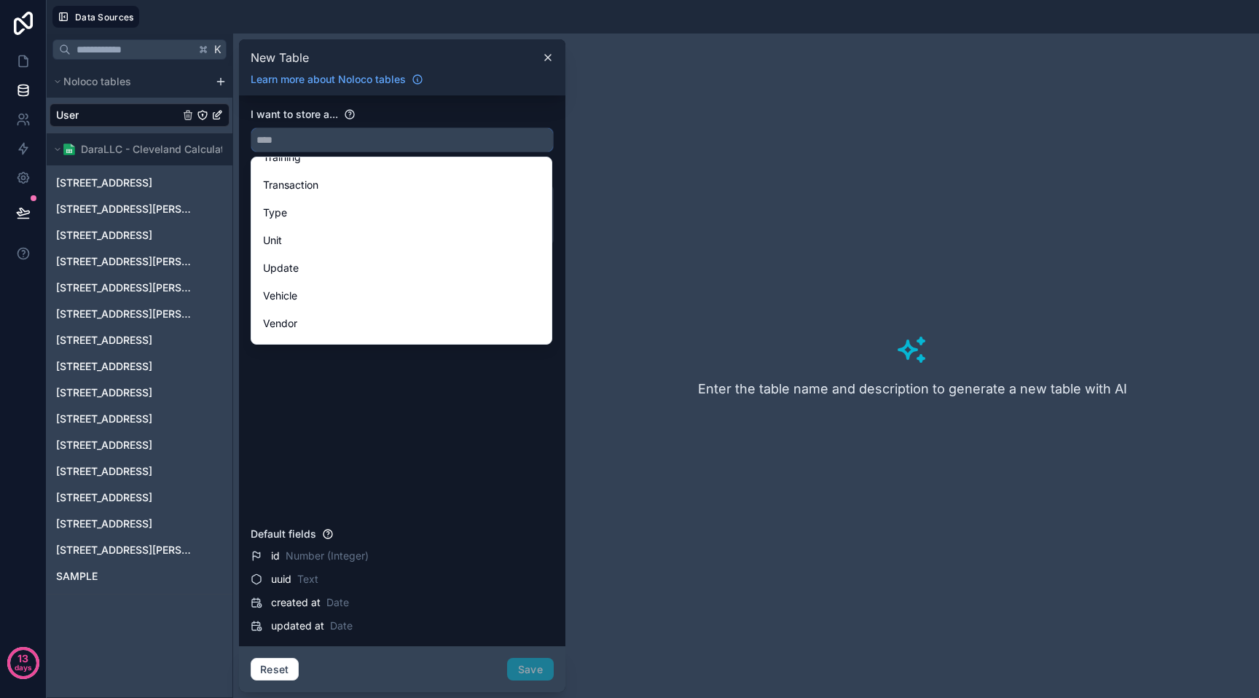
scroll to position [4513, 0]
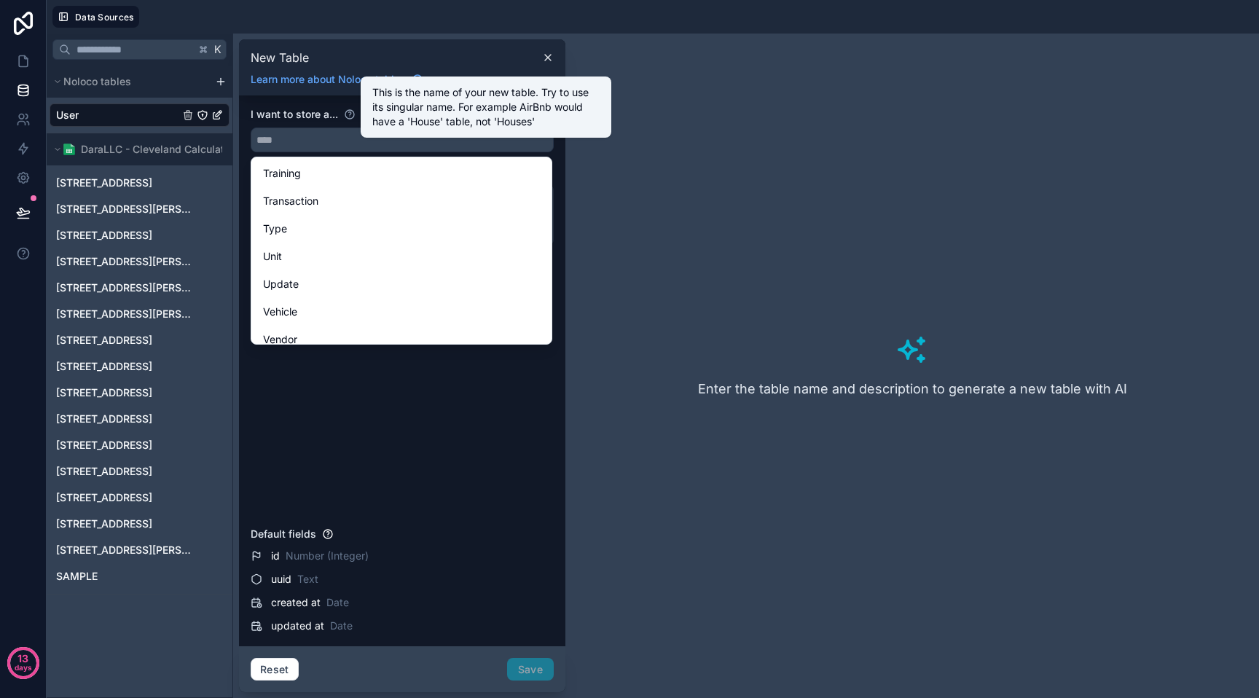
click at [348, 117] on icon at bounding box center [350, 115] width 12 height 12
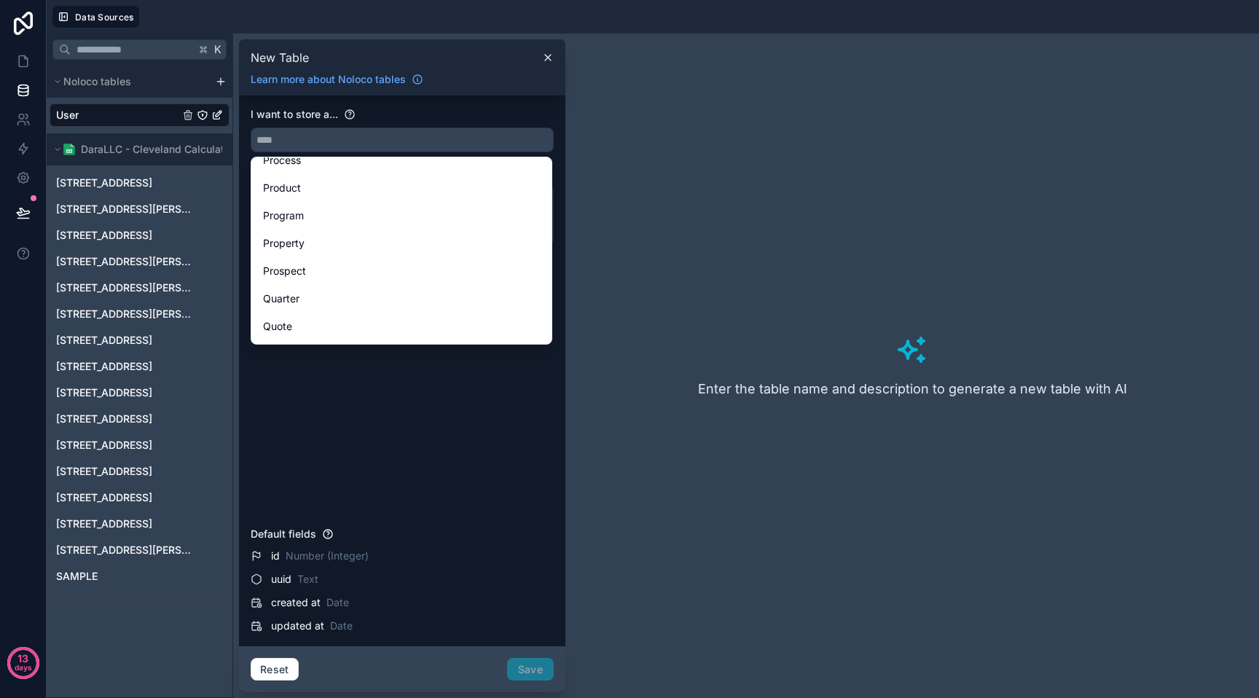
scroll to position [3125, 0]
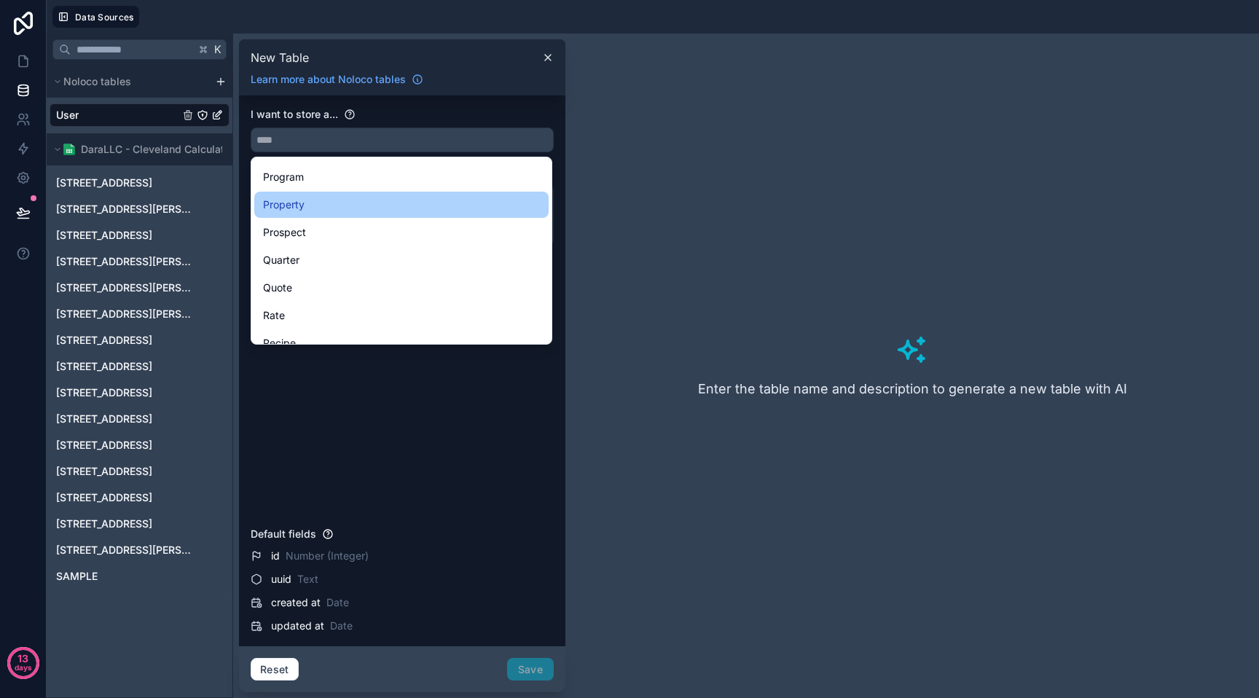
click at [314, 201] on div "Property" at bounding box center [401, 204] width 277 height 17
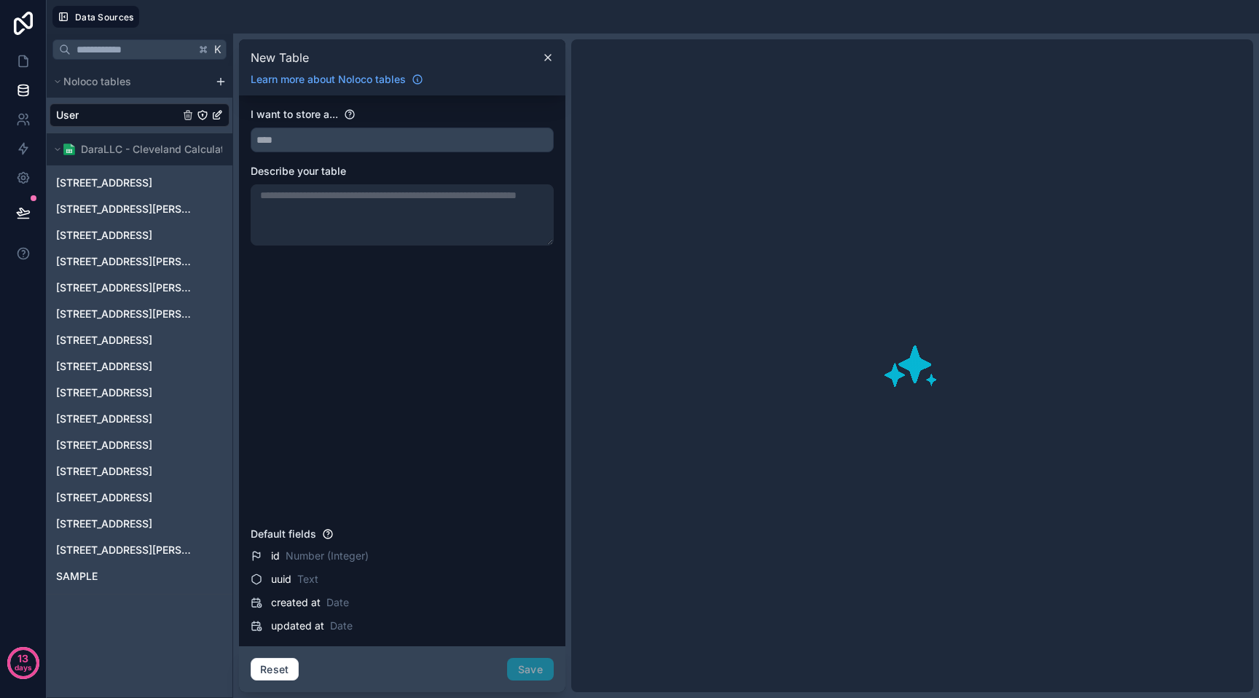
type input "********"
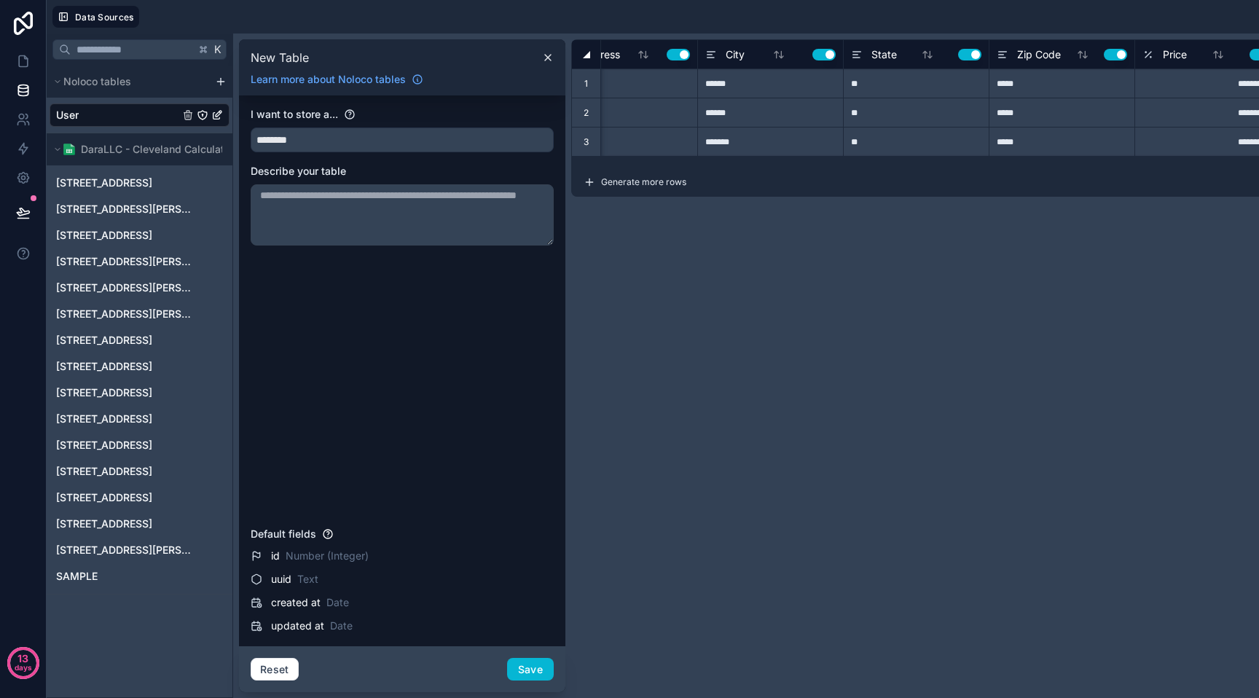
scroll to position [0, 181]
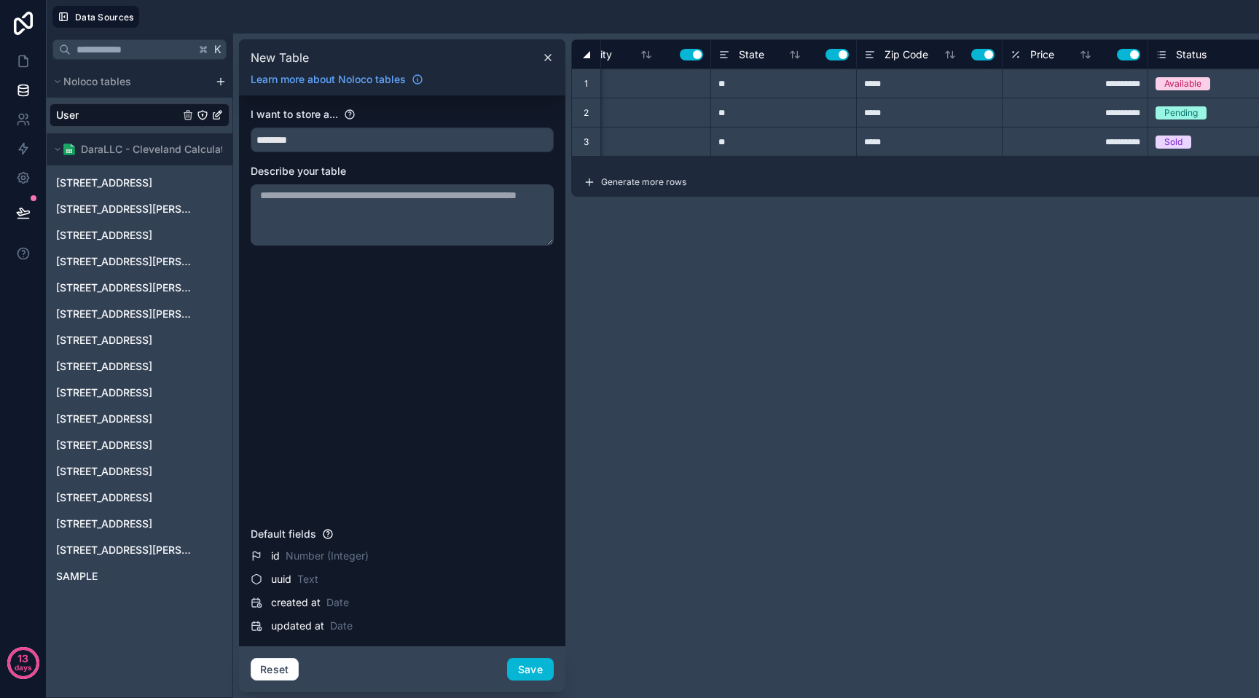
click at [497, 215] on textarea at bounding box center [402, 214] width 303 height 61
click at [1110, 82] on div "**********" at bounding box center [1075, 82] width 146 height 29
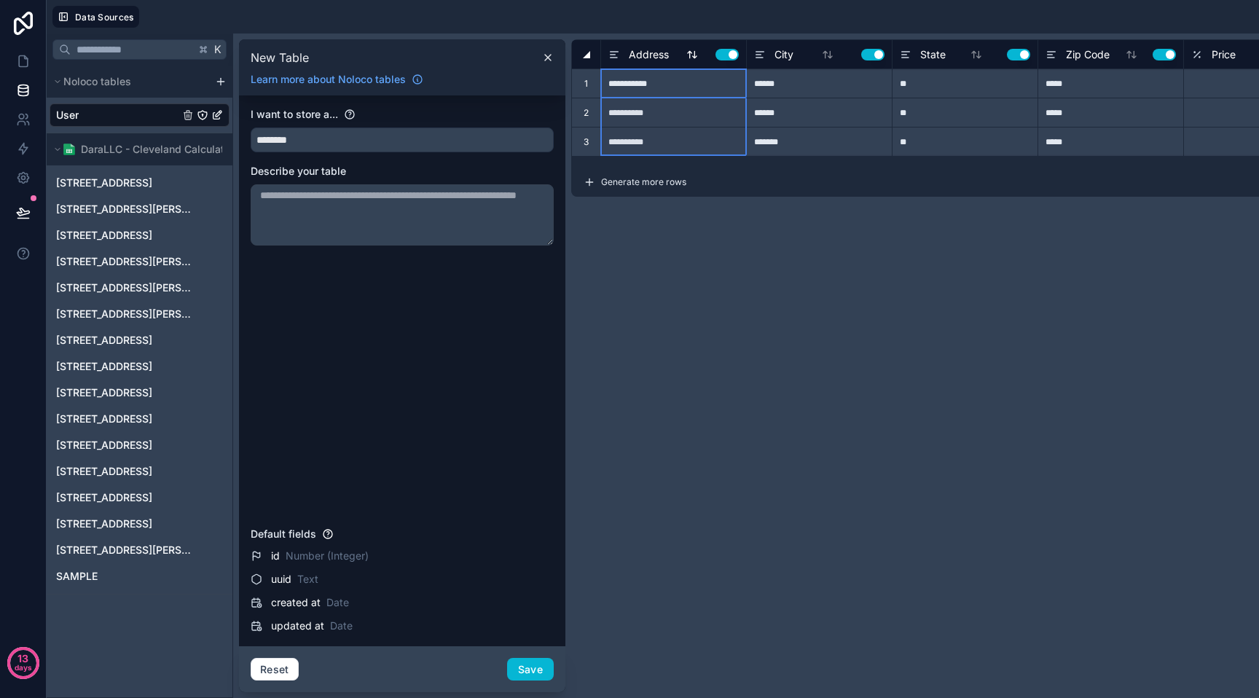
click at [649, 60] on span "Address" at bounding box center [649, 54] width 40 height 15
click at [651, 47] on span "Address" at bounding box center [649, 54] width 40 height 15
click at [517, 659] on button "Save" at bounding box center [530, 669] width 47 height 23
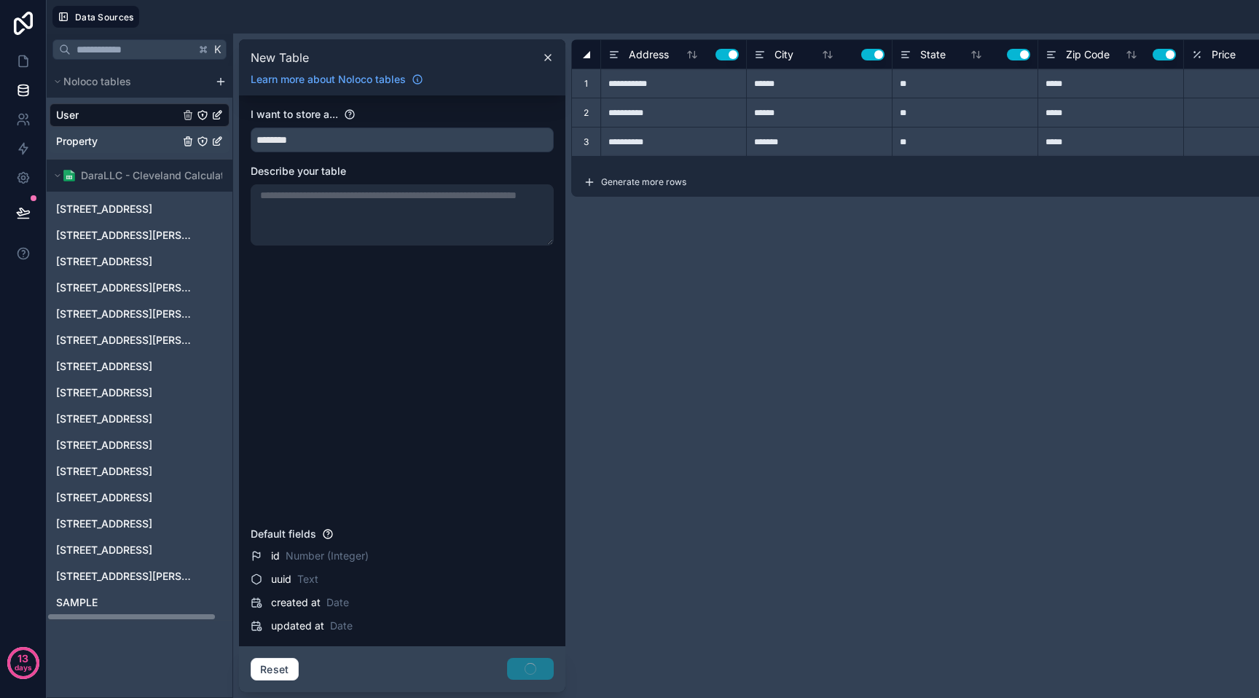
click at [106, 149] on div "Property" at bounding box center [140, 141] width 180 height 23
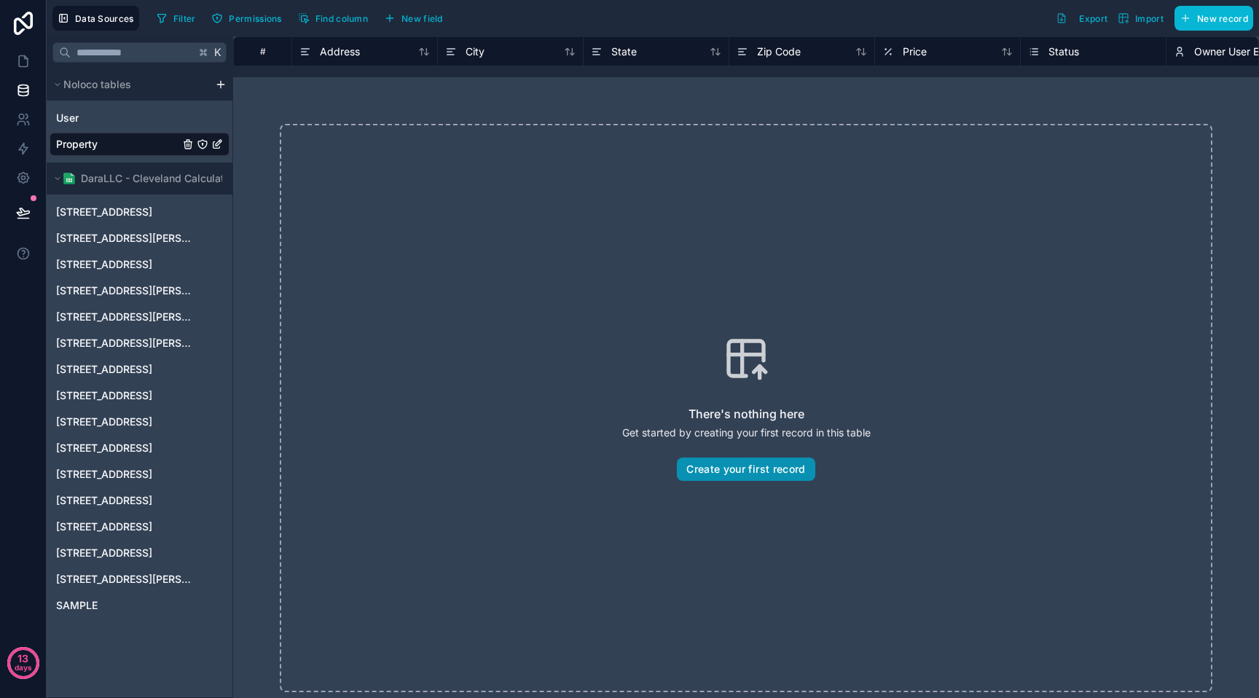
click at [707, 468] on button "Create your first record" at bounding box center [746, 469] width 138 height 23
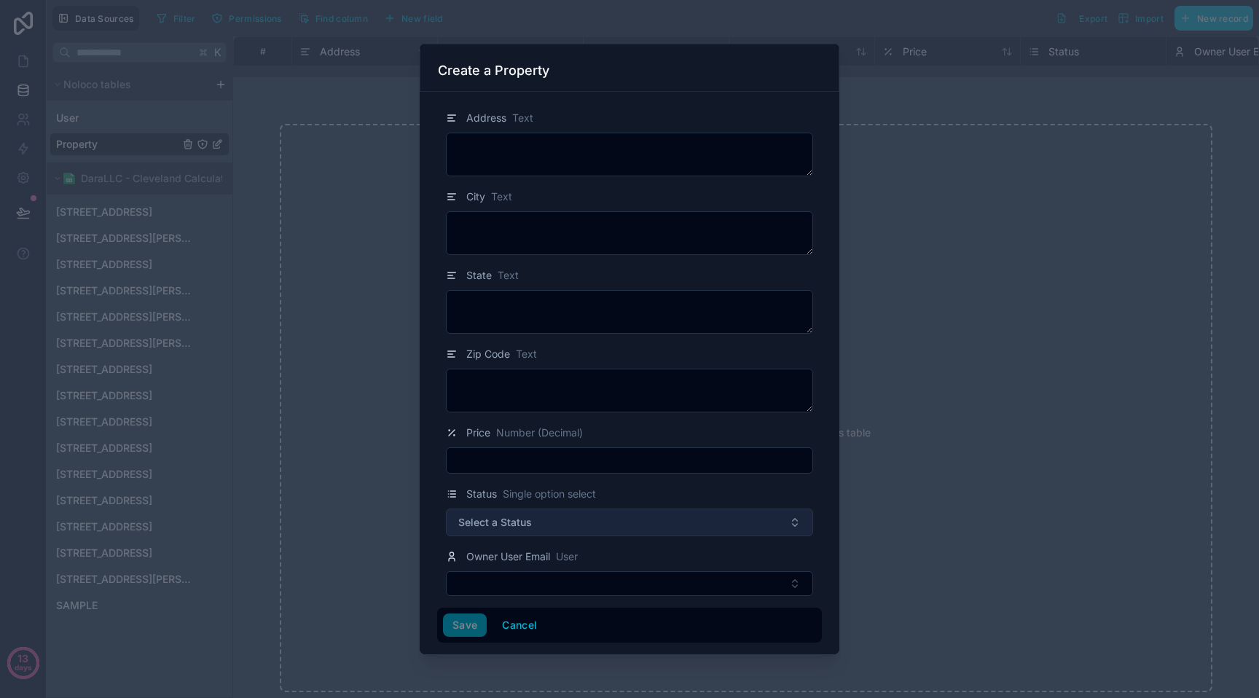
click at [557, 522] on button "Select a Status" at bounding box center [629, 523] width 367 height 28
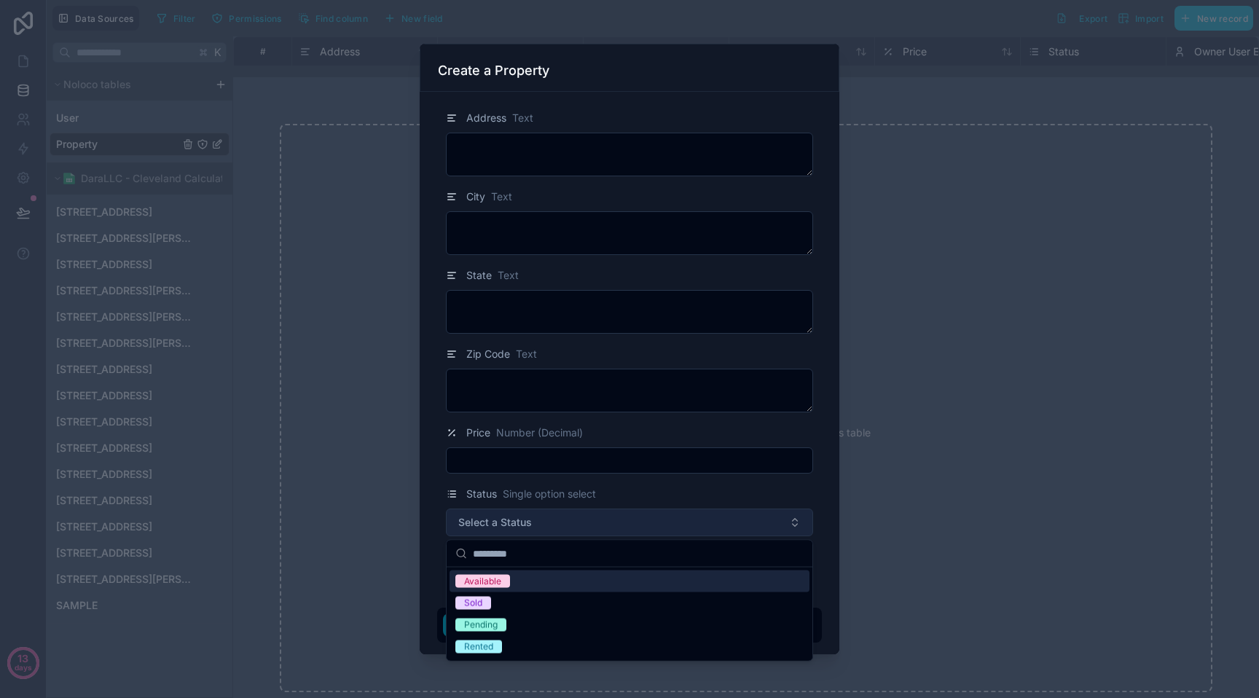
click at [557, 522] on button "Select a Status" at bounding box center [629, 523] width 367 height 28
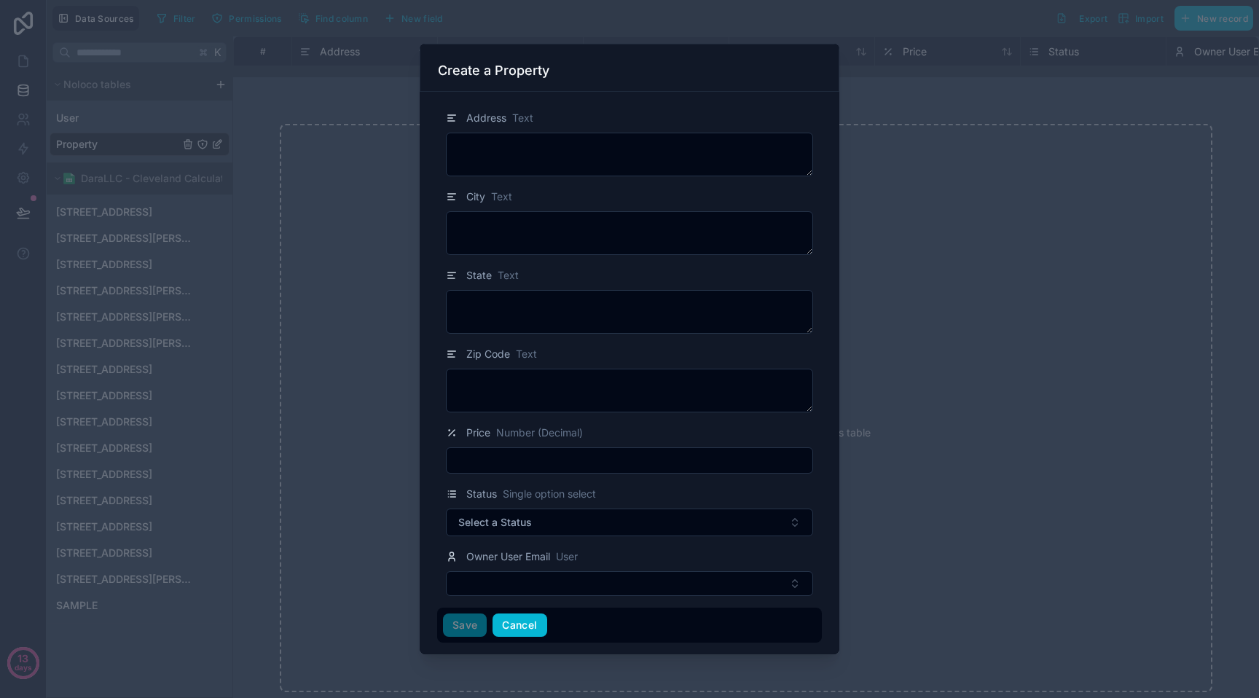
click at [530, 619] on button "Cancel" at bounding box center [520, 624] width 54 height 23
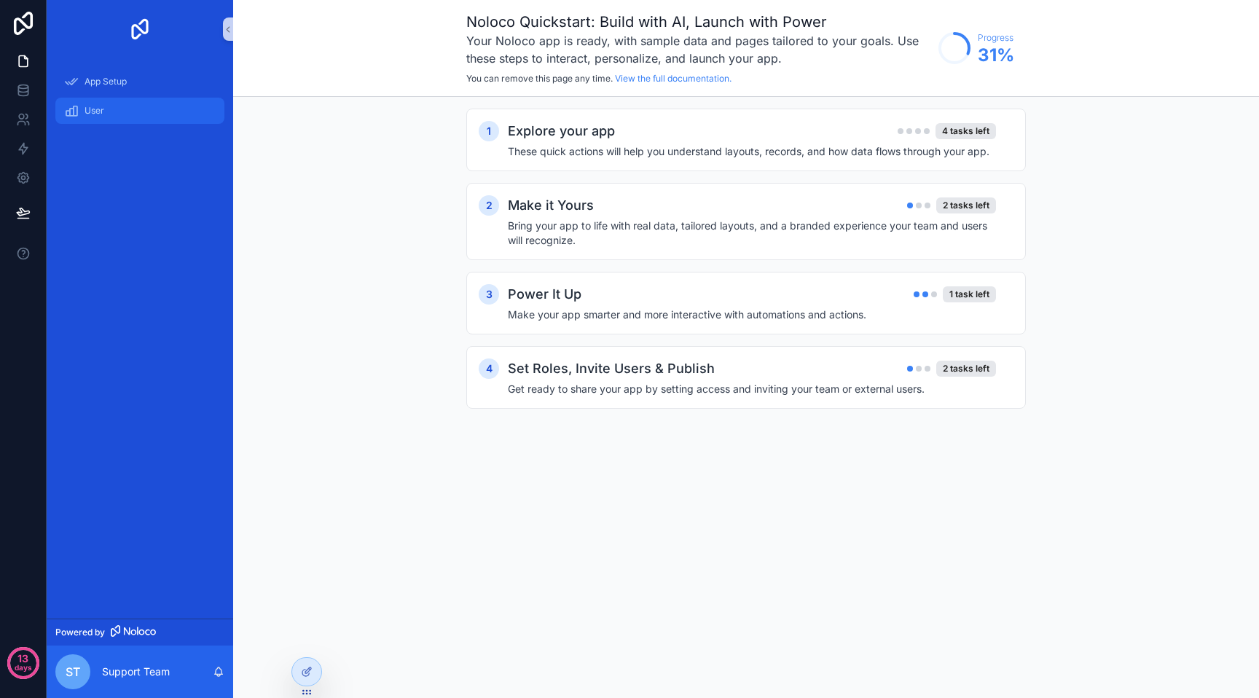
click at [82, 114] on div "User" at bounding box center [140, 110] width 152 height 23
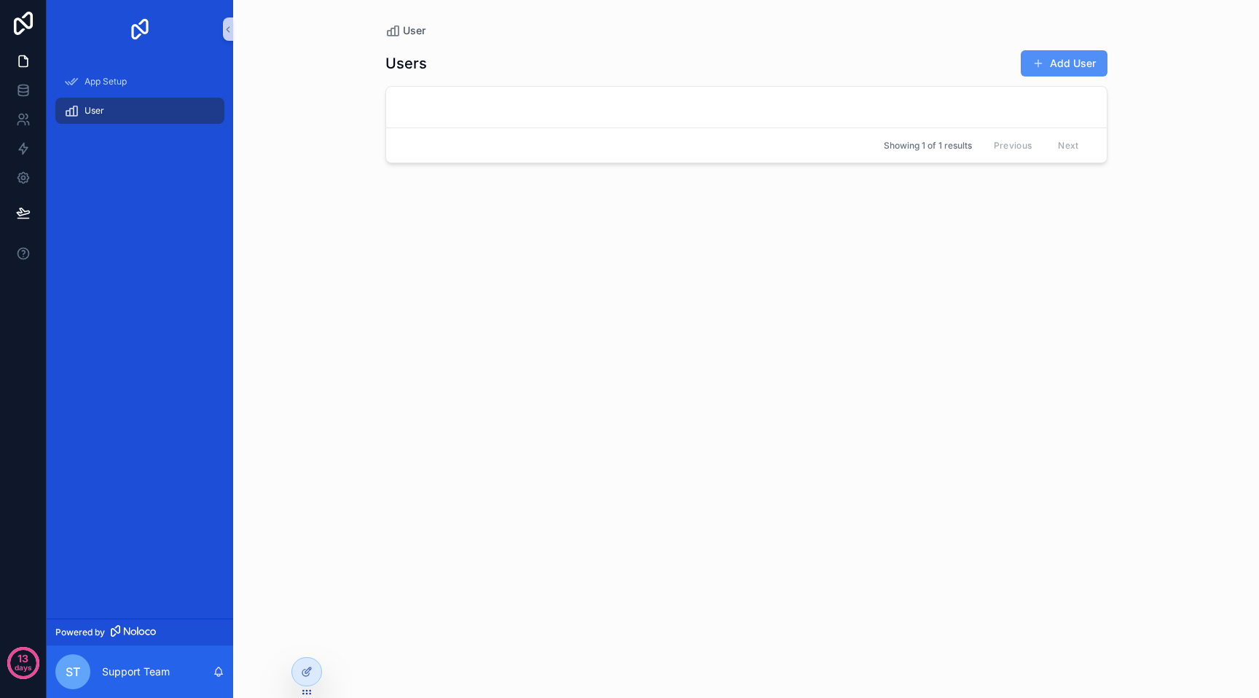
click at [1089, 75] on button "Add User" at bounding box center [1064, 63] width 87 height 26
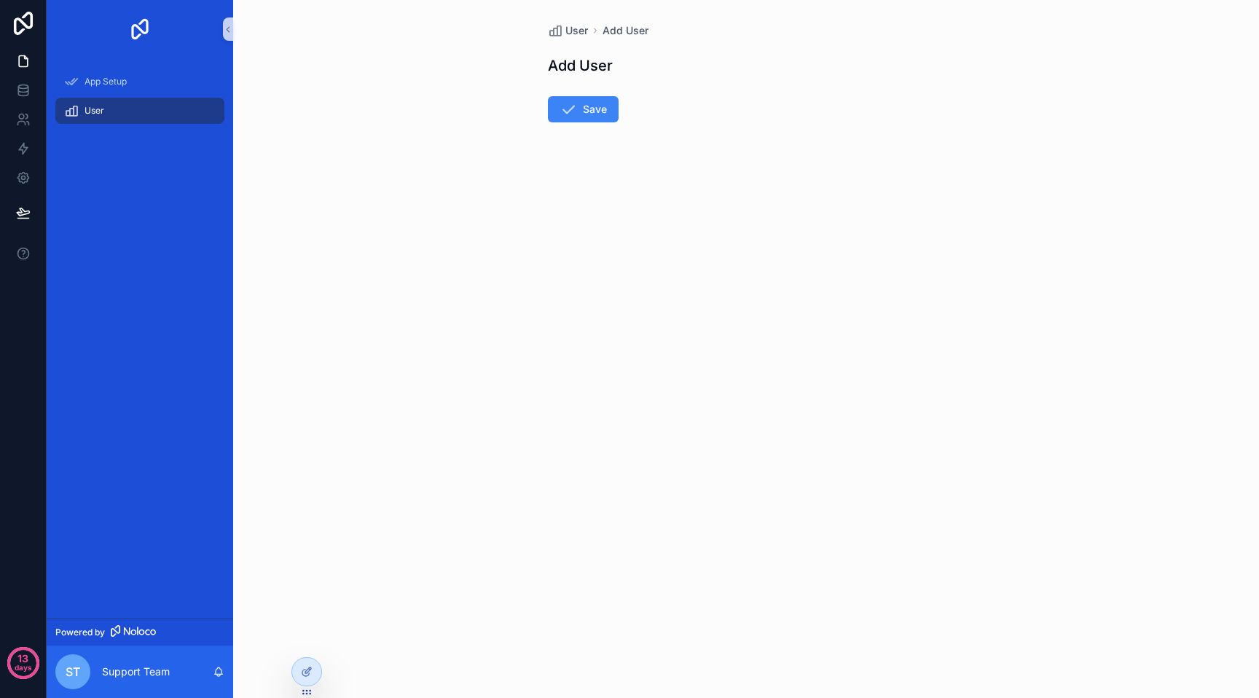
click at [655, 89] on form "Save" at bounding box center [746, 151] width 396 height 128
click at [581, 110] on button "Save" at bounding box center [583, 109] width 71 height 26
click at [129, 81] on div "App Setup" at bounding box center [140, 81] width 152 height 23
